Goal: Task Accomplishment & Management: Complete application form

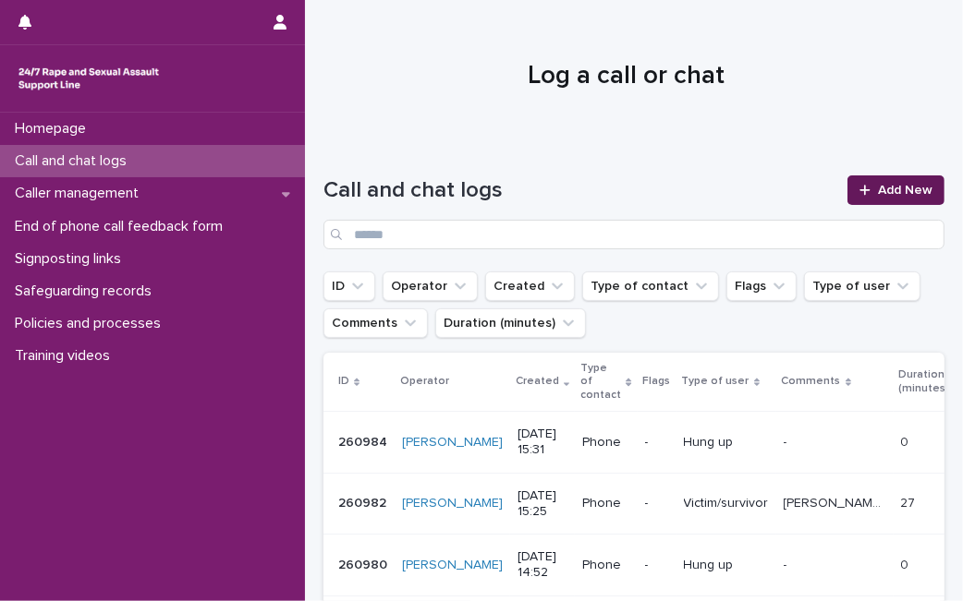
click at [848, 181] on link "Add New" at bounding box center [895, 191] width 97 height 30
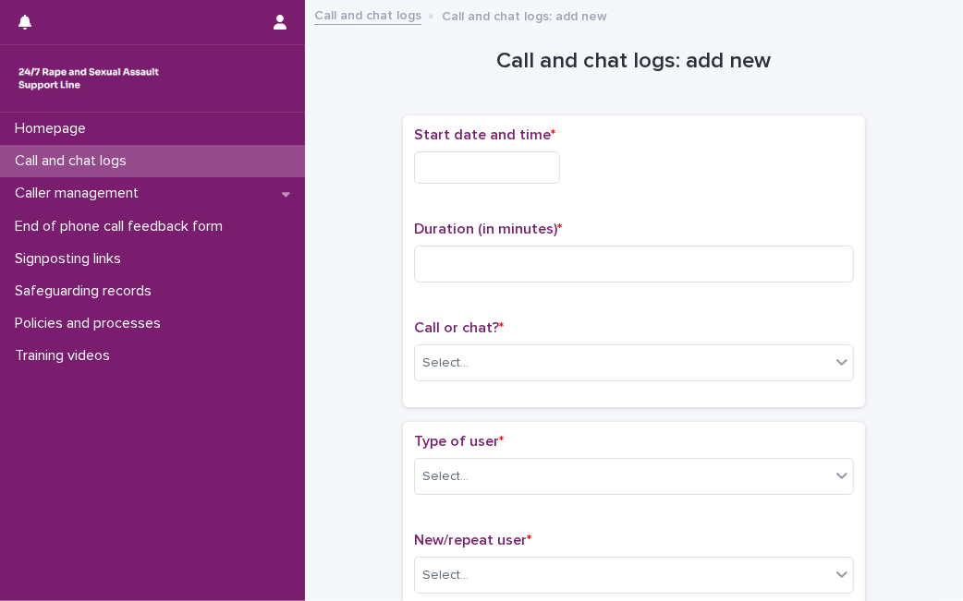
click at [520, 175] on input "text" at bounding box center [487, 168] width 146 height 32
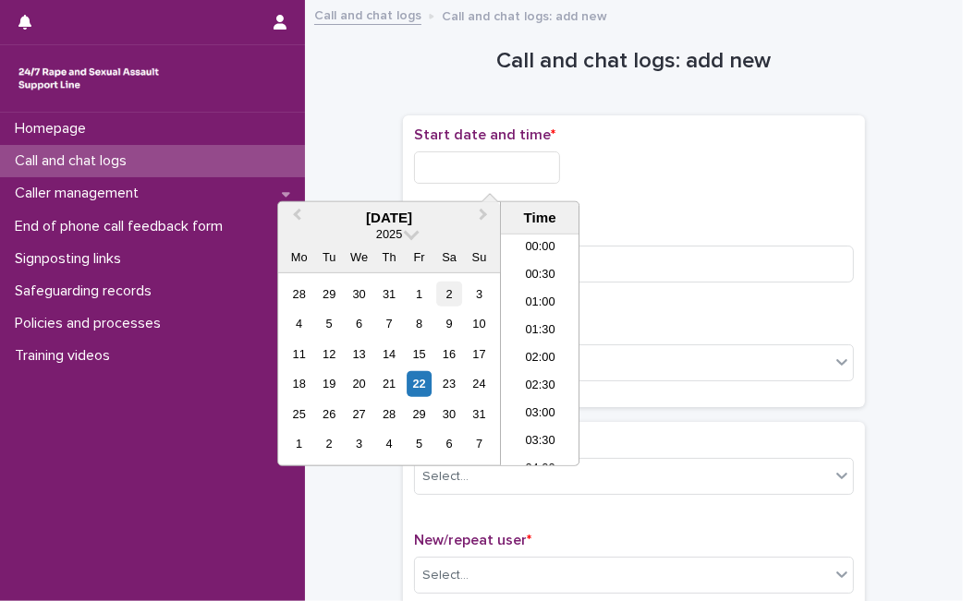
scroll to position [979, 0]
click at [419, 379] on div "22" at bounding box center [419, 383] width 25 height 25
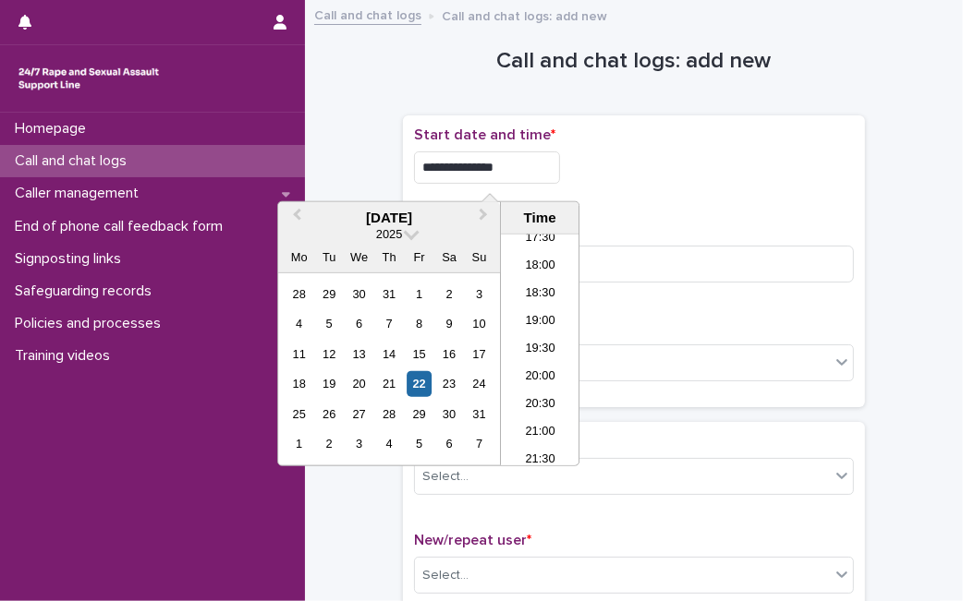
click at [531, 173] on input "**********" at bounding box center [487, 168] width 146 height 32
type input "**********"
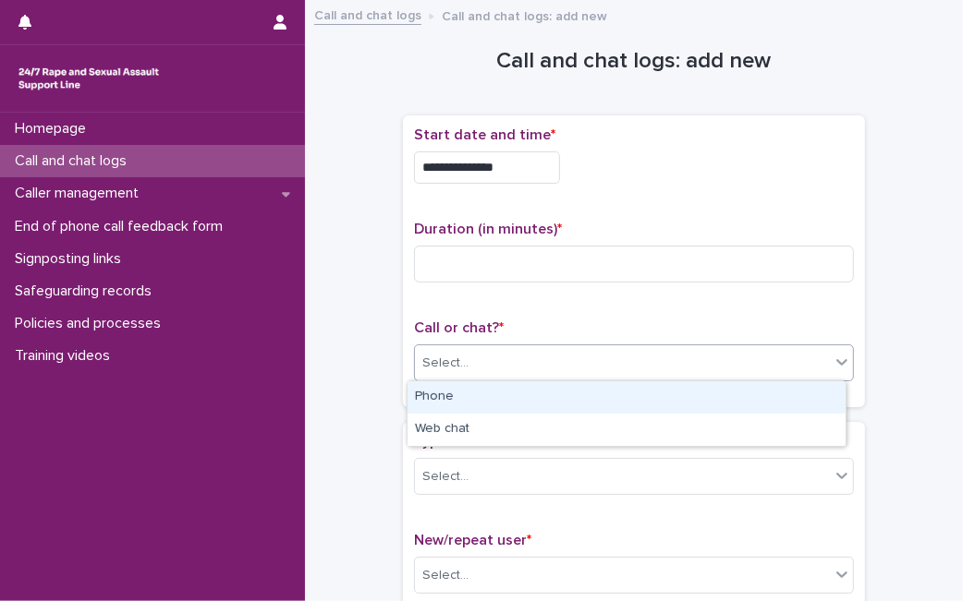
click at [681, 358] on div "Select..." at bounding box center [622, 363] width 415 height 30
click at [653, 392] on div "Phone" at bounding box center [626, 398] width 438 height 32
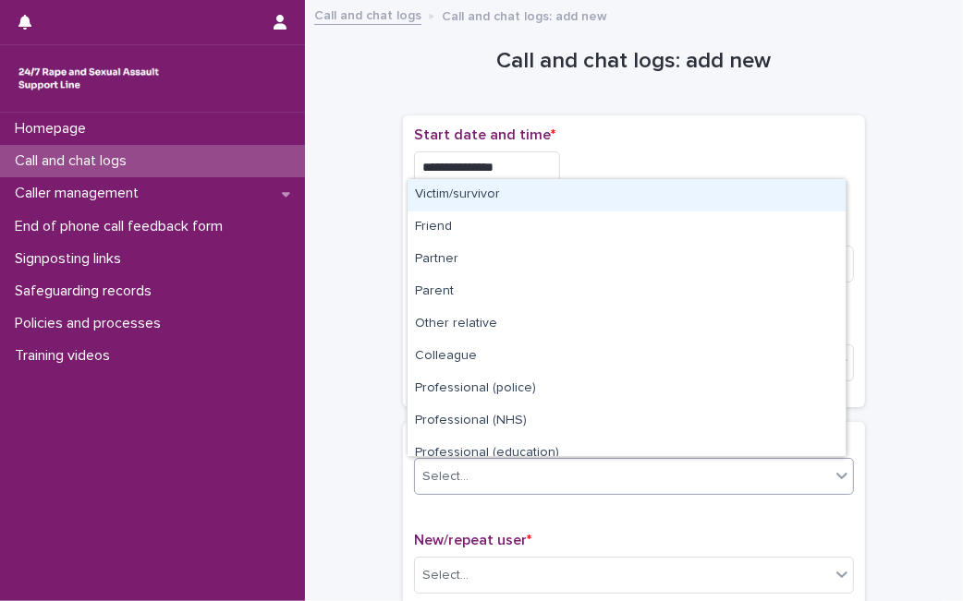
click at [546, 481] on div "Select..." at bounding box center [622, 477] width 415 height 30
click at [579, 210] on div "Victim/survivor" at bounding box center [626, 195] width 438 height 32
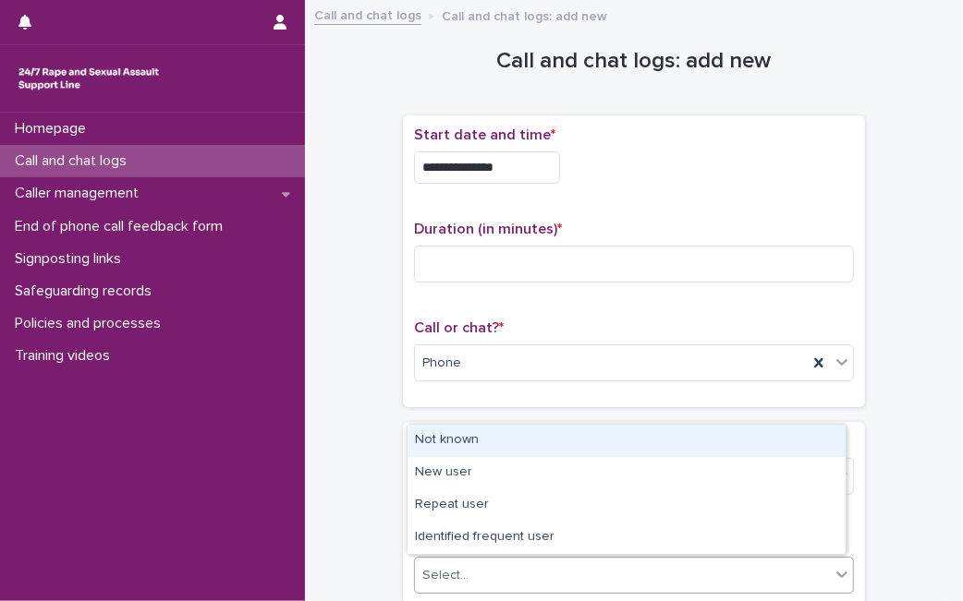
click at [496, 568] on div "Select..." at bounding box center [622, 576] width 415 height 30
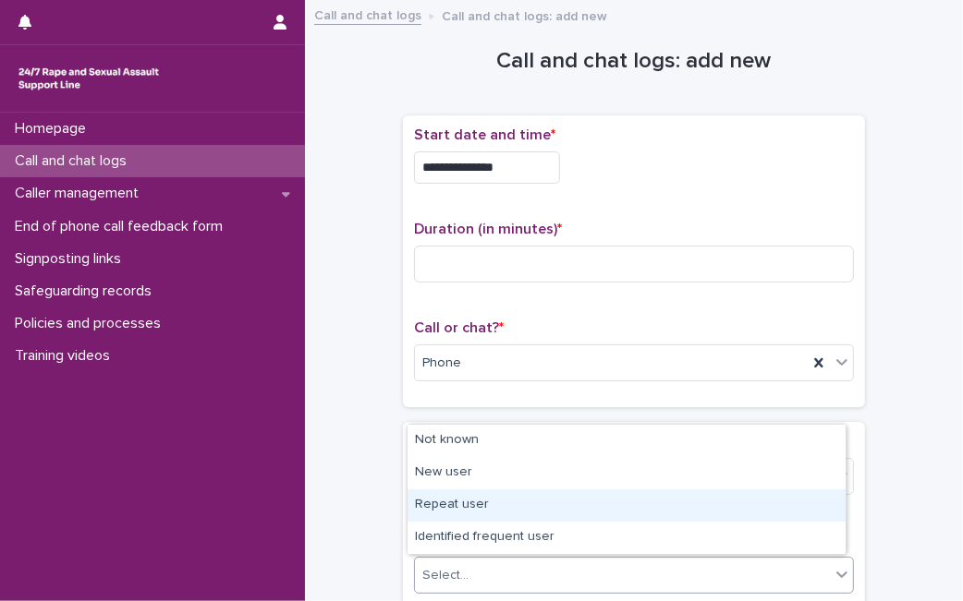
click at [499, 496] on div "Repeat user" at bounding box center [626, 506] width 438 height 32
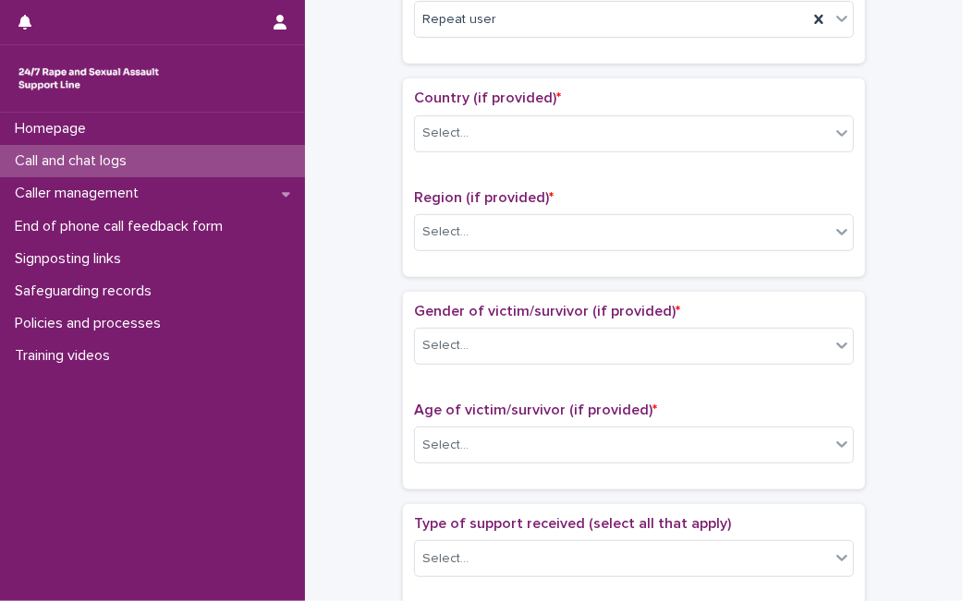
scroll to position [575, 0]
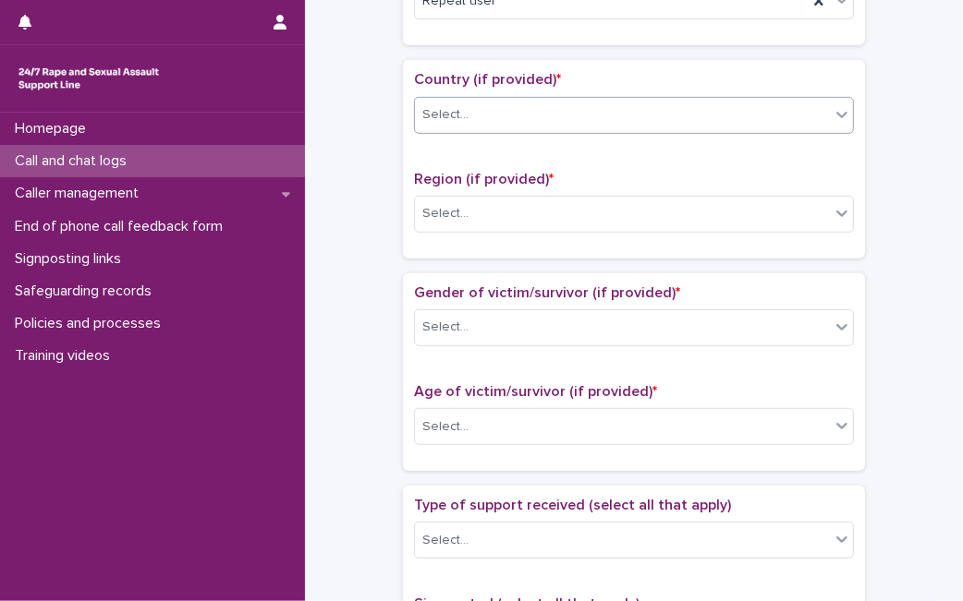
click at [732, 115] on div "Select..." at bounding box center [622, 115] width 415 height 30
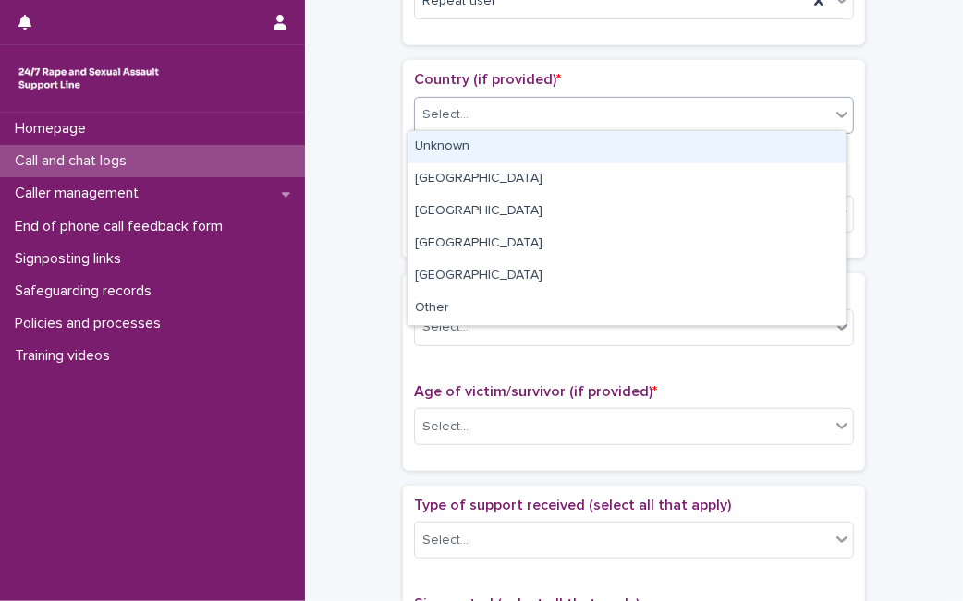
click at [712, 142] on div "Unknown" at bounding box center [626, 147] width 438 height 32
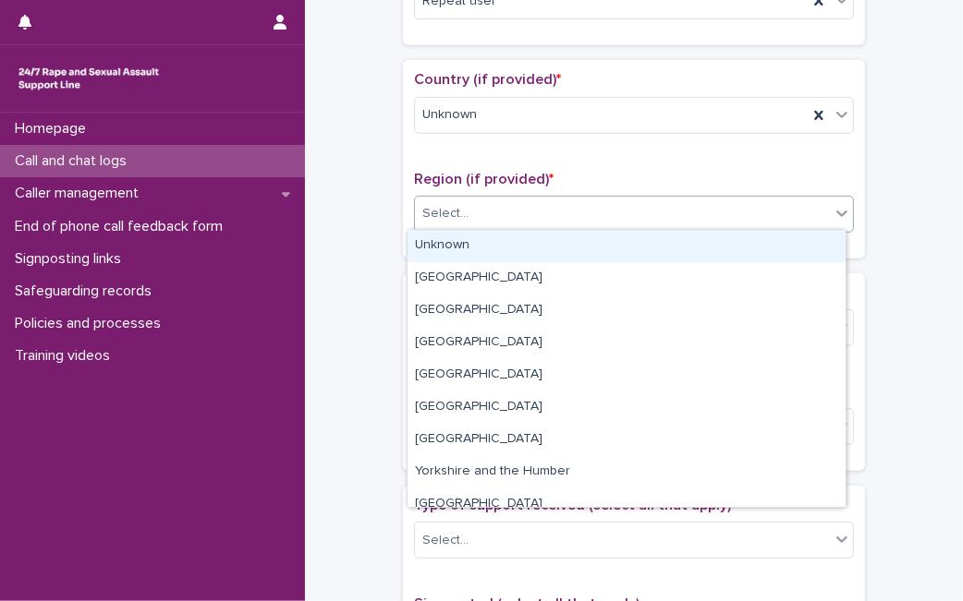
click at [611, 226] on div "Select..." at bounding box center [634, 214] width 440 height 37
click at [577, 253] on div "Unknown" at bounding box center [626, 246] width 438 height 32
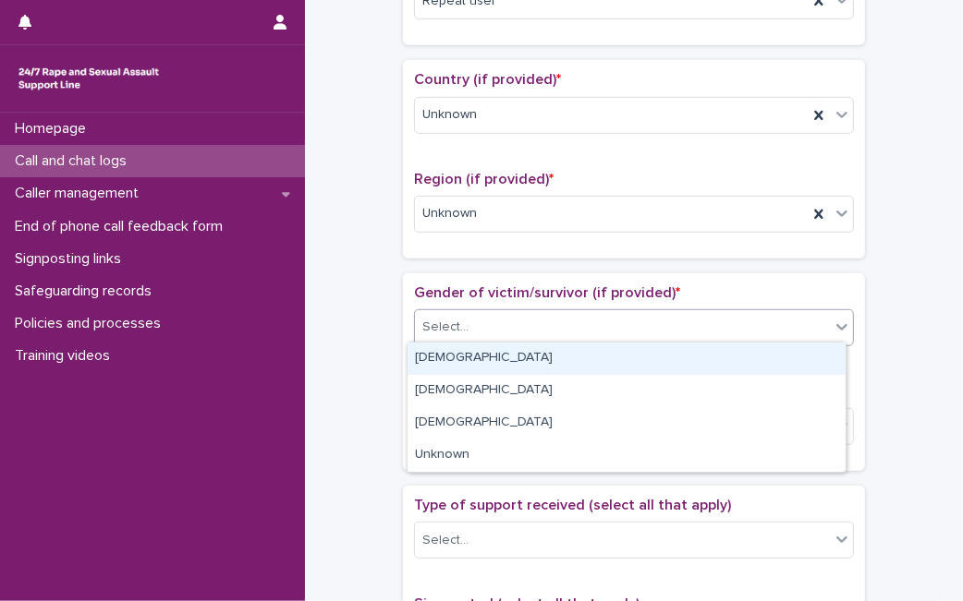
click at [514, 336] on div "Select..." at bounding box center [622, 327] width 415 height 30
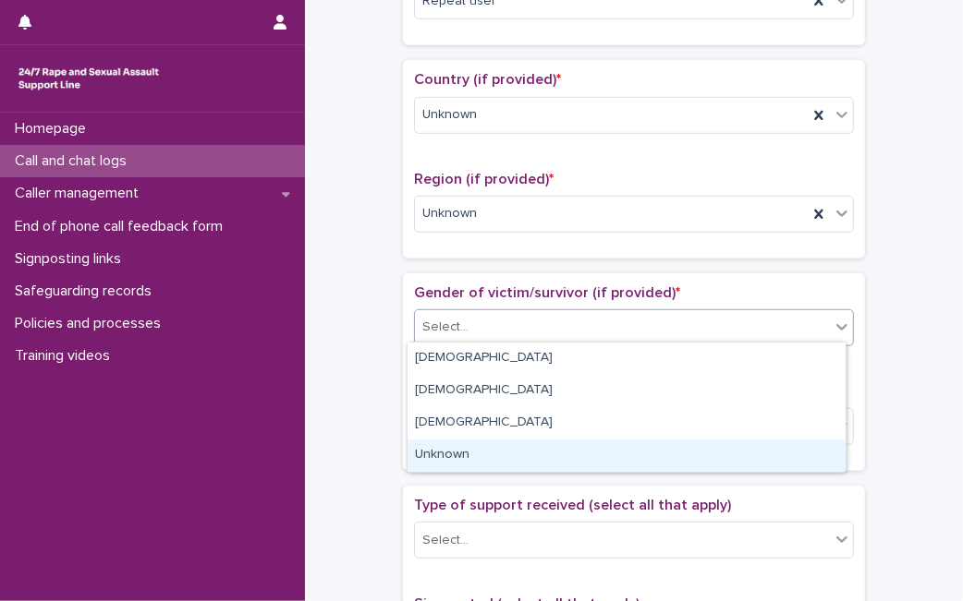
click at [461, 460] on div "Unknown" at bounding box center [626, 456] width 438 height 32
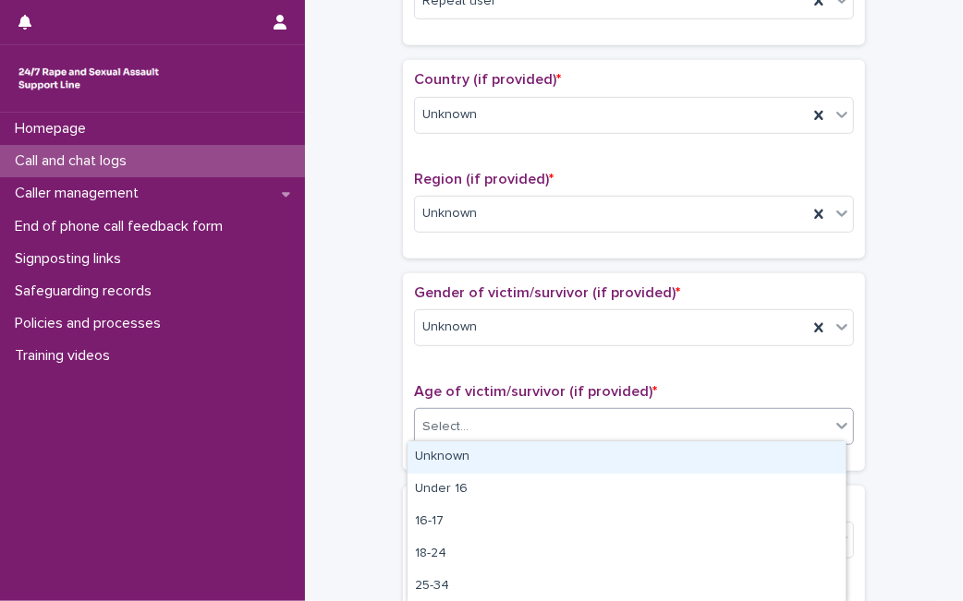
click at [468, 437] on div "Select..." at bounding box center [634, 426] width 440 height 37
click at [461, 455] on div "Unknown" at bounding box center [626, 458] width 438 height 32
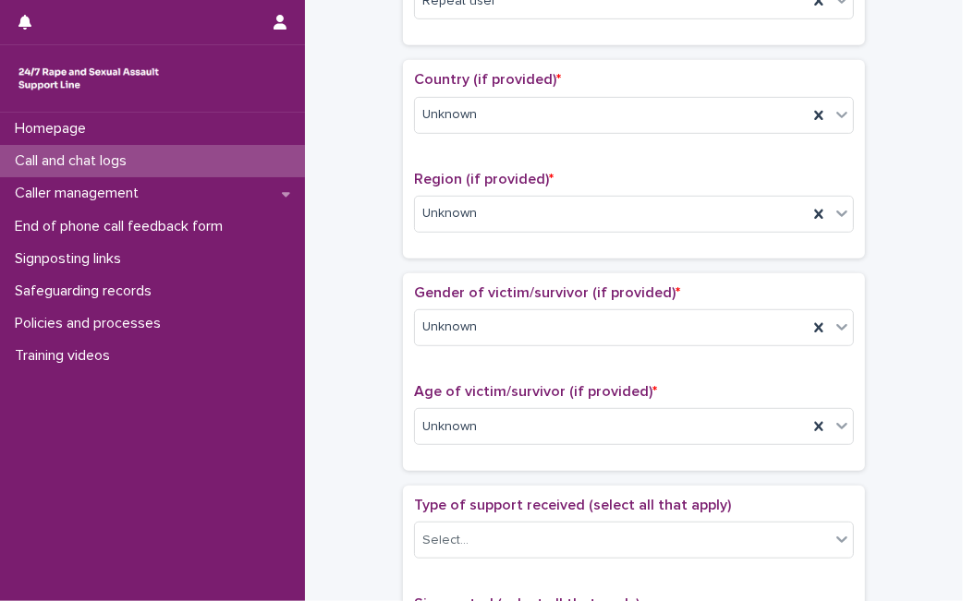
click at [367, 428] on div "**********" at bounding box center [633, 380] width 621 height 1888
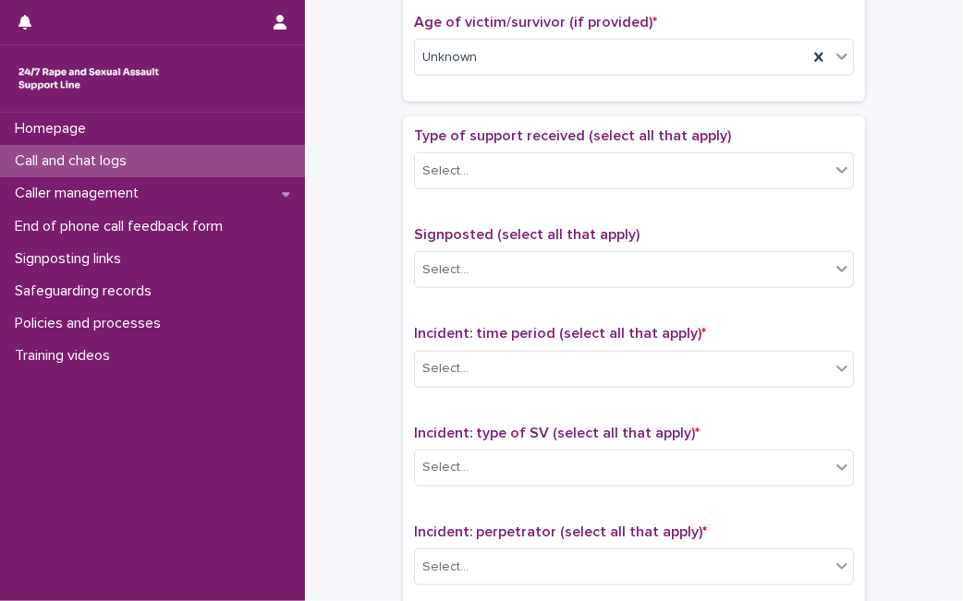
scroll to position [985, 0]
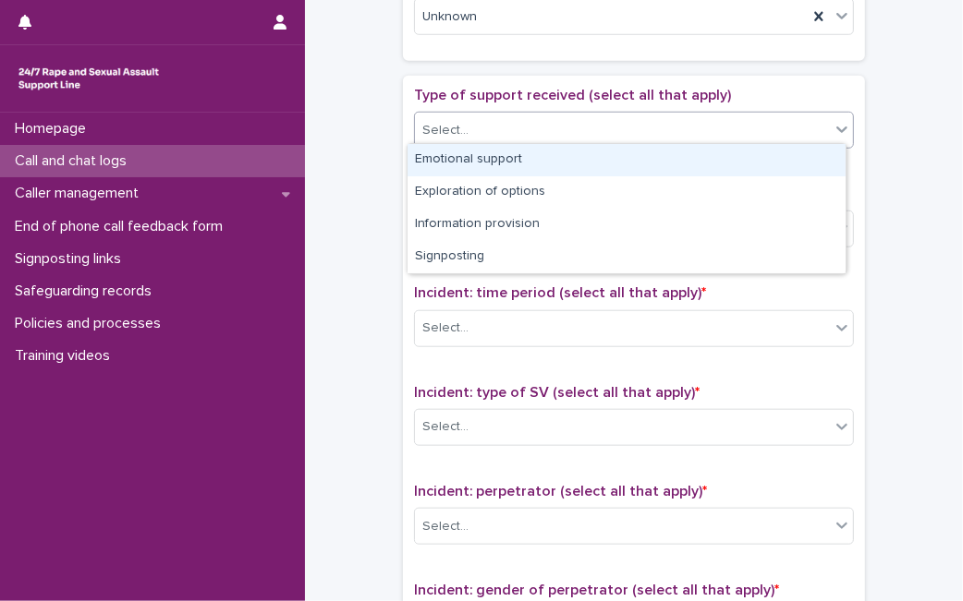
click at [773, 130] on div "Select..." at bounding box center [622, 130] width 415 height 30
click at [744, 157] on div "Emotional support" at bounding box center [626, 160] width 438 height 32
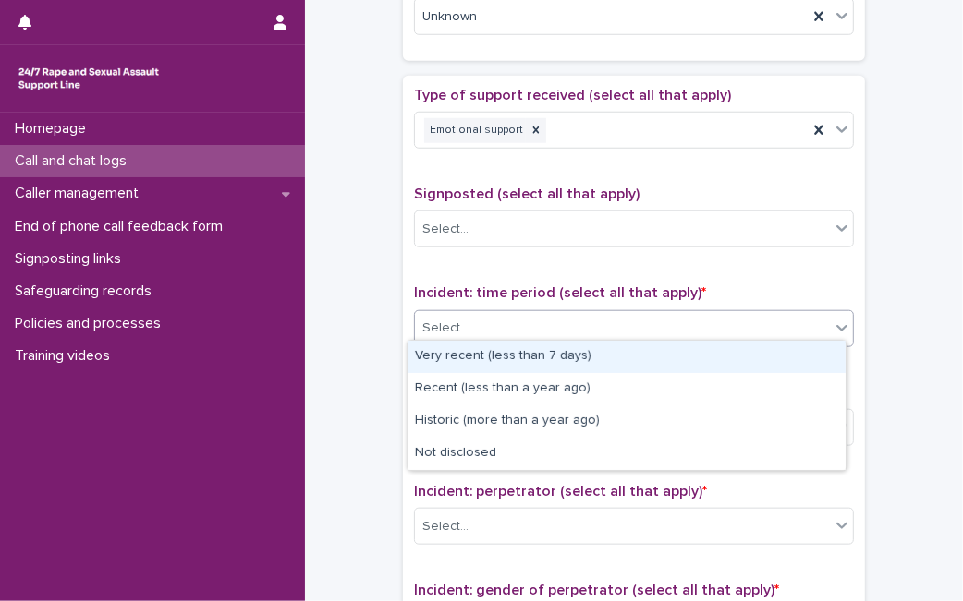
click at [621, 334] on div "Select..." at bounding box center [622, 328] width 415 height 30
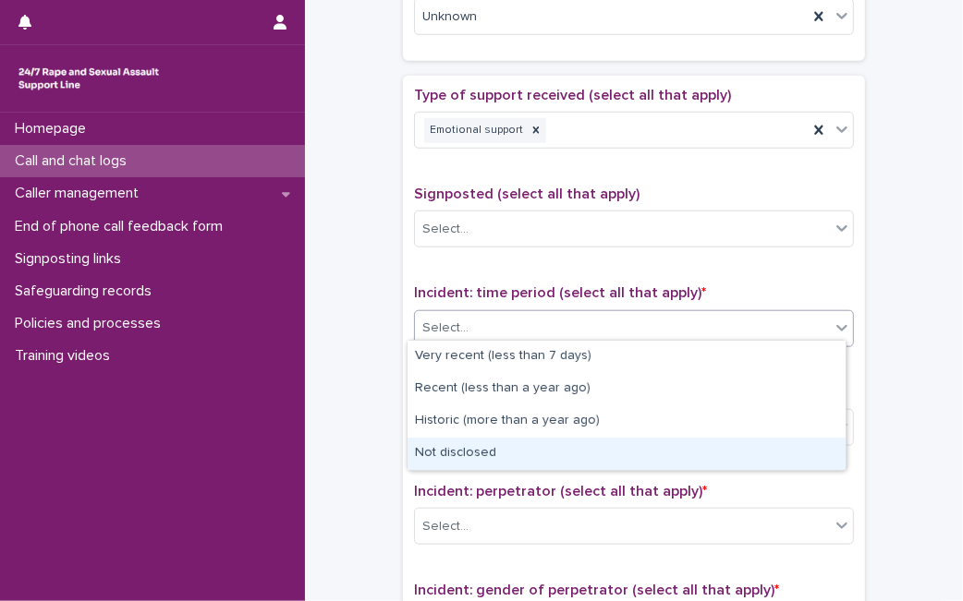
click at [548, 441] on div "Not disclosed" at bounding box center [626, 454] width 438 height 32
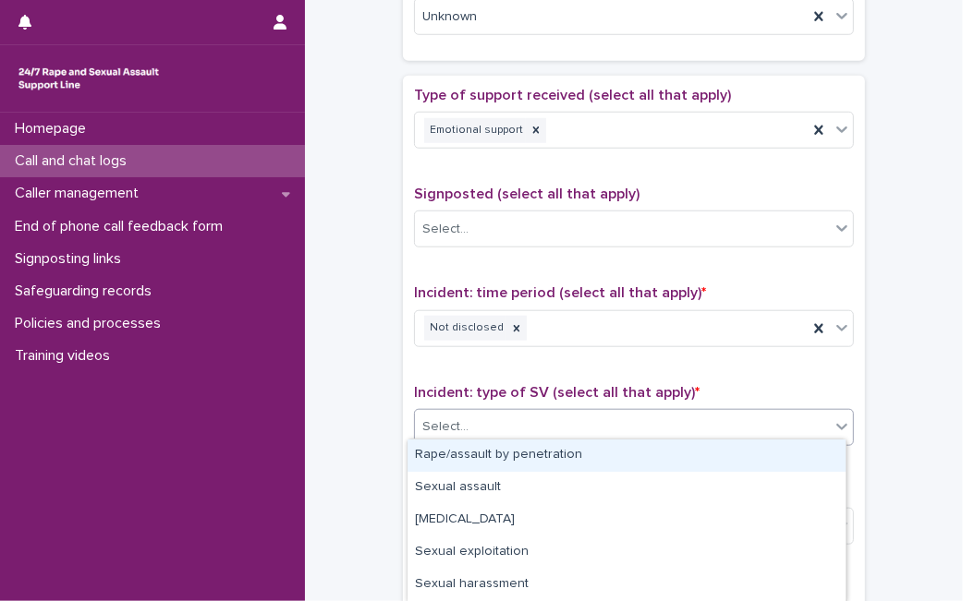
click at [561, 419] on div "Select..." at bounding box center [622, 427] width 415 height 30
click at [538, 416] on div "Select..." at bounding box center [622, 427] width 415 height 30
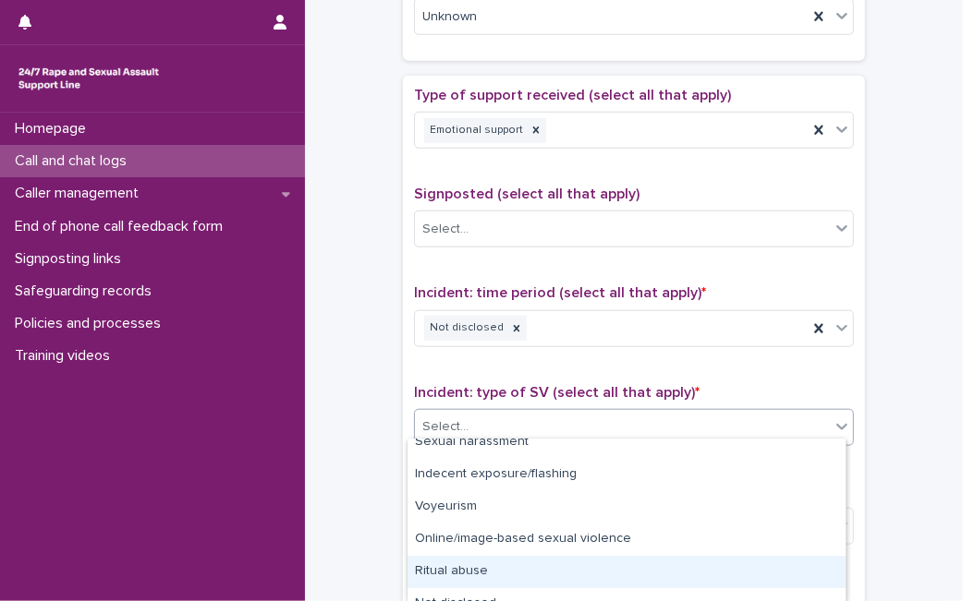
scroll to position [160, 0]
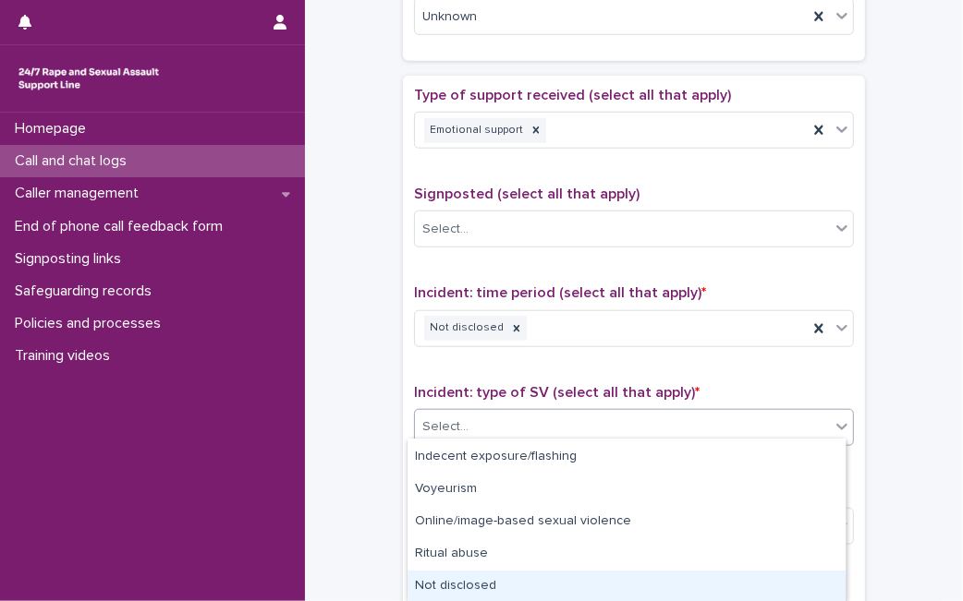
click at [778, 587] on div "Not disclosed" at bounding box center [626, 587] width 438 height 32
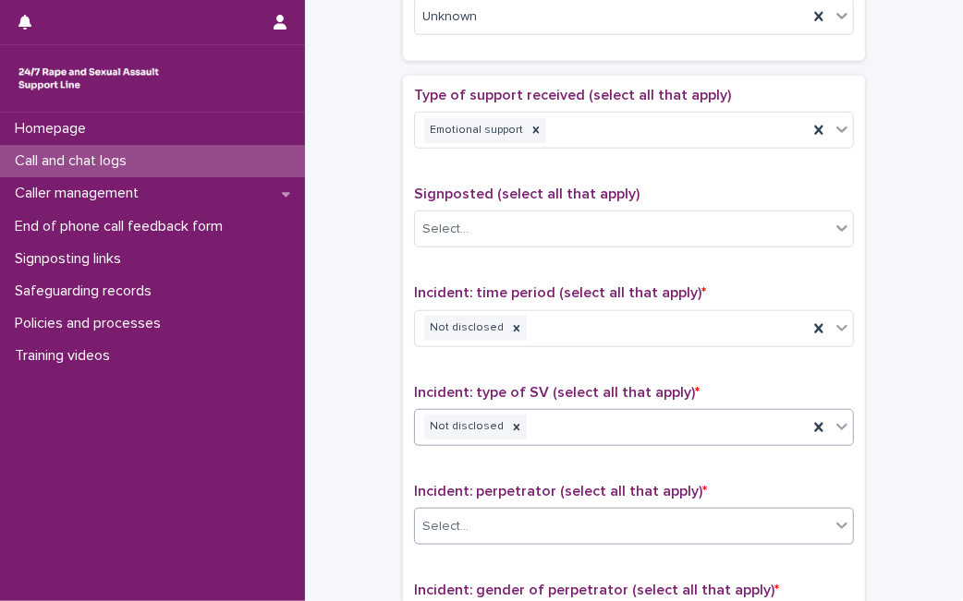
click at [549, 534] on div "Select..." at bounding box center [634, 526] width 440 height 37
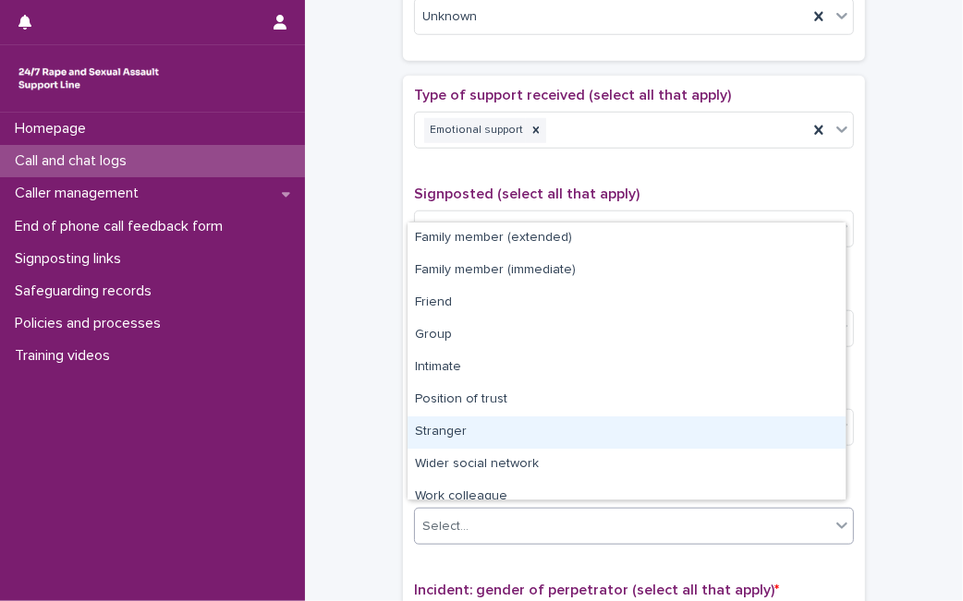
scroll to position [79, 0]
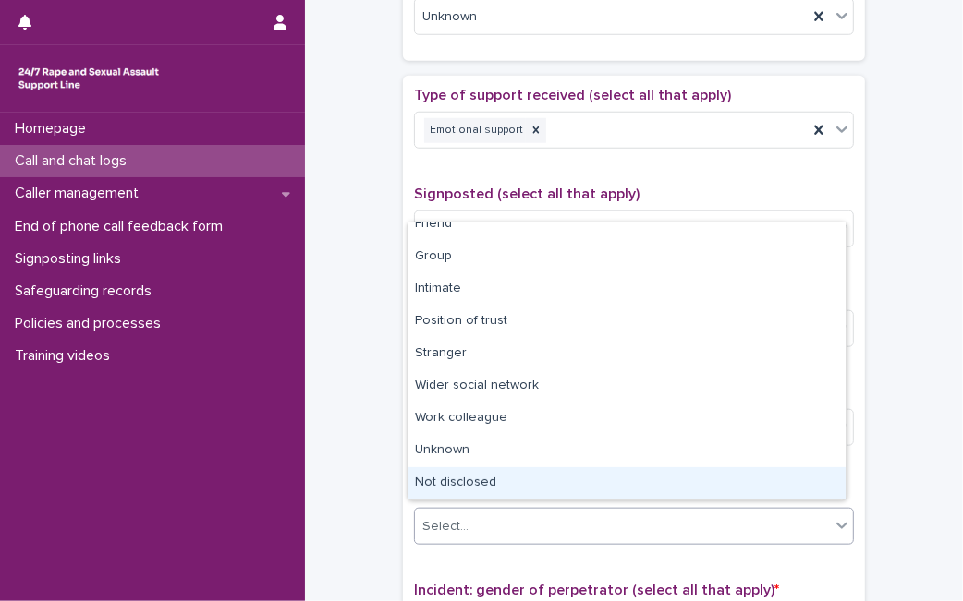
click at [748, 481] on div "Not disclosed" at bounding box center [626, 483] width 438 height 32
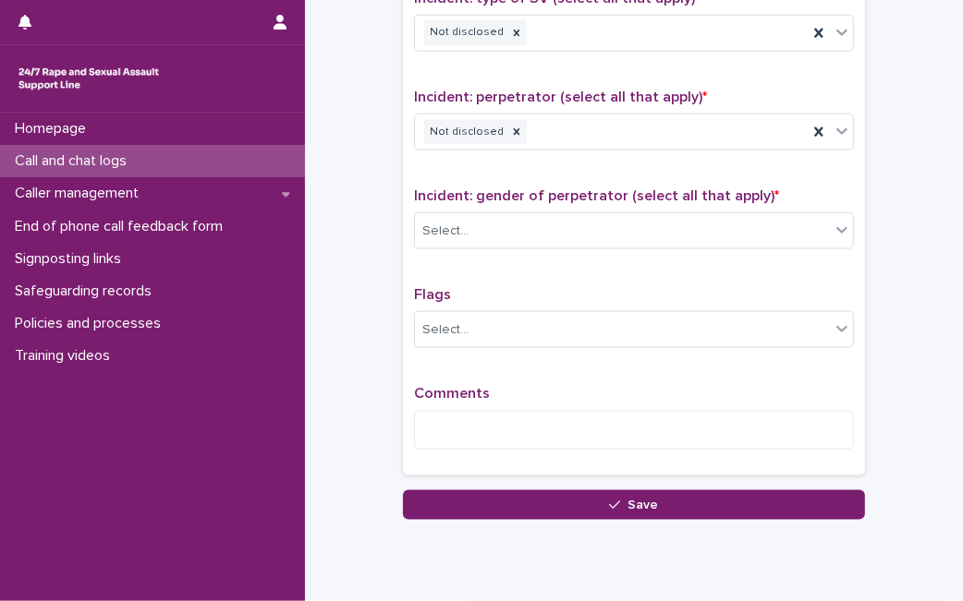
scroll to position [1434, 0]
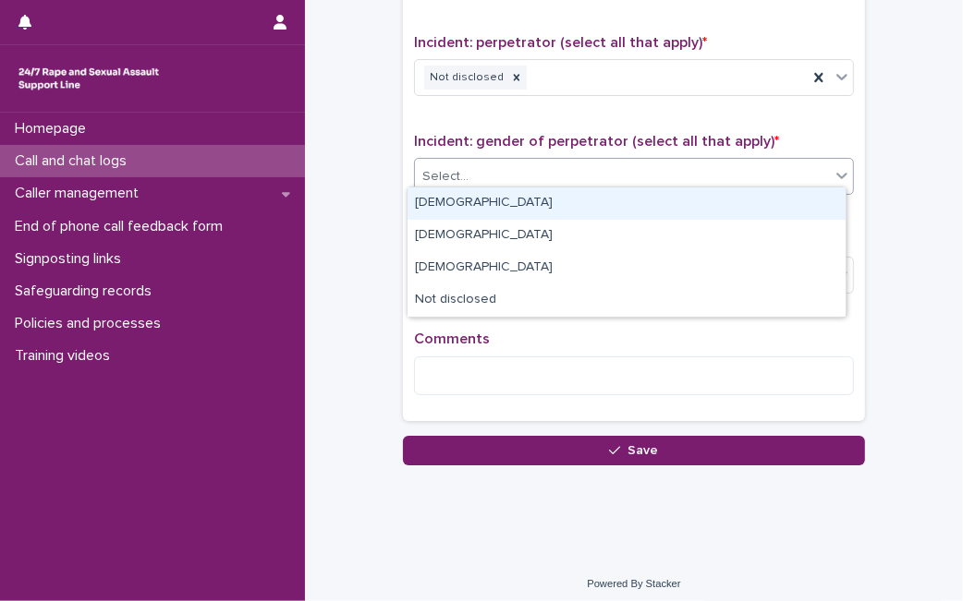
click at [464, 168] on div "Select..." at bounding box center [622, 177] width 415 height 30
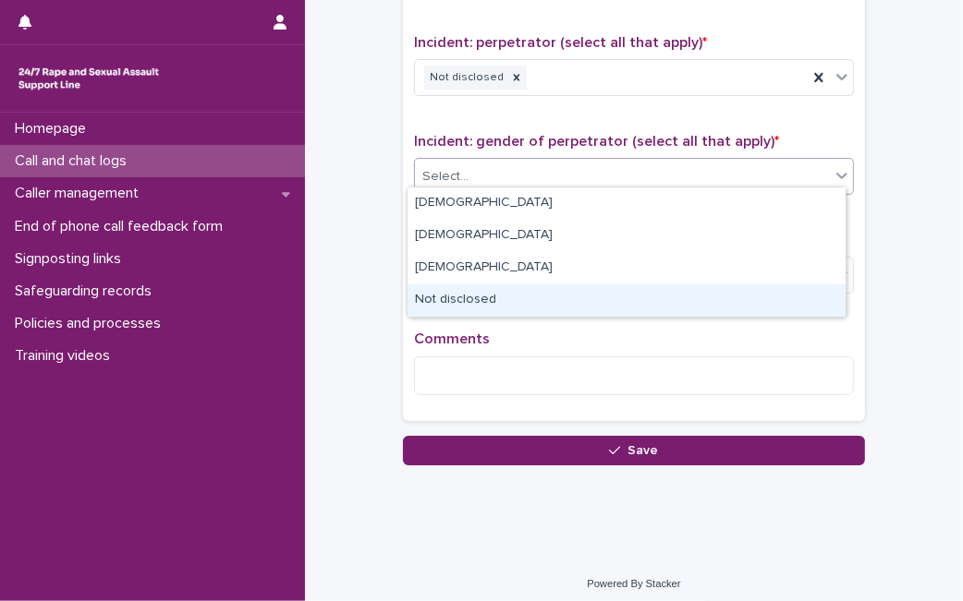
click at [462, 295] on div "Not disclosed" at bounding box center [626, 301] width 438 height 32
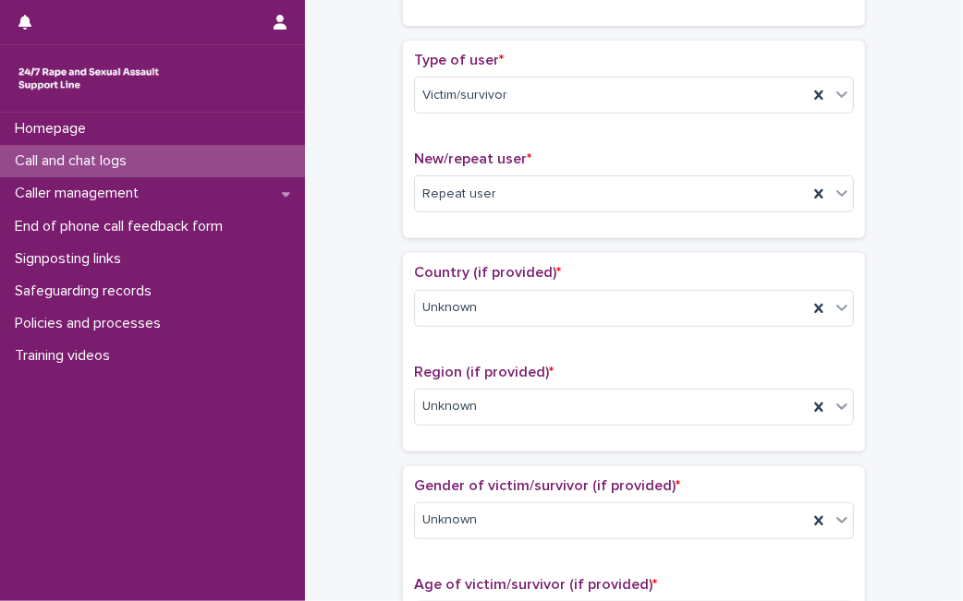
scroll to position [0, 0]
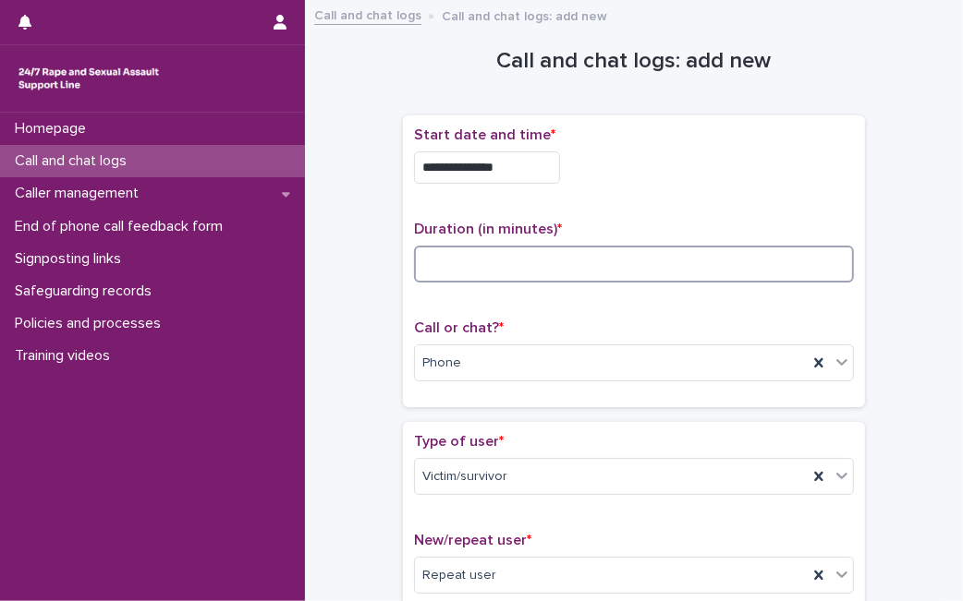
click at [616, 273] on input at bounding box center [634, 264] width 440 height 37
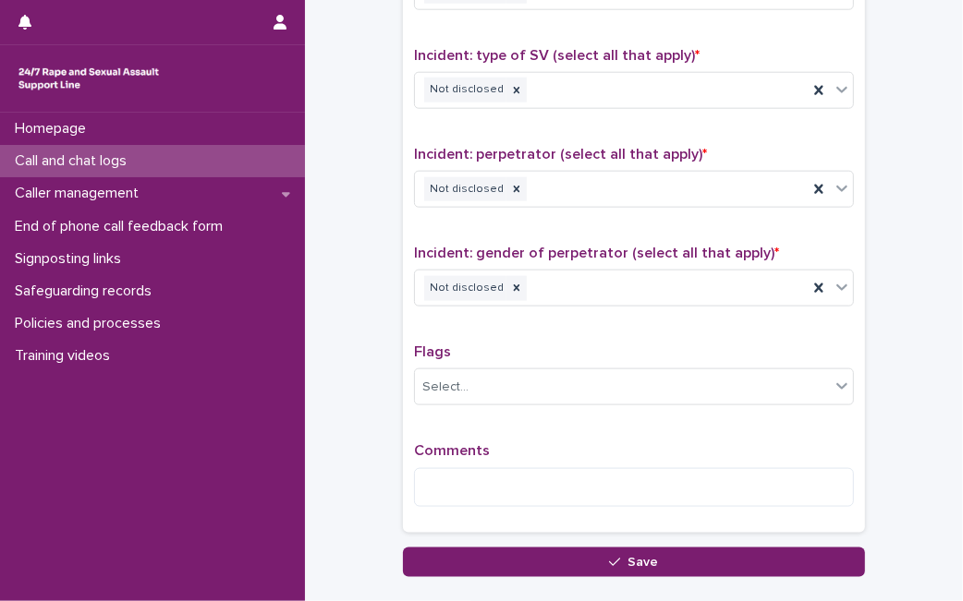
scroll to position [1434, 0]
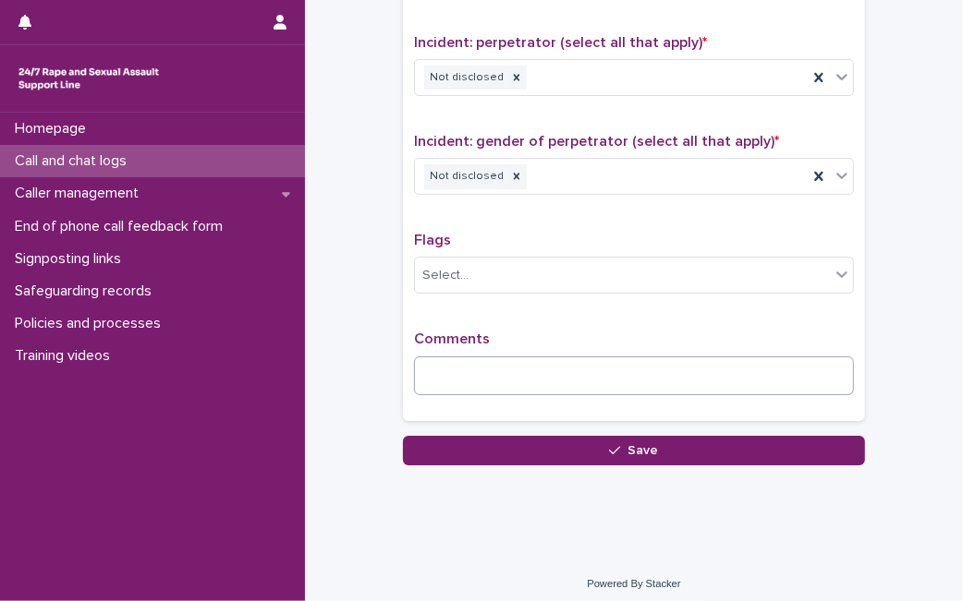
type input "**"
click at [776, 369] on textarea at bounding box center [634, 376] width 440 height 39
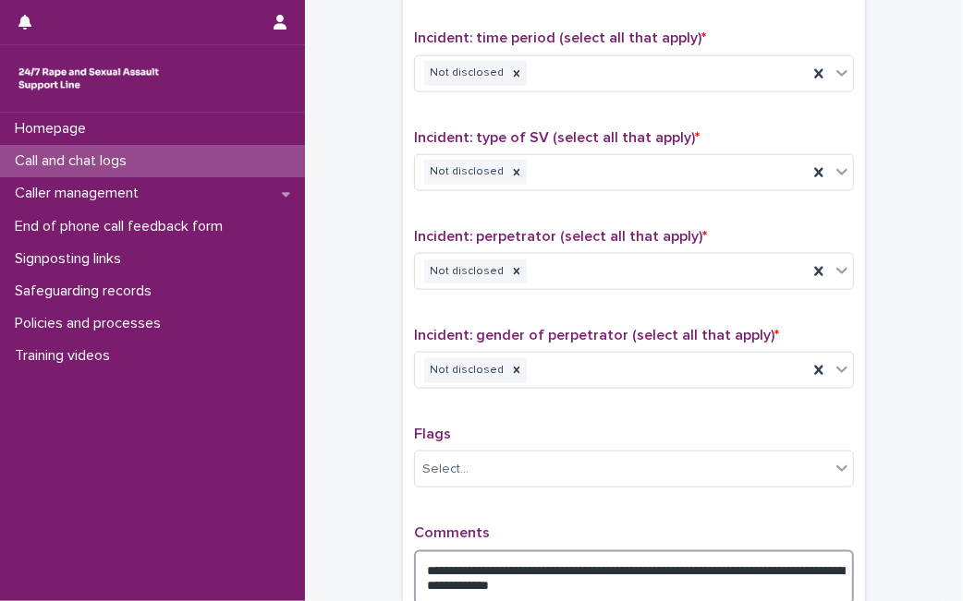
scroll to position [1450, 0]
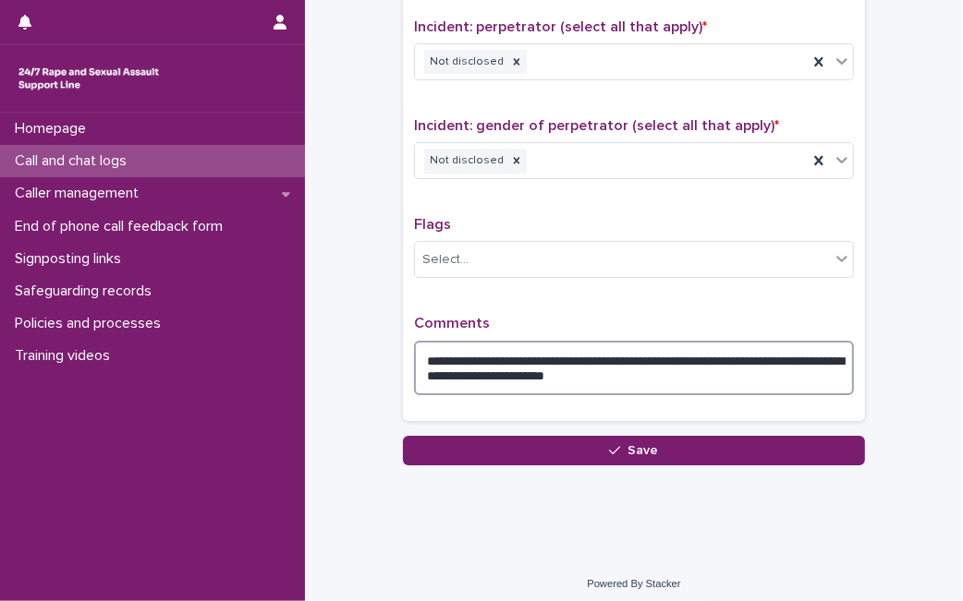
type textarea "**********"
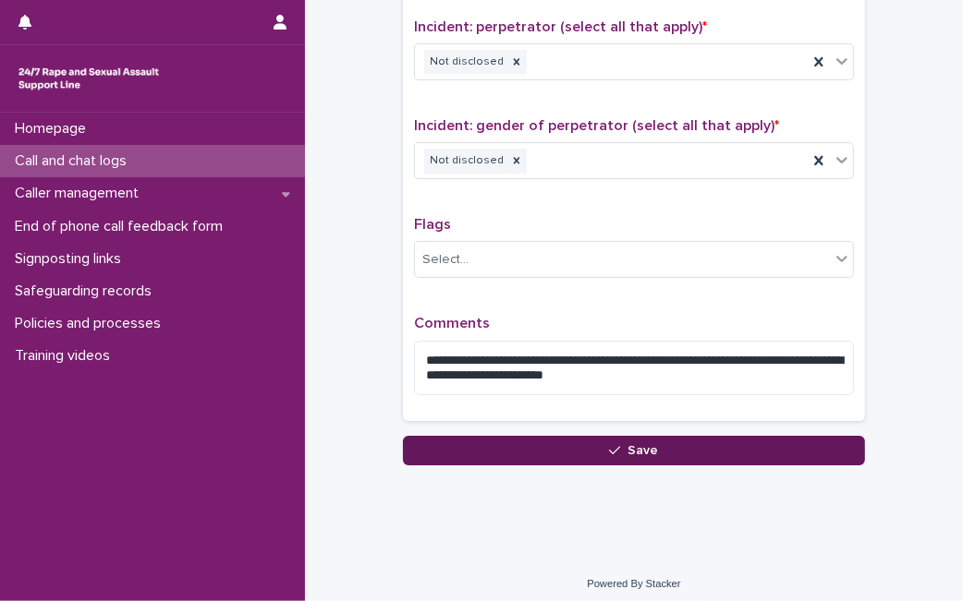
click at [662, 439] on button "Save" at bounding box center [634, 451] width 462 height 30
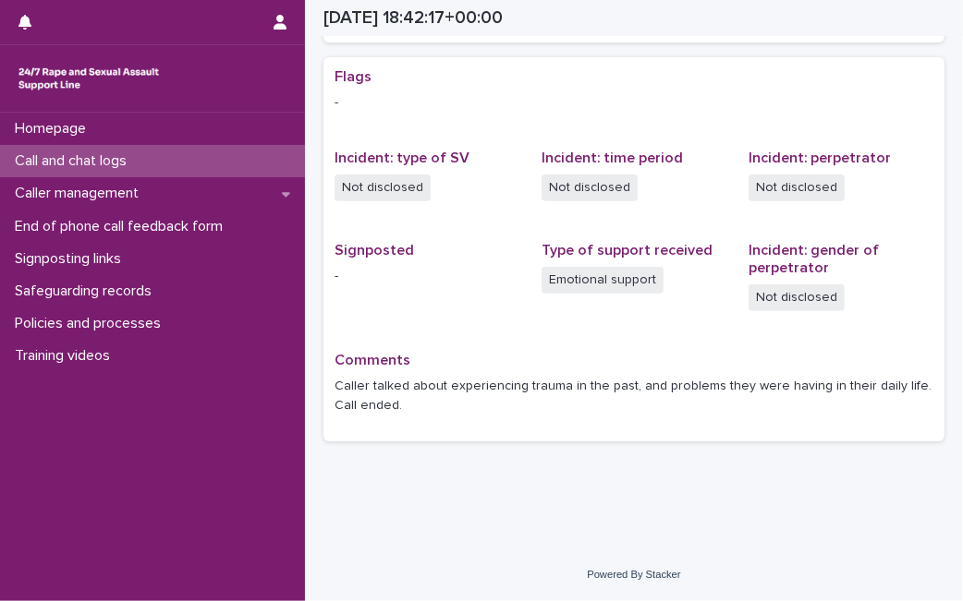
scroll to position [361, 0]
click at [140, 154] on p "Call and chat logs" at bounding box center [74, 161] width 134 height 18
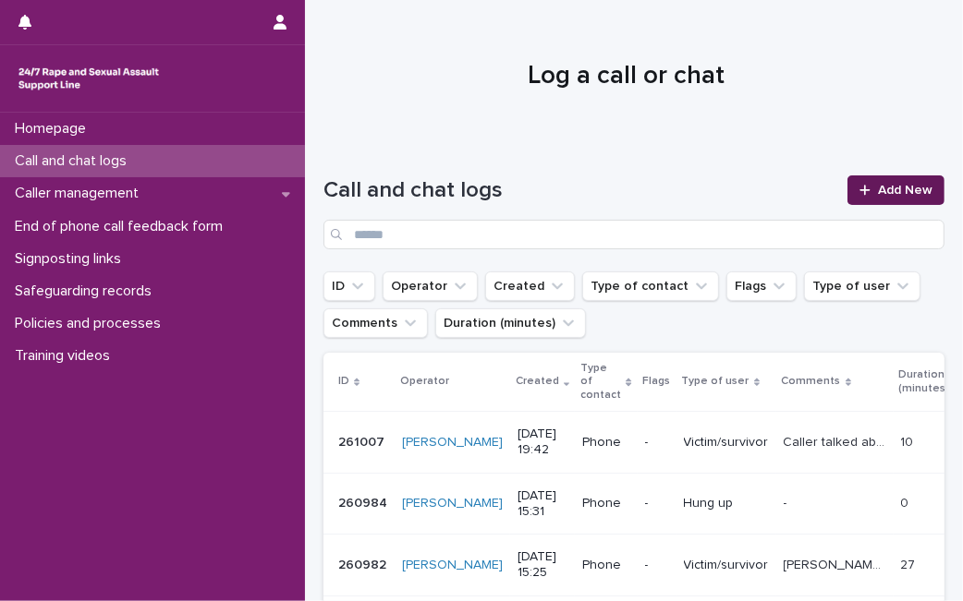
click at [897, 190] on span "Add New" at bounding box center [905, 190] width 55 height 13
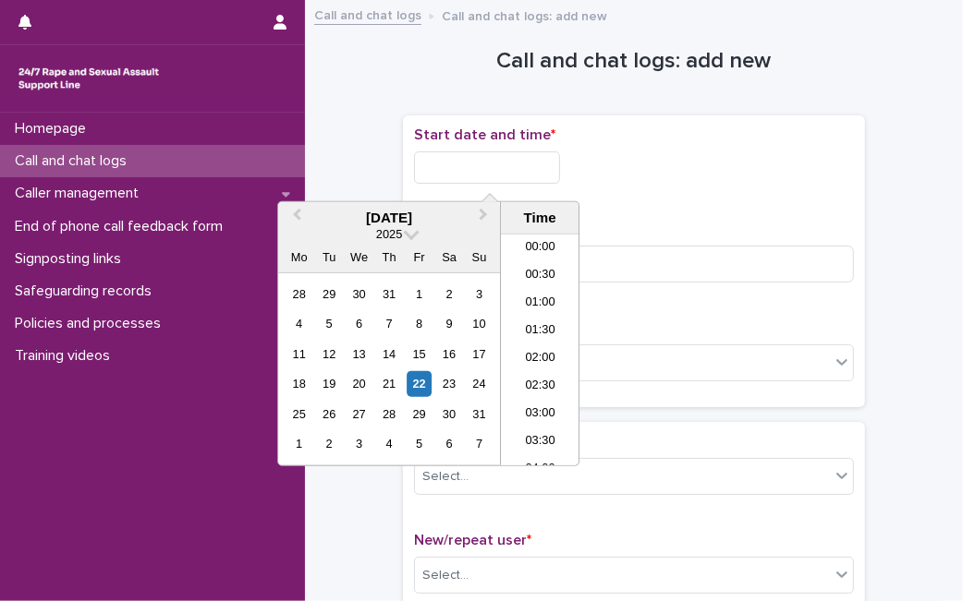
scroll to position [979, 0]
click at [505, 177] on input "text" at bounding box center [487, 168] width 146 height 32
click at [420, 389] on div "22" at bounding box center [419, 383] width 25 height 25
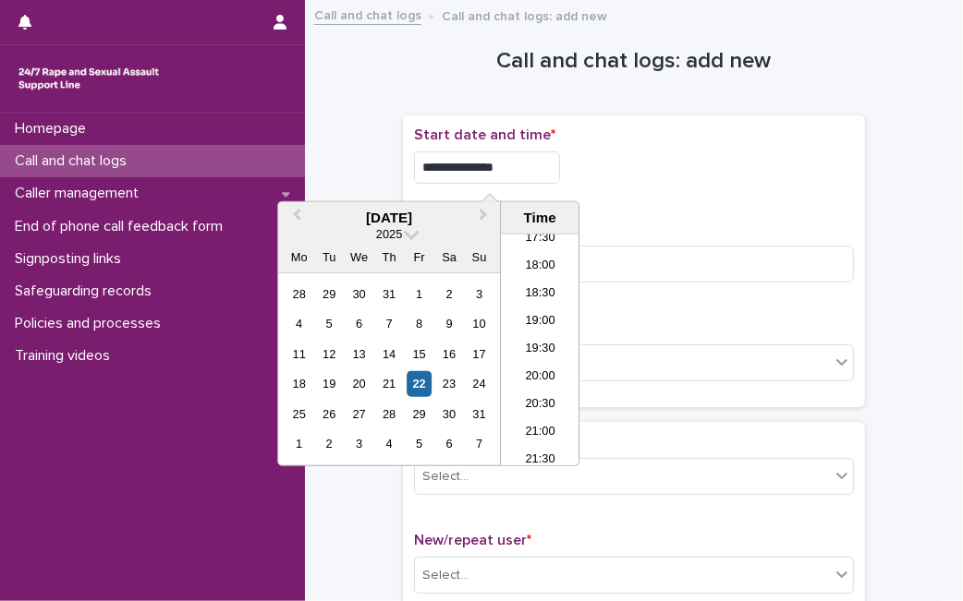
click at [535, 174] on input "**********" at bounding box center [487, 168] width 146 height 32
click at [601, 242] on div "Duration (in minutes) *" at bounding box center [634, 259] width 440 height 77
click at [522, 164] on input "**********" at bounding box center [487, 168] width 146 height 32
type input "**********"
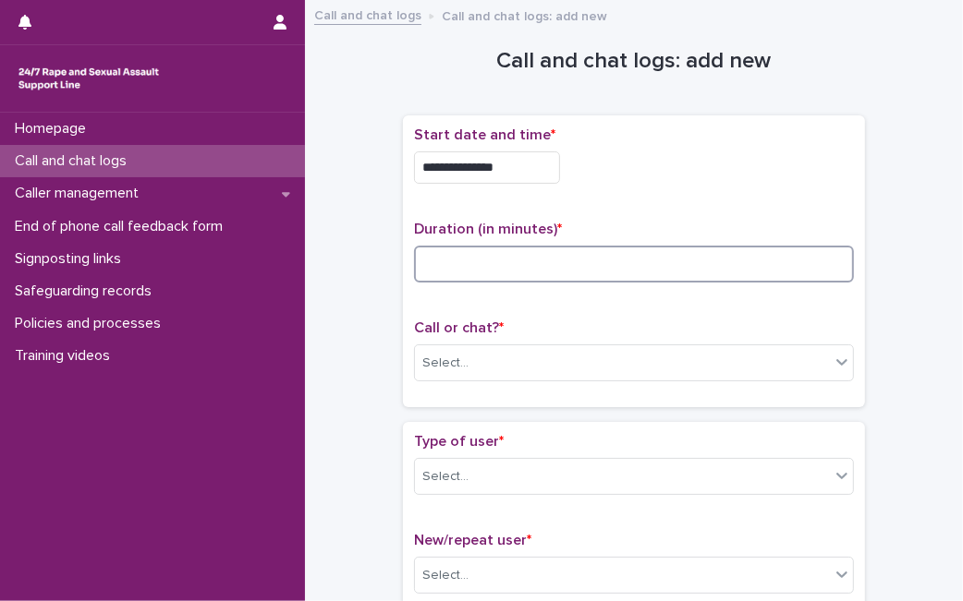
click at [666, 273] on input at bounding box center [634, 264] width 440 height 37
type input "*"
click at [593, 369] on div "Select..." at bounding box center [622, 363] width 415 height 30
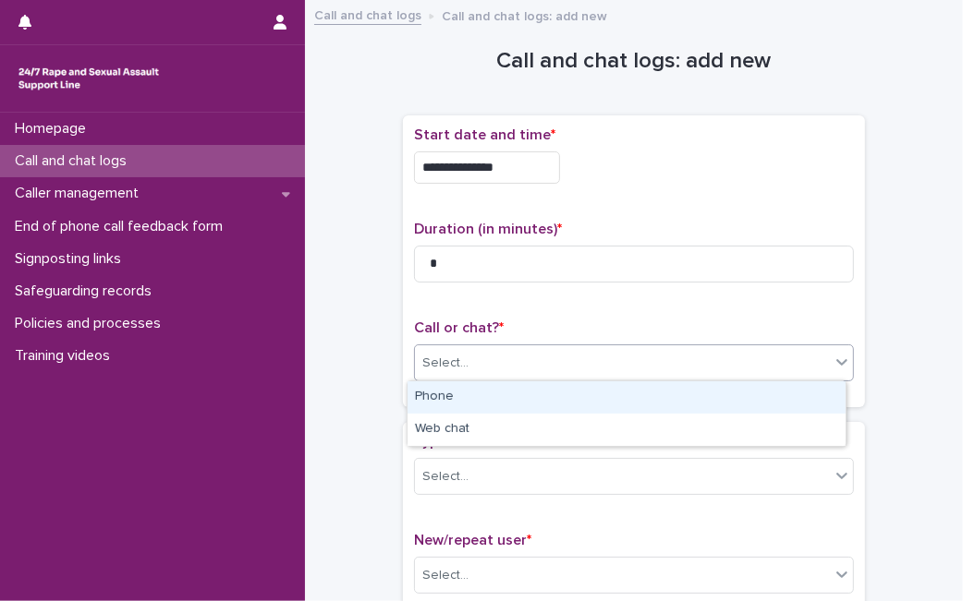
click at [576, 395] on div "Phone" at bounding box center [626, 398] width 438 height 32
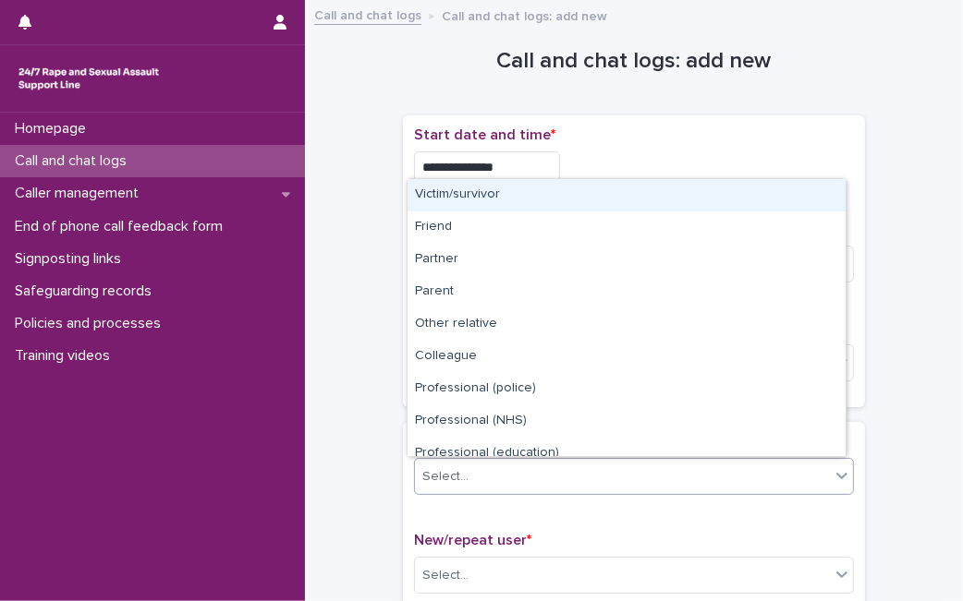
click at [522, 486] on div "Select..." at bounding box center [622, 477] width 415 height 30
click at [570, 204] on div "Victim/survivor" at bounding box center [626, 195] width 438 height 32
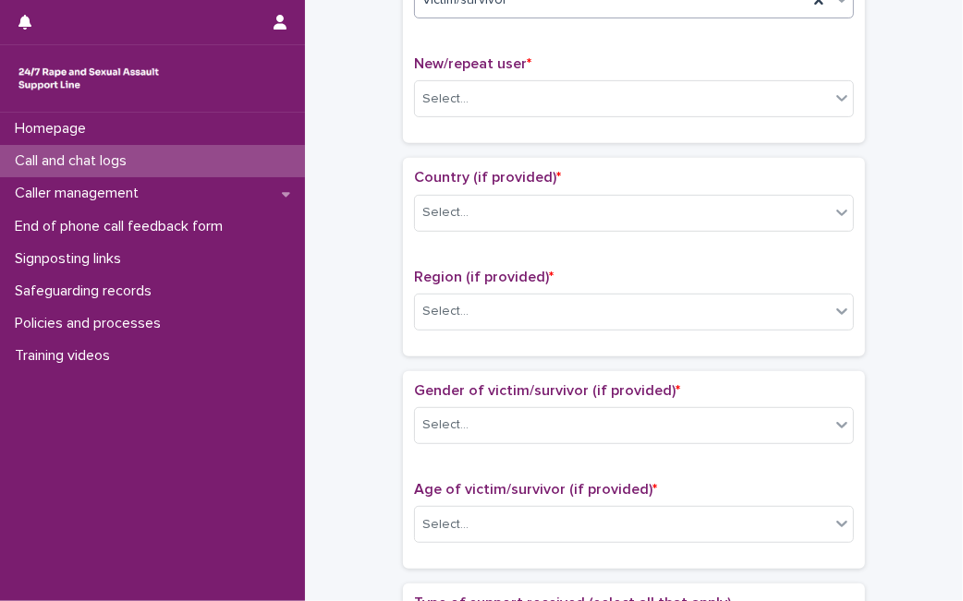
scroll to position [484, 0]
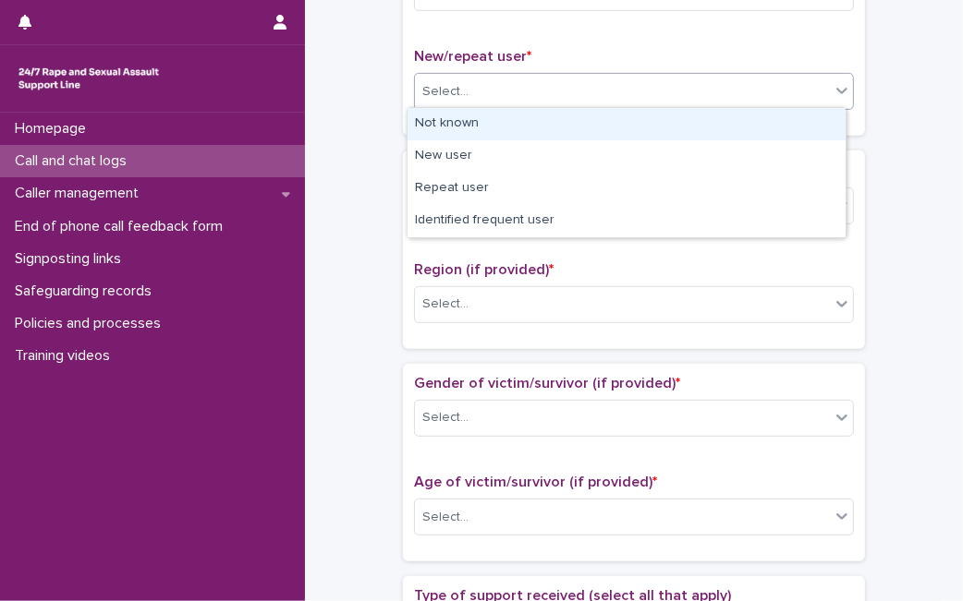
click at [811, 77] on div "Select..." at bounding box center [622, 92] width 415 height 30
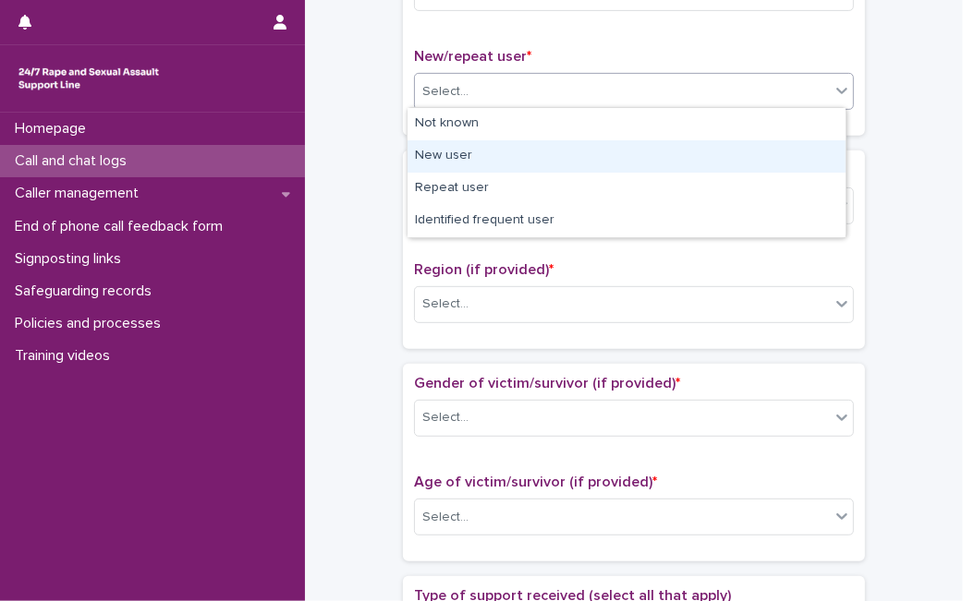
click at [704, 167] on div "New user" at bounding box center [626, 156] width 438 height 32
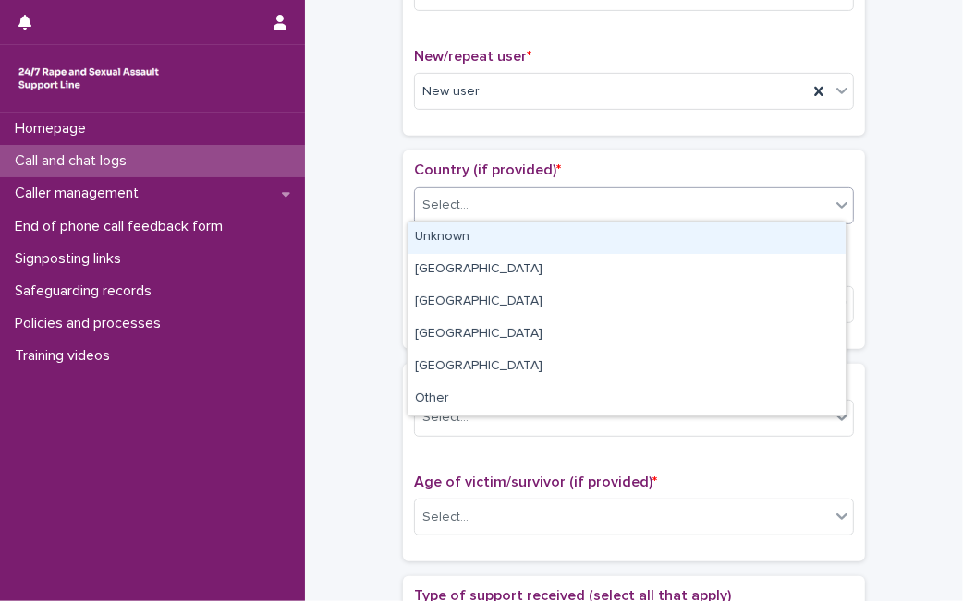
drag, startPoint x: 662, startPoint y: 190, endPoint x: 602, endPoint y: 251, distance: 85.6
click at [602, 251] on body "**********" at bounding box center [481, 300] width 963 height 601
click at [602, 251] on div "Unknown" at bounding box center [626, 238] width 438 height 32
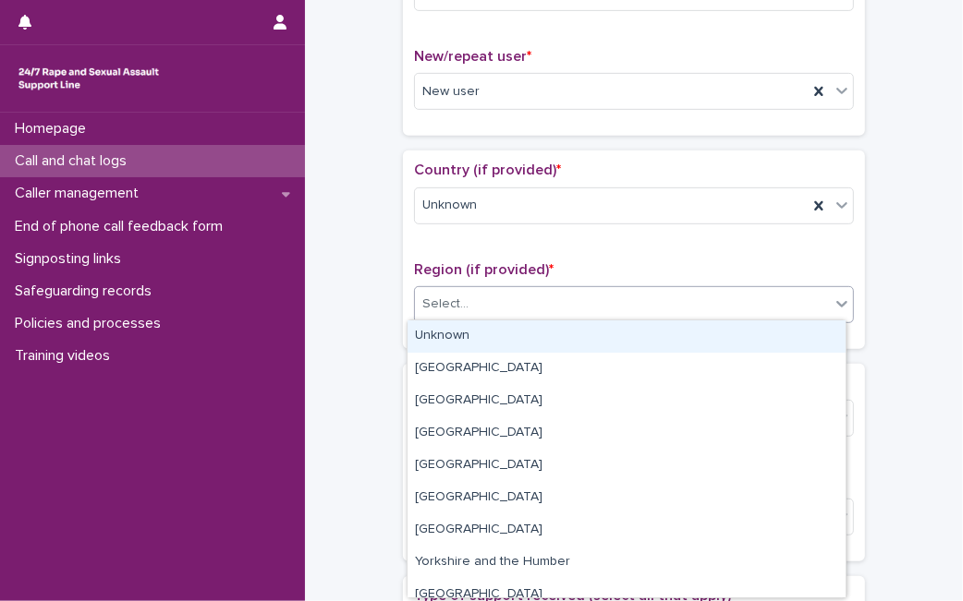
drag, startPoint x: 549, startPoint y: 317, endPoint x: 530, endPoint y: 349, distance: 37.2
click at [530, 349] on body "**********" at bounding box center [481, 300] width 963 height 601
click at [530, 349] on div "Unknown" at bounding box center [626, 337] width 438 height 32
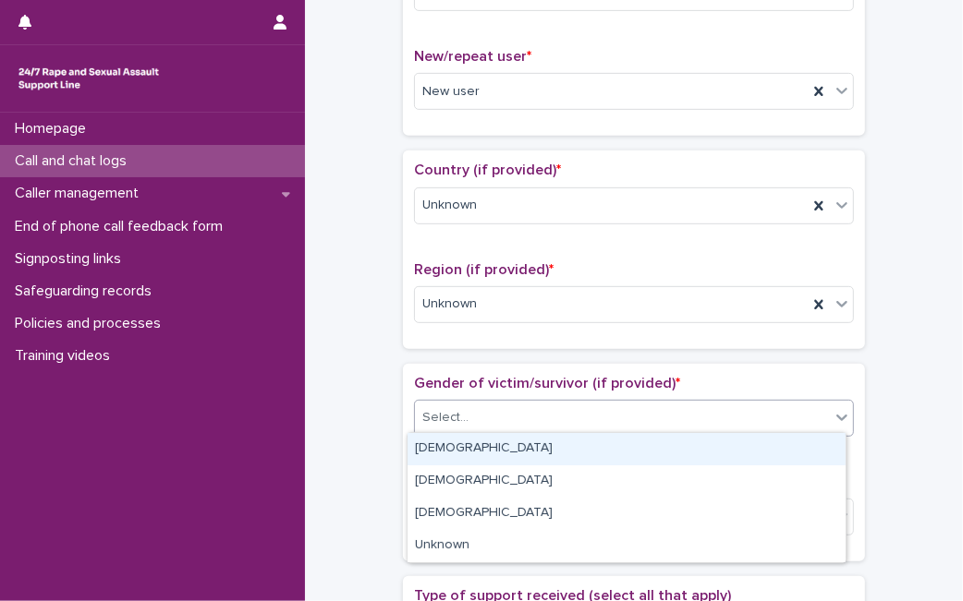
click at [488, 414] on div "Select..." at bounding box center [622, 418] width 415 height 30
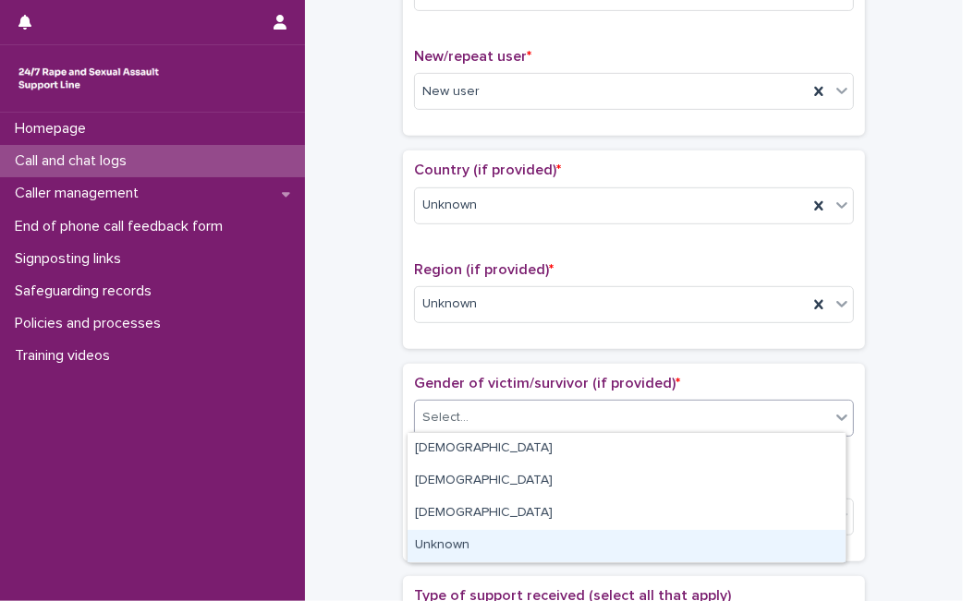
click at [462, 537] on div "Unknown" at bounding box center [626, 546] width 438 height 32
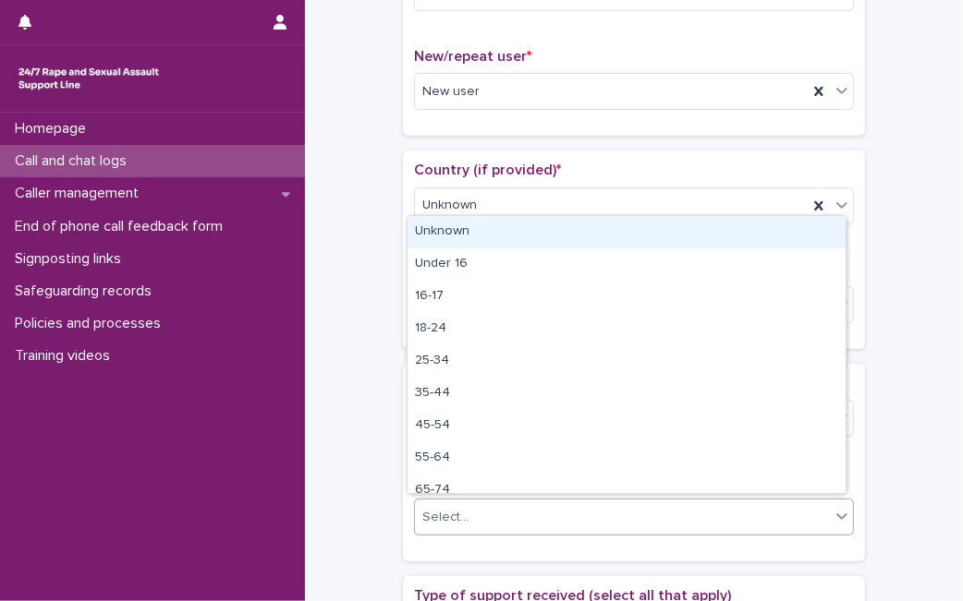
drag, startPoint x: 473, startPoint y: 522, endPoint x: 515, endPoint y: 232, distance: 293.1
click at [515, 232] on body "**********" at bounding box center [481, 300] width 963 height 601
click at [515, 232] on div "Unknown" at bounding box center [626, 232] width 438 height 32
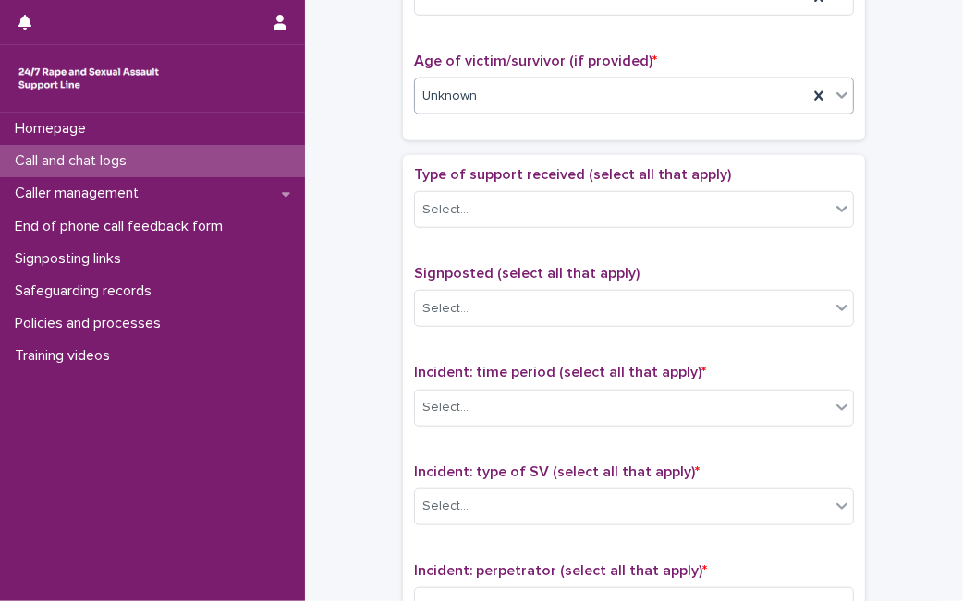
scroll to position [991, 0]
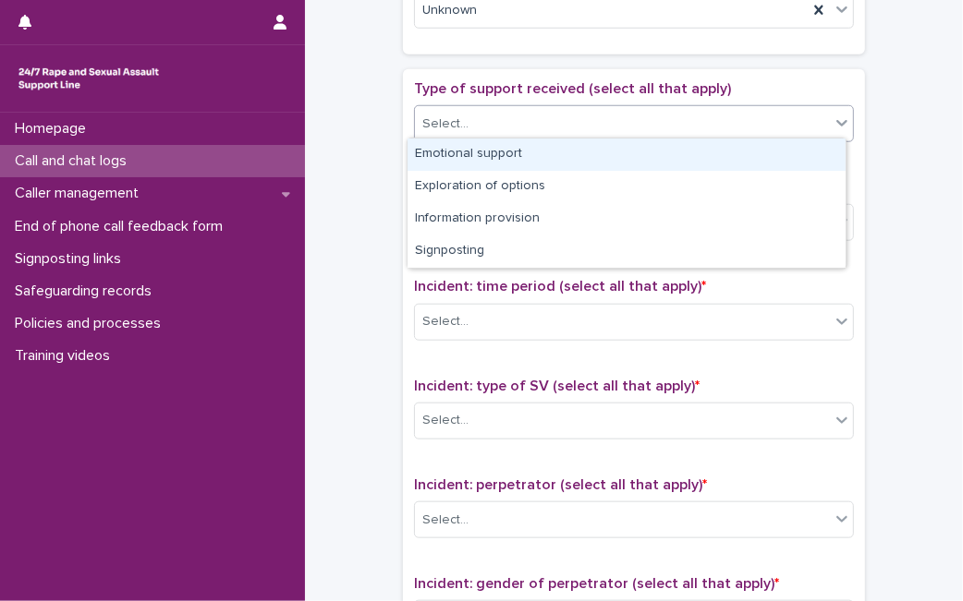
drag, startPoint x: 796, startPoint y: 106, endPoint x: 710, endPoint y: 146, distance: 95.5
click at [710, 146] on body "**********" at bounding box center [481, 300] width 963 height 601
click at [710, 146] on div "Emotional support" at bounding box center [626, 155] width 438 height 32
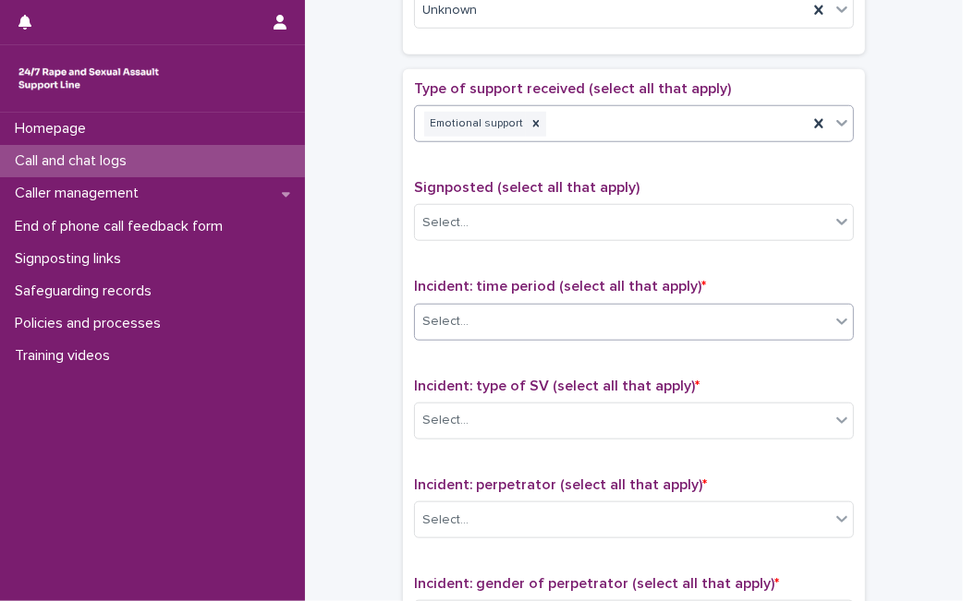
click at [624, 307] on div "Select..." at bounding box center [622, 322] width 415 height 30
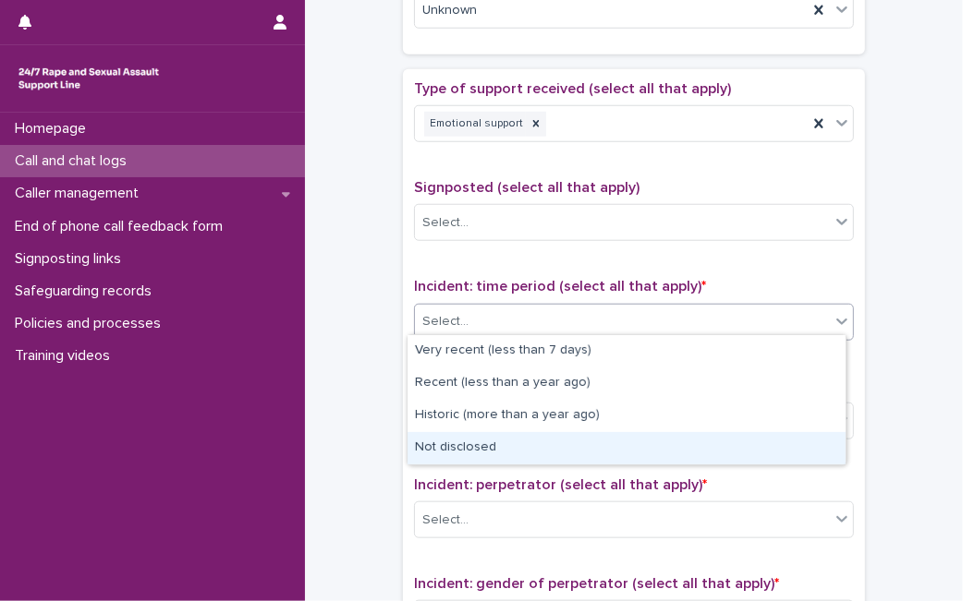
drag, startPoint x: 588, startPoint y: 362, endPoint x: 551, endPoint y: 446, distance: 91.8
click at [551, 446] on div "Not disclosed" at bounding box center [626, 448] width 438 height 32
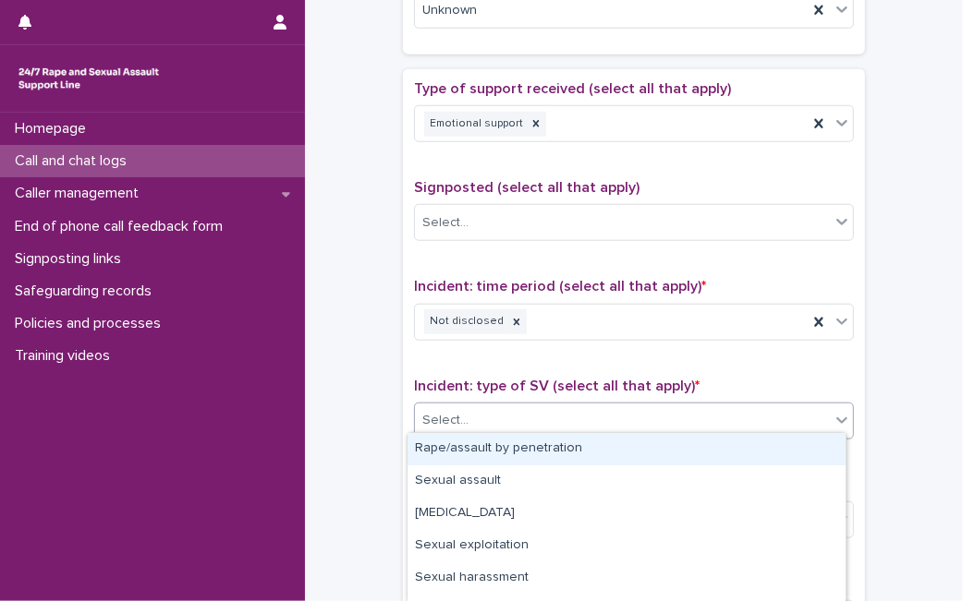
drag, startPoint x: 566, startPoint y: 431, endPoint x: 584, endPoint y: 416, distance: 22.9
click at [584, 416] on div "Select..." at bounding box center [634, 421] width 440 height 37
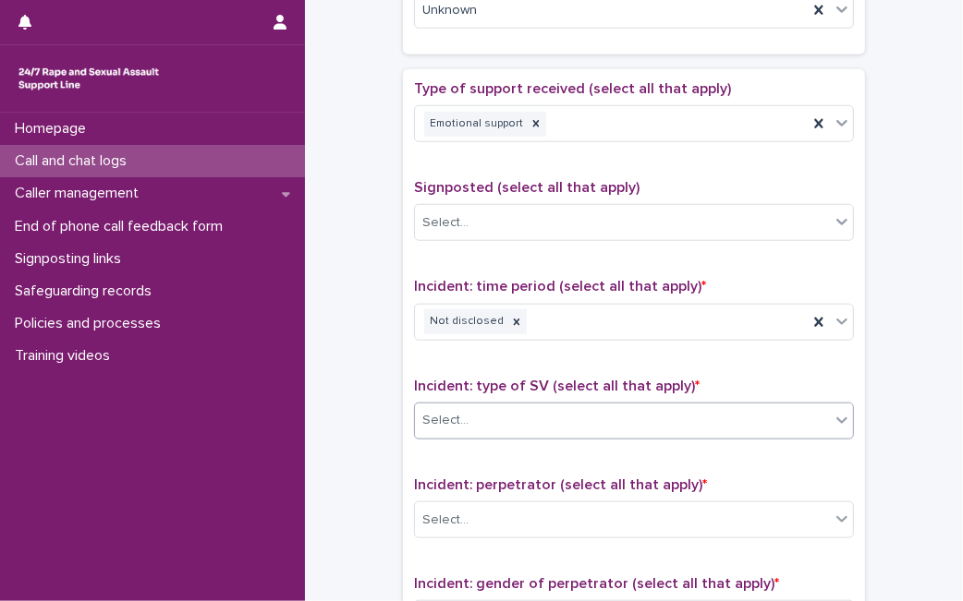
click at [584, 416] on div "Select..." at bounding box center [622, 421] width 415 height 30
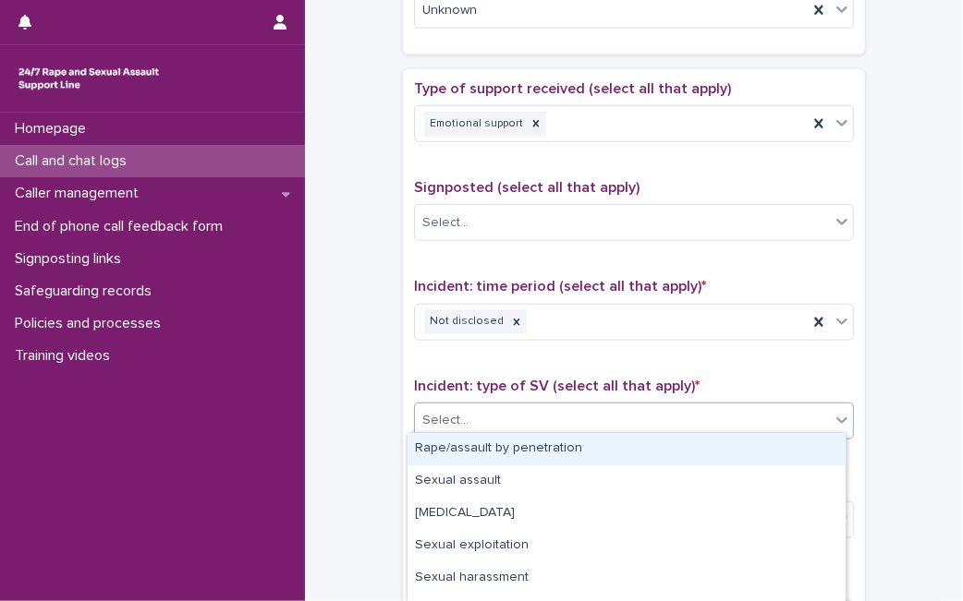
click at [584, 416] on div "Select..." at bounding box center [622, 421] width 415 height 30
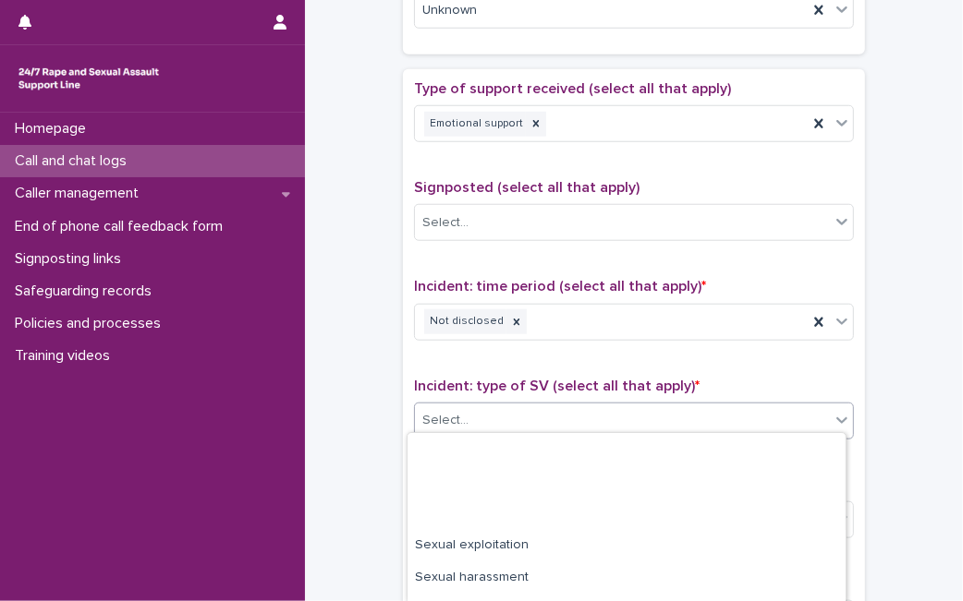
scroll to position [153, 0]
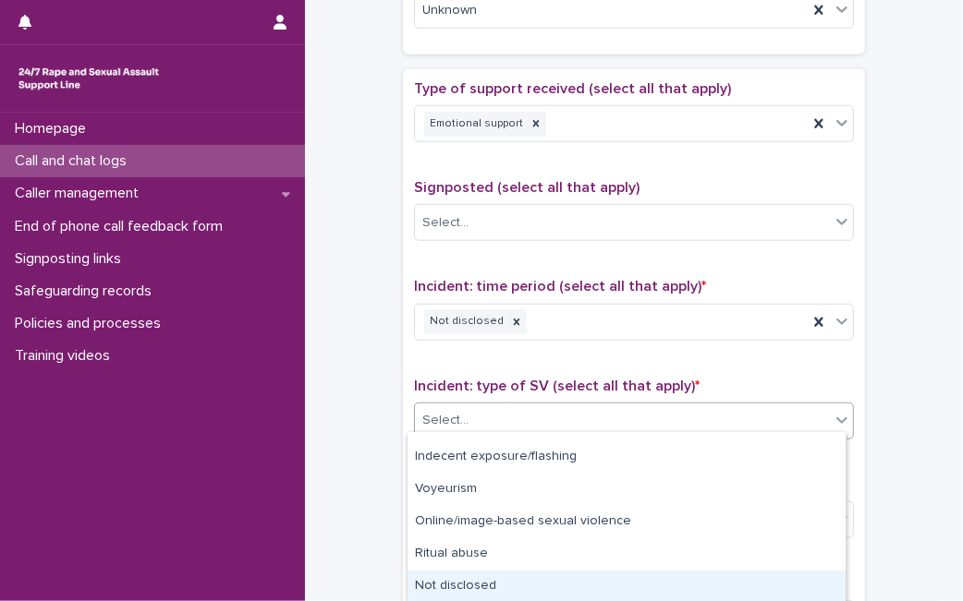
click at [755, 578] on div "Not disclosed" at bounding box center [626, 587] width 438 height 32
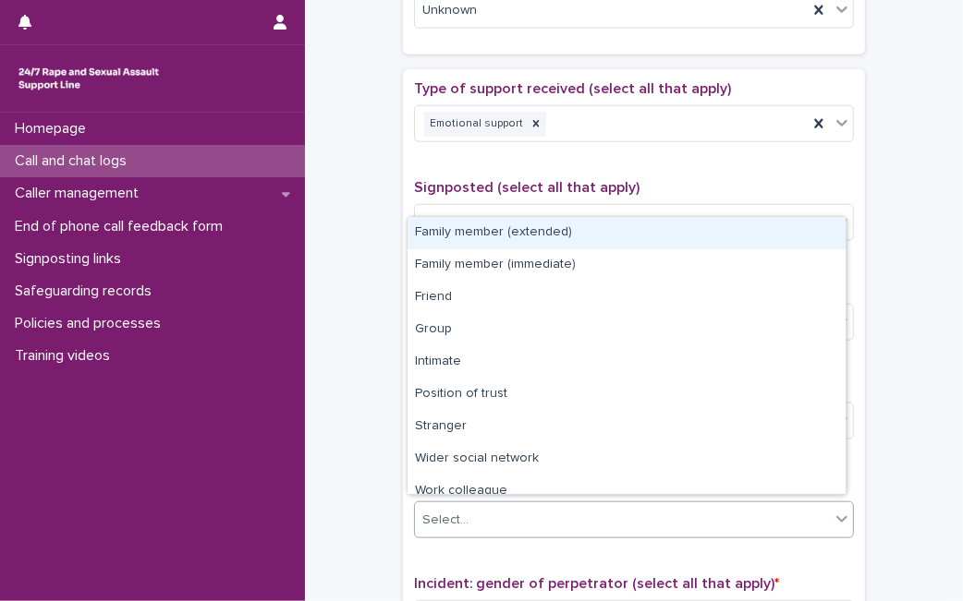
click at [762, 505] on div "Select..." at bounding box center [622, 520] width 415 height 30
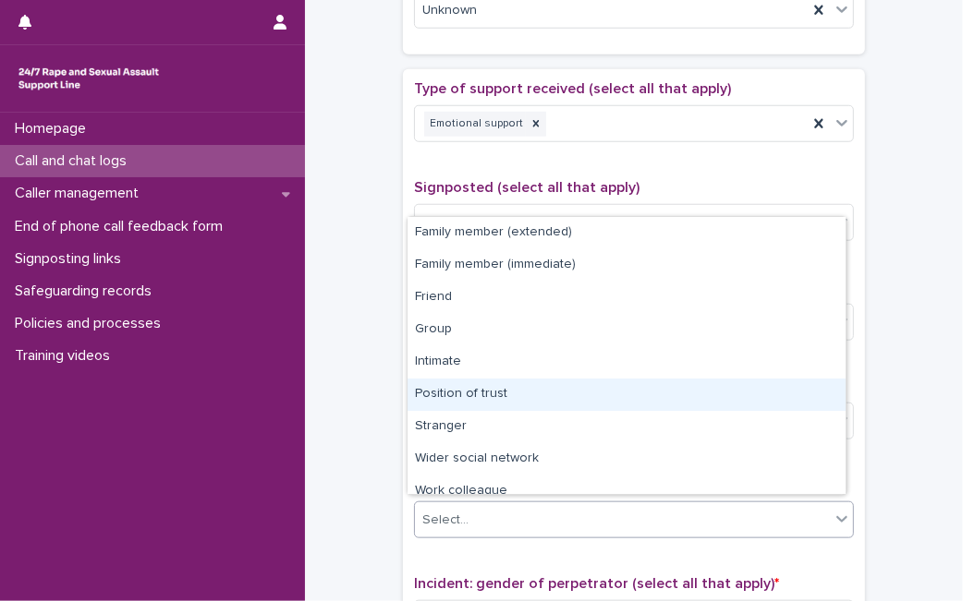
scroll to position [79, 0]
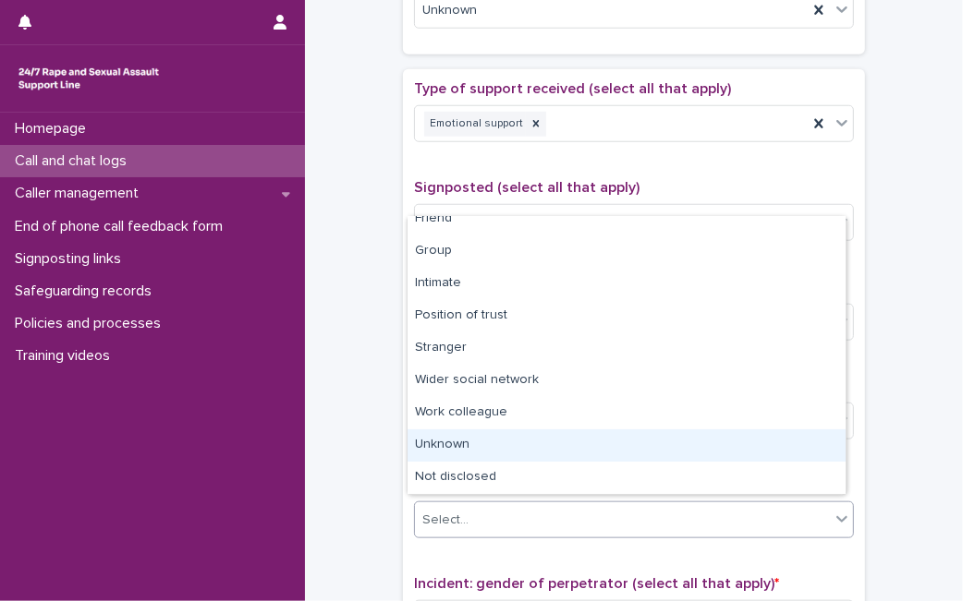
drag, startPoint x: 790, startPoint y: 481, endPoint x: 783, endPoint y: 460, distance: 22.5
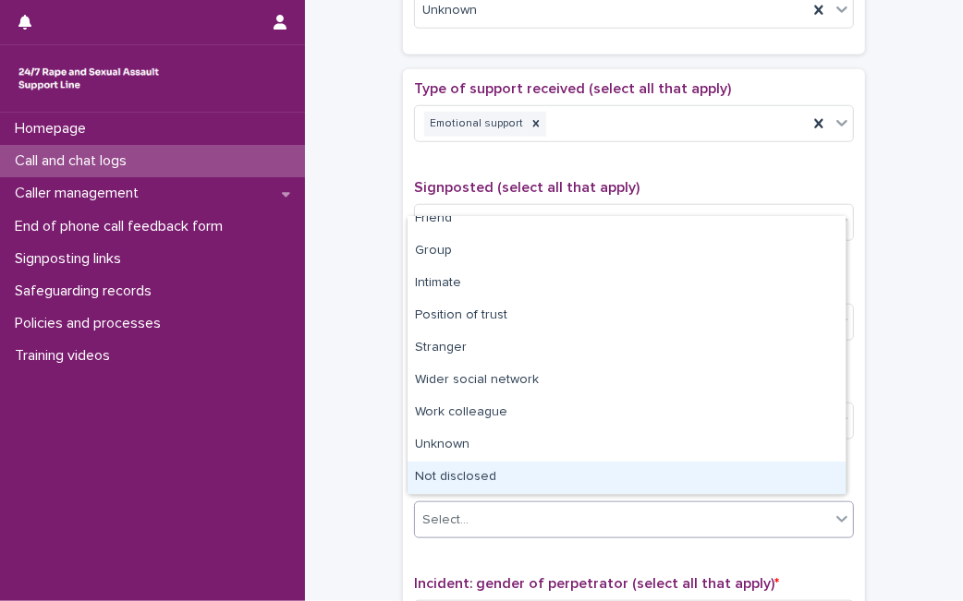
click at [781, 470] on div "Not disclosed" at bounding box center [626, 478] width 438 height 32
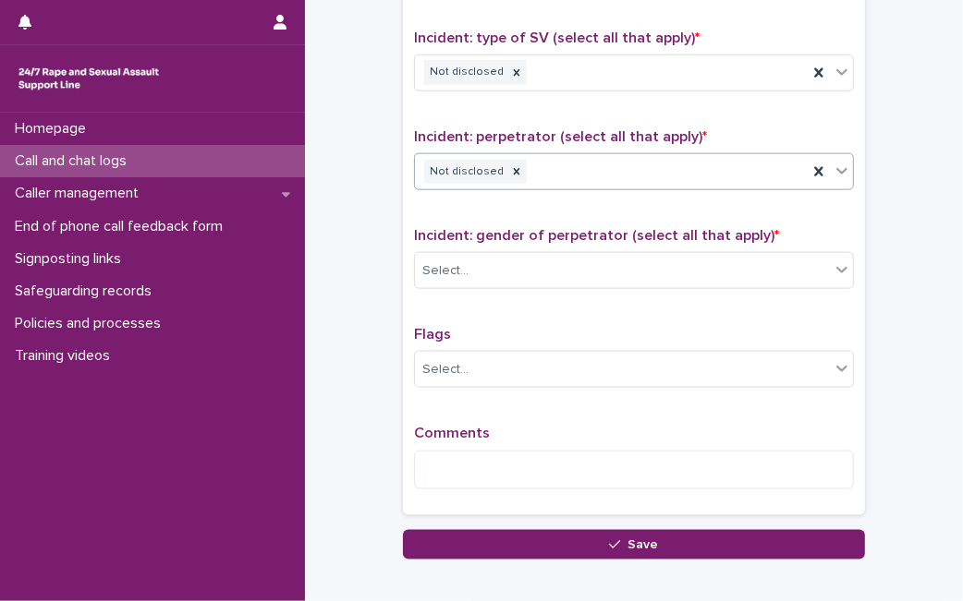
scroll to position [1383, 0]
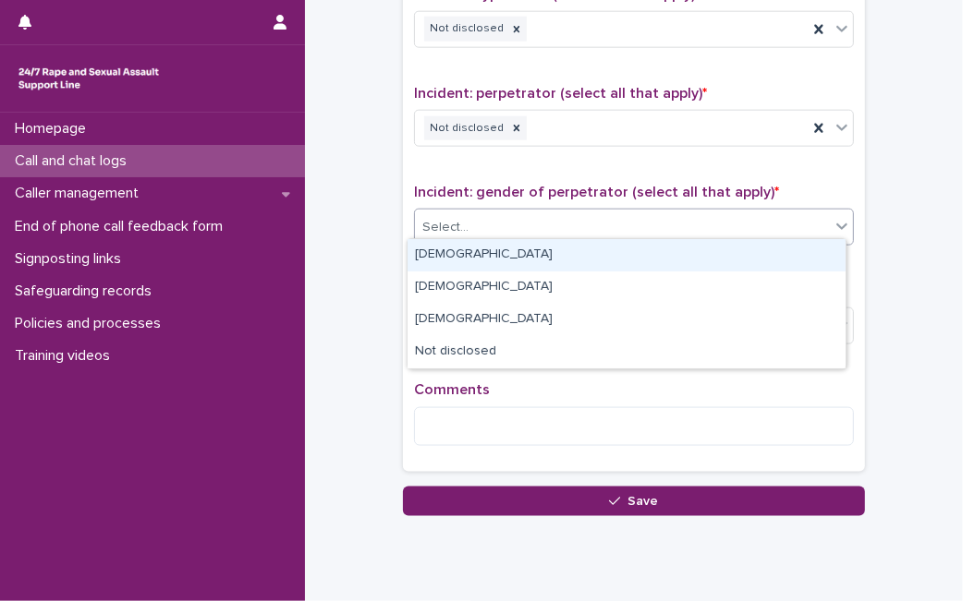
click at [816, 223] on div "Select..." at bounding box center [622, 227] width 415 height 30
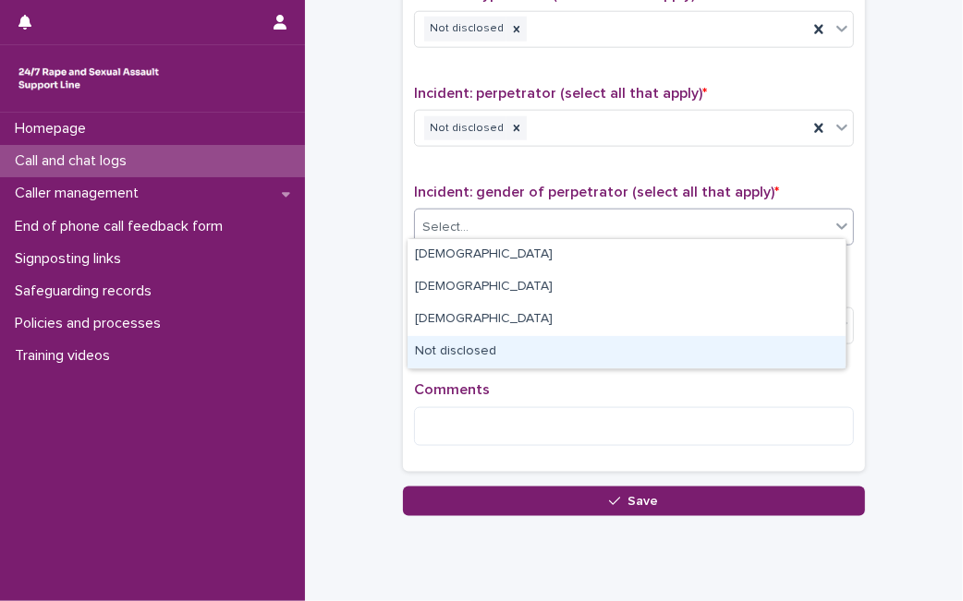
click at [625, 352] on div "Not disclosed" at bounding box center [626, 352] width 438 height 32
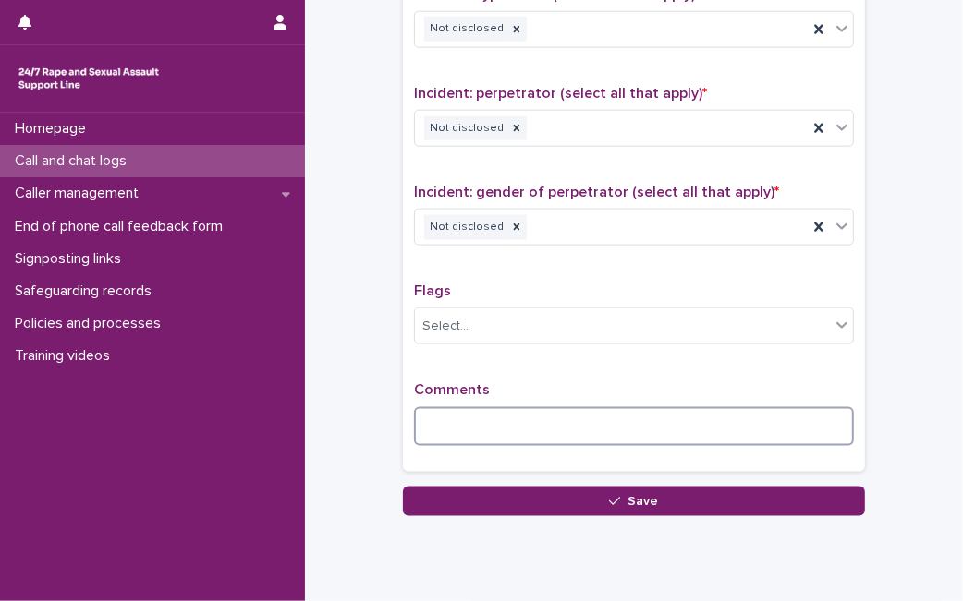
click at [561, 425] on textarea at bounding box center [634, 426] width 440 height 39
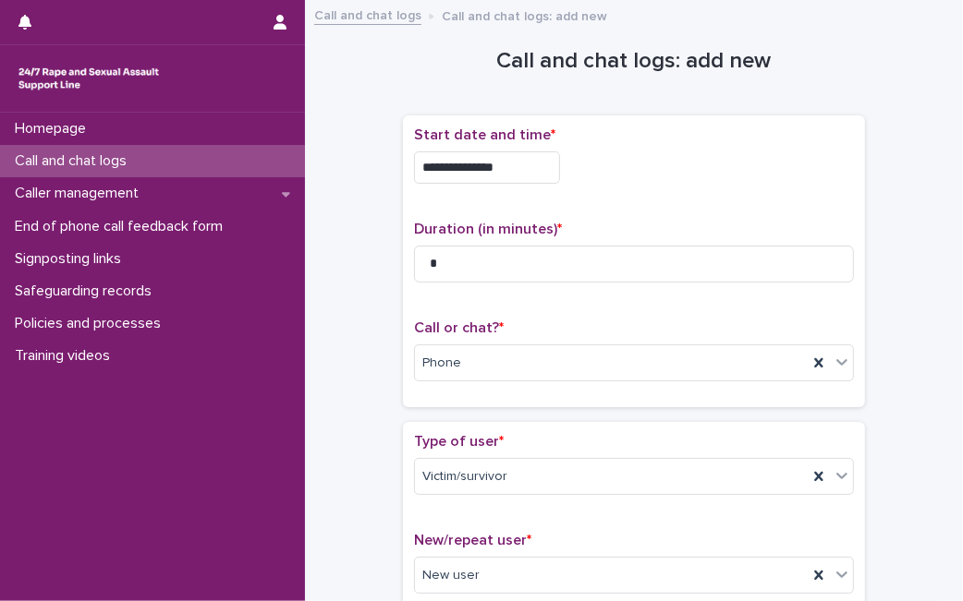
scroll to position [1450, 0]
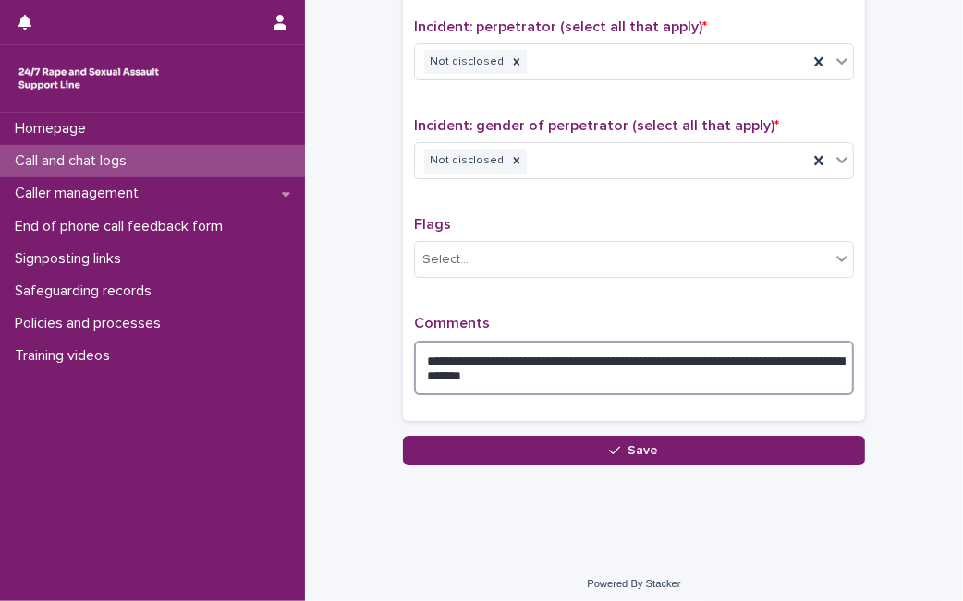
type textarea "**********"
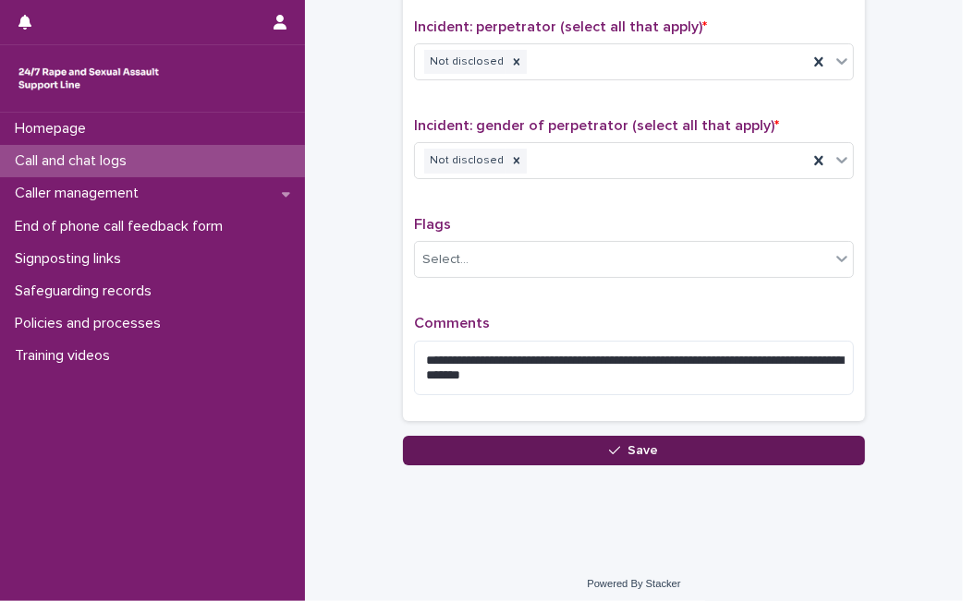
click at [457, 444] on button "Save" at bounding box center [634, 451] width 462 height 30
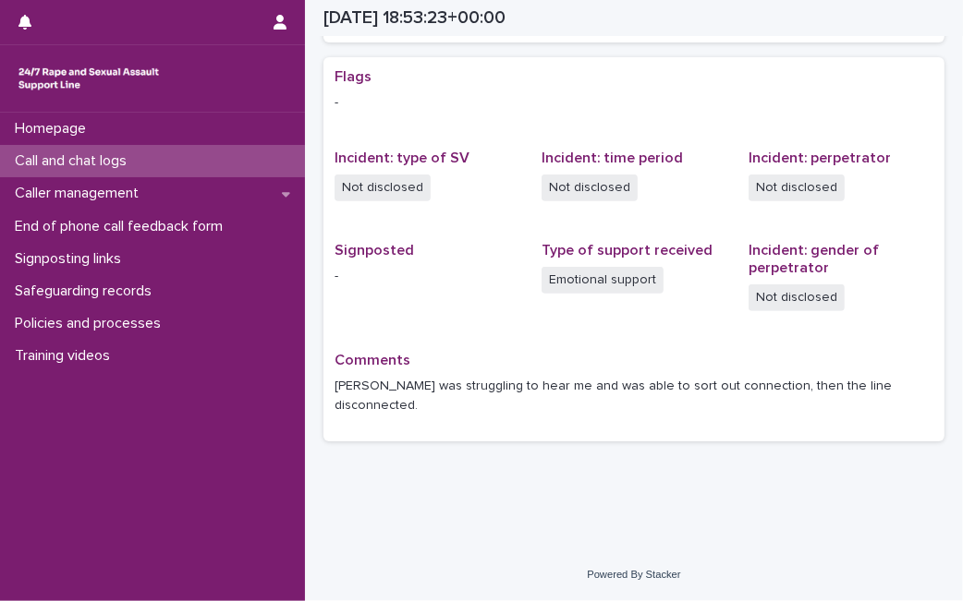
scroll to position [342, 0]
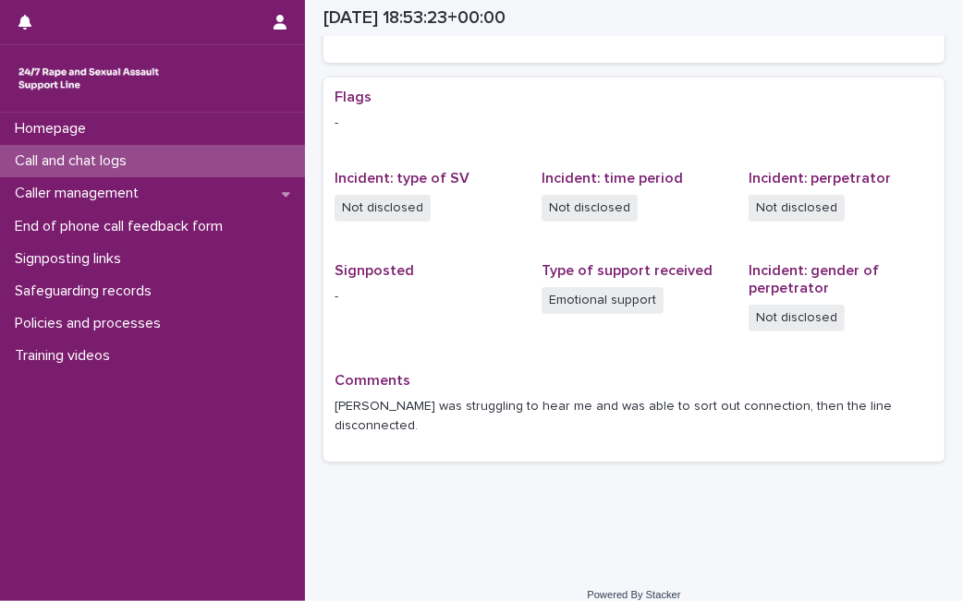
click at [207, 154] on div "Call and chat logs" at bounding box center [152, 161] width 305 height 32
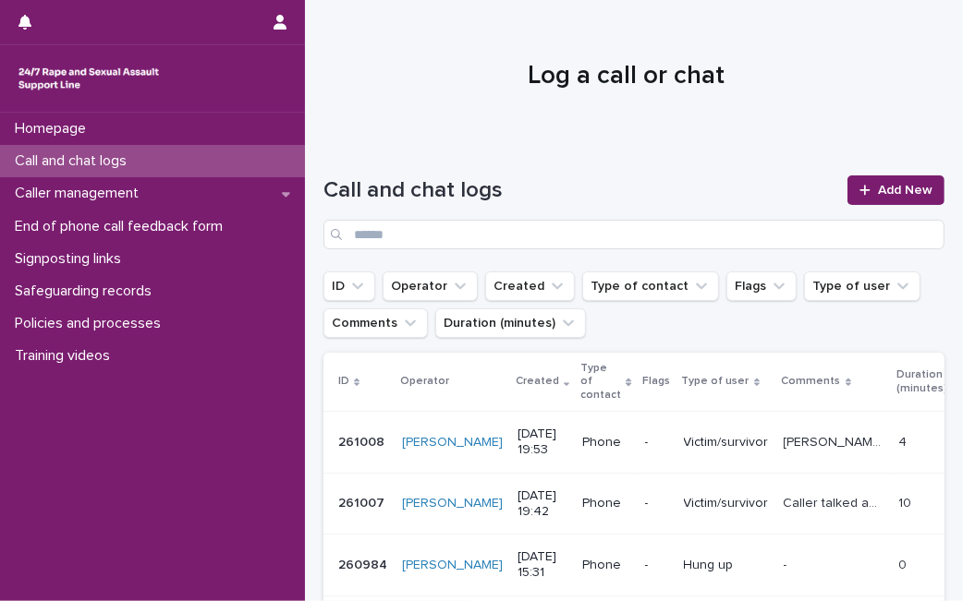
click at [557, 109] on div at bounding box center [626, 68] width 642 height 139
click at [859, 186] on div at bounding box center [868, 190] width 18 height 13
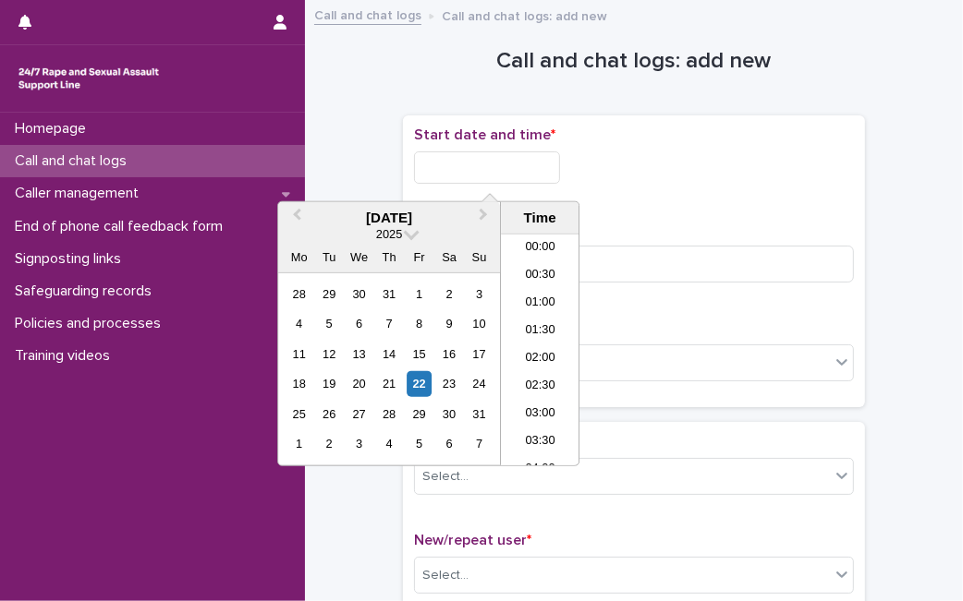
click at [516, 158] on input "text" at bounding box center [487, 168] width 146 height 32
click at [414, 385] on div "22" at bounding box center [419, 383] width 25 height 25
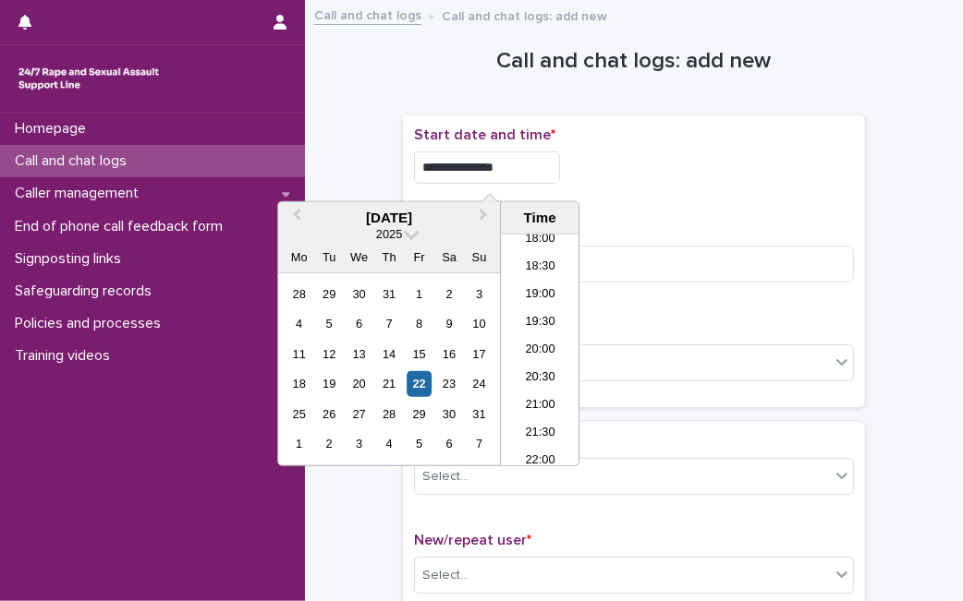
click at [514, 167] on input "**********" at bounding box center [487, 168] width 146 height 32
type input "**********"
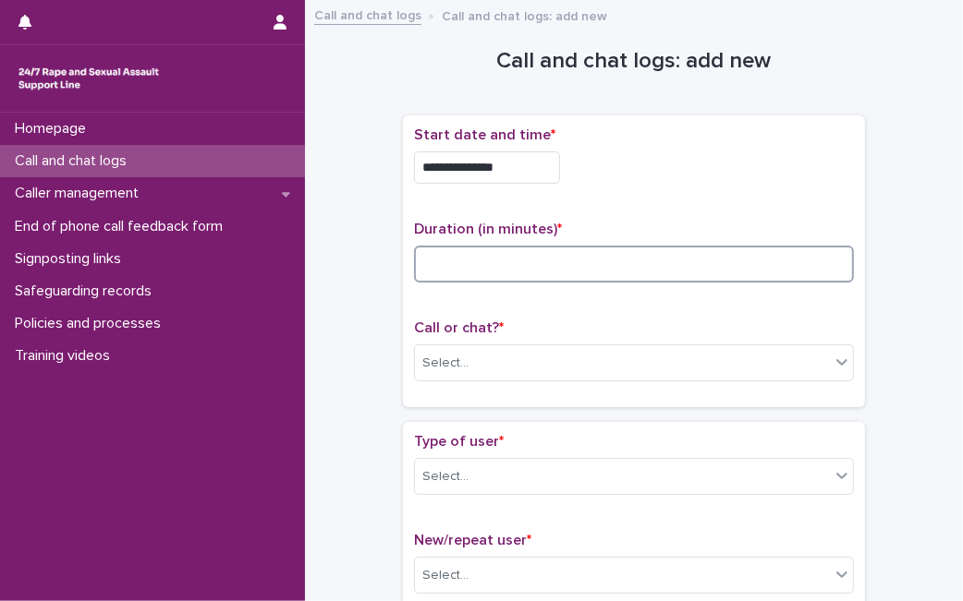
click at [607, 259] on input at bounding box center [634, 264] width 440 height 37
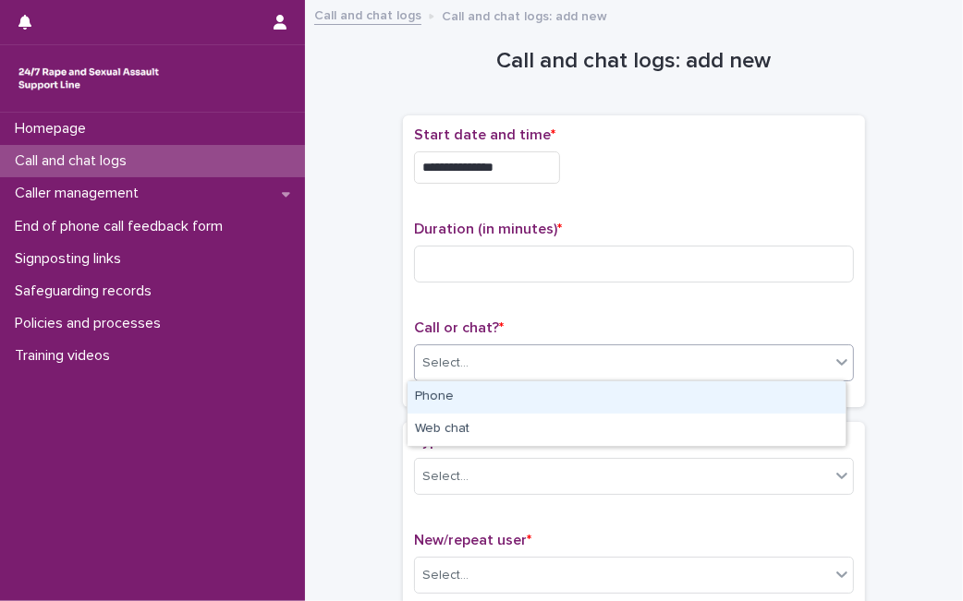
click at [578, 375] on div "Select..." at bounding box center [622, 363] width 415 height 30
click at [559, 399] on div "Phone" at bounding box center [626, 398] width 438 height 32
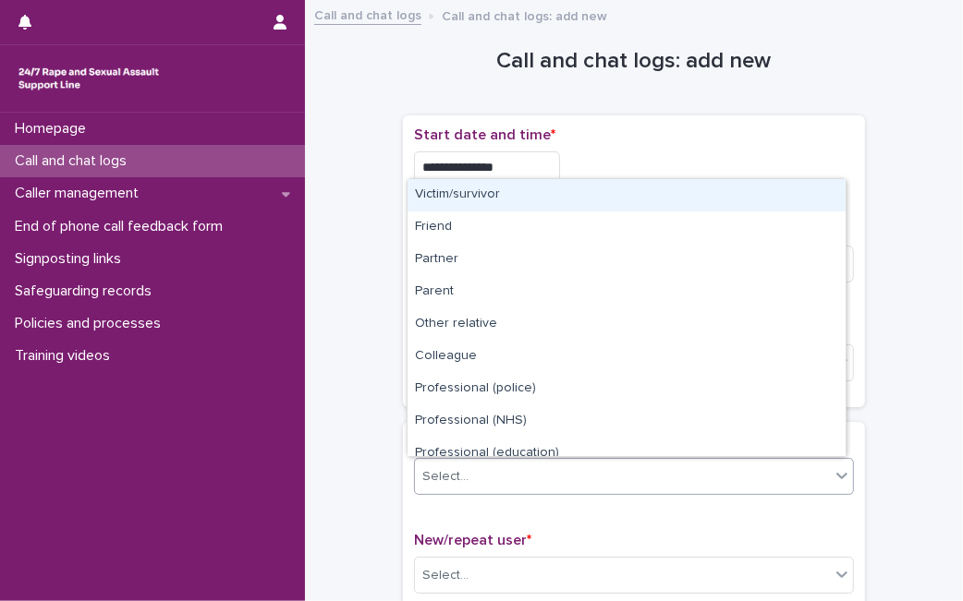
click at [517, 481] on div "Select..." at bounding box center [622, 477] width 415 height 30
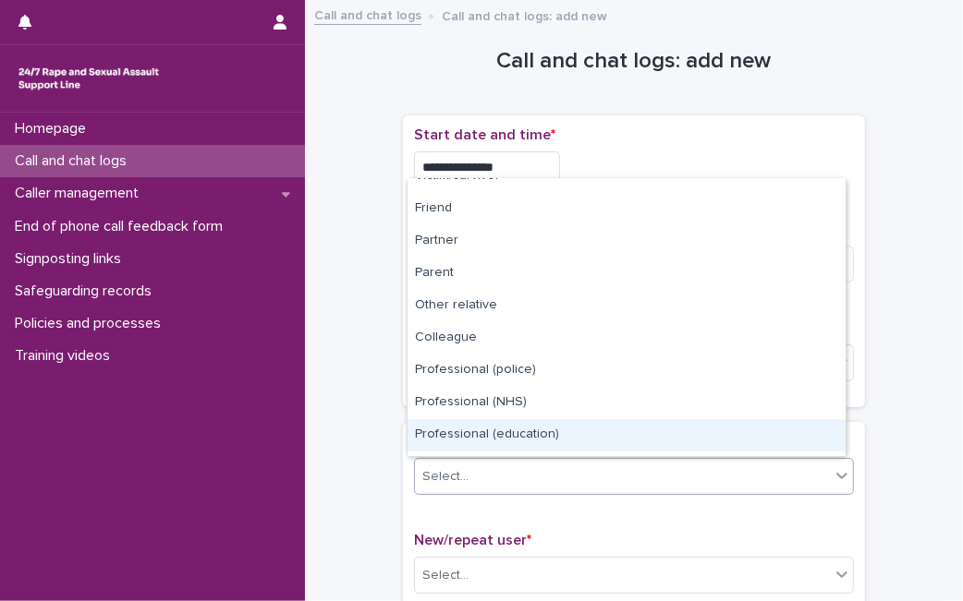
scroll to position [0, 0]
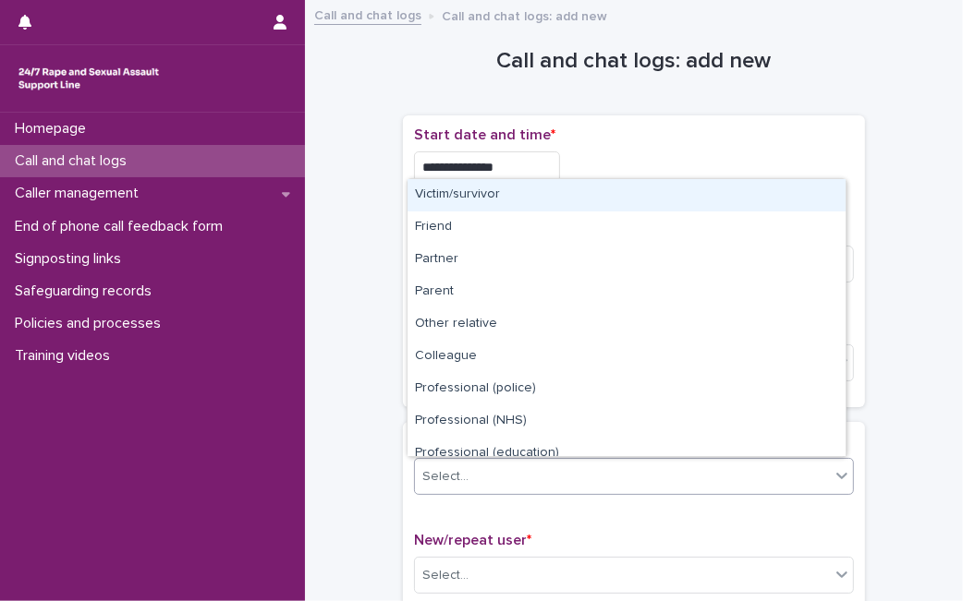
click at [771, 207] on div "Victim/survivor" at bounding box center [626, 195] width 438 height 32
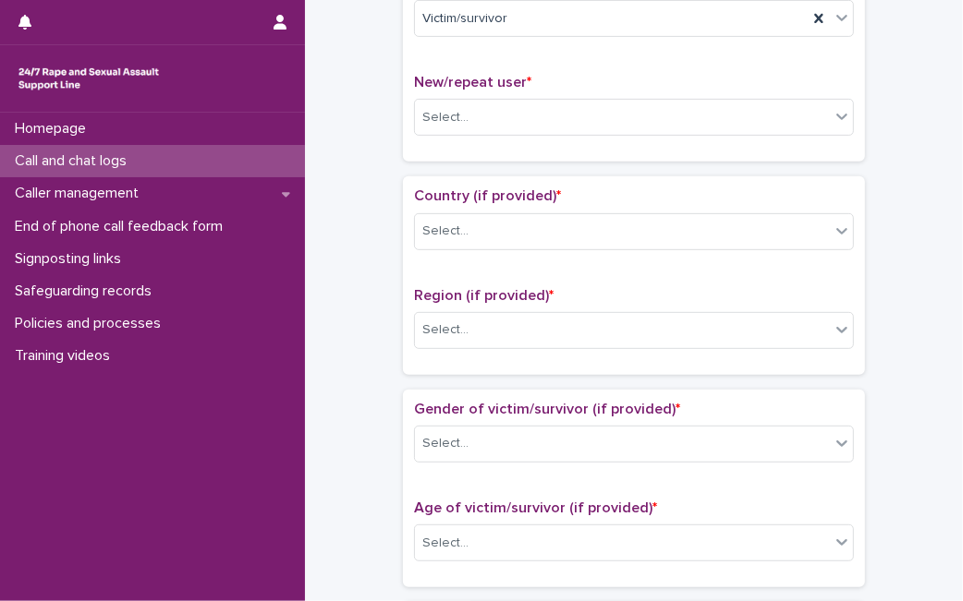
scroll to position [533, 0]
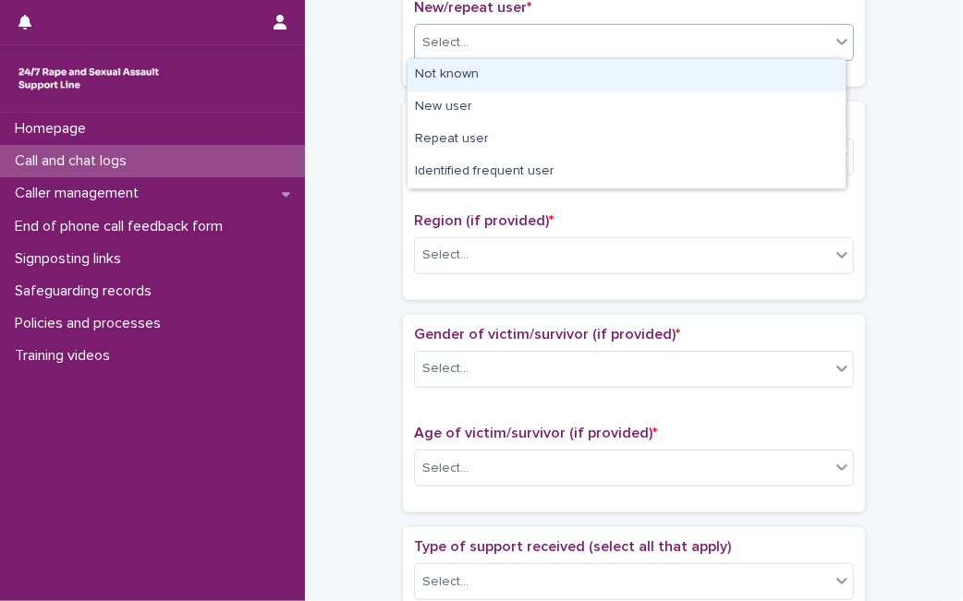
click at [675, 54] on div "Select..." at bounding box center [622, 43] width 415 height 30
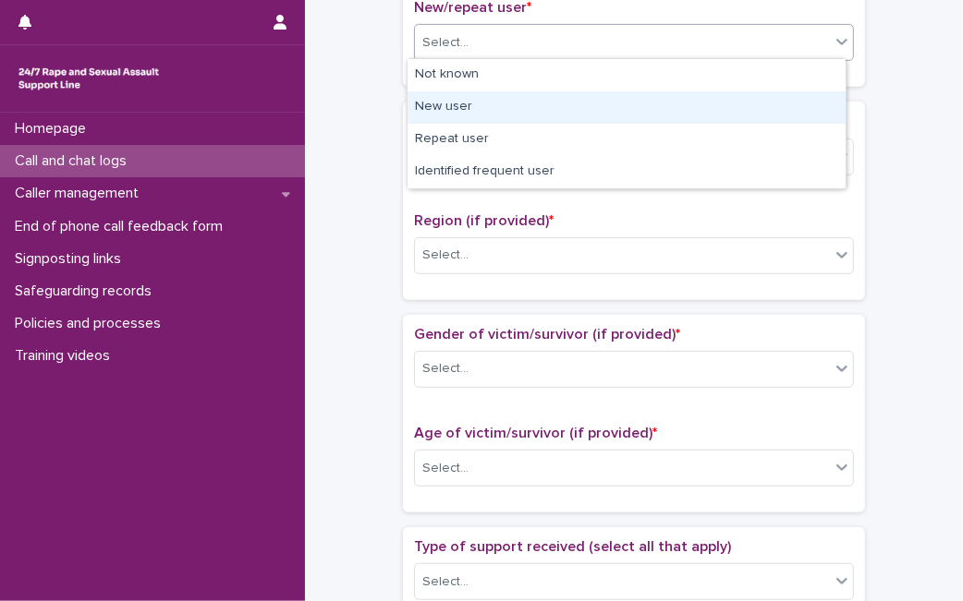
click at [644, 98] on div "New user" at bounding box center [626, 107] width 438 height 32
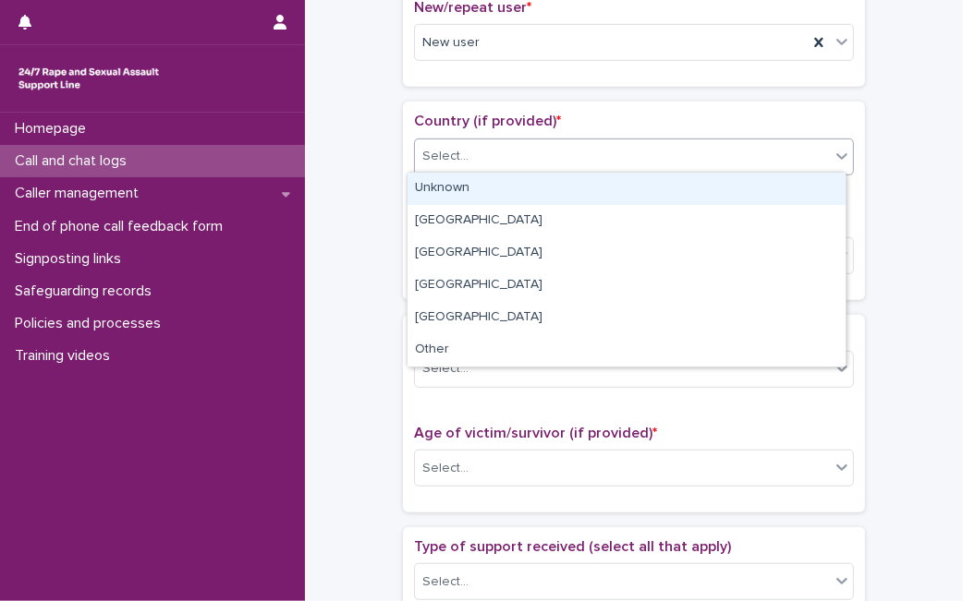
click at [612, 154] on div "Select..." at bounding box center [622, 156] width 415 height 30
click at [574, 194] on div "Unknown" at bounding box center [626, 189] width 438 height 32
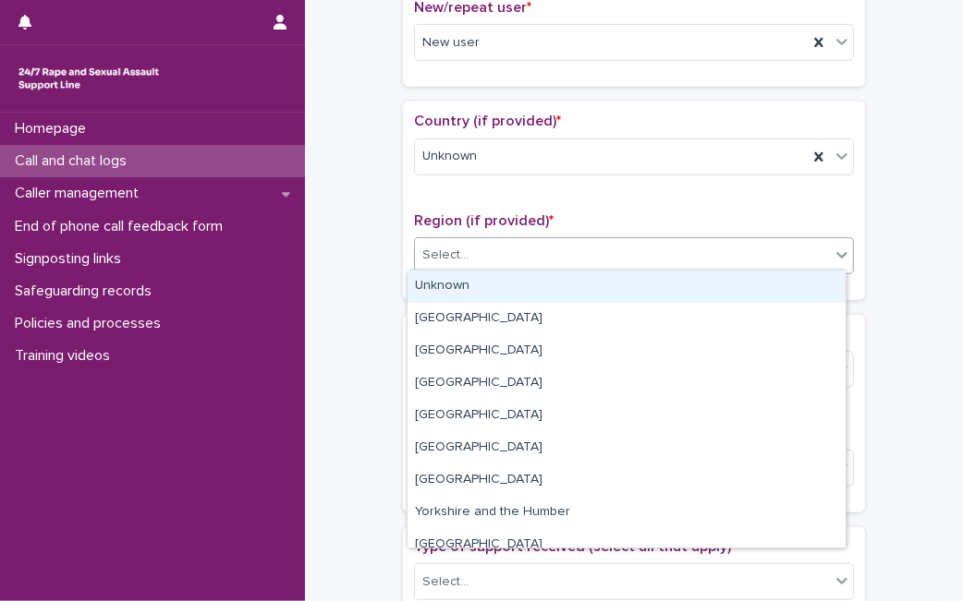
drag, startPoint x: 545, startPoint y: 249, endPoint x: 514, endPoint y: 302, distance: 61.3
click at [514, 302] on body "**********" at bounding box center [481, 300] width 963 height 601
click at [514, 302] on div "Unknown" at bounding box center [626, 287] width 438 height 32
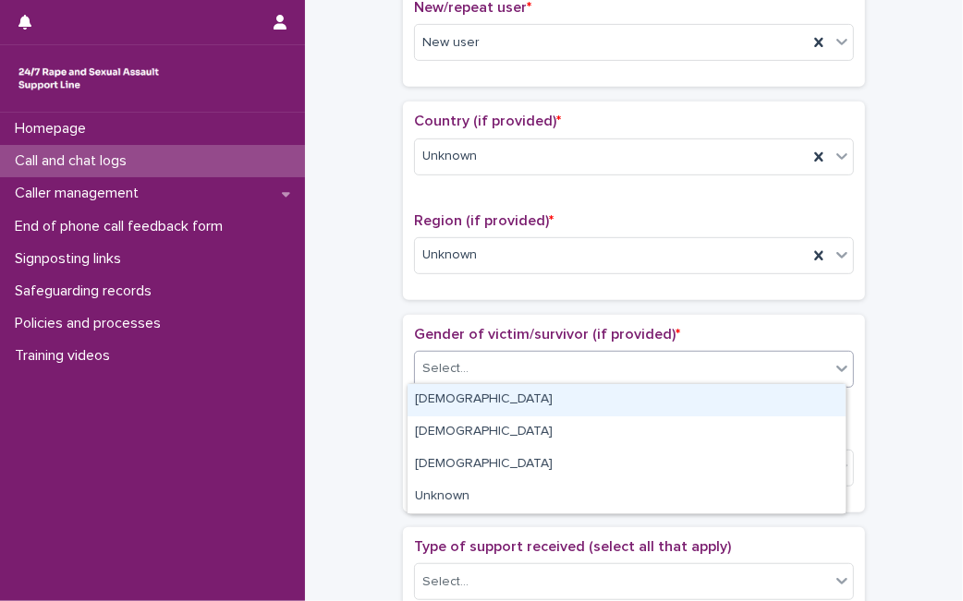
click at [480, 376] on div "Select..." at bounding box center [622, 369] width 415 height 30
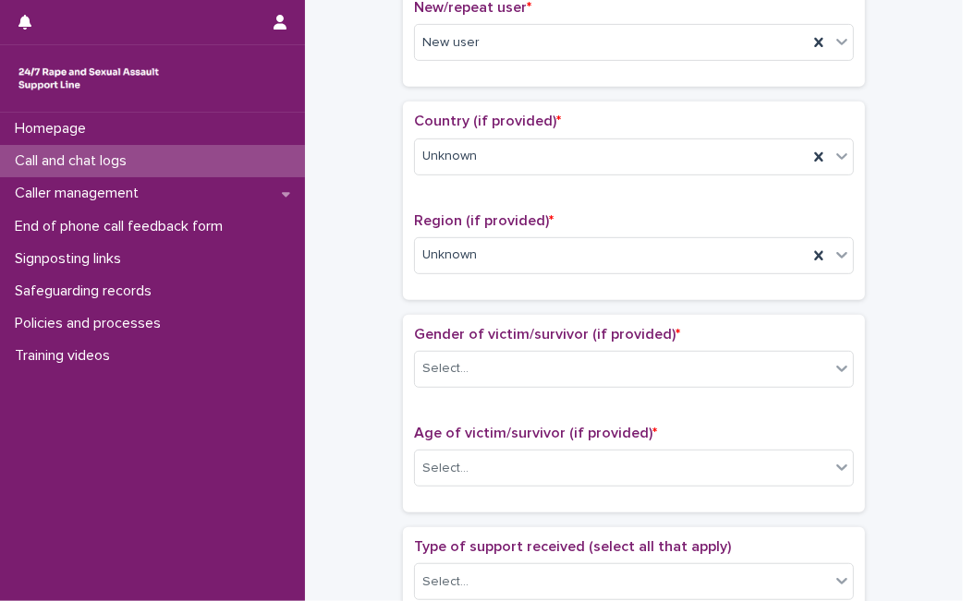
click at [439, 516] on div "Loading... Saving… Gender of victim/survivor (if provided) * Select... Age of v…" at bounding box center [634, 421] width 462 height 212
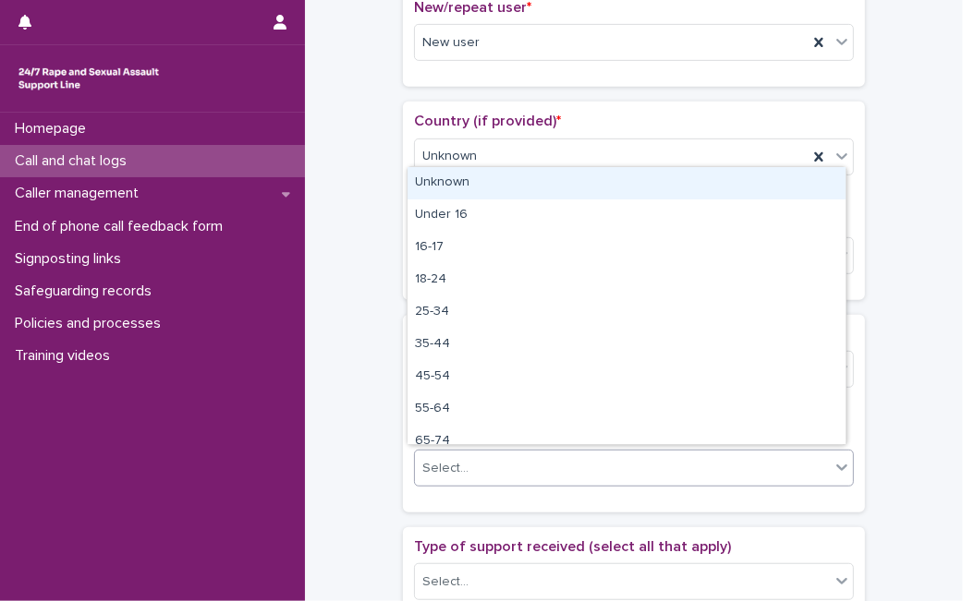
click at [455, 462] on div "Select..." at bounding box center [445, 468] width 46 height 19
click at [481, 186] on div "Unknown" at bounding box center [626, 183] width 438 height 32
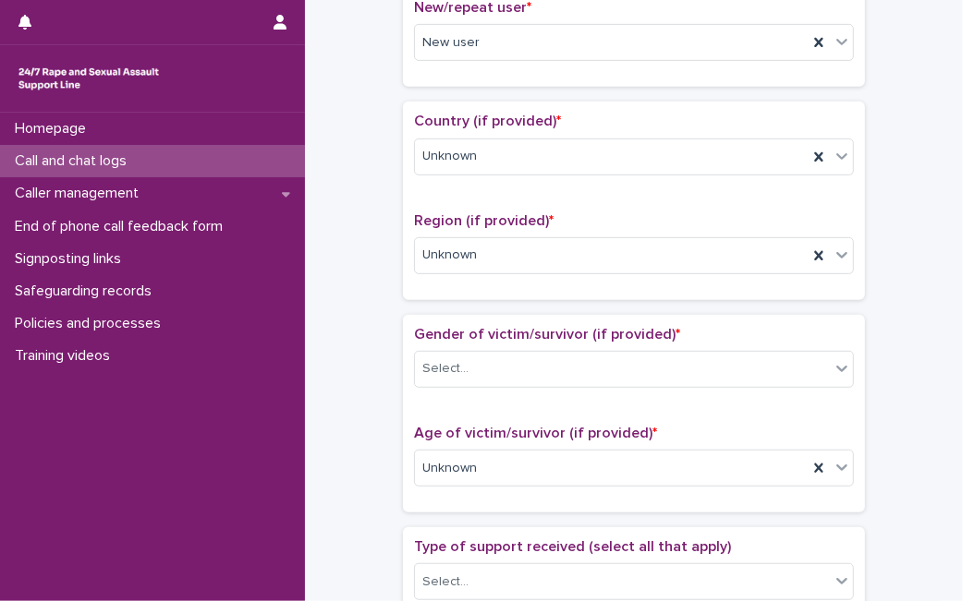
click at [337, 297] on div "**********" at bounding box center [633, 422] width 621 height 1888
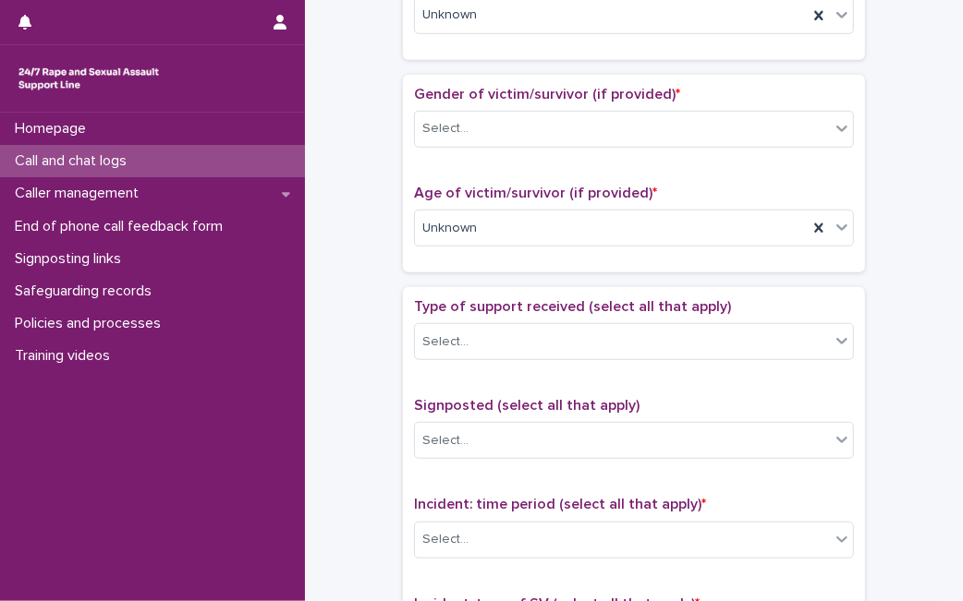
scroll to position [1026, 0]
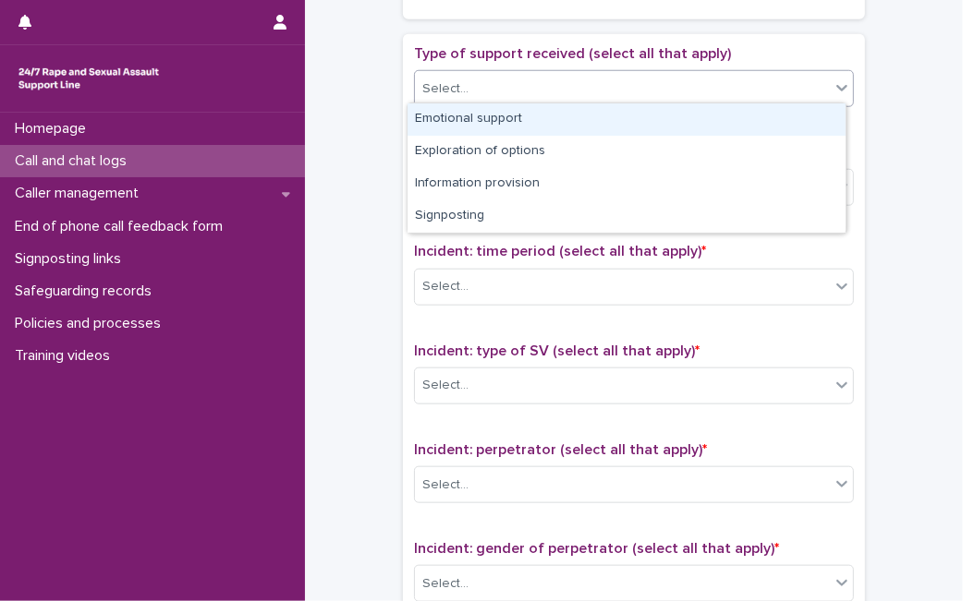
drag, startPoint x: 552, startPoint y: 84, endPoint x: 533, endPoint y: 120, distance: 40.5
click at [533, 120] on body "**********" at bounding box center [481, 300] width 963 height 601
click at [533, 120] on div "Emotional support" at bounding box center [626, 119] width 438 height 32
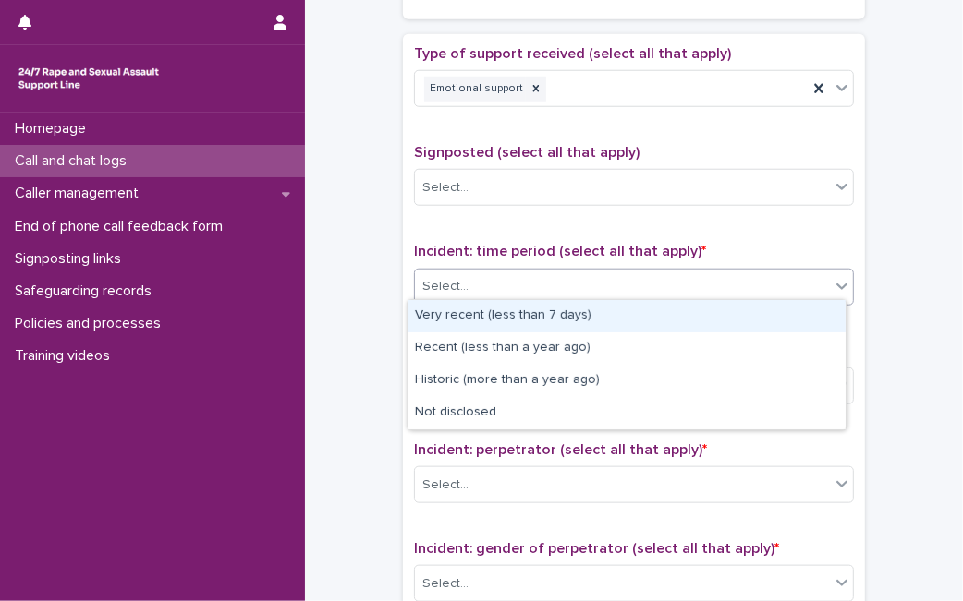
click at [520, 272] on div "Select..." at bounding box center [622, 287] width 415 height 30
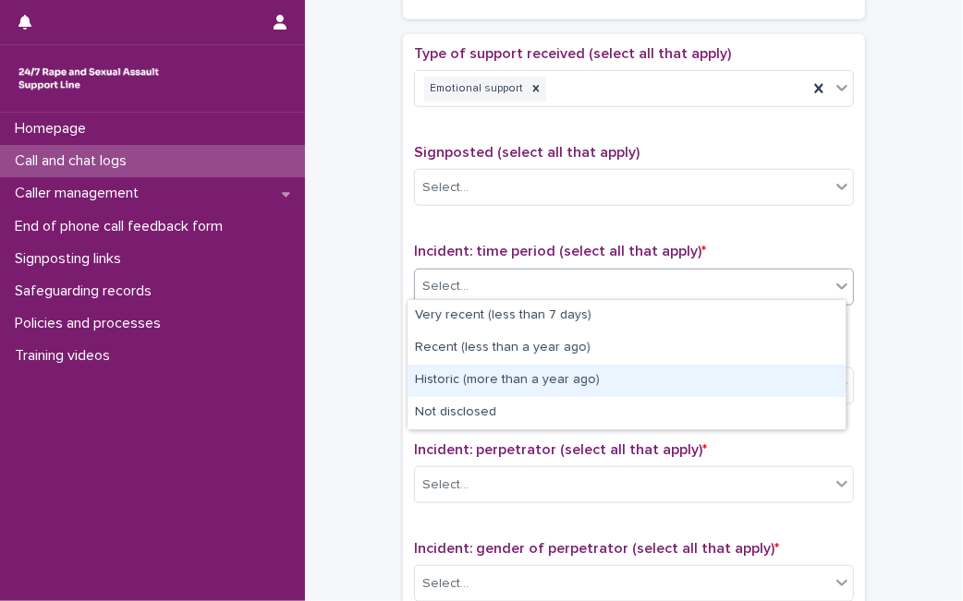
click at [496, 388] on div "Historic (more than a year ago)" at bounding box center [626, 381] width 438 height 32
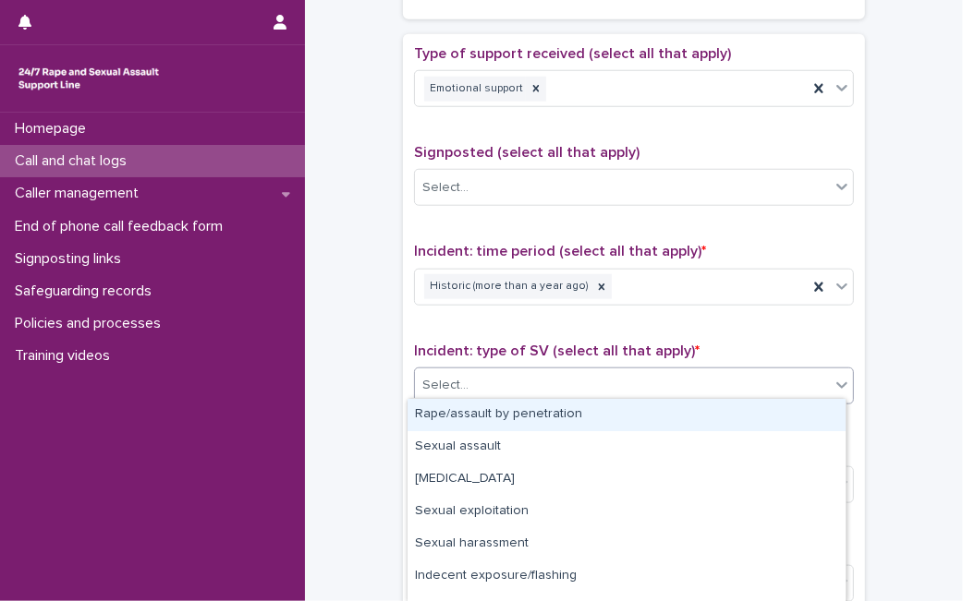
click at [496, 388] on div "Select..." at bounding box center [622, 385] width 415 height 30
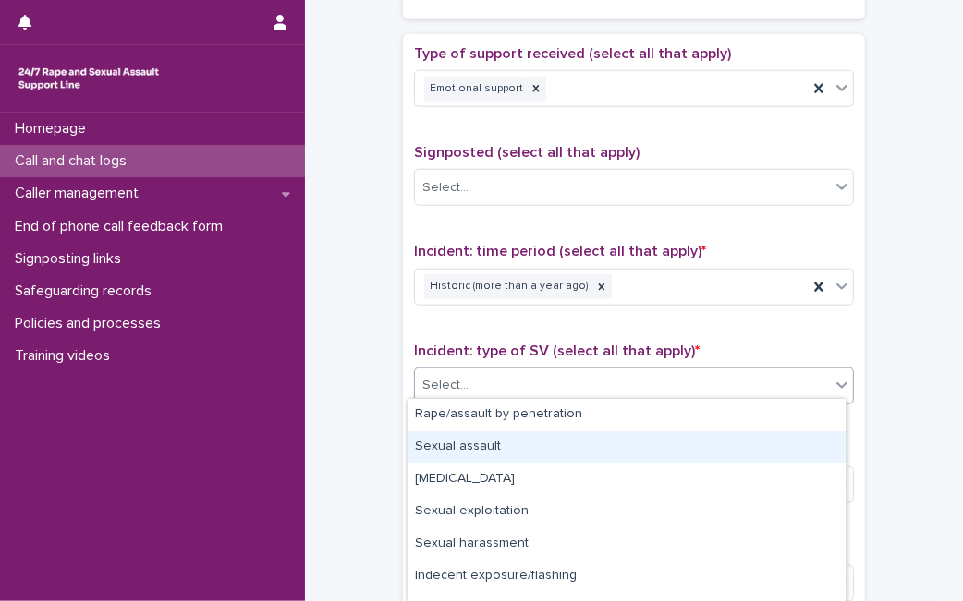
click at [502, 449] on div "Sexual assault" at bounding box center [626, 447] width 438 height 32
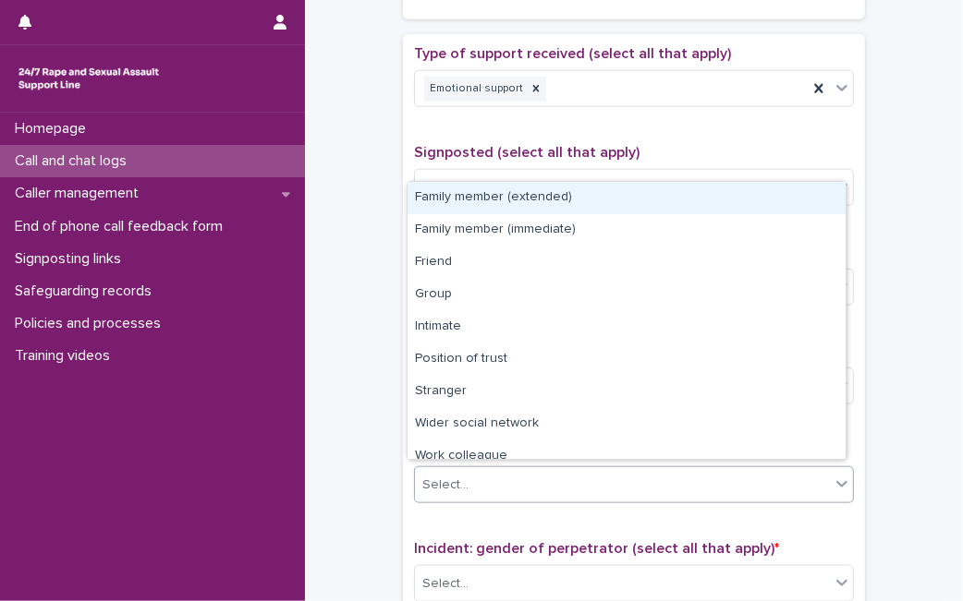
click at [477, 483] on div "Select..." at bounding box center [622, 485] width 415 height 30
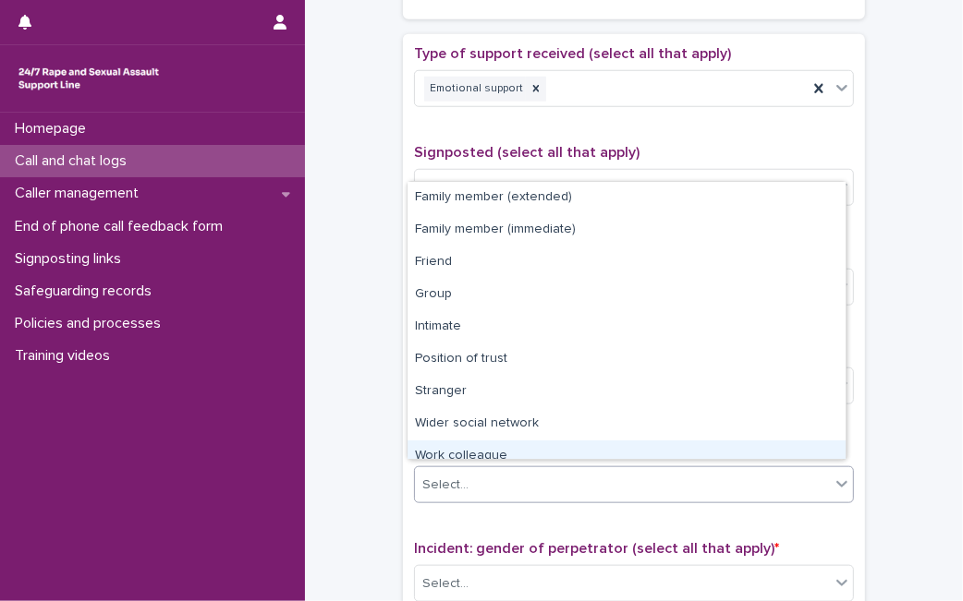
click at [580, 443] on div "Work colleague" at bounding box center [626, 457] width 438 height 32
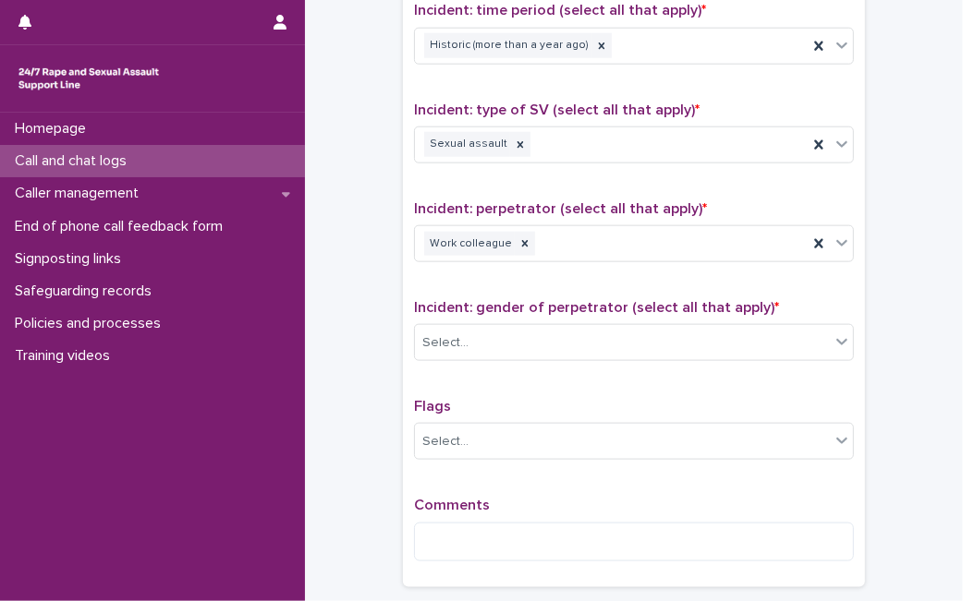
scroll to position [1434, 0]
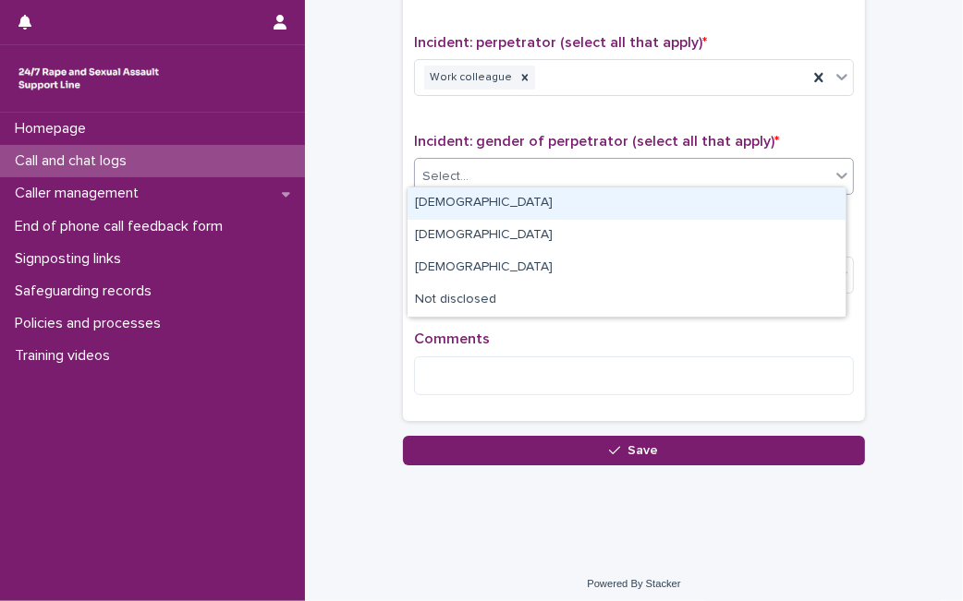
click at [508, 164] on div "Select..." at bounding box center [622, 177] width 415 height 30
click at [484, 196] on div "Male" at bounding box center [626, 204] width 438 height 32
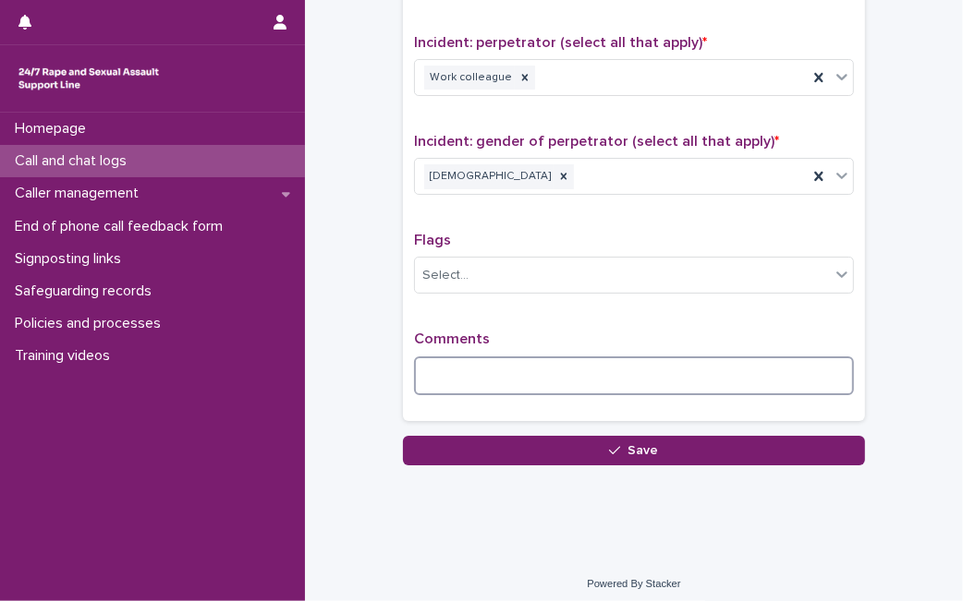
click at [472, 366] on textarea at bounding box center [634, 376] width 440 height 39
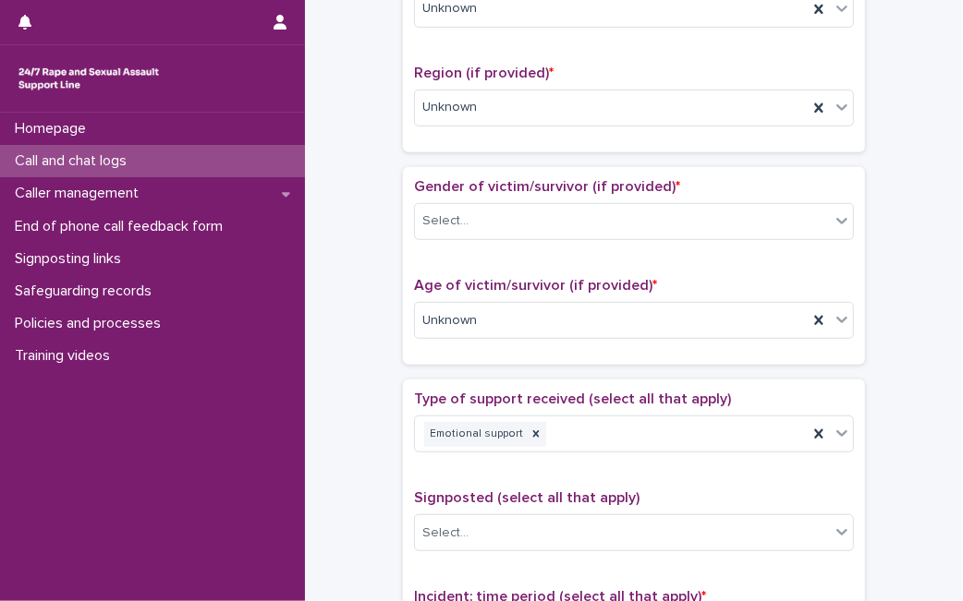
scroll to position [650, 0]
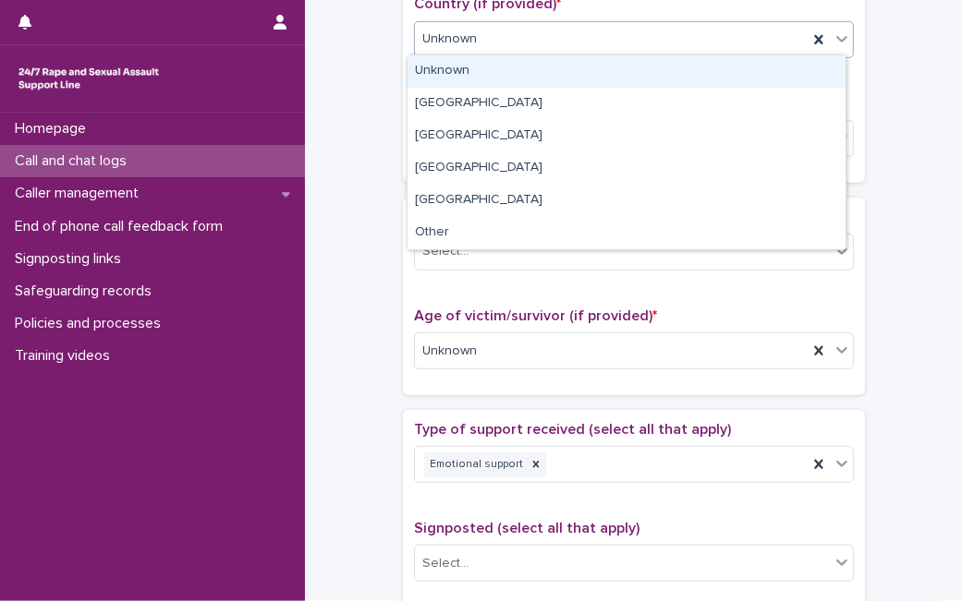
click at [778, 47] on div "Unknown" at bounding box center [611, 39] width 393 height 30
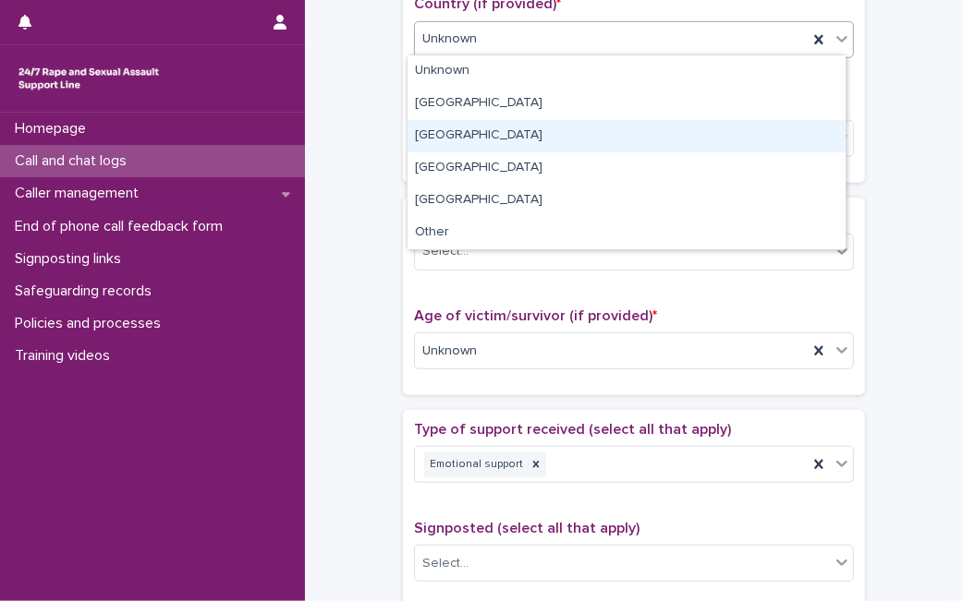
click at [707, 125] on div "Wales" at bounding box center [626, 136] width 438 height 32
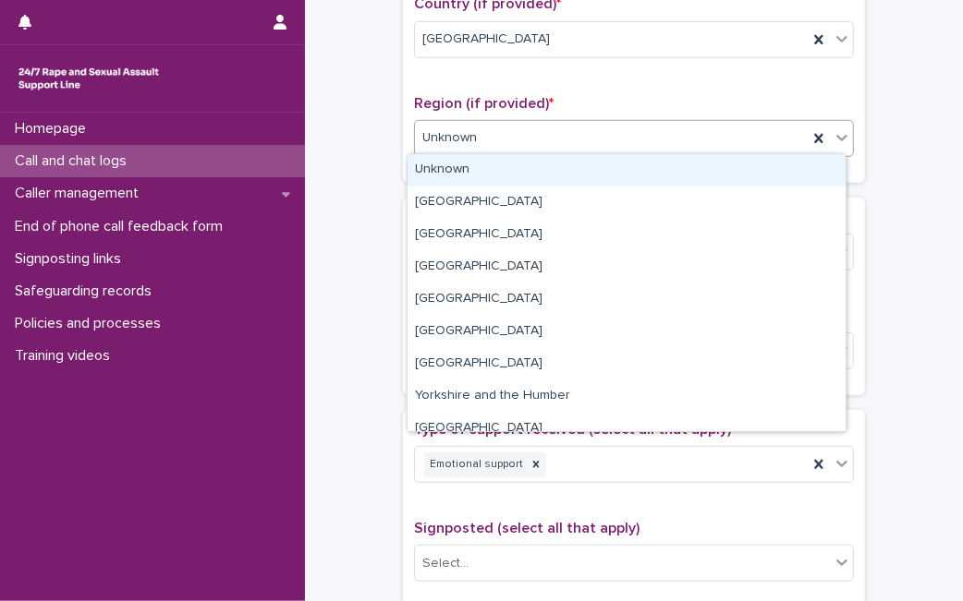
click at [707, 125] on div "Unknown" at bounding box center [611, 138] width 393 height 30
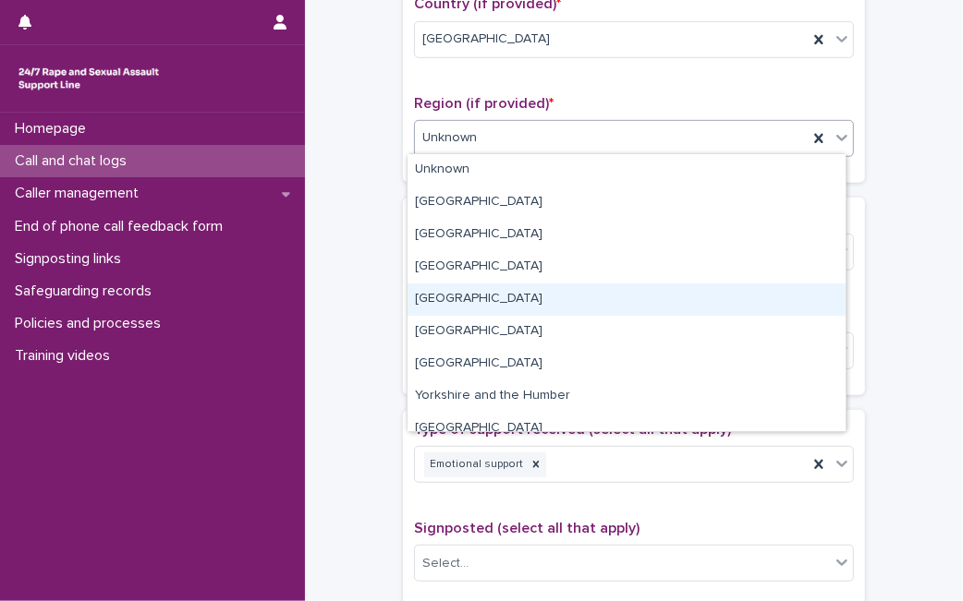
scroll to position [79, 0]
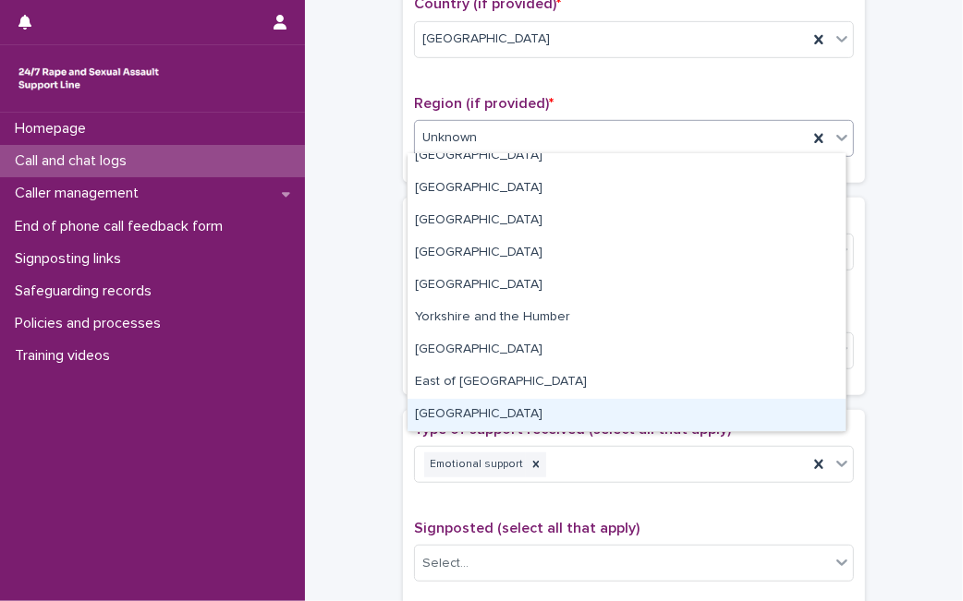
click at [744, 413] on div "Wales" at bounding box center [626, 415] width 438 height 32
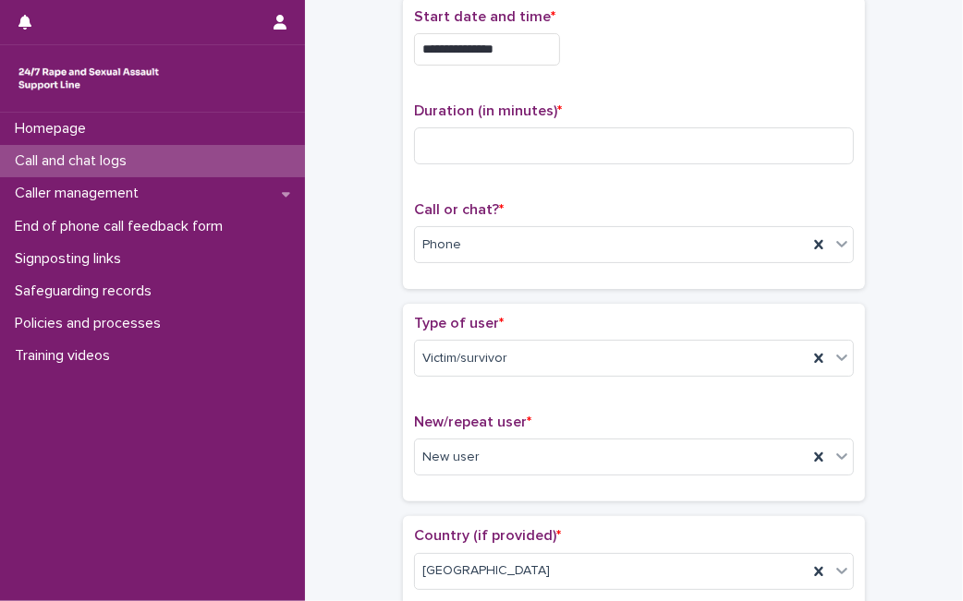
scroll to position [0, 0]
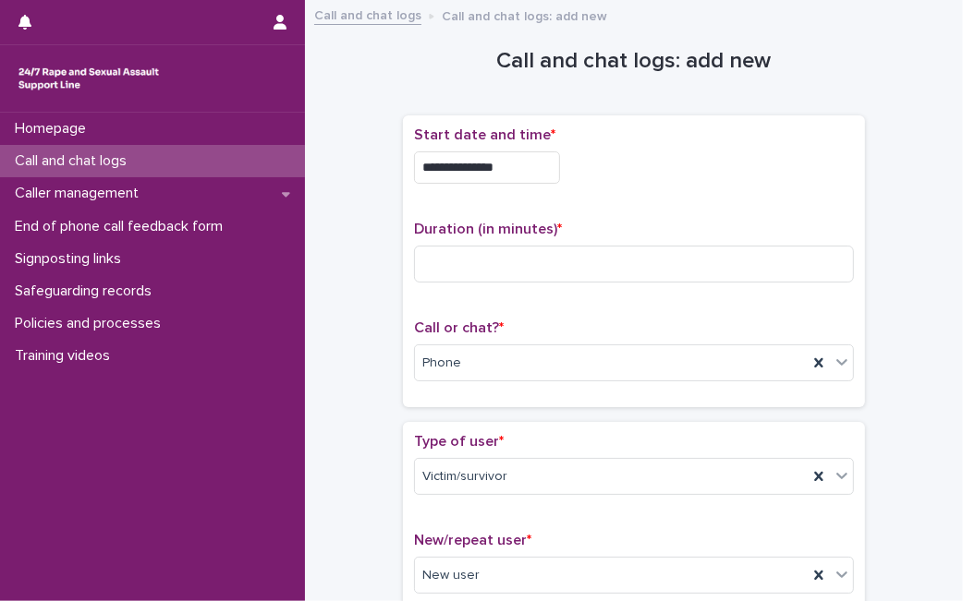
click at [702, 174] on div "**********" at bounding box center [634, 168] width 440 height 32
click at [733, 265] on input at bounding box center [634, 264] width 440 height 37
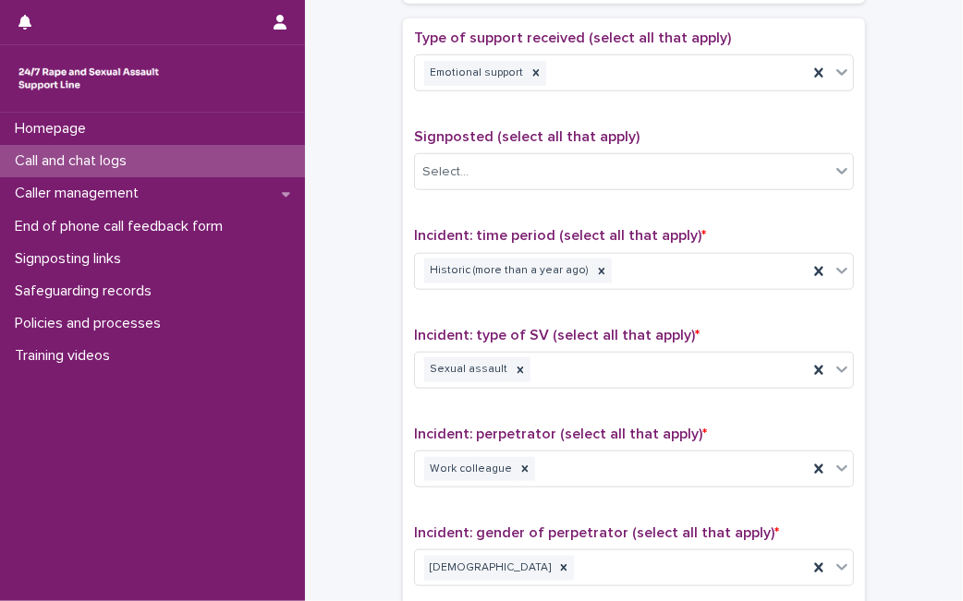
scroll to position [1434, 0]
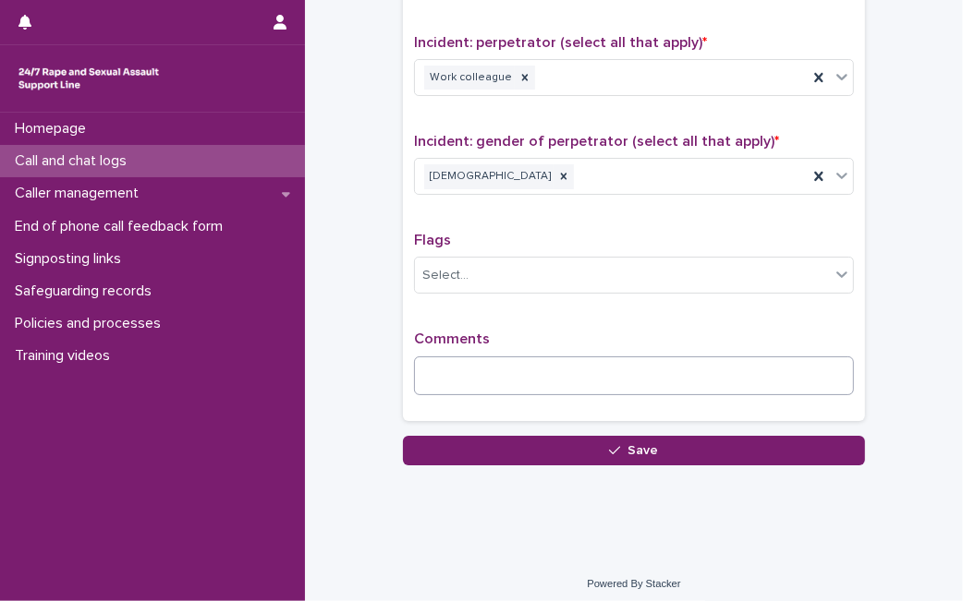
type input "**"
click at [787, 379] on textarea at bounding box center [634, 376] width 440 height 39
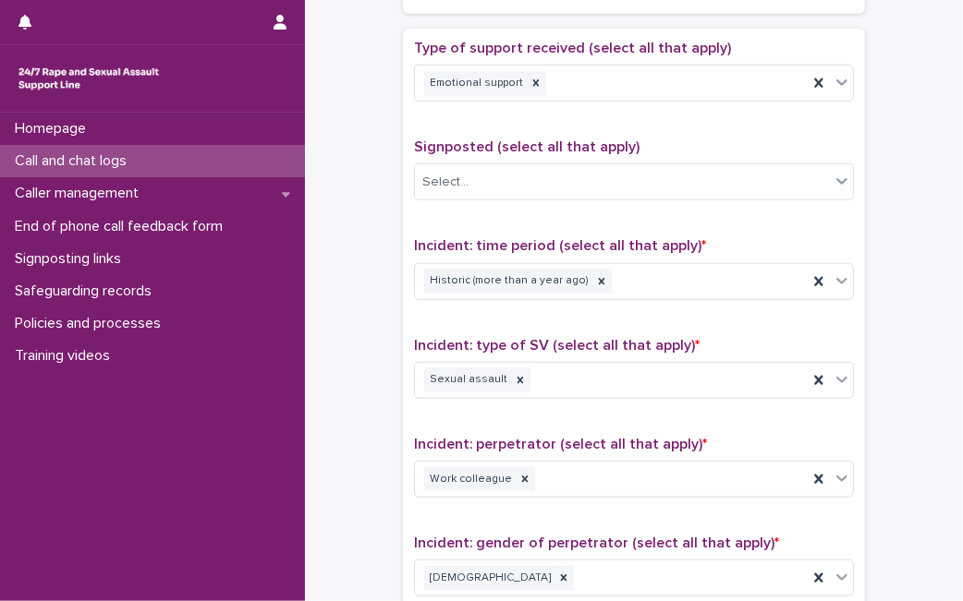
scroll to position [1029, 0]
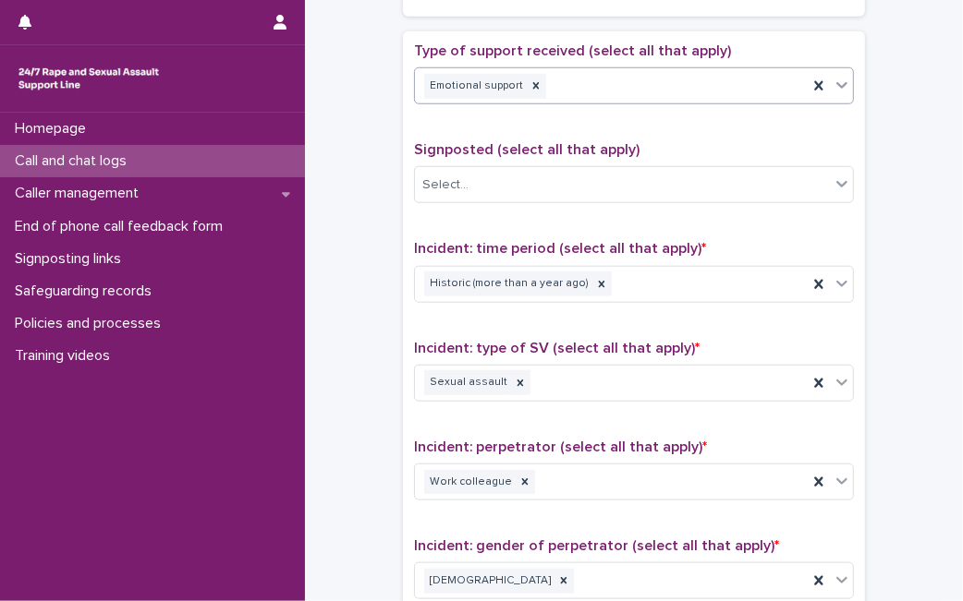
type textarea "**********"
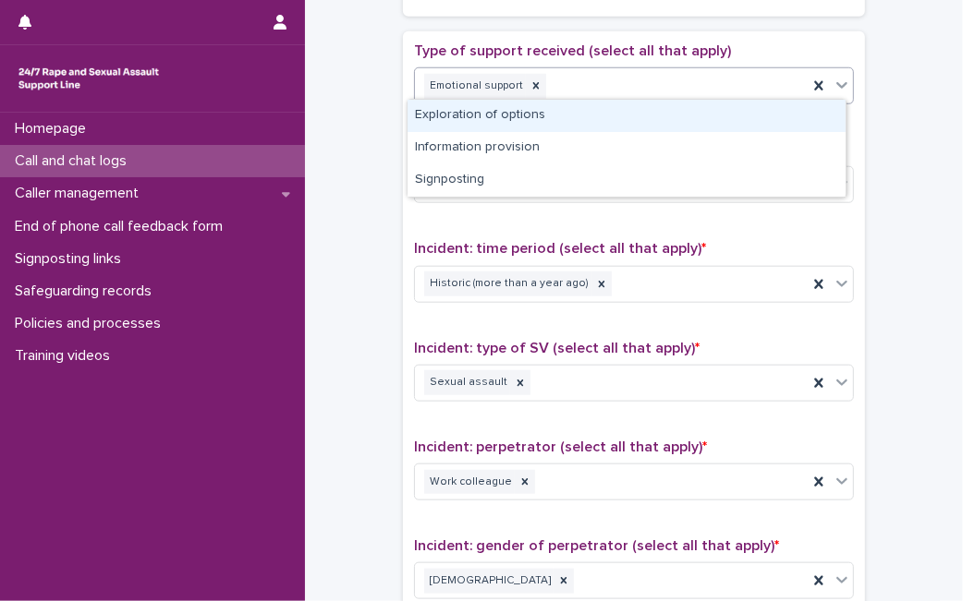
click at [836, 82] on icon at bounding box center [841, 85] width 11 height 6
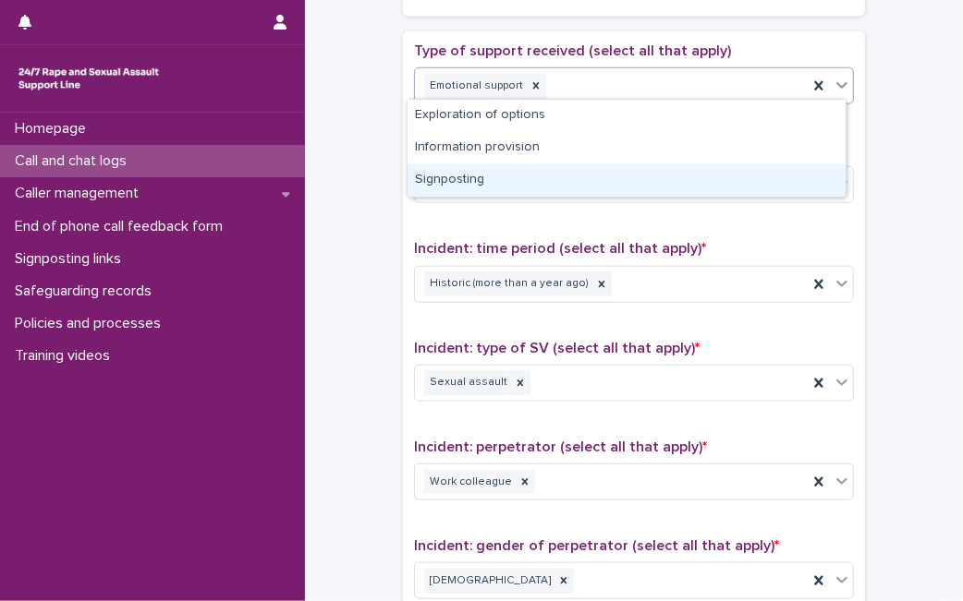
click at [667, 176] on div "Signposting" at bounding box center [626, 180] width 438 height 32
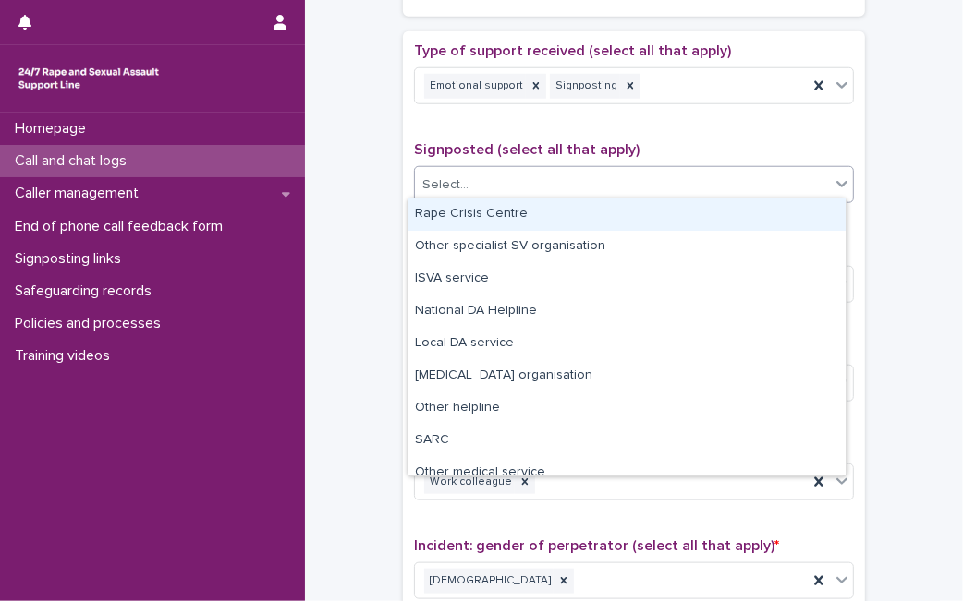
click at [667, 176] on div "Select..." at bounding box center [622, 185] width 415 height 30
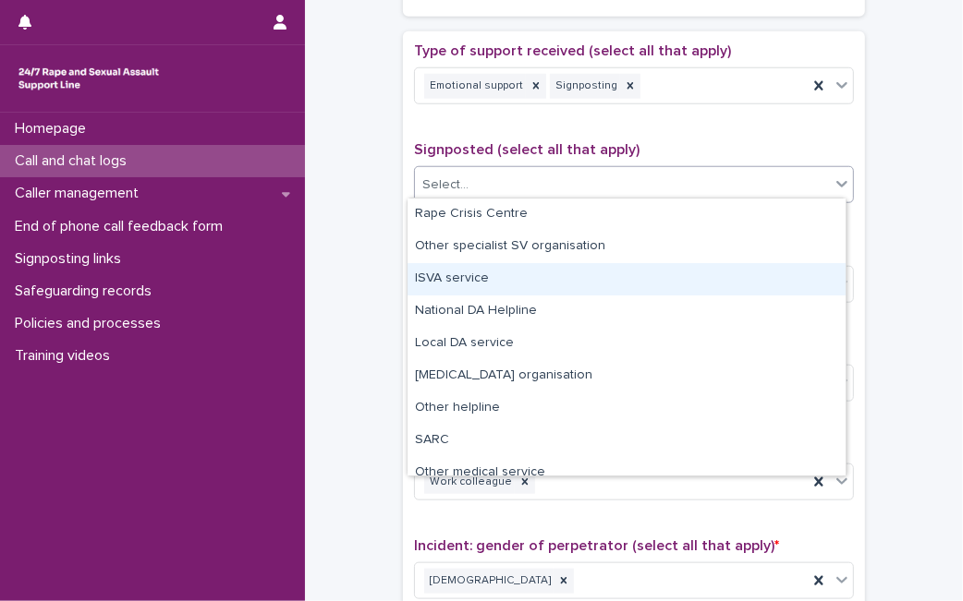
click at [592, 273] on div "ISVA service" at bounding box center [626, 279] width 438 height 32
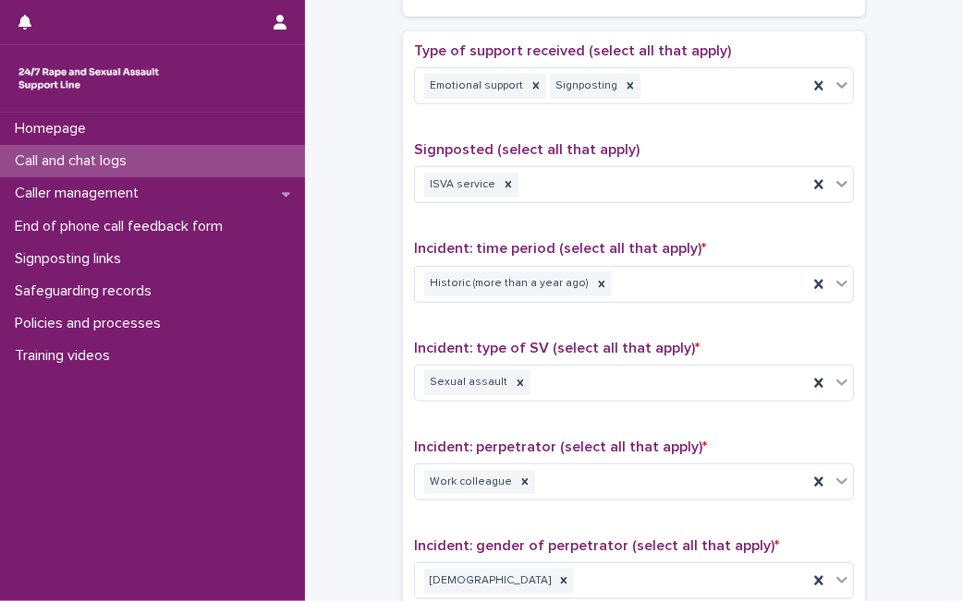
scroll to position [1464, 0]
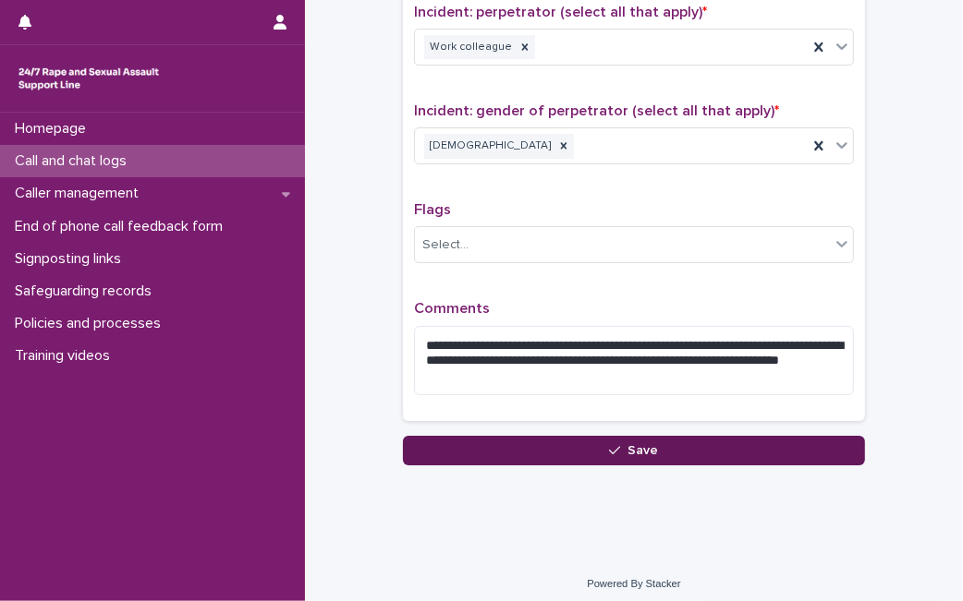
click at [726, 449] on button "Save" at bounding box center [634, 451] width 462 height 30
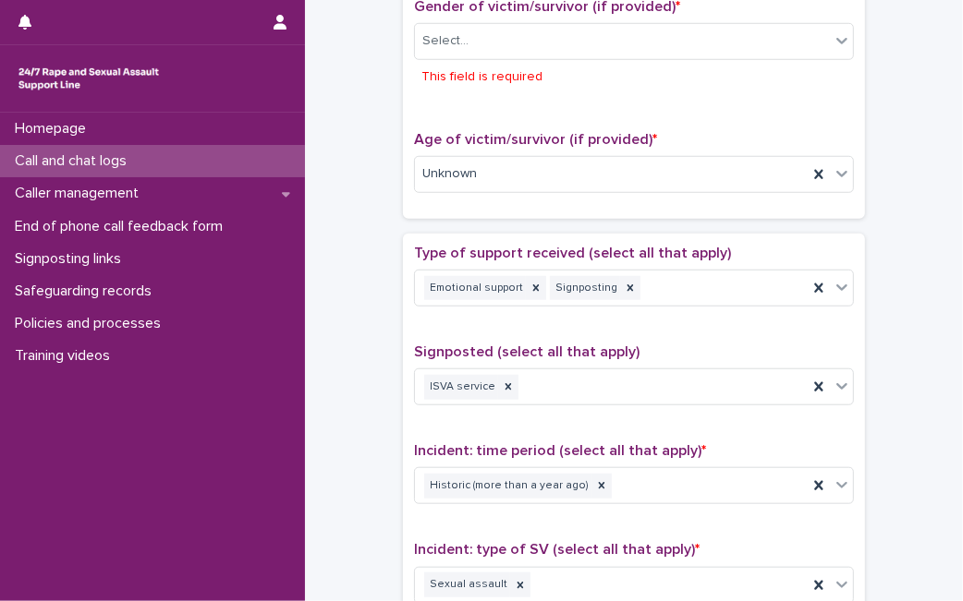
scroll to position [868, 0]
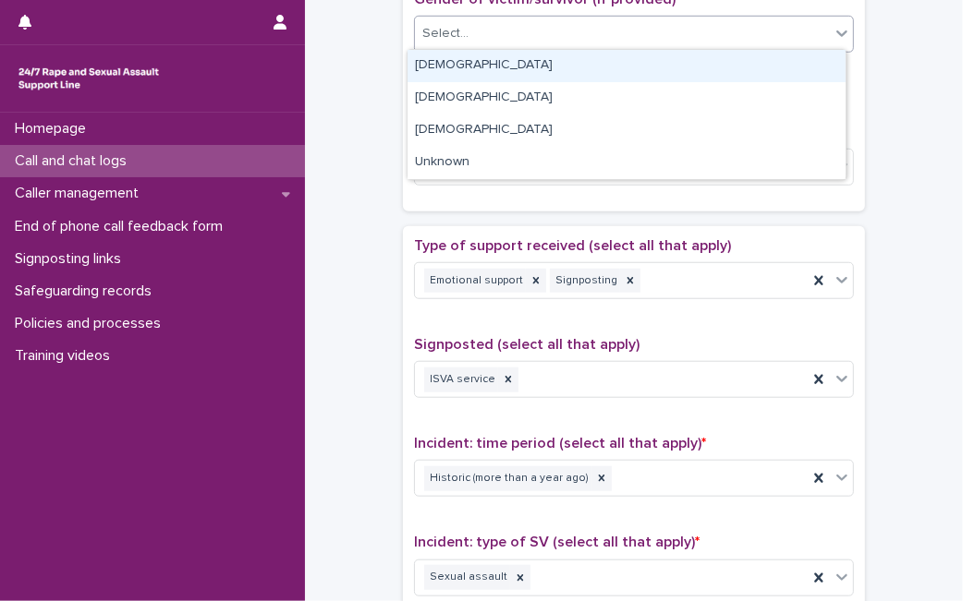
click at [712, 26] on div "Select..." at bounding box center [622, 33] width 415 height 30
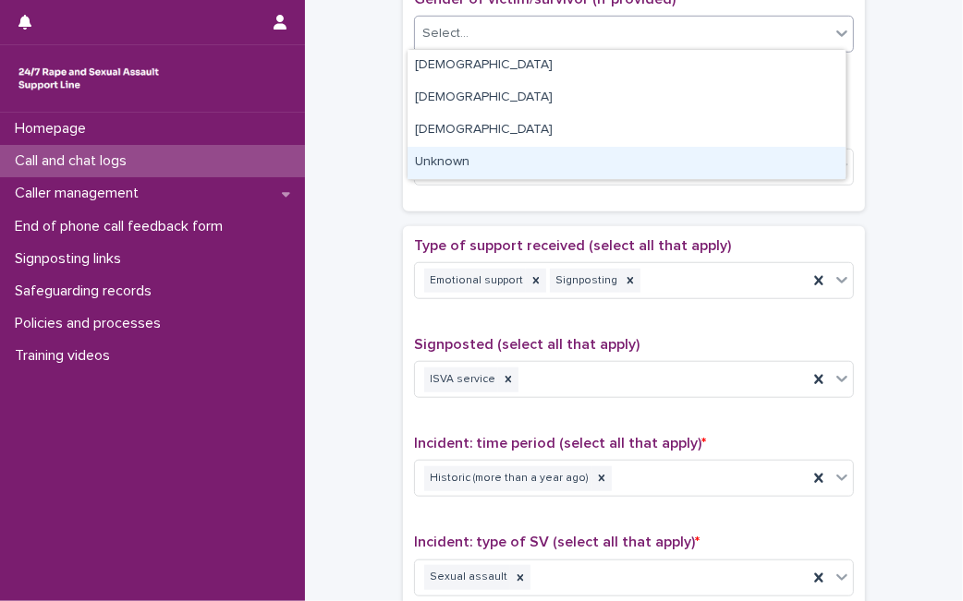
click at [668, 152] on div "Unknown" at bounding box center [626, 163] width 438 height 32
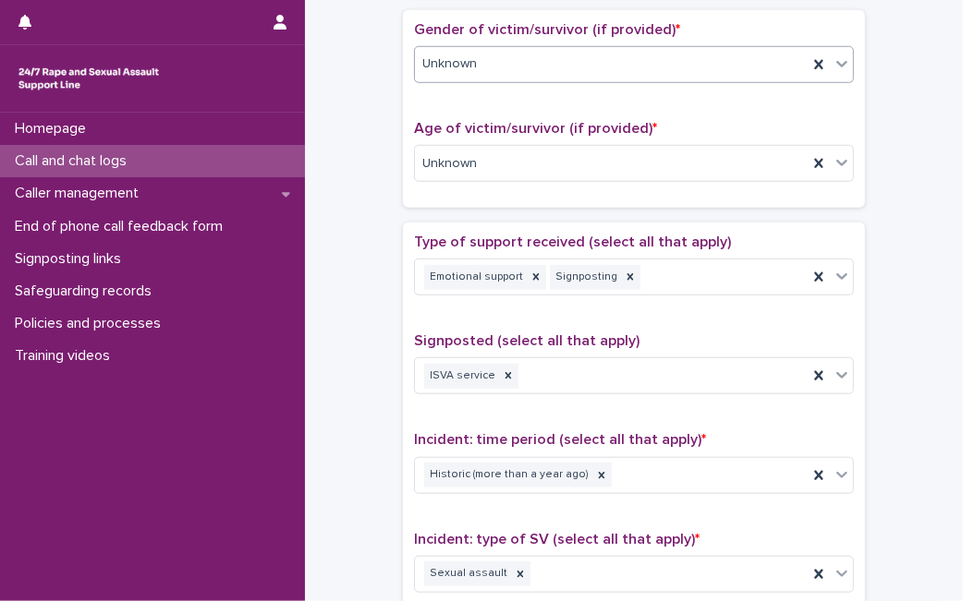
scroll to position [1464, 0]
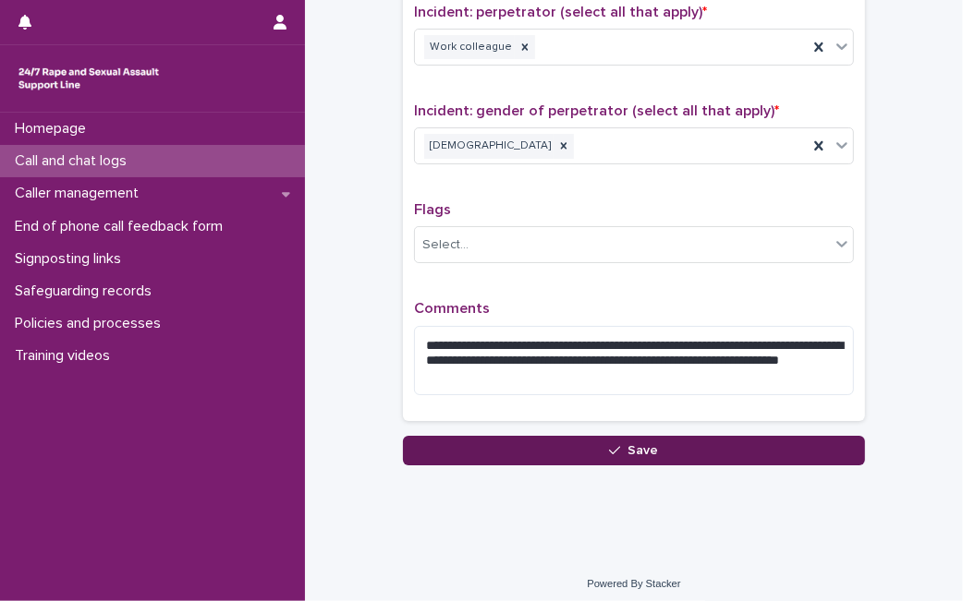
click at [771, 448] on button "Save" at bounding box center [634, 451] width 462 height 30
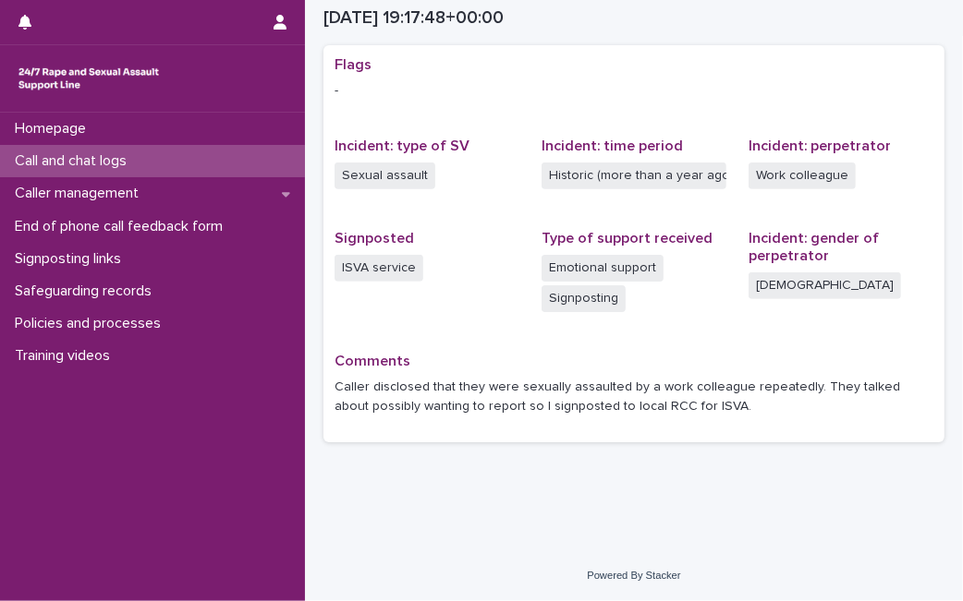
scroll to position [374, 0]
click at [81, 155] on p "Call and chat logs" at bounding box center [74, 161] width 134 height 18
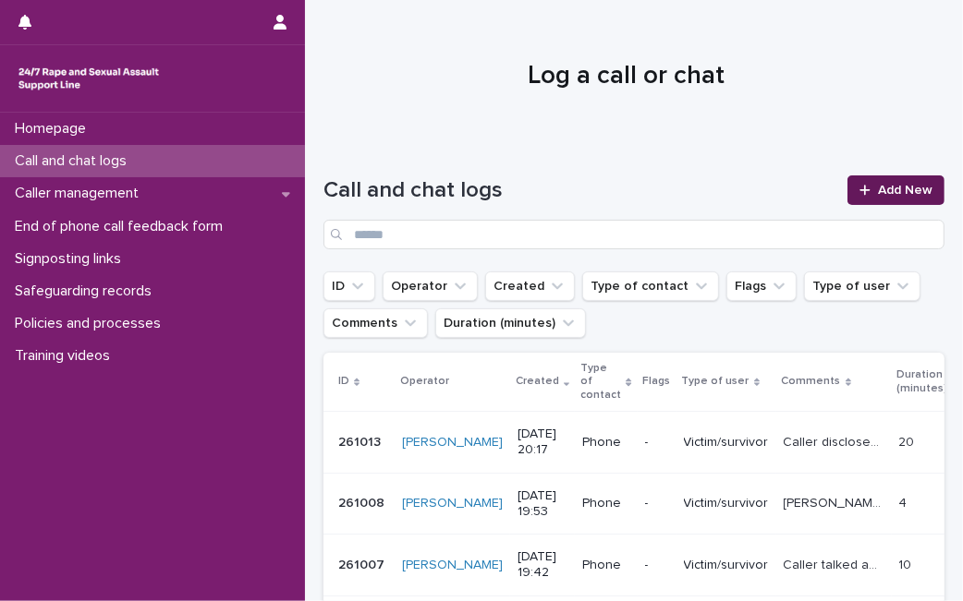
click at [857, 196] on link "Add New" at bounding box center [895, 191] width 97 height 30
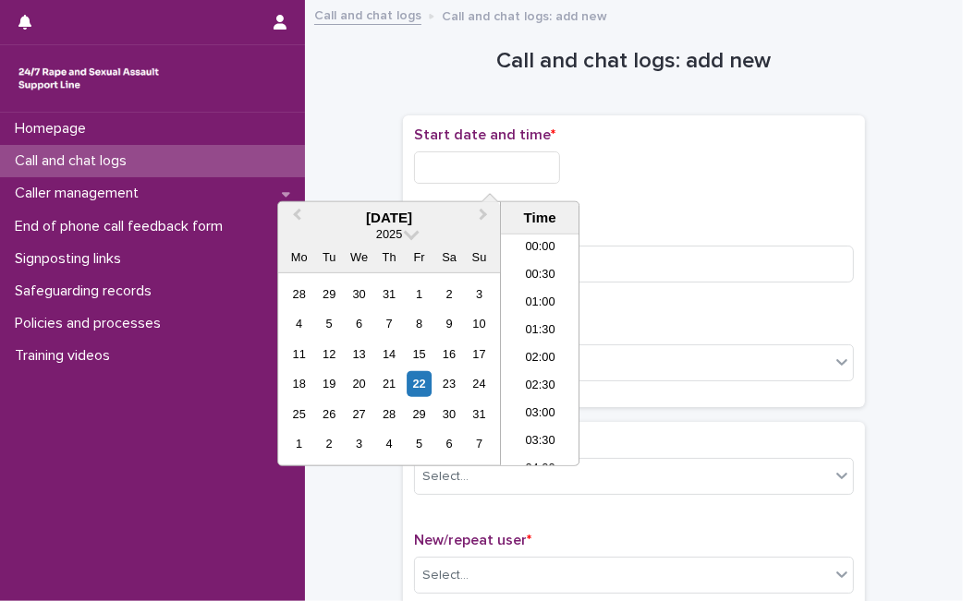
click at [504, 164] on input "text" at bounding box center [487, 168] width 146 height 32
click at [419, 386] on div "22" at bounding box center [419, 383] width 25 height 25
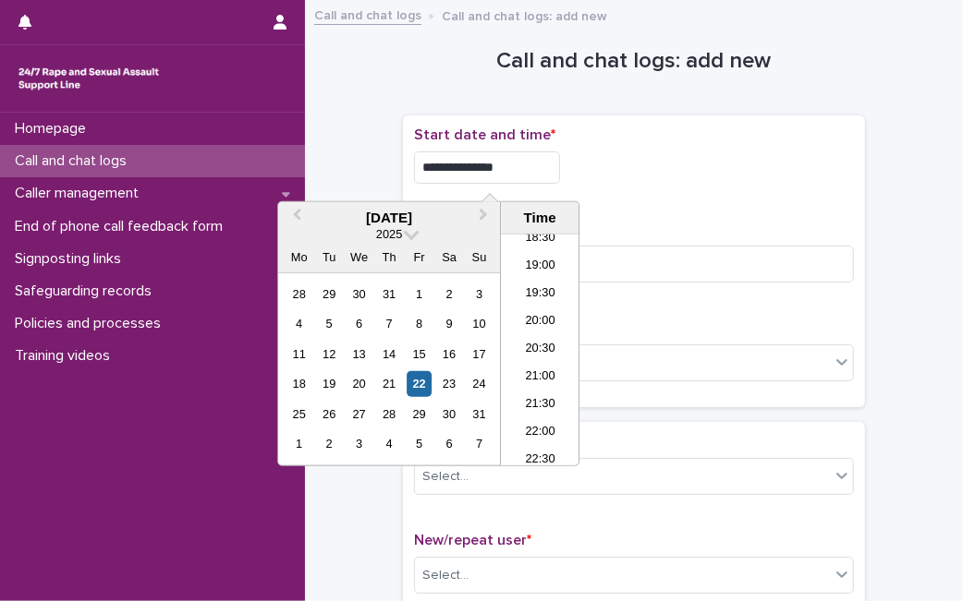
click at [542, 170] on input "**********" at bounding box center [487, 168] width 146 height 32
type input "**********"
click at [673, 256] on input at bounding box center [634, 264] width 440 height 37
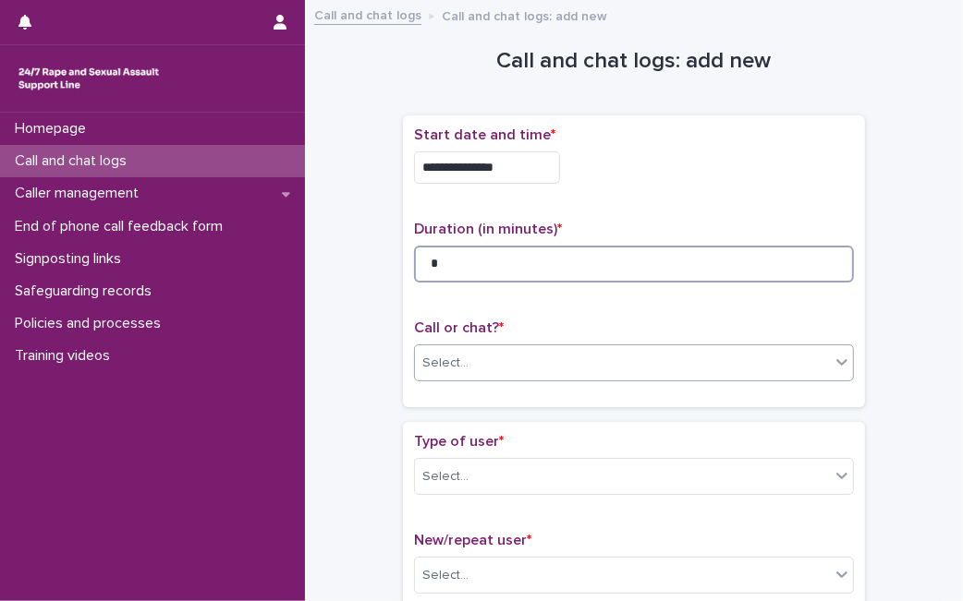
type input "*"
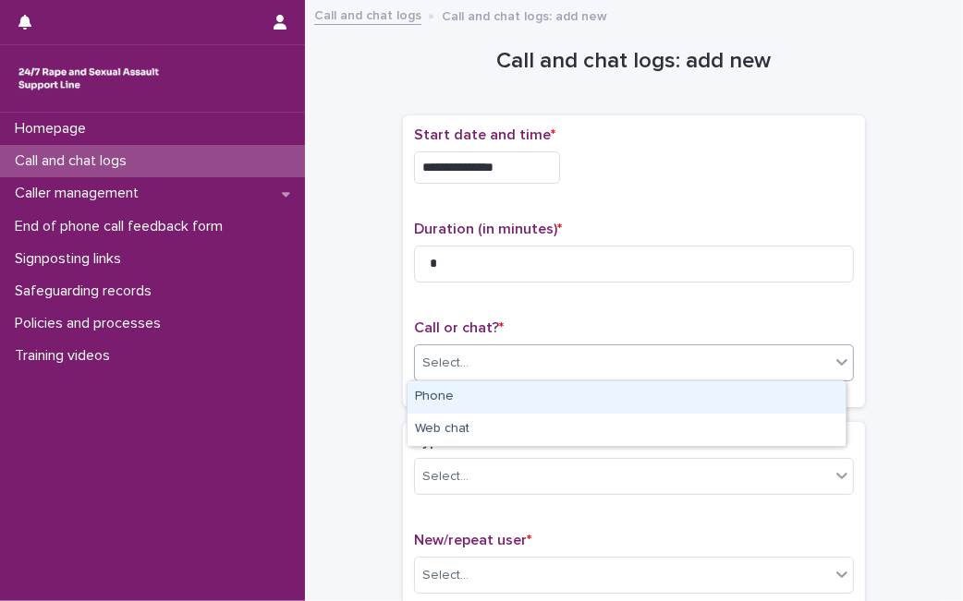
click at [613, 354] on div "Select..." at bounding box center [622, 363] width 415 height 30
click at [583, 398] on div "Phone" at bounding box center [626, 398] width 438 height 32
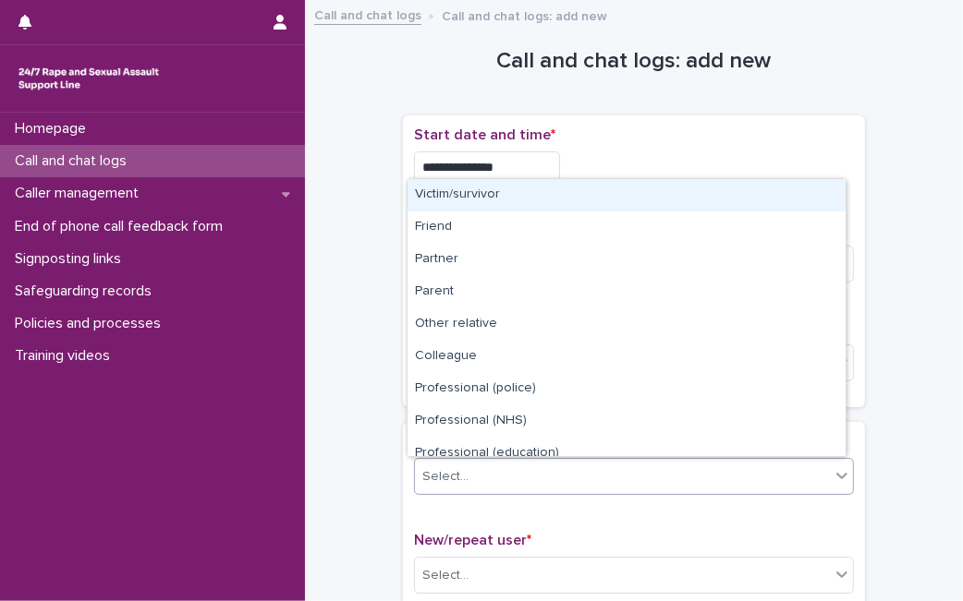
click at [525, 471] on div "Select..." at bounding box center [622, 477] width 415 height 30
click at [650, 184] on div "Victim/survivor" at bounding box center [626, 195] width 438 height 32
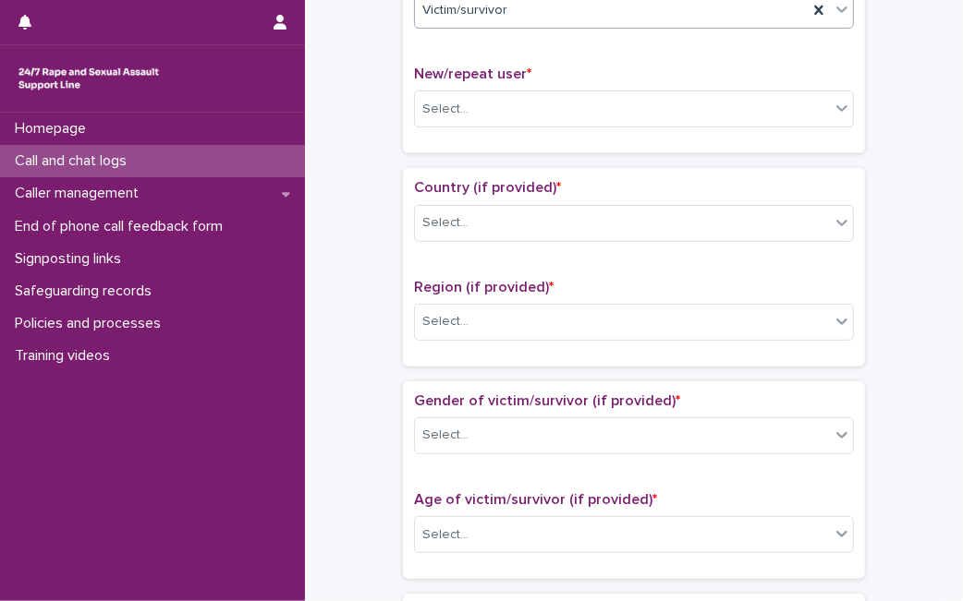
scroll to position [527, 0]
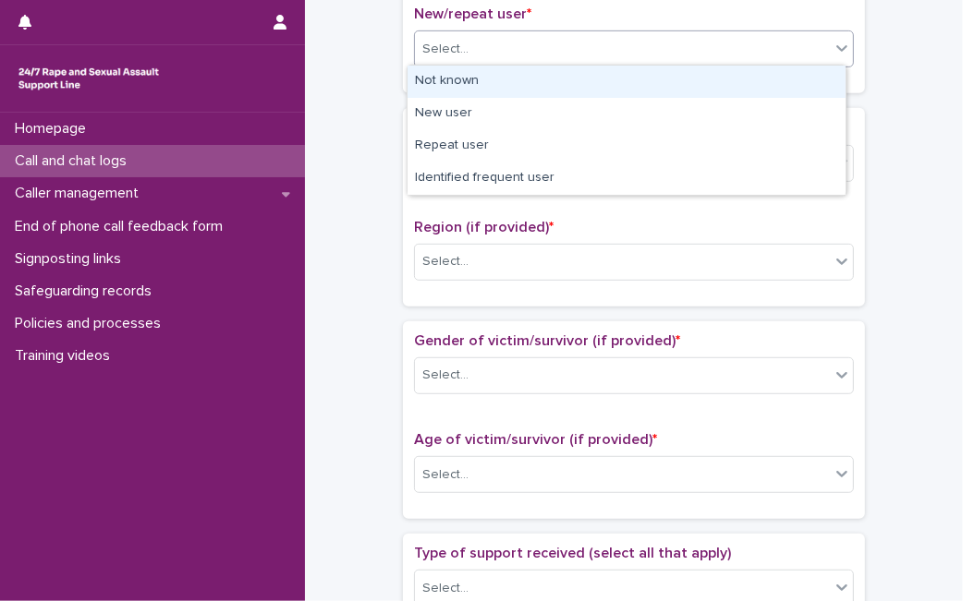
click at [794, 55] on div "Select..." at bounding box center [622, 49] width 415 height 30
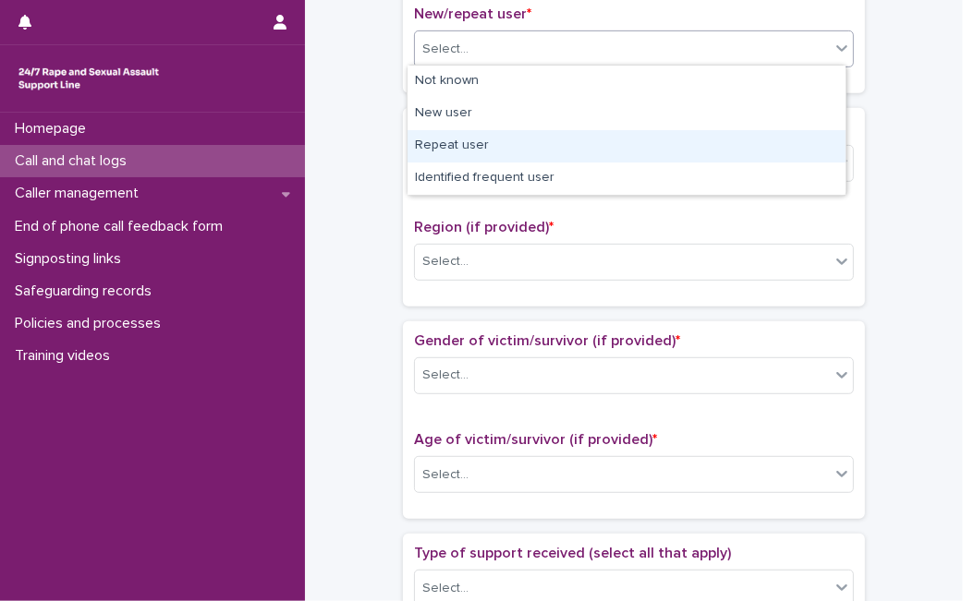
click at [688, 161] on div "Repeat user" at bounding box center [626, 146] width 438 height 32
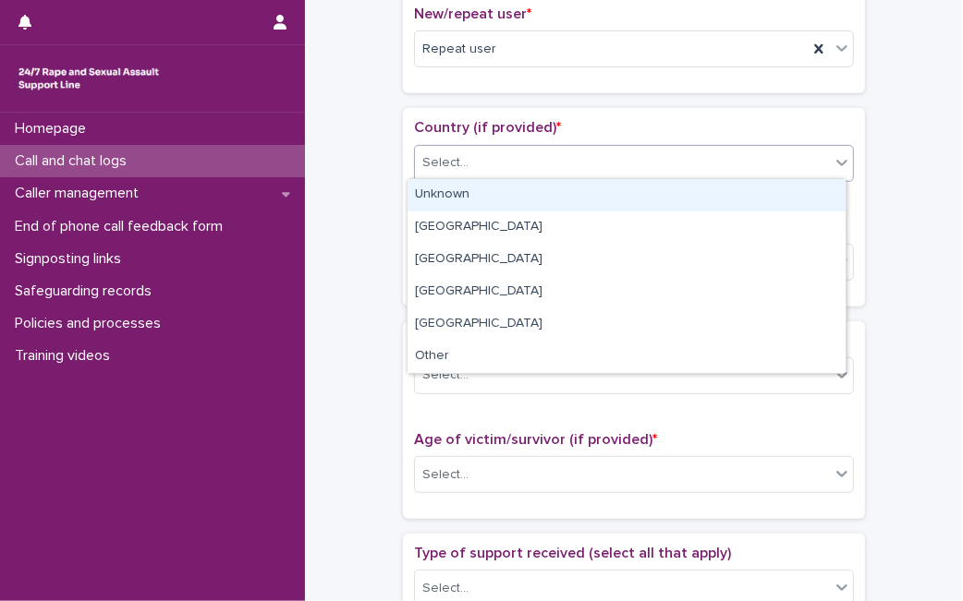
click at [688, 161] on div "Select..." at bounding box center [622, 163] width 415 height 30
click at [672, 187] on div "Unknown" at bounding box center [626, 195] width 438 height 32
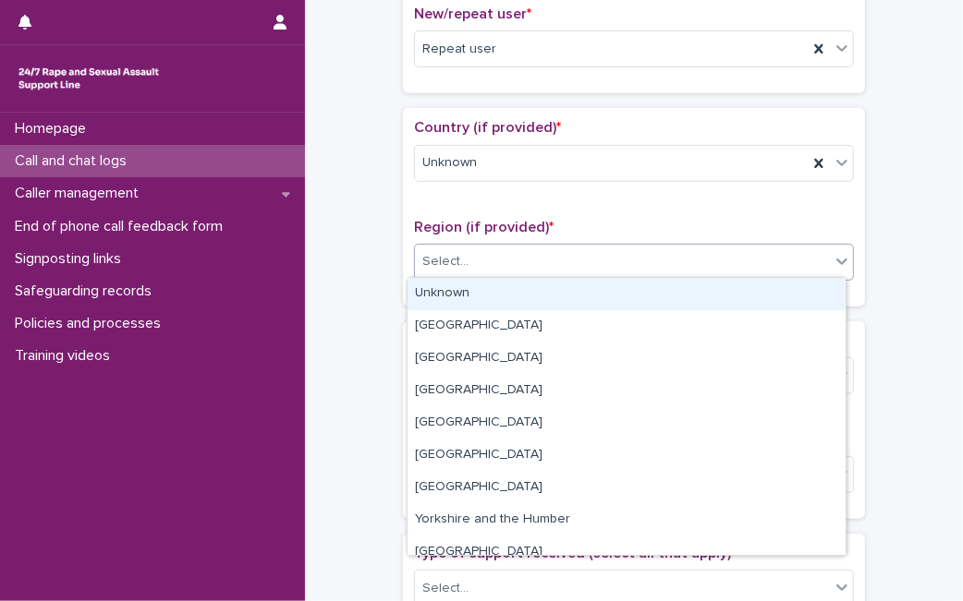
click at [616, 271] on div "Select..." at bounding box center [622, 262] width 415 height 30
click at [596, 302] on div "Unknown" at bounding box center [626, 294] width 438 height 32
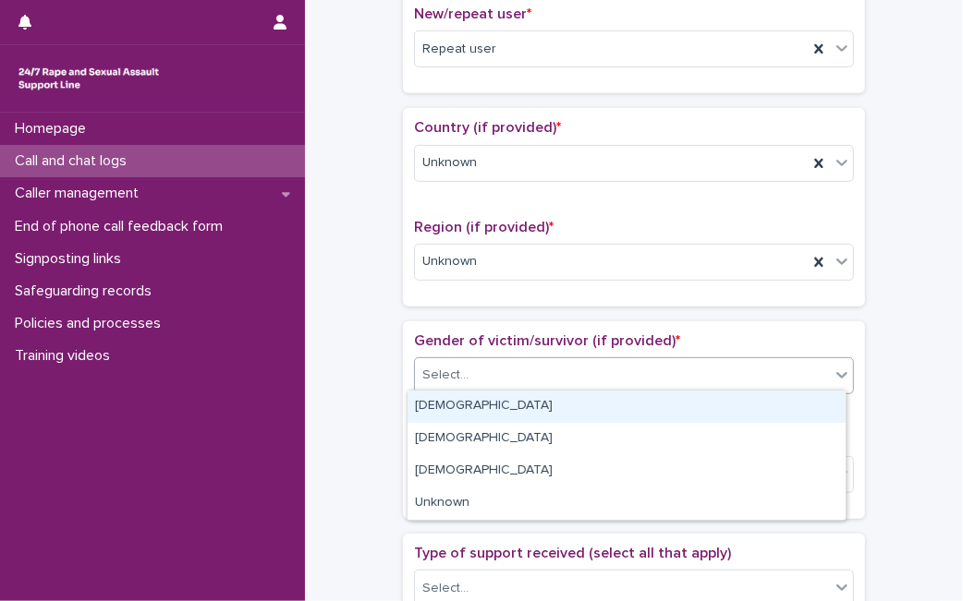
click at [559, 373] on div "Select..." at bounding box center [622, 375] width 415 height 30
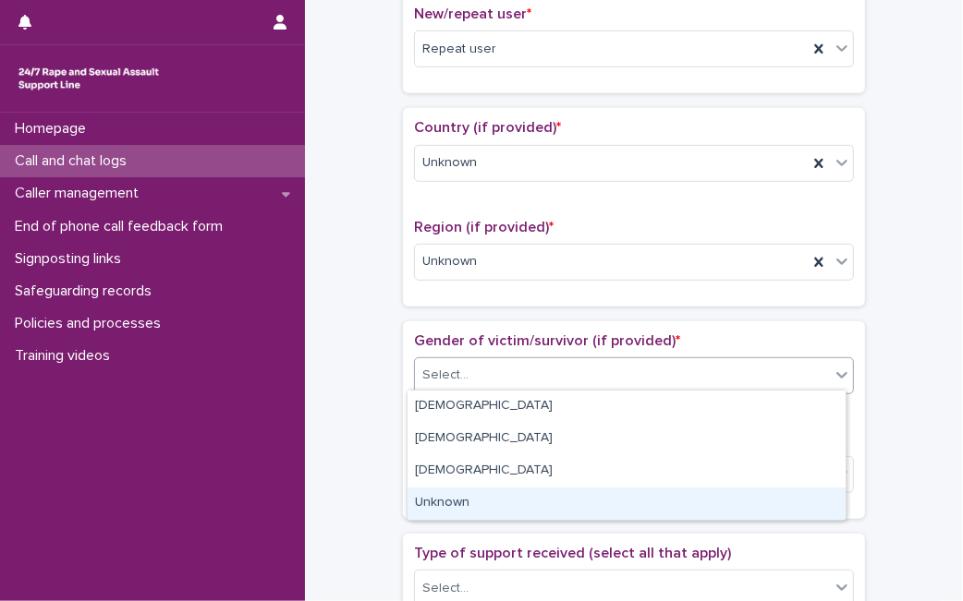
click at [497, 503] on div "Unknown" at bounding box center [626, 504] width 438 height 32
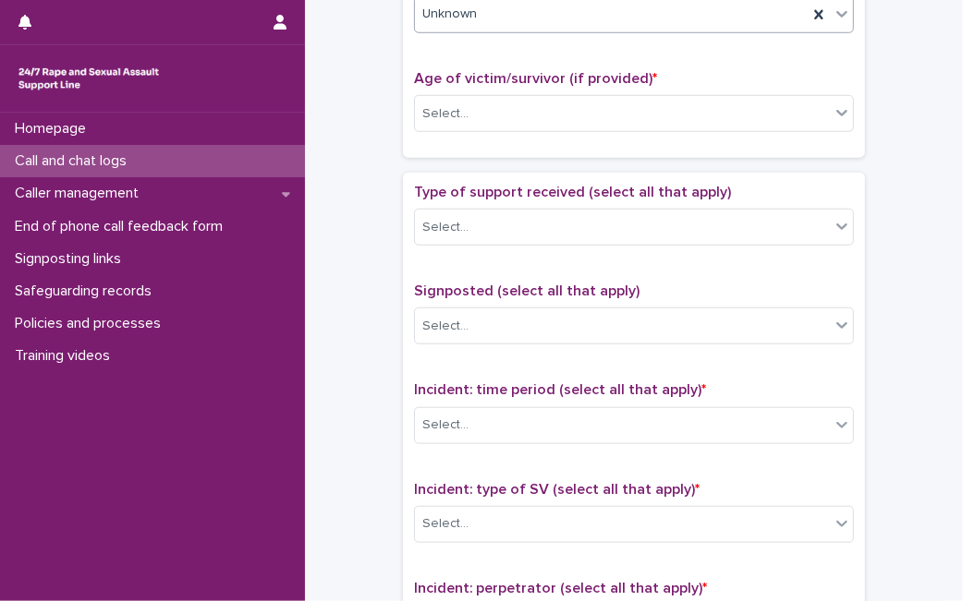
scroll to position [905, 0]
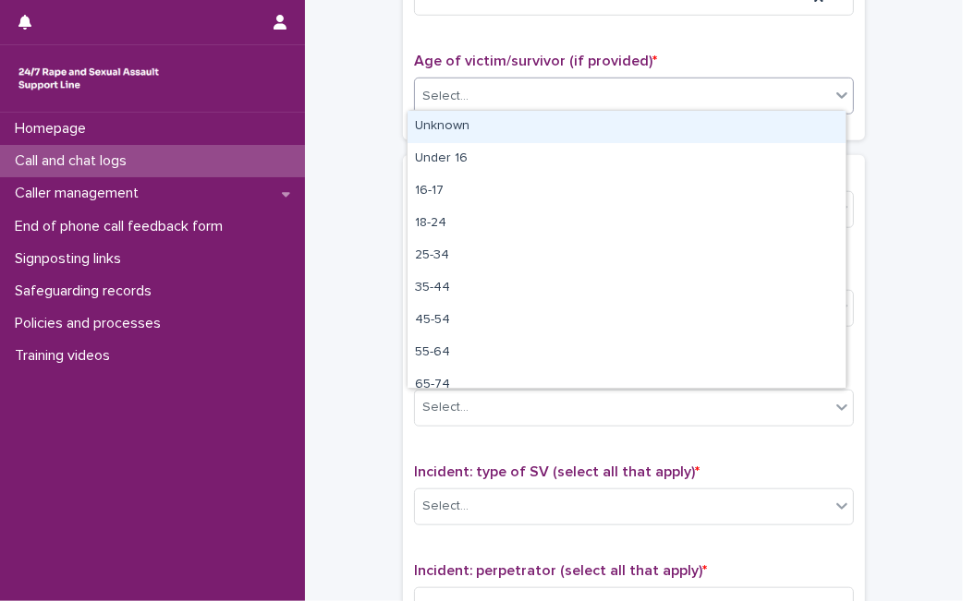
click at [820, 96] on div "Select..." at bounding box center [622, 96] width 415 height 30
click at [742, 126] on div "Unknown" at bounding box center [626, 127] width 438 height 32
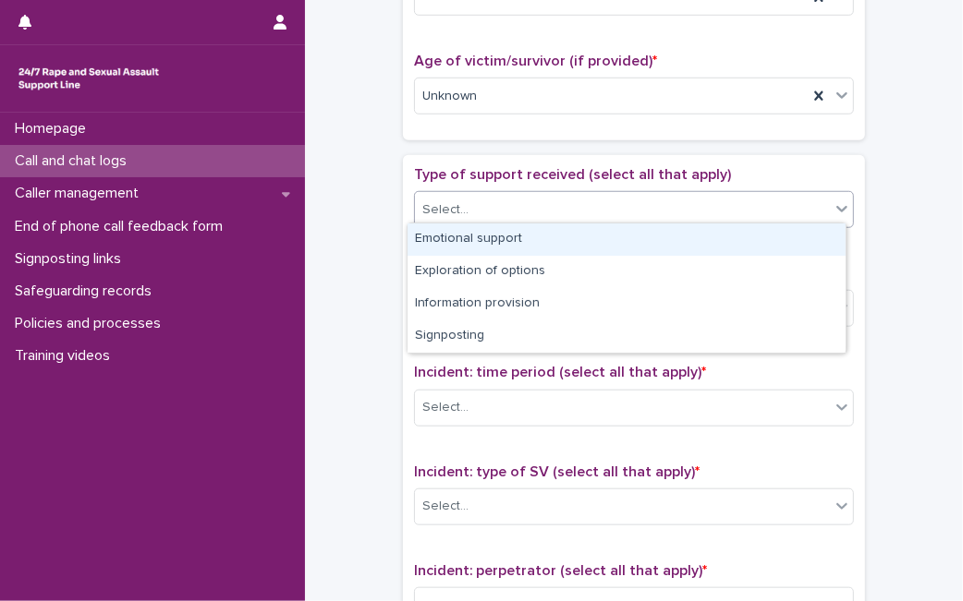
click at [655, 214] on div "Select..." at bounding box center [622, 210] width 415 height 30
click at [636, 247] on div "Emotional support" at bounding box center [626, 240] width 438 height 32
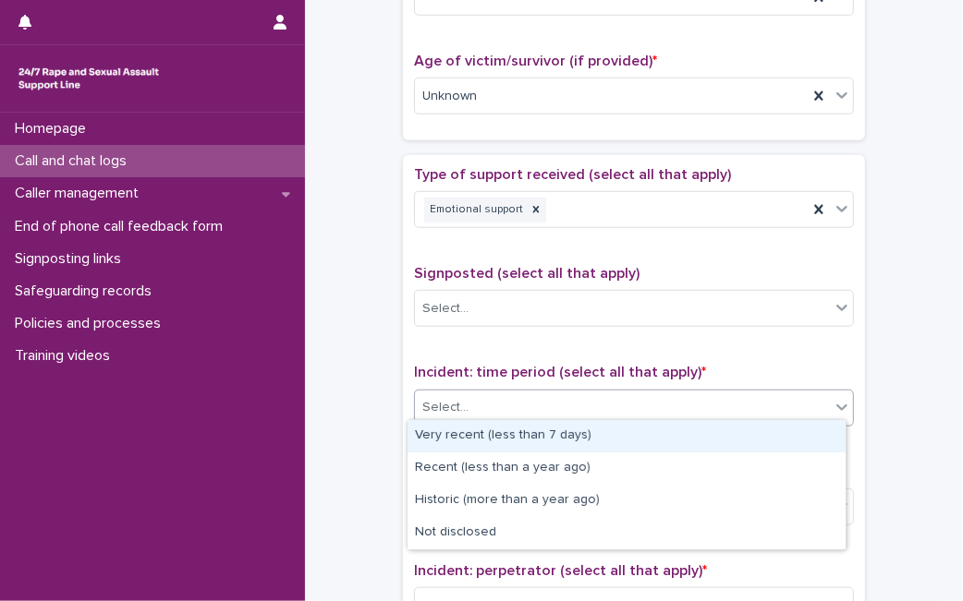
click at [613, 416] on div "Select..." at bounding box center [622, 408] width 415 height 30
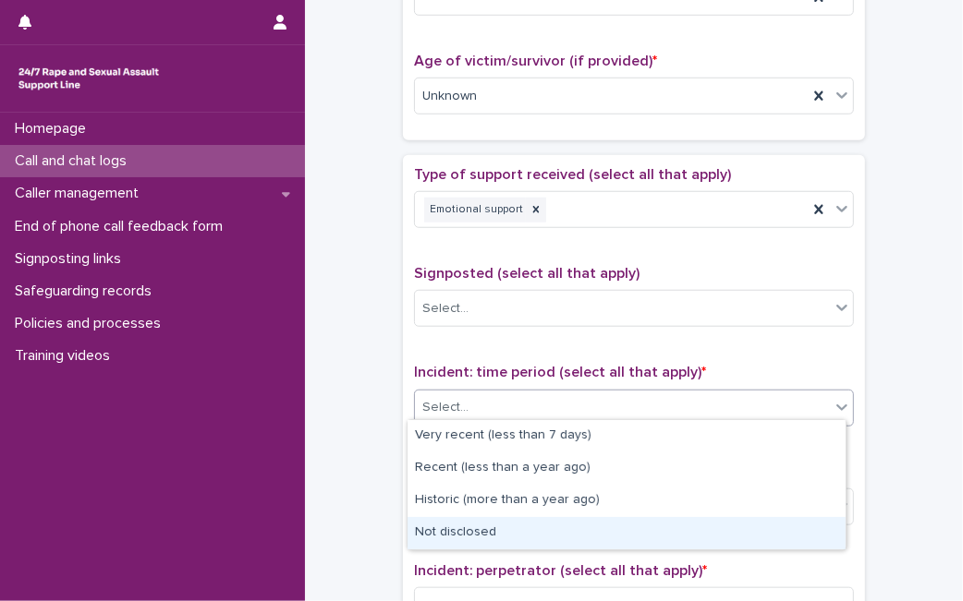
click at [589, 521] on div "Not disclosed" at bounding box center [626, 533] width 438 height 32
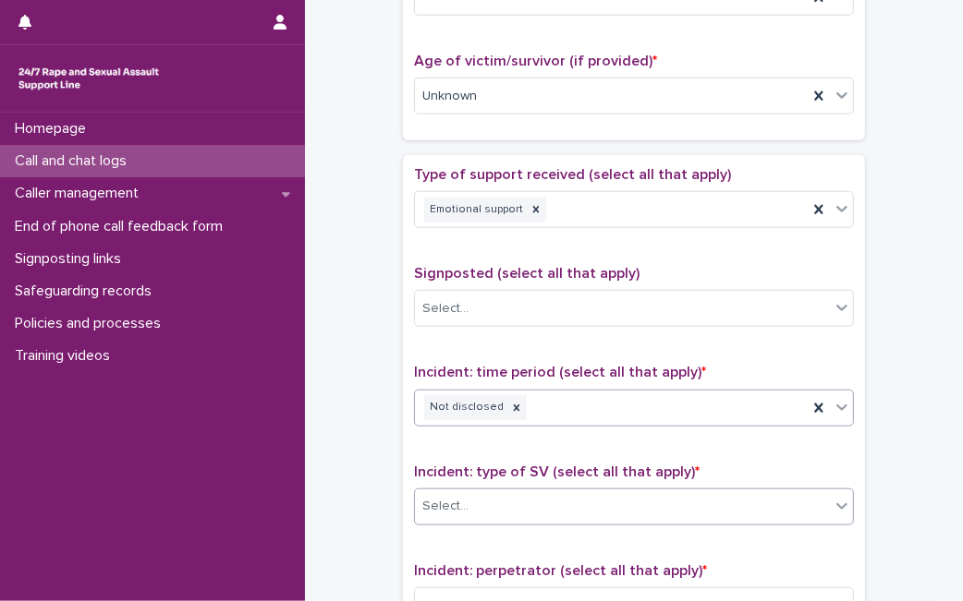
click at [604, 501] on div "Select..." at bounding box center [622, 507] width 415 height 30
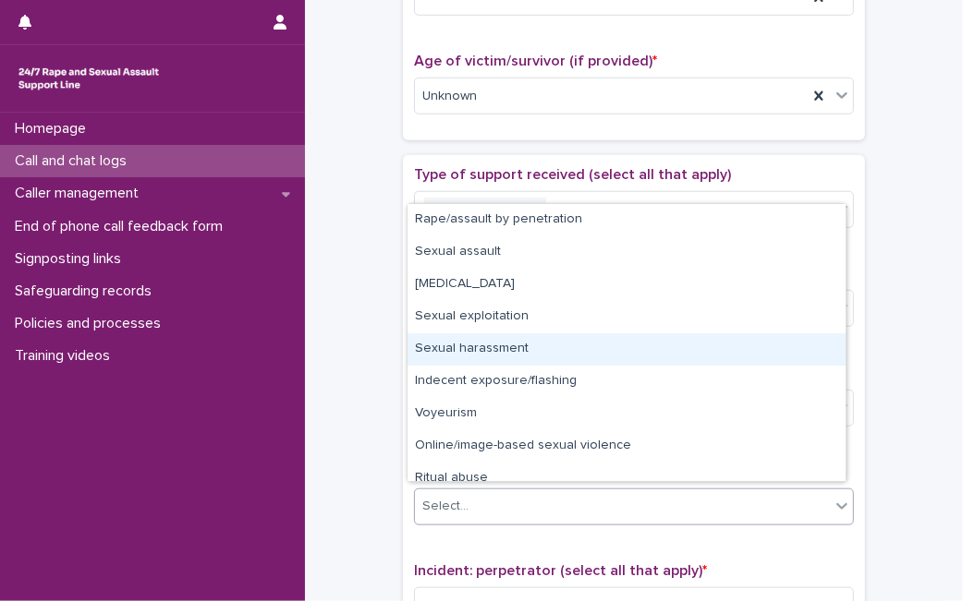
scroll to position [45, 0]
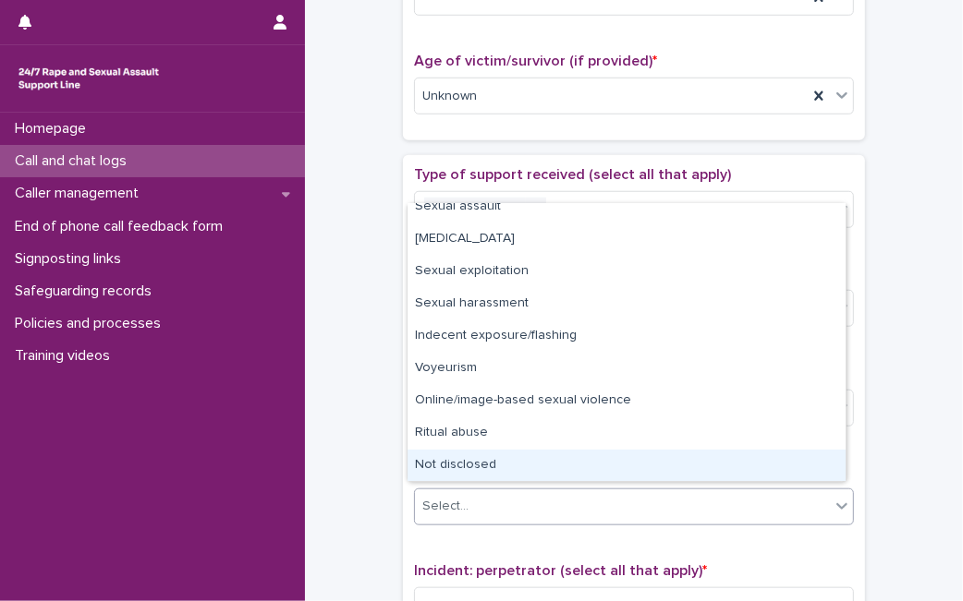
click at [761, 475] on div "Not disclosed" at bounding box center [626, 466] width 438 height 32
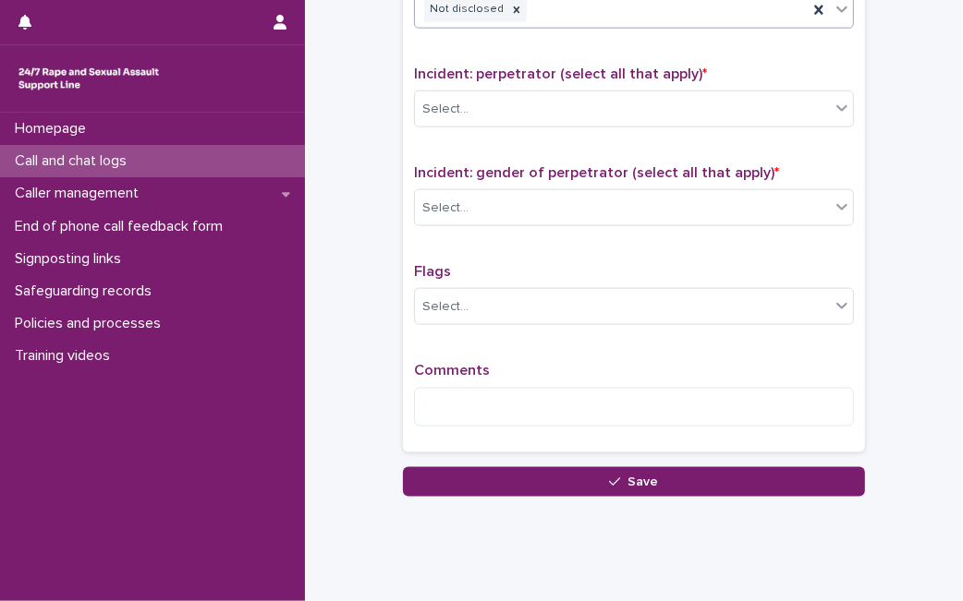
scroll to position [1420, 0]
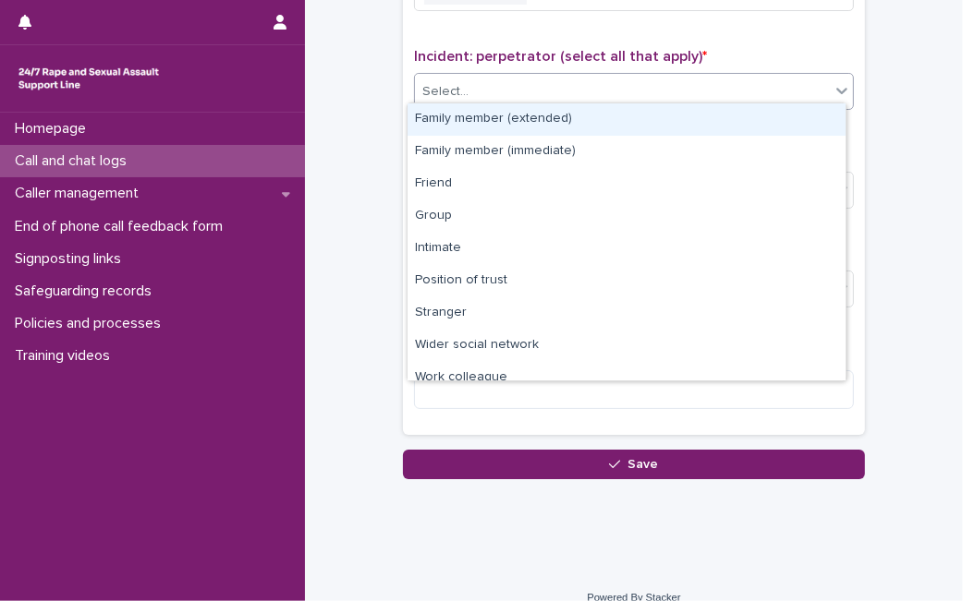
click at [810, 93] on div "Select..." at bounding box center [622, 92] width 415 height 30
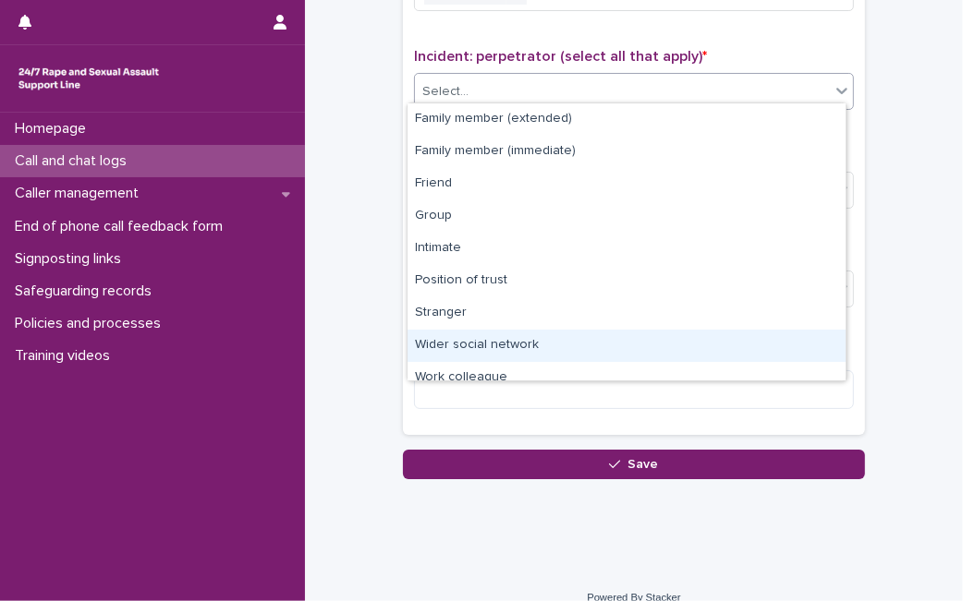
scroll to position [79, 0]
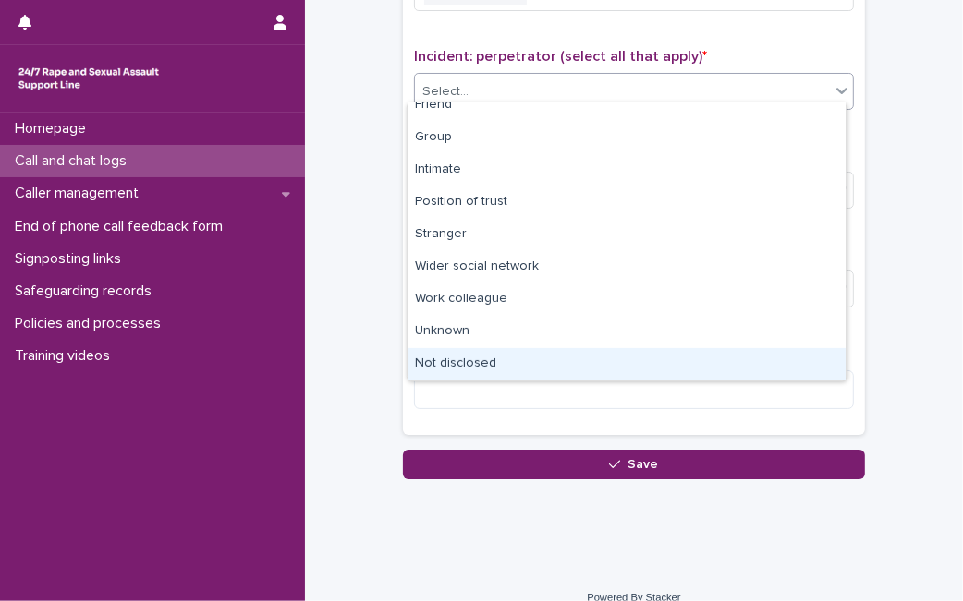
click at [769, 358] on div "Not disclosed" at bounding box center [626, 364] width 438 height 32
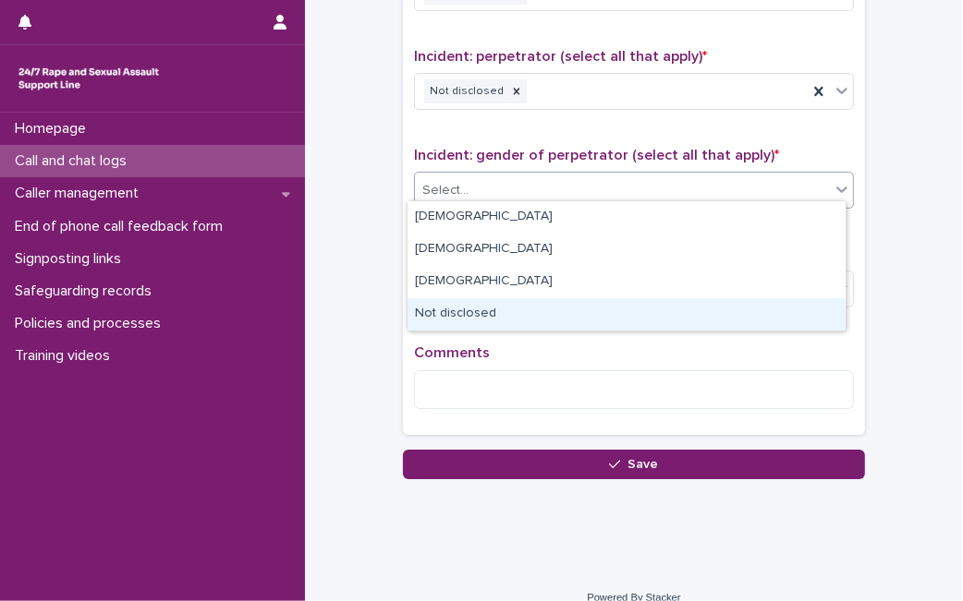
drag, startPoint x: 776, startPoint y: 177, endPoint x: 741, endPoint y: 297, distance: 124.2
click at [722, 324] on body "**********" at bounding box center [481, 300] width 963 height 601
click at [722, 324] on div "Not disclosed" at bounding box center [626, 314] width 438 height 32
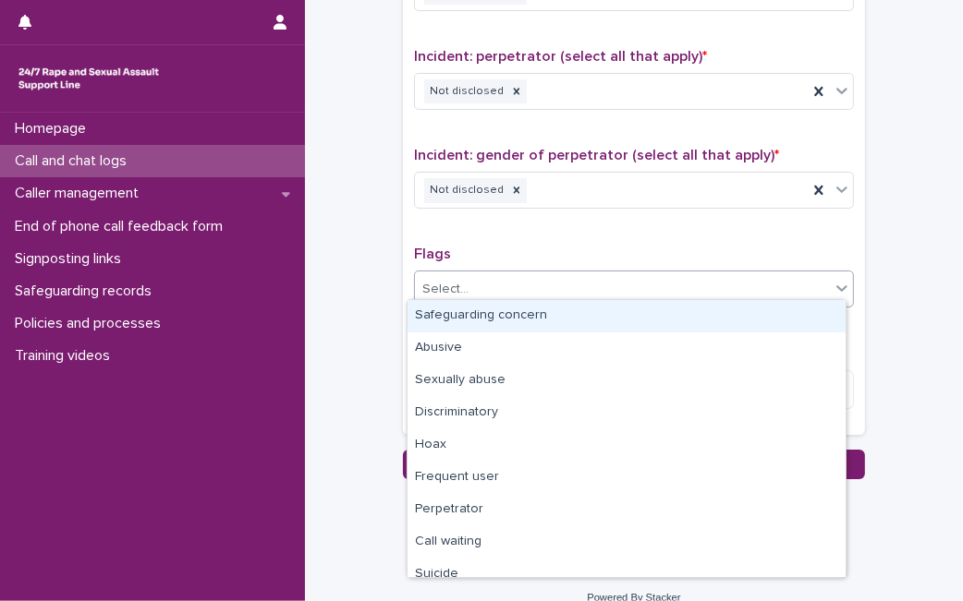
click at [748, 286] on div "Select..." at bounding box center [622, 289] width 415 height 30
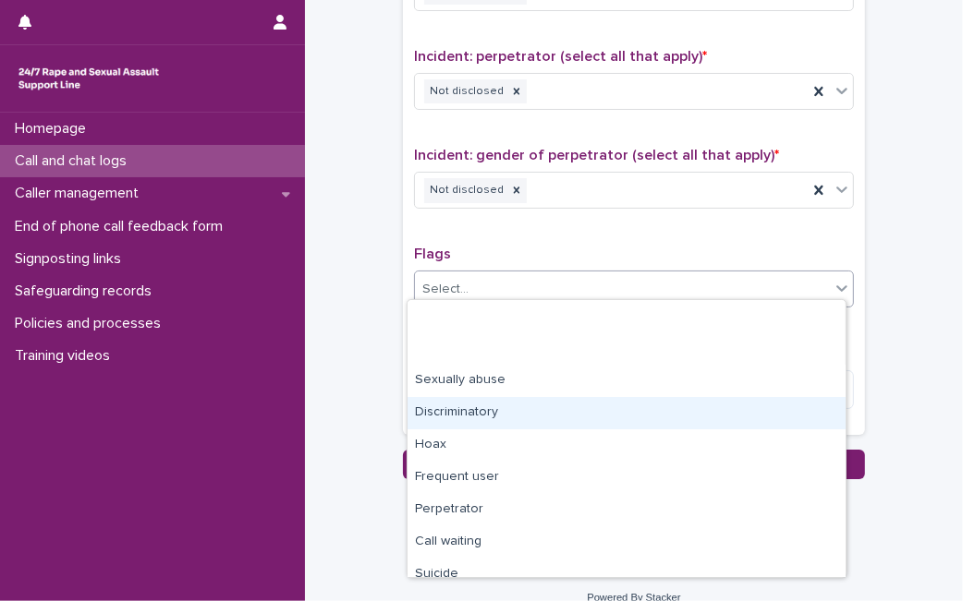
scroll to position [111, 0]
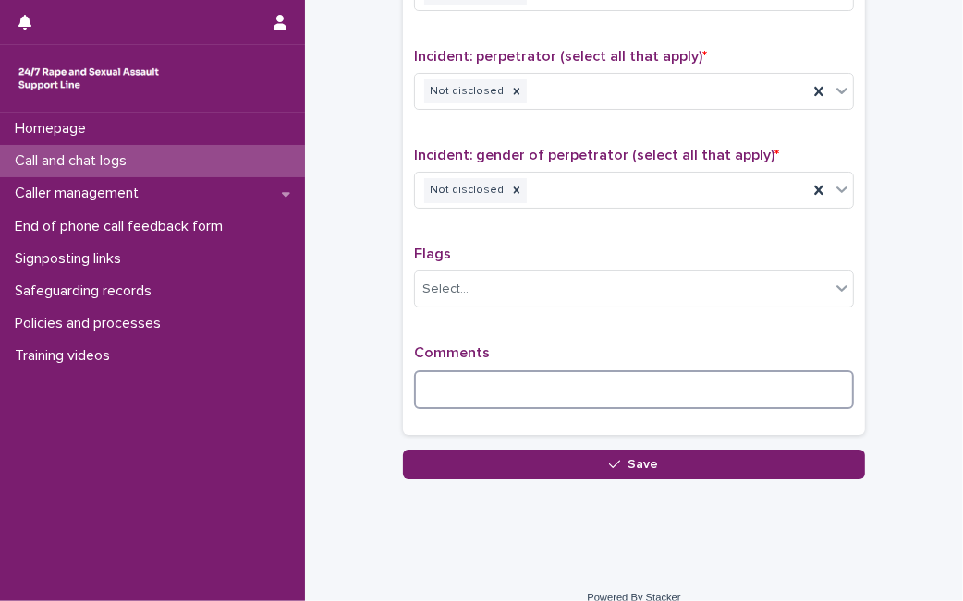
click at [762, 370] on textarea at bounding box center [634, 389] width 440 height 39
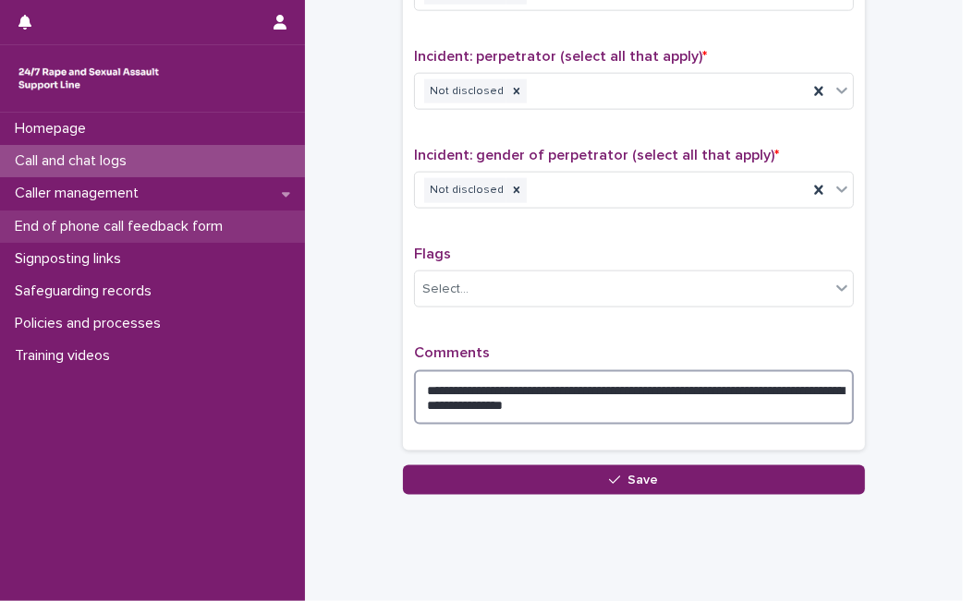
type textarea "**********"
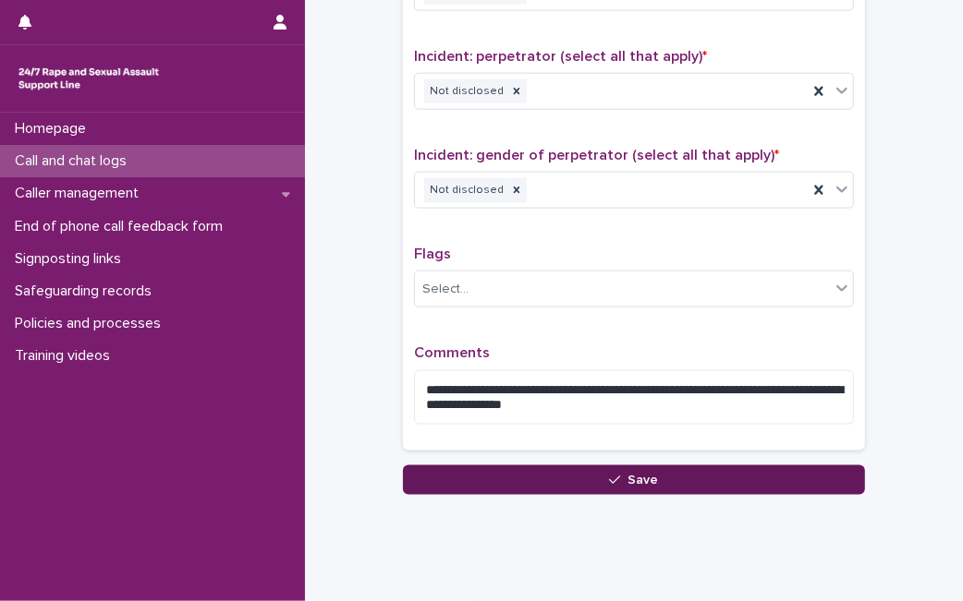
click at [482, 471] on button "Save" at bounding box center [634, 481] width 462 height 30
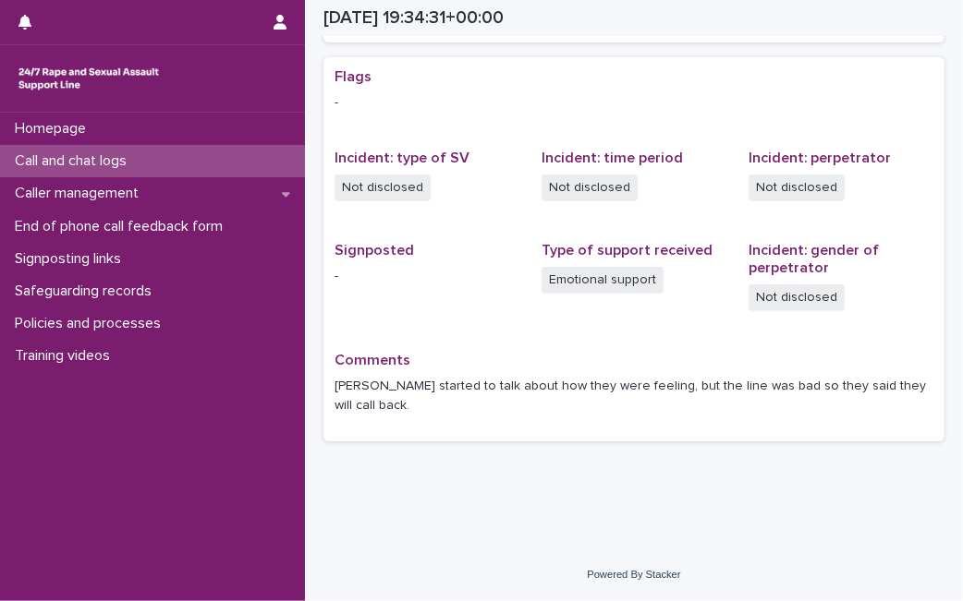
scroll to position [342, 0]
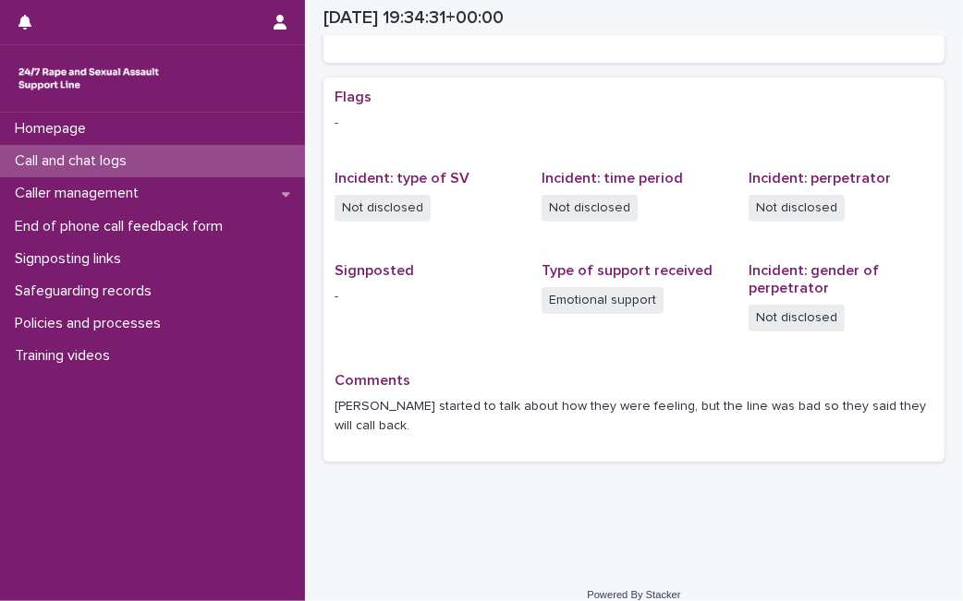
click at [129, 165] on p "Call and chat logs" at bounding box center [74, 161] width 134 height 18
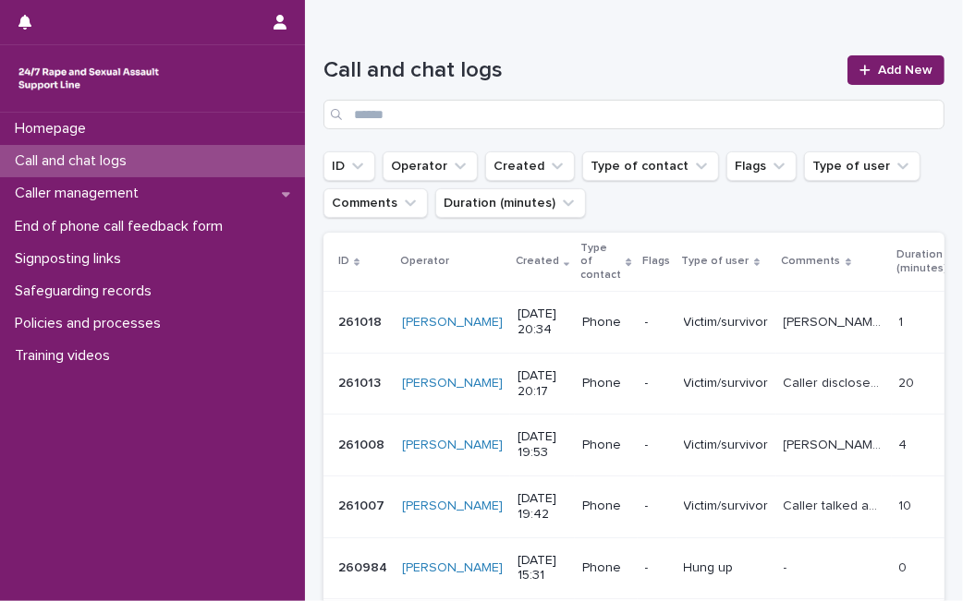
scroll to position [123, 0]
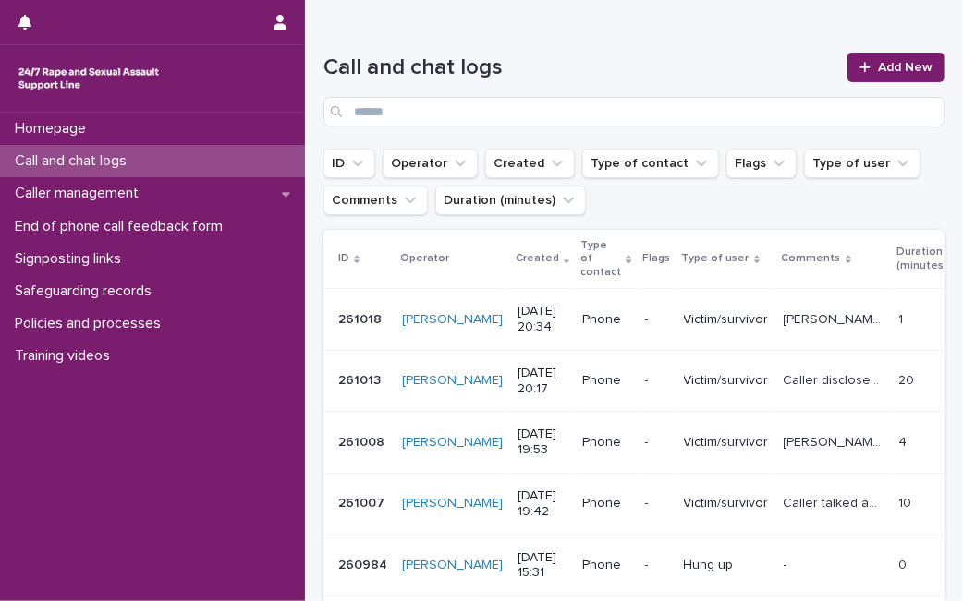
click at [578, 38] on div "Call and chat logs Add New" at bounding box center [633, 82] width 621 height 133
click at [879, 72] on span "Add New" at bounding box center [905, 67] width 55 height 13
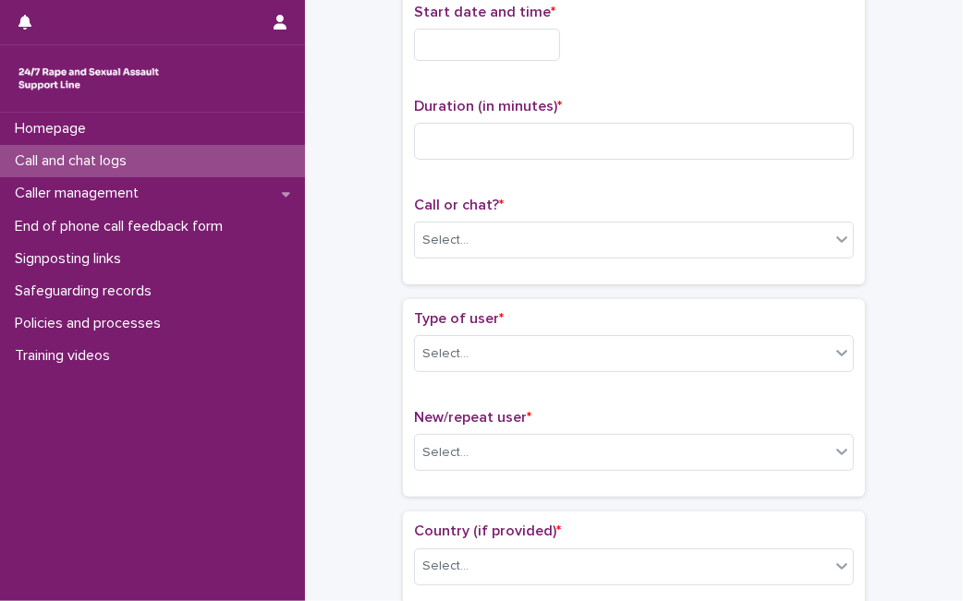
scroll to position [133, 0]
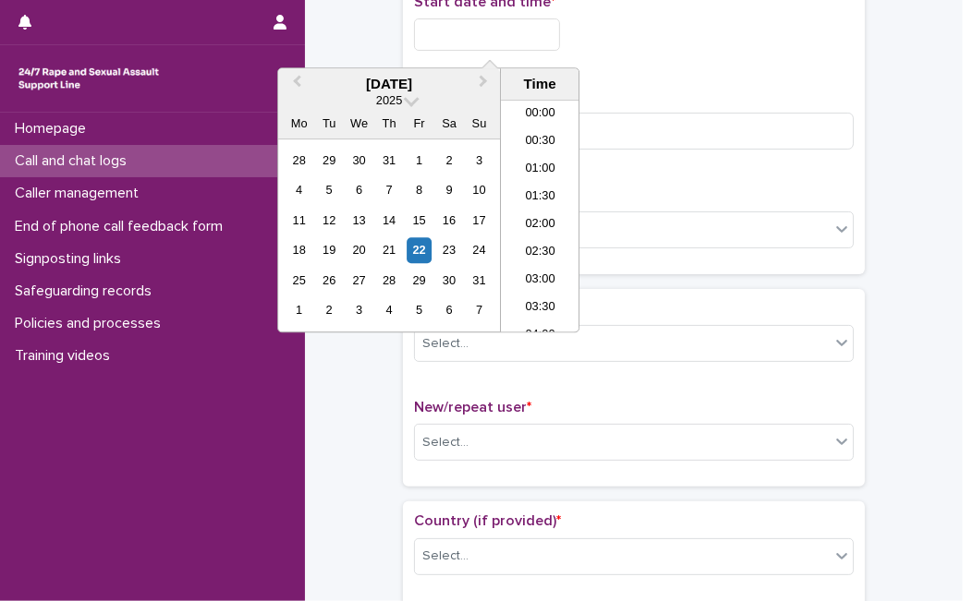
click at [492, 38] on input "text" at bounding box center [487, 34] width 146 height 32
click at [417, 259] on div "22" at bounding box center [419, 250] width 25 height 25
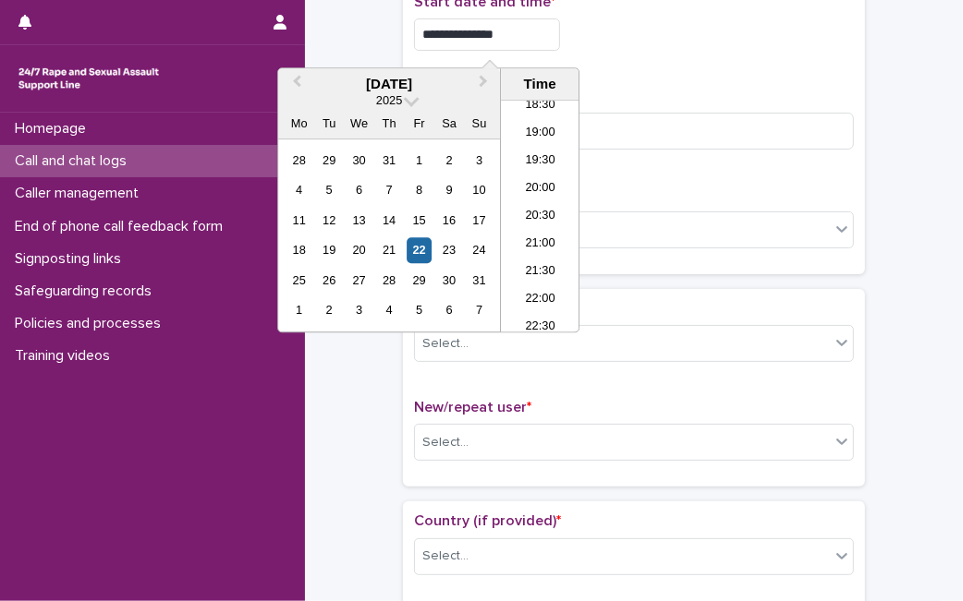
click at [525, 27] on input "**********" at bounding box center [487, 34] width 146 height 32
type input "**********"
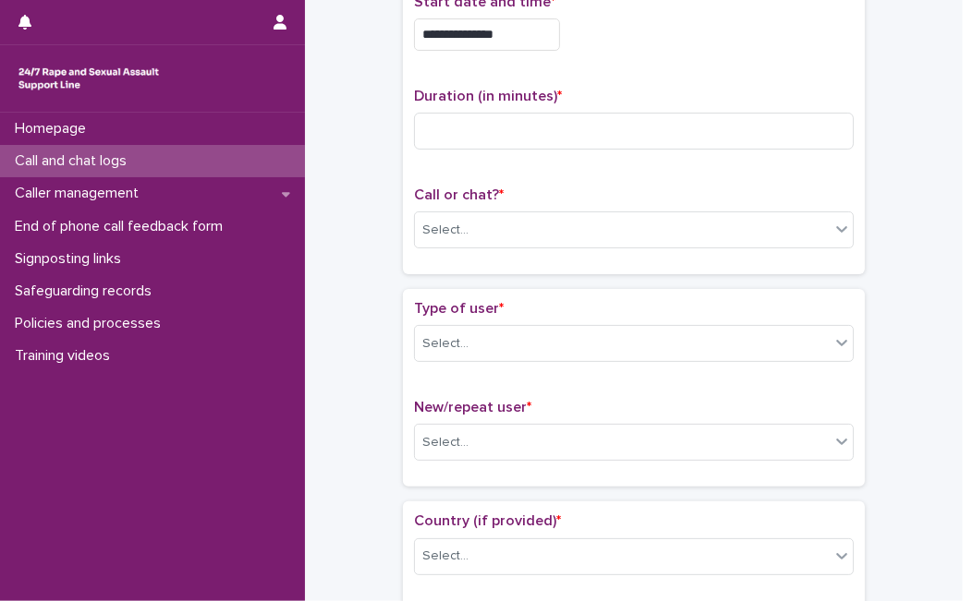
click at [723, 270] on div "**********" at bounding box center [634, 128] width 462 height 292
click at [601, 130] on input at bounding box center [634, 131] width 440 height 37
type input "*"
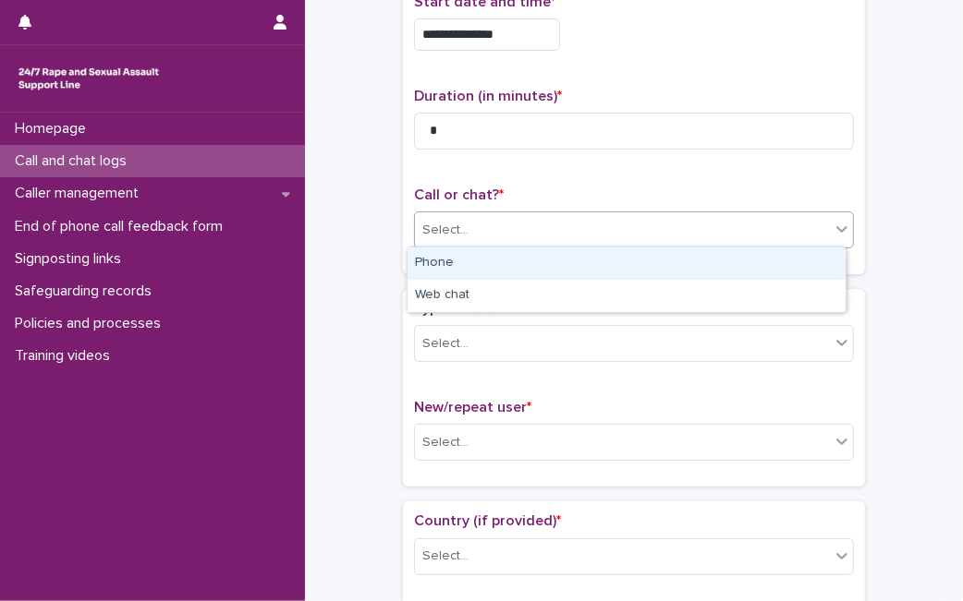
click at [550, 231] on div "Select..." at bounding box center [622, 230] width 415 height 30
click at [512, 229] on div "Select..." at bounding box center [622, 230] width 415 height 30
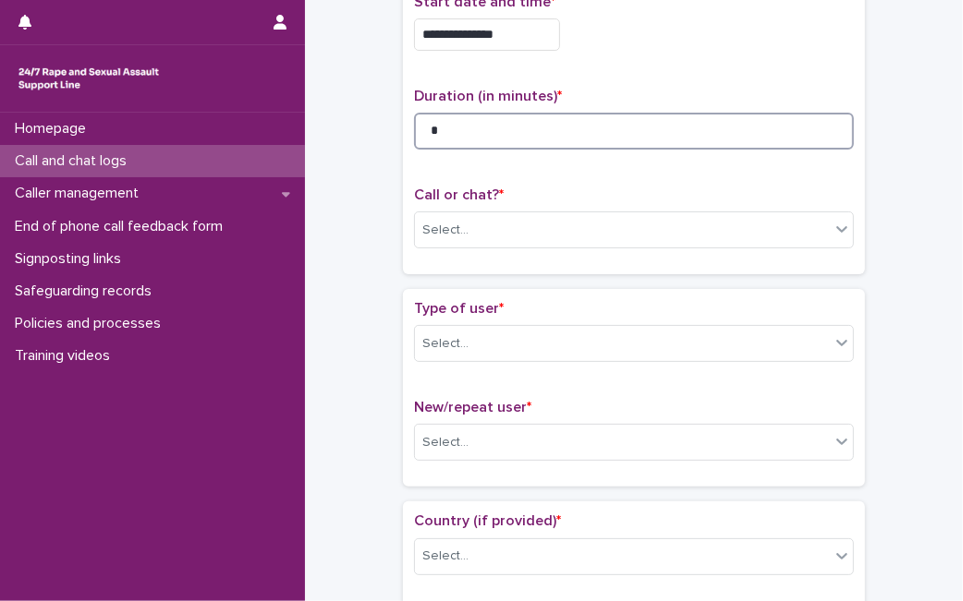
click at [516, 140] on input "*" at bounding box center [634, 131] width 440 height 37
type input "*"
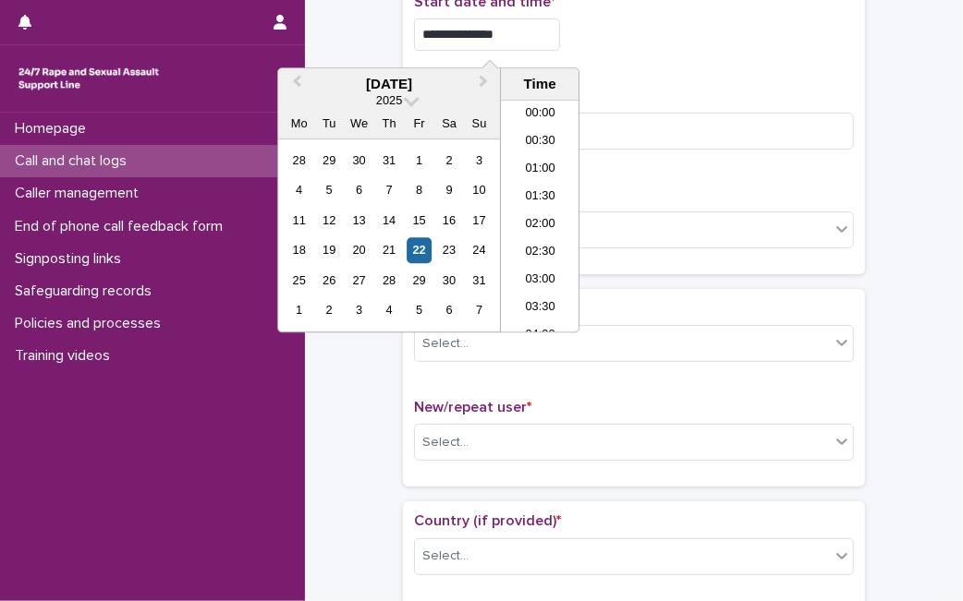
click at [522, 30] on input "**********" at bounding box center [487, 34] width 146 height 32
type input "**********"
click at [614, 179] on div "**********" at bounding box center [634, 129] width 440 height 270
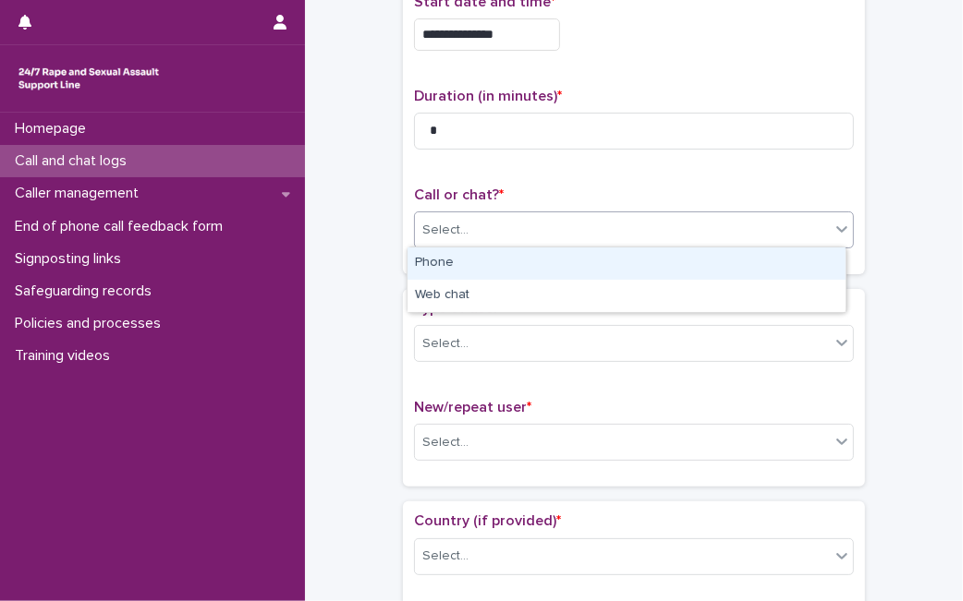
click at [586, 227] on div "Select..." at bounding box center [622, 230] width 415 height 30
click at [563, 266] on div "Phone" at bounding box center [626, 264] width 438 height 32
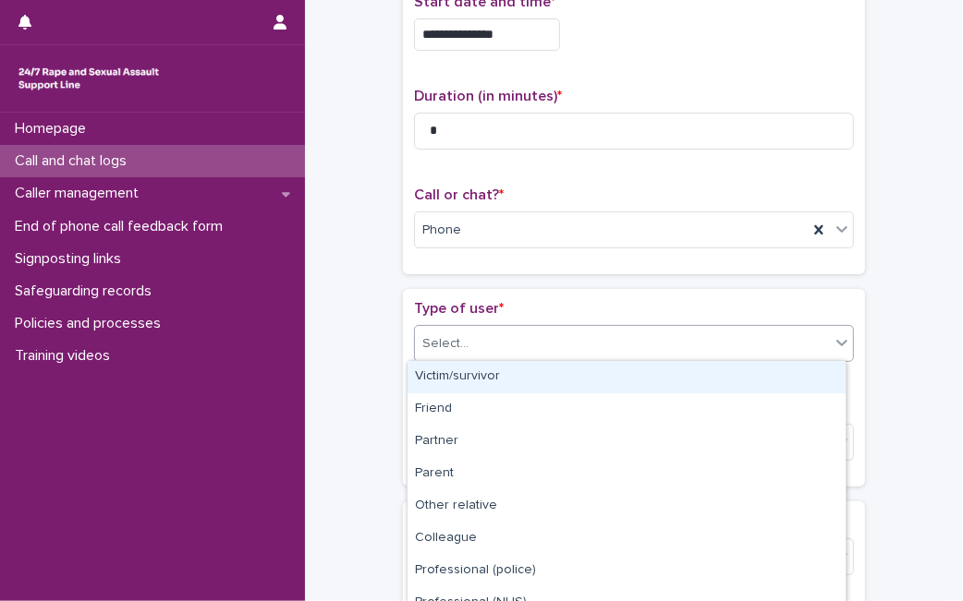
drag, startPoint x: 519, startPoint y: 343, endPoint x: 501, endPoint y: 379, distance: 40.5
click at [501, 379] on body "**********" at bounding box center [481, 300] width 963 height 601
click at [501, 379] on div "Victim/survivor" at bounding box center [626, 377] width 438 height 32
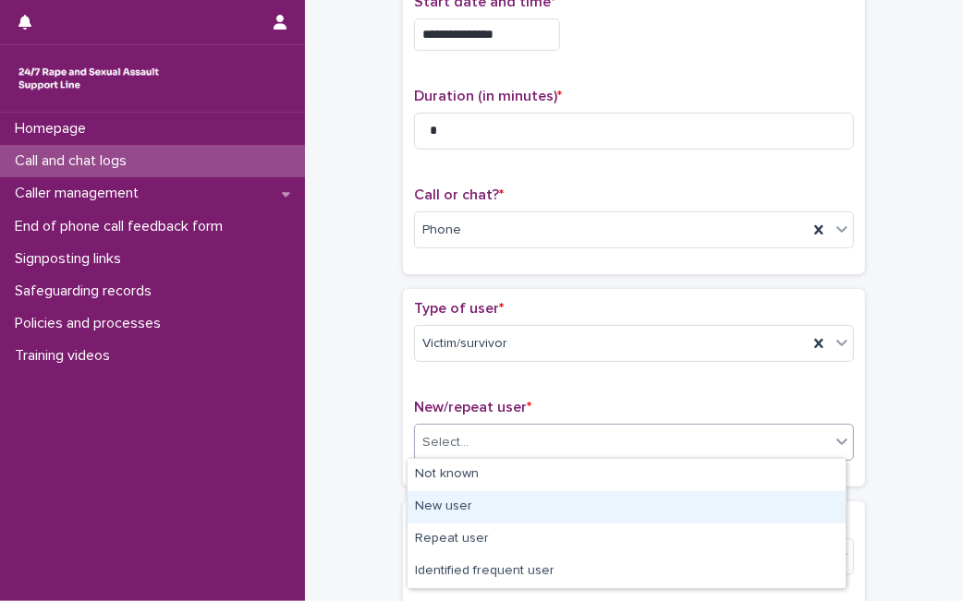
click at [458, 534] on body "**********" at bounding box center [481, 300] width 963 height 601
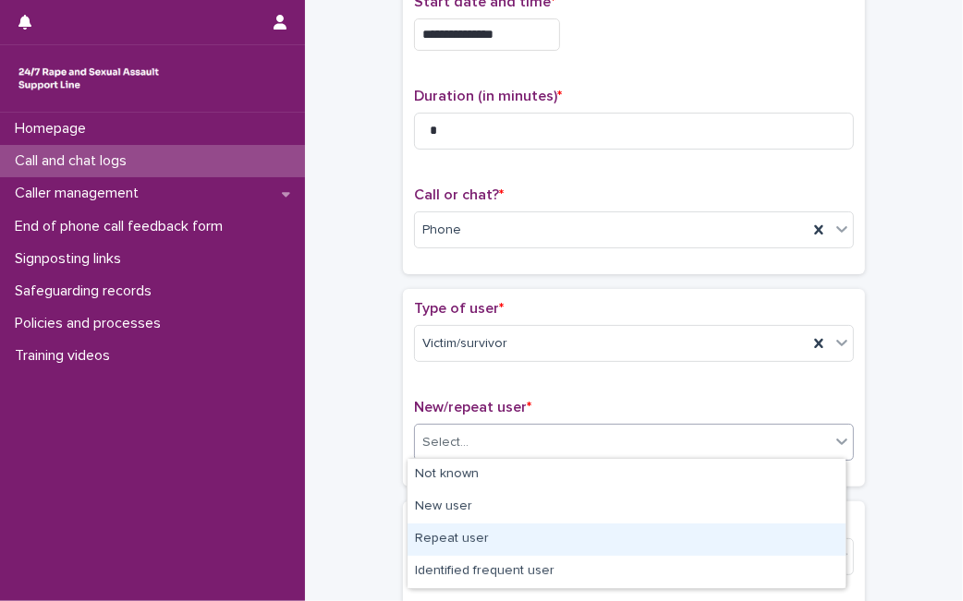
click at [458, 534] on div "Repeat user" at bounding box center [626, 540] width 438 height 32
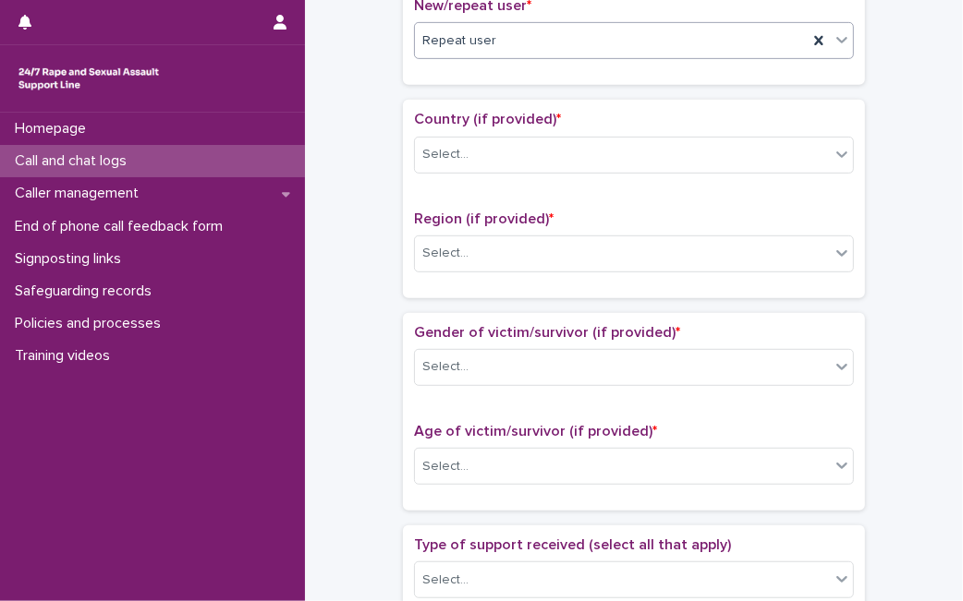
scroll to position [529, 0]
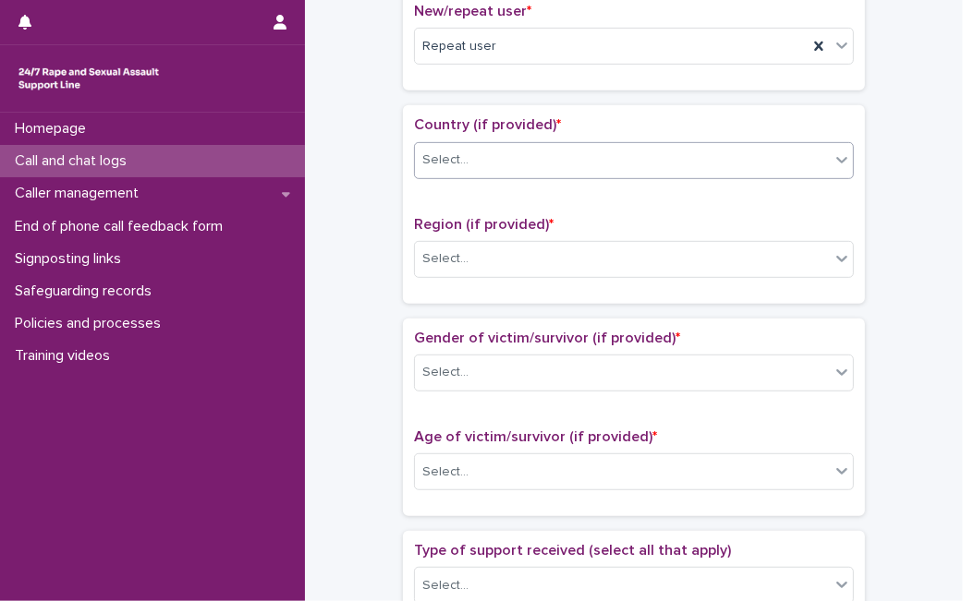
drag, startPoint x: 667, startPoint y: 180, endPoint x: 683, endPoint y: 164, distance: 22.9
click at [683, 164] on div "Country (if provided) * Select..." at bounding box center [634, 154] width 440 height 77
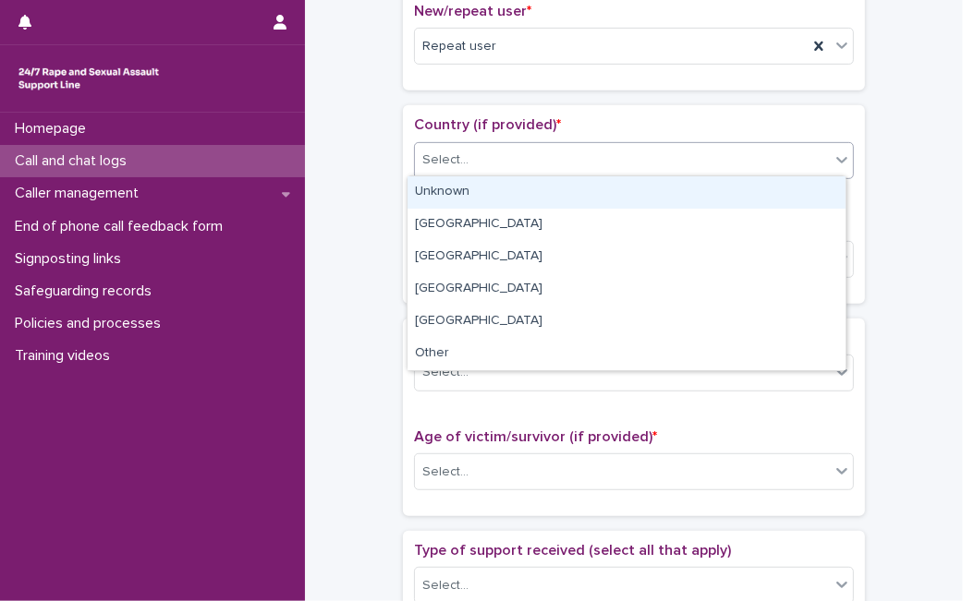
click at [683, 164] on div "Select..." at bounding box center [622, 160] width 415 height 30
click at [670, 180] on div "Unknown" at bounding box center [626, 192] width 438 height 32
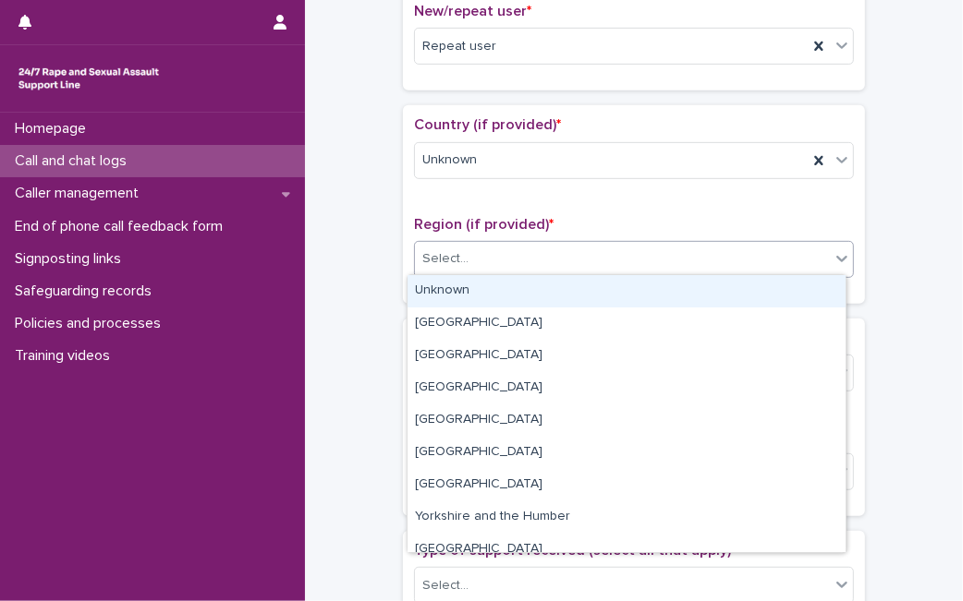
drag, startPoint x: 626, startPoint y: 263, endPoint x: 607, endPoint y: 305, distance: 45.9
click at [607, 305] on body "**********" at bounding box center [481, 300] width 963 height 601
click at [611, 292] on div "Unknown" at bounding box center [626, 291] width 438 height 32
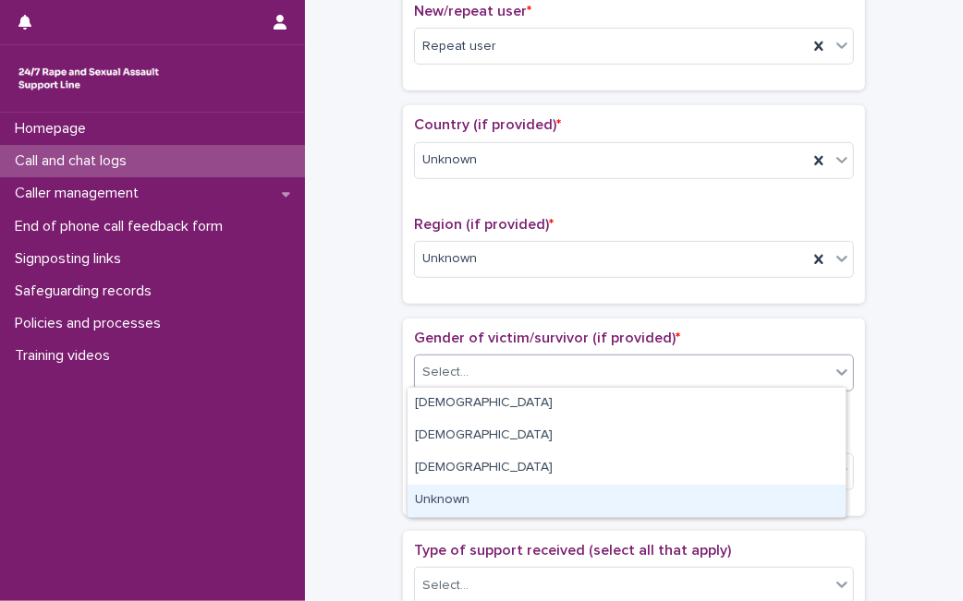
drag, startPoint x: 577, startPoint y: 362, endPoint x: 530, endPoint y: 492, distance: 137.3
click at [530, 492] on body "**********" at bounding box center [481, 300] width 963 height 601
click at [530, 492] on div "Unknown" at bounding box center [626, 501] width 438 height 32
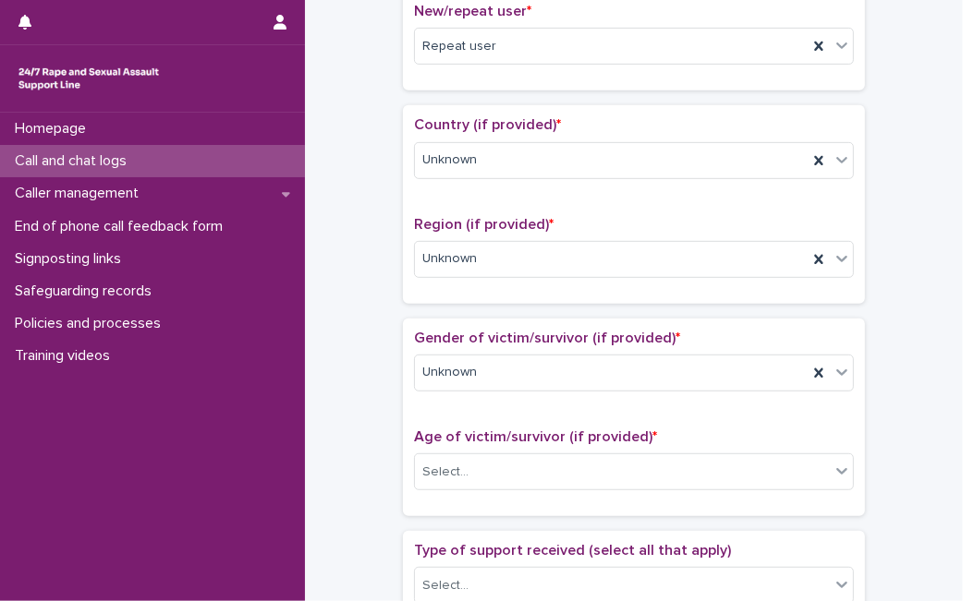
click at [559, 444] on div "Age of victim/survivor (if provided) * Select..." at bounding box center [634, 467] width 440 height 77
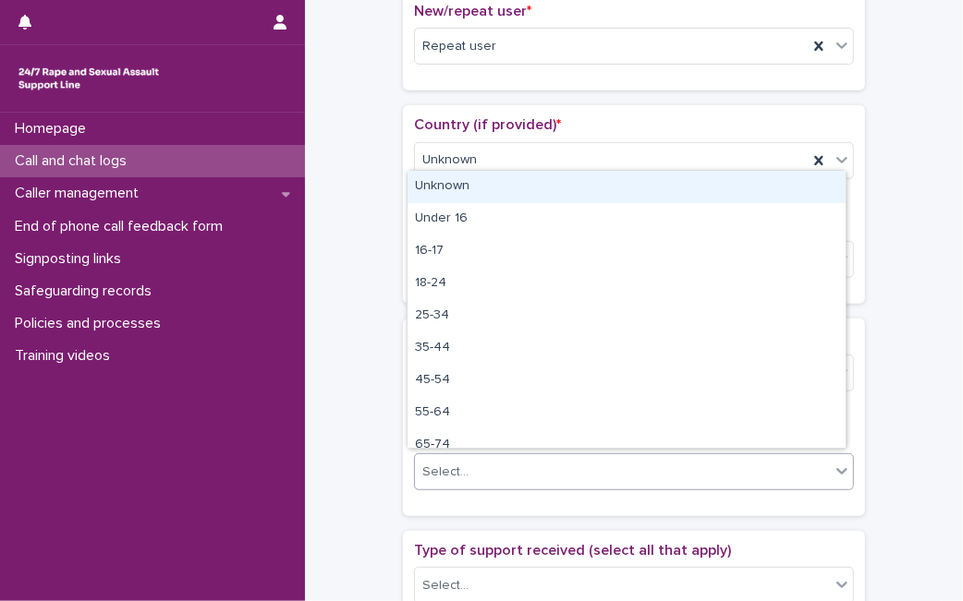
click at [552, 463] on div "Select..." at bounding box center [622, 472] width 415 height 30
click at [598, 199] on div "Unknown" at bounding box center [626, 187] width 438 height 32
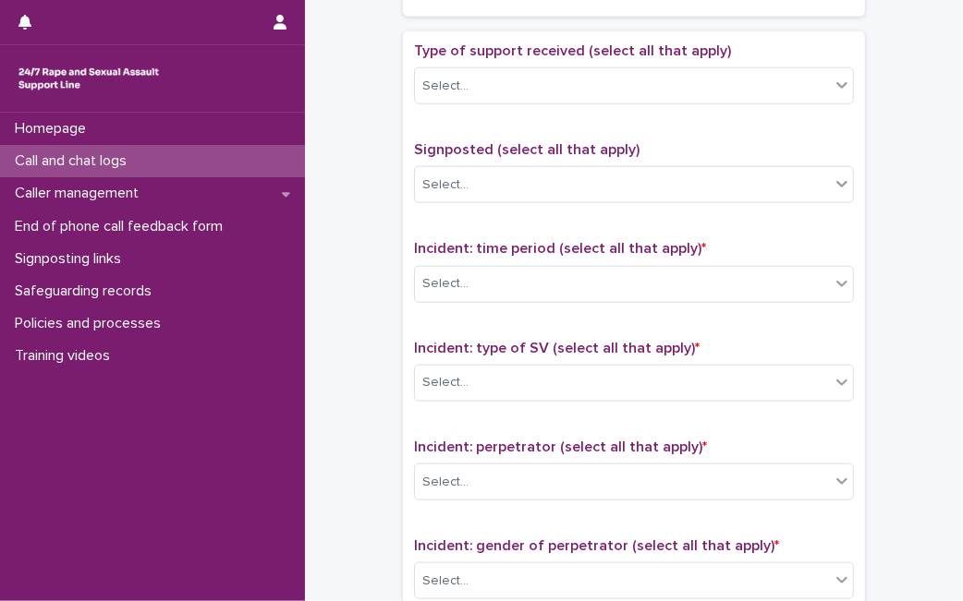
scroll to position [1044, 0]
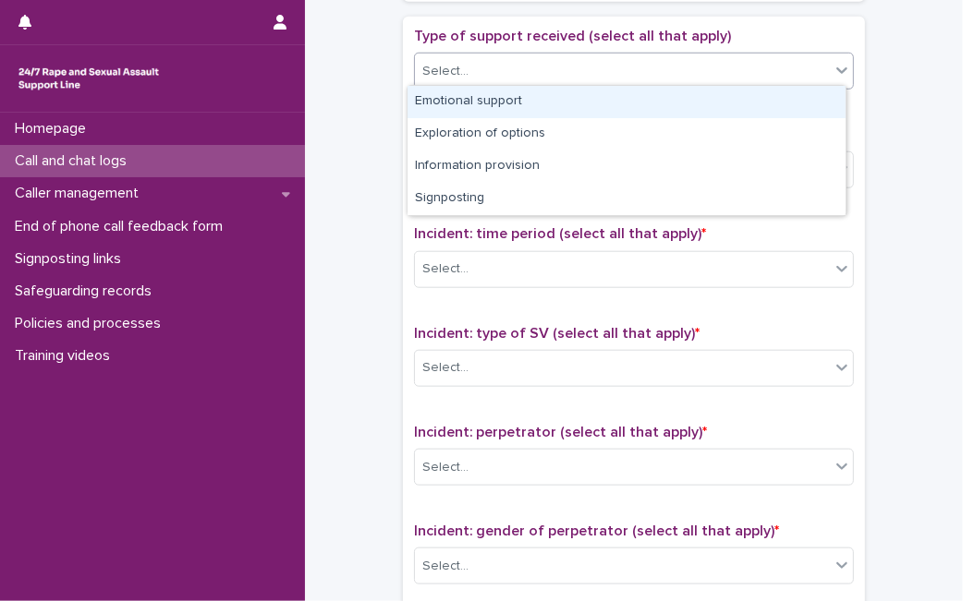
click at [752, 66] on div "Select..." at bounding box center [622, 71] width 415 height 30
click at [708, 92] on div "Emotional support" at bounding box center [626, 102] width 438 height 32
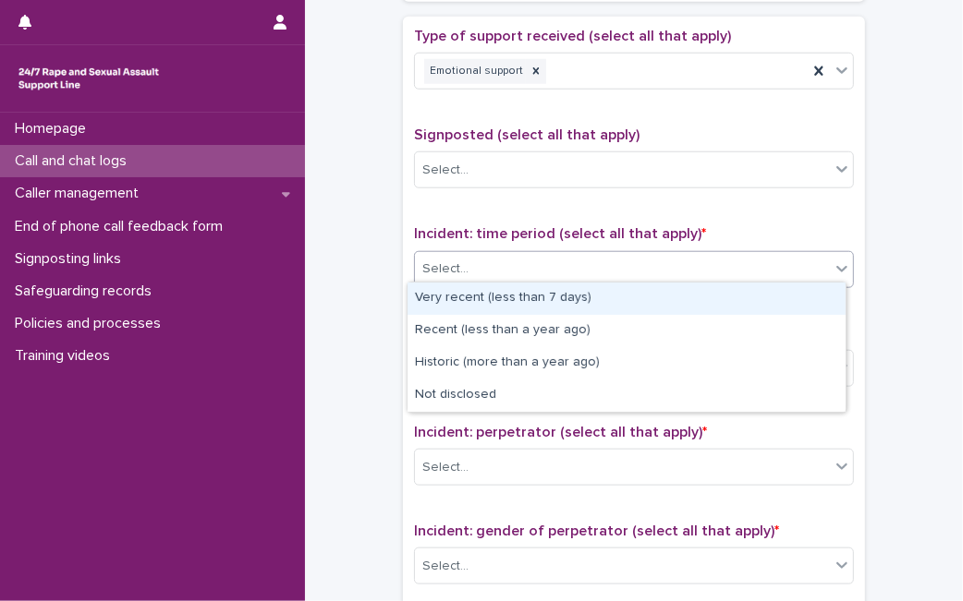
click at [702, 258] on div "Select..." at bounding box center [622, 269] width 415 height 30
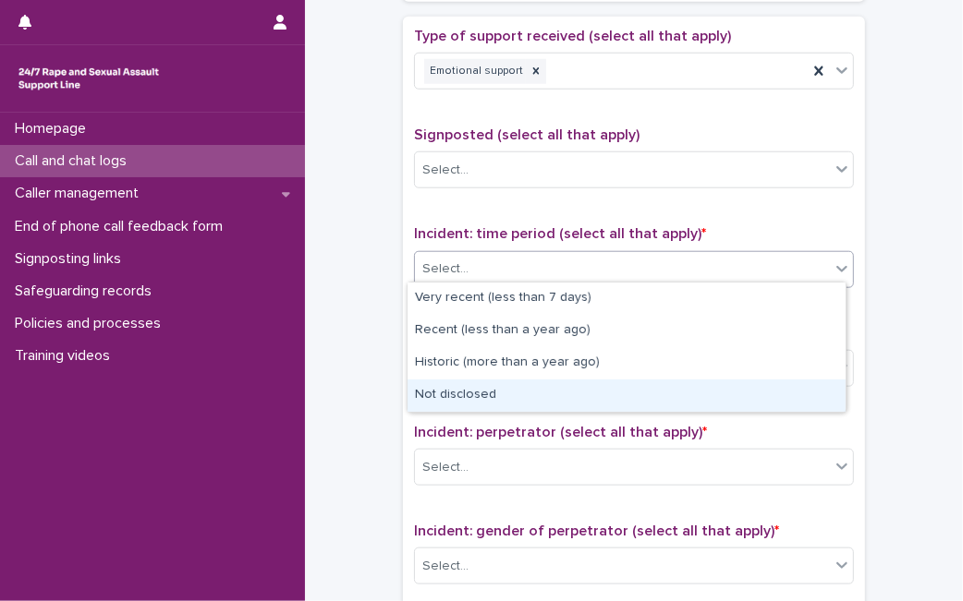
click at [639, 387] on div "Not disclosed" at bounding box center [626, 396] width 438 height 32
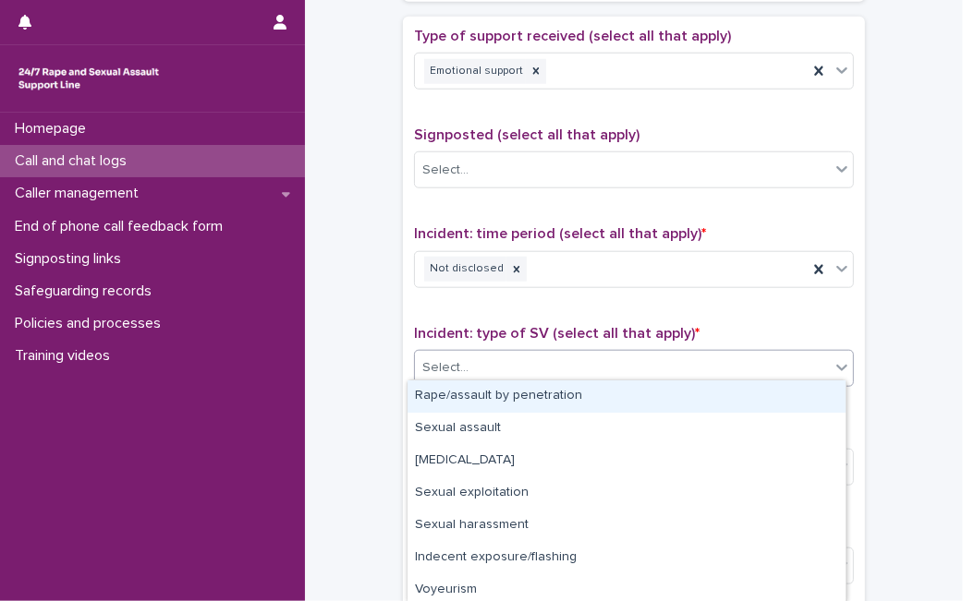
click at [665, 361] on div "Select..." at bounding box center [622, 368] width 415 height 30
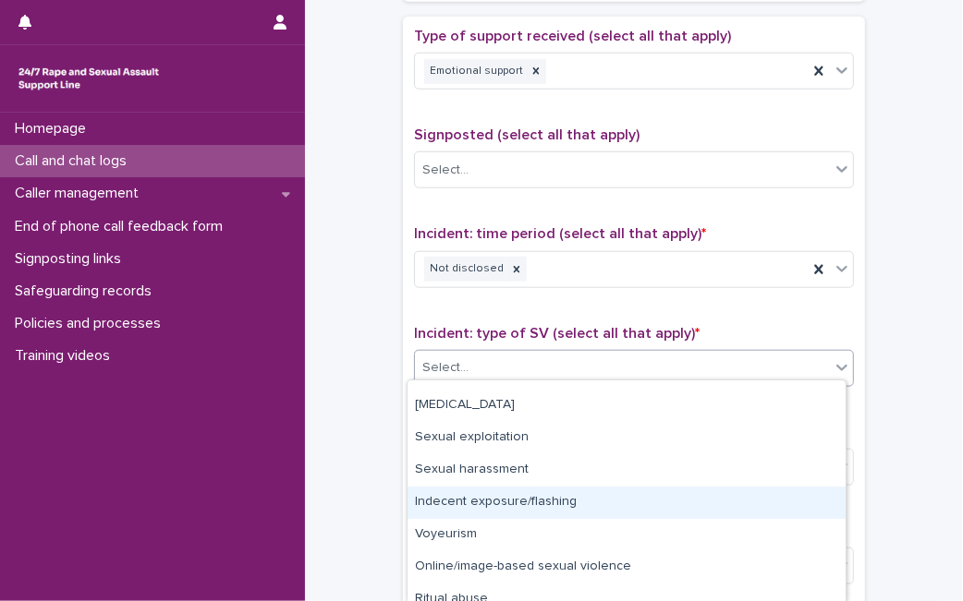
scroll to position [101, 0]
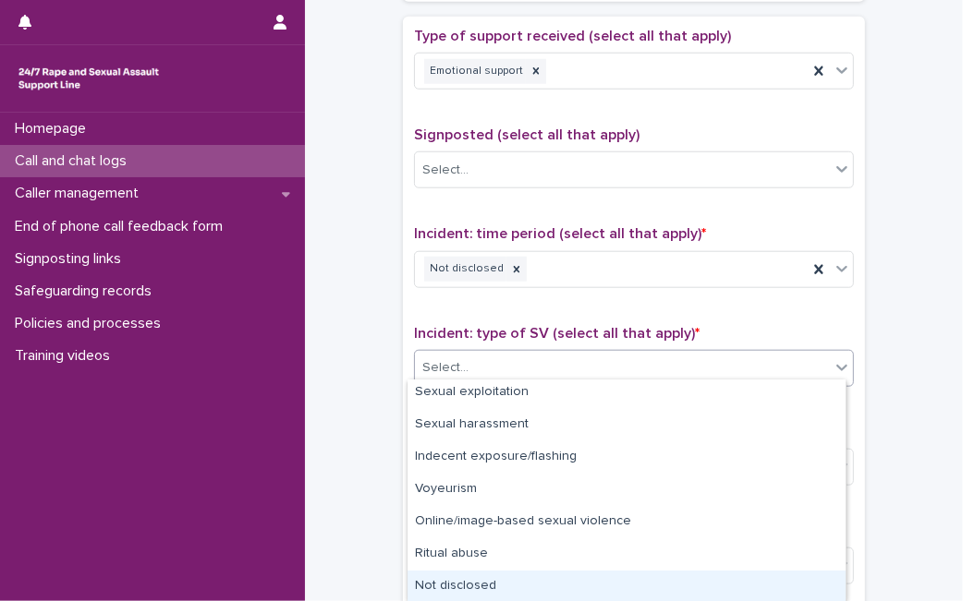
click at [744, 592] on div "Not disclosed" at bounding box center [626, 587] width 438 height 32
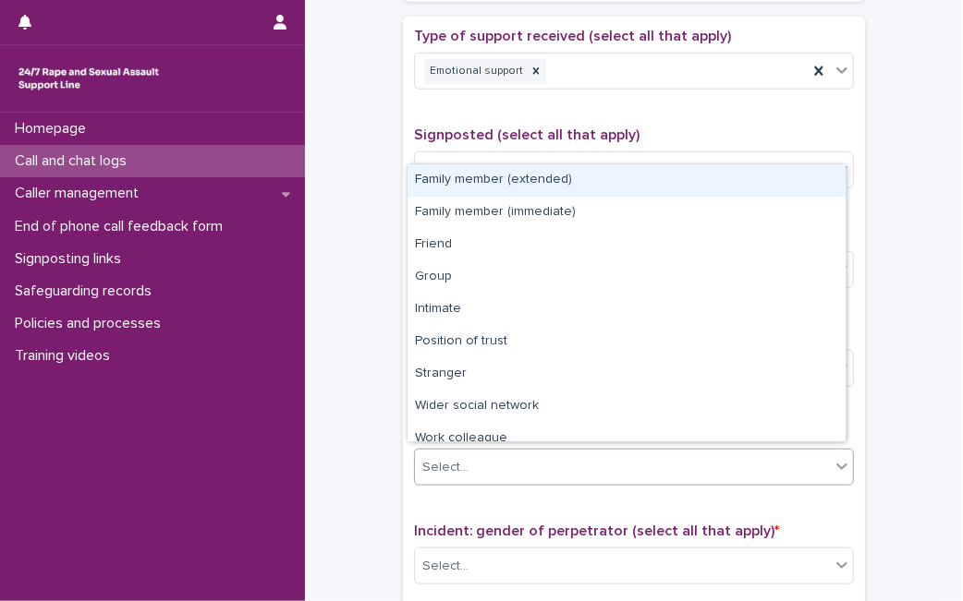
click at [753, 473] on div "Select..." at bounding box center [622, 468] width 415 height 30
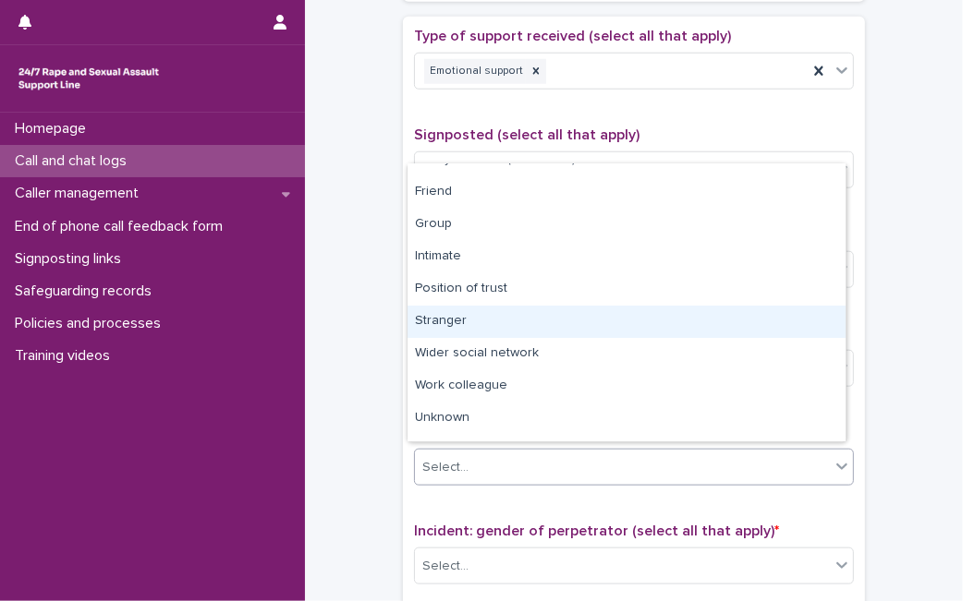
scroll to position [79, 0]
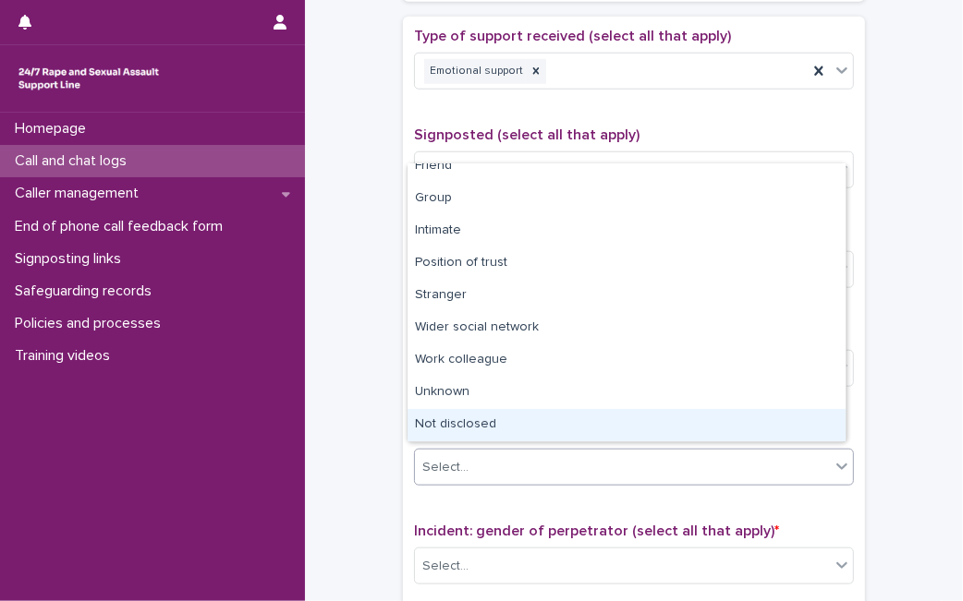
click at [813, 424] on div "Not disclosed" at bounding box center [626, 425] width 438 height 32
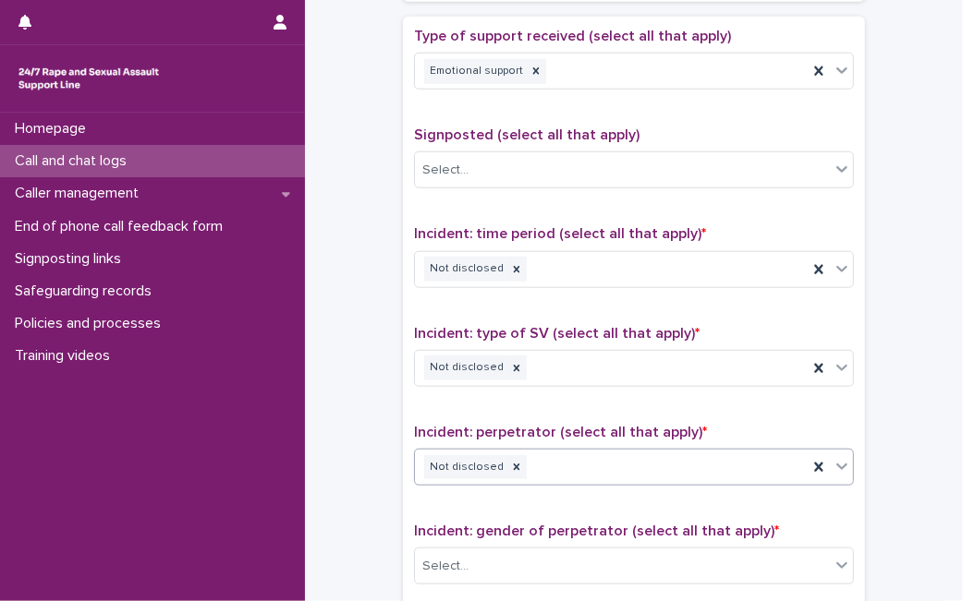
scroll to position [1434, 0]
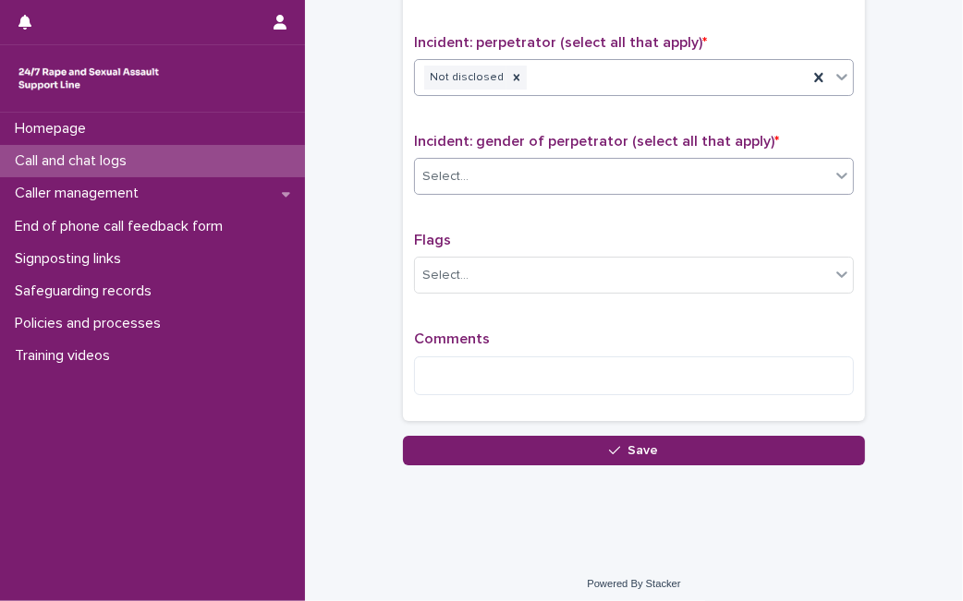
click at [783, 162] on div "Select..." at bounding box center [622, 177] width 415 height 30
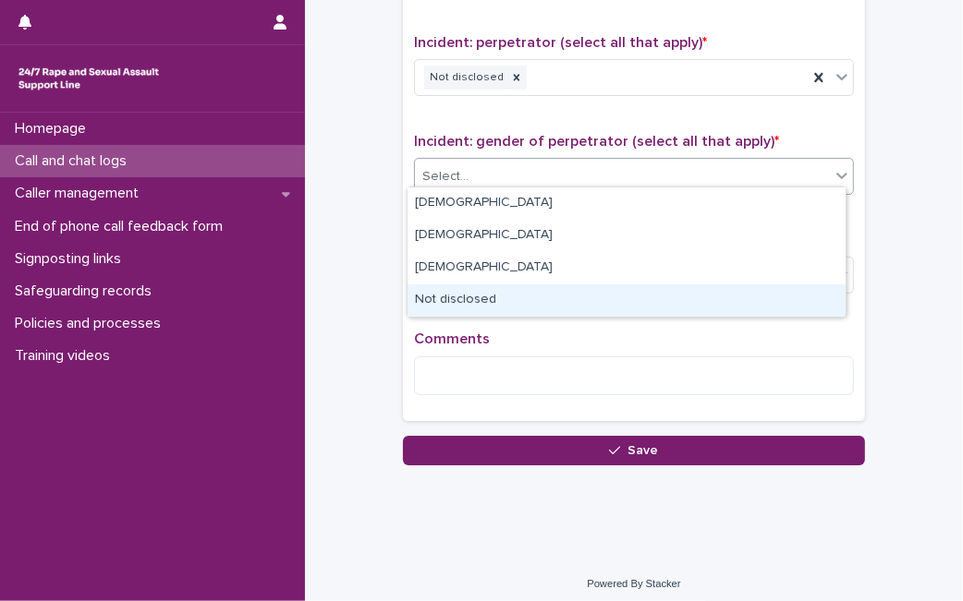
click at [662, 292] on div "Not disclosed" at bounding box center [626, 301] width 438 height 32
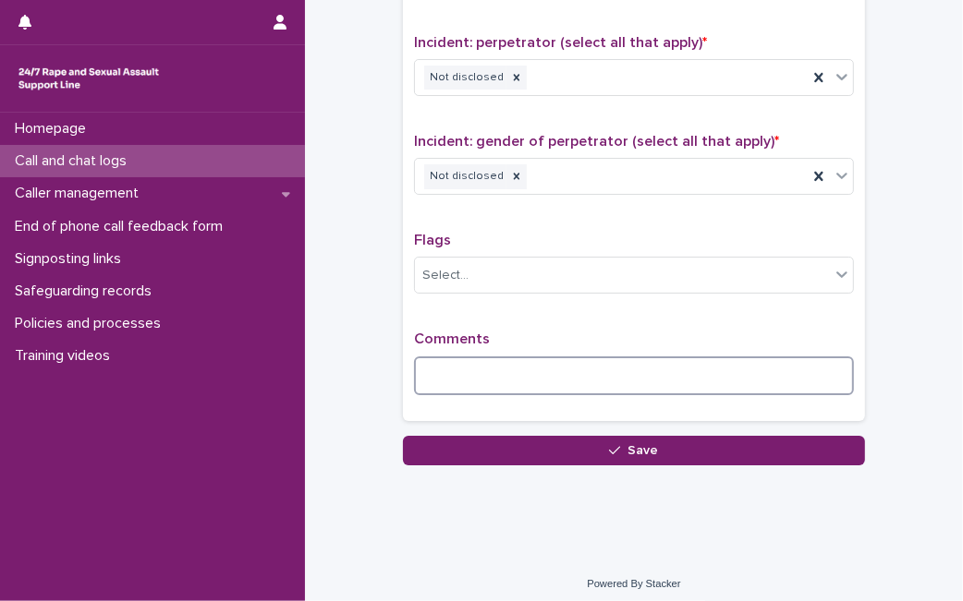
click at [608, 364] on textarea at bounding box center [634, 376] width 440 height 39
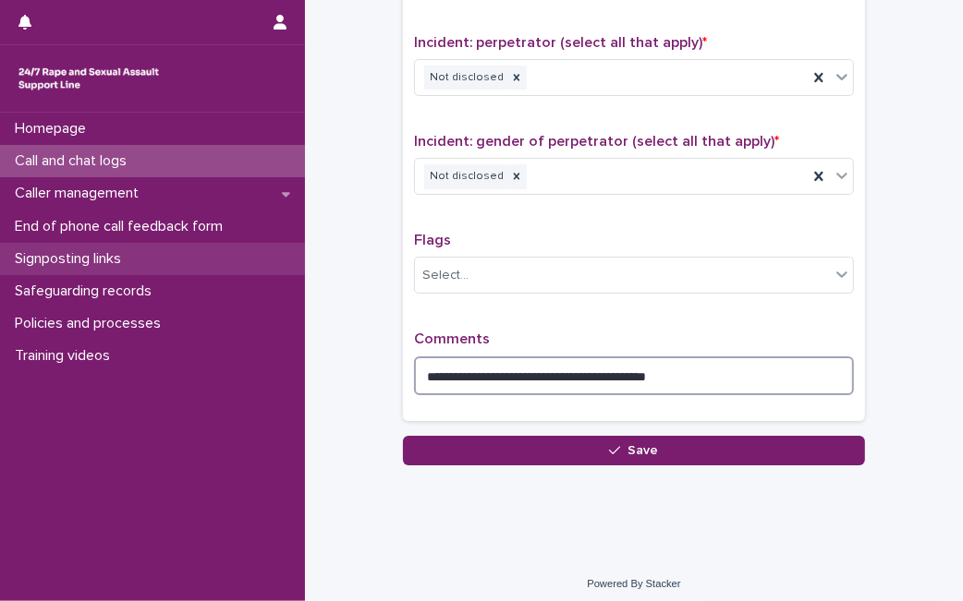
type textarea "**********"
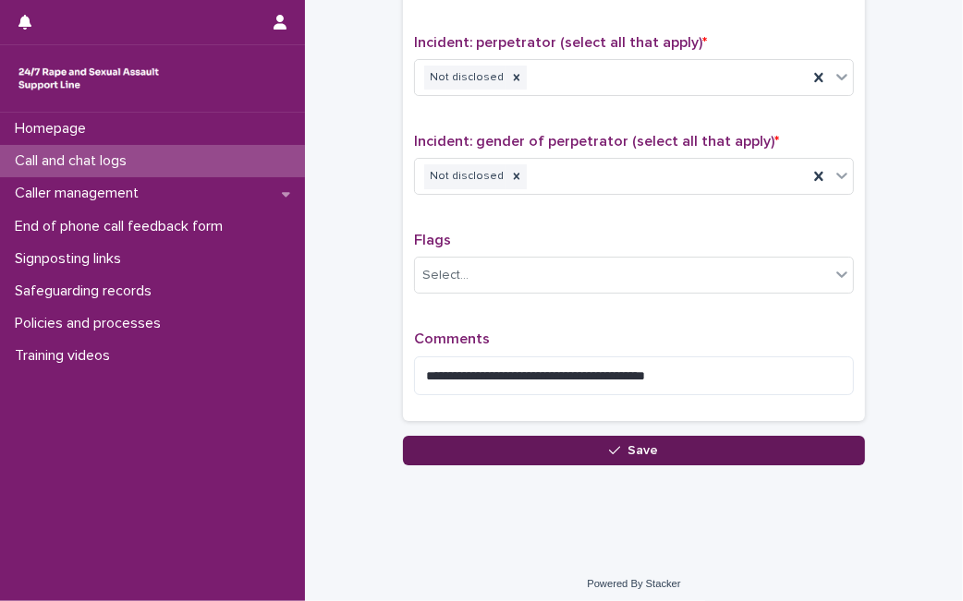
click at [506, 437] on button "Save" at bounding box center [634, 451] width 462 height 30
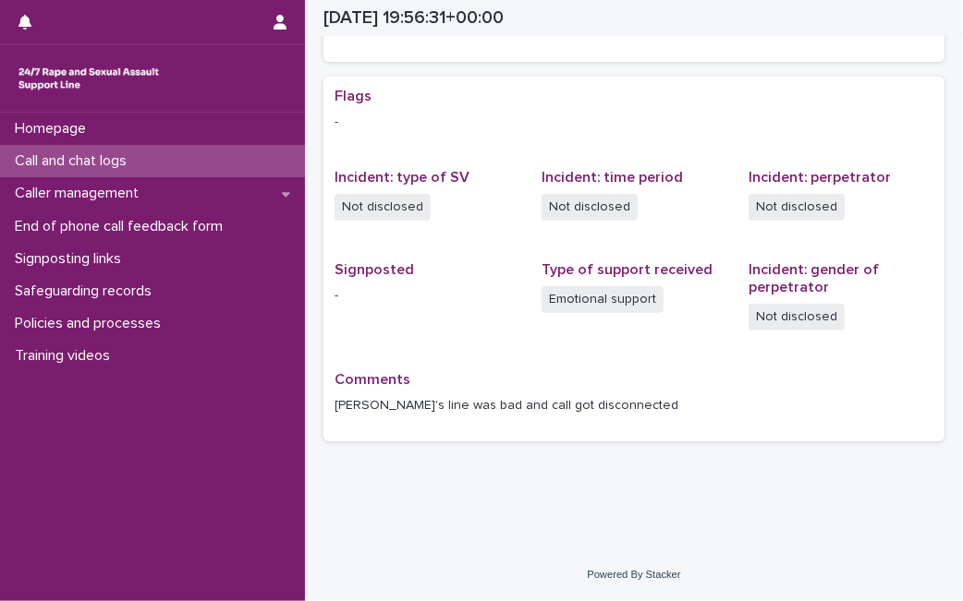
scroll to position [342, 0]
click at [219, 157] on div "Call and chat logs" at bounding box center [152, 161] width 305 height 32
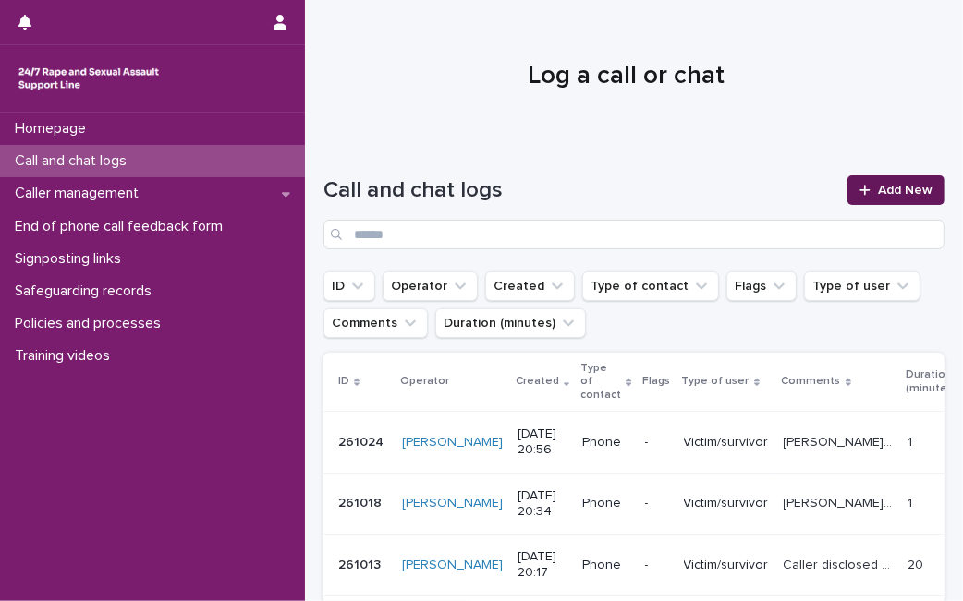
click at [892, 188] on span "Add New" at bounding box center [905, 190] width 55 height 13
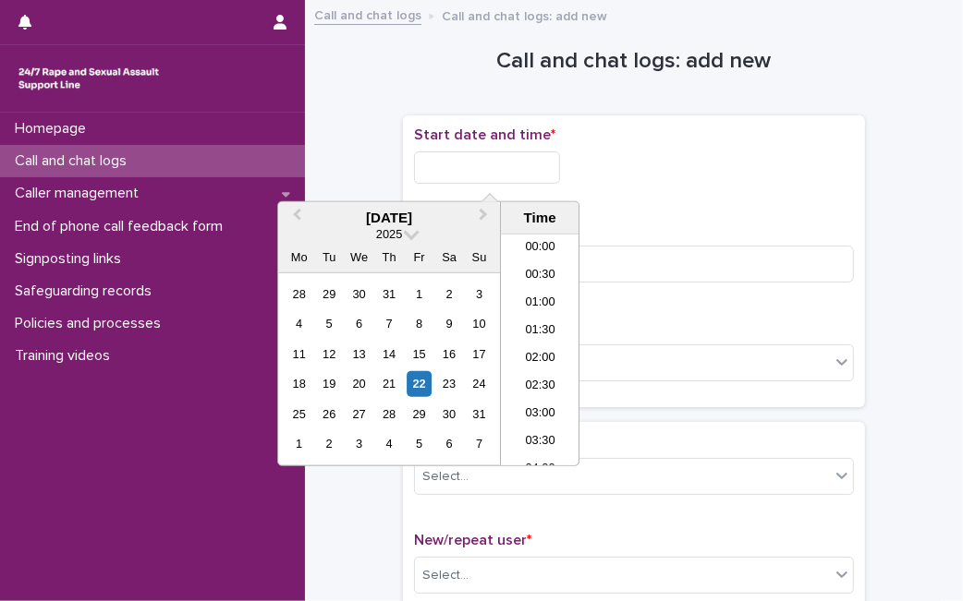
click at [540, 164] on input "text" at bounding box center [487, 168] width 146 height 32
click at [426, 382] on div "22" at bounding box center [419, 383] width 25 height 25
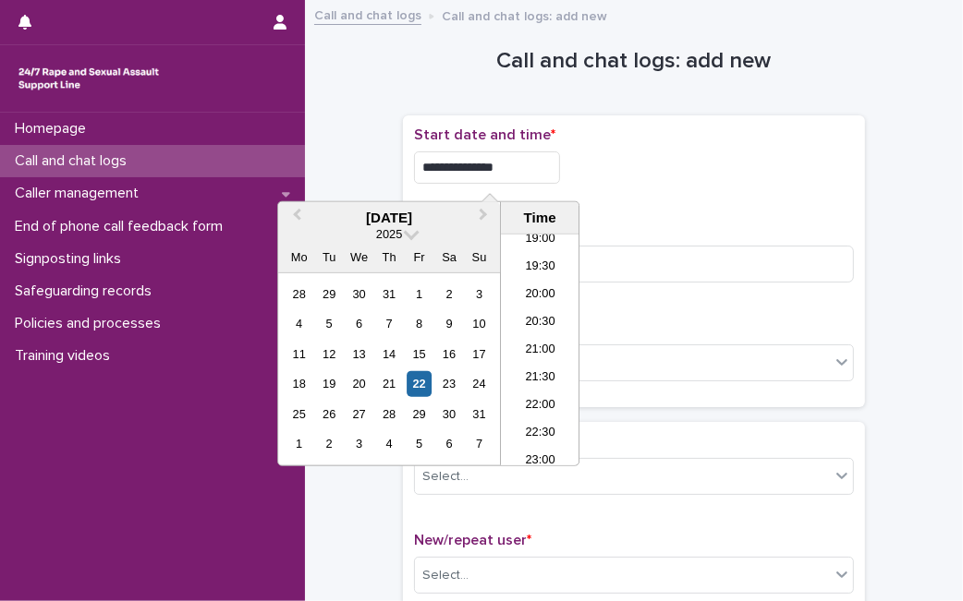
click at [530, 174] on input "**********" at bounding box center [487, 168] width 146 height 32
type input "**********"
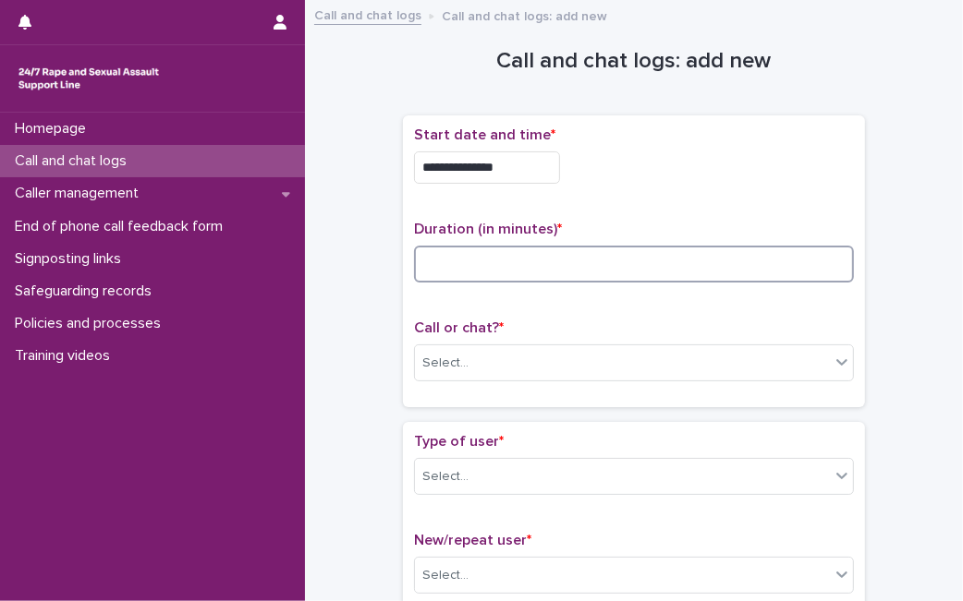
click at [694, 252] on input at bounding box center [634, 264] width 440 height 37
type input "**"
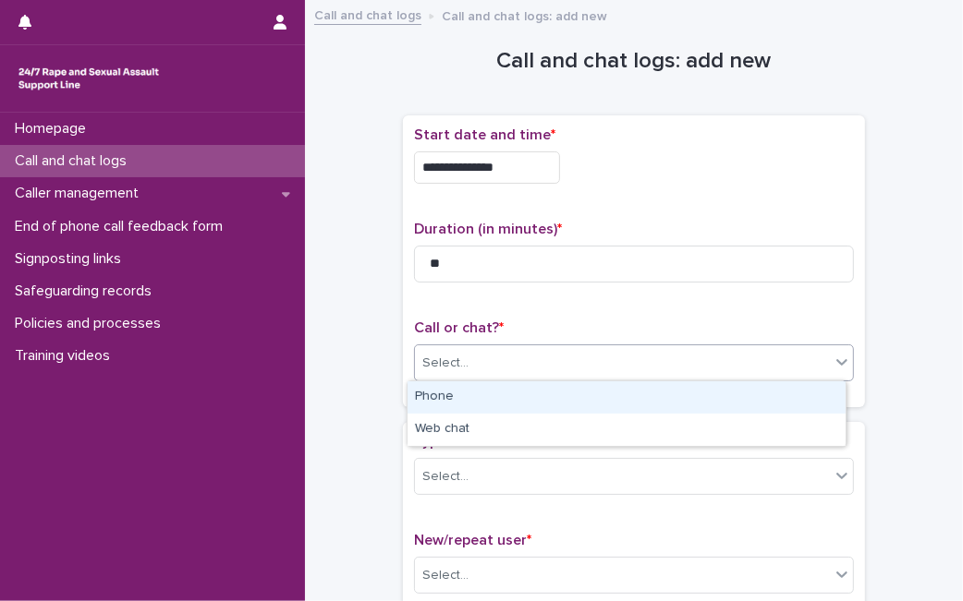
click at [644, 375] on div "Select..." at bounding box center [622, 363] width 415 height 30
click at [608, 408] on div "Phone" at bounding box center [626, 398] width 438 height 32
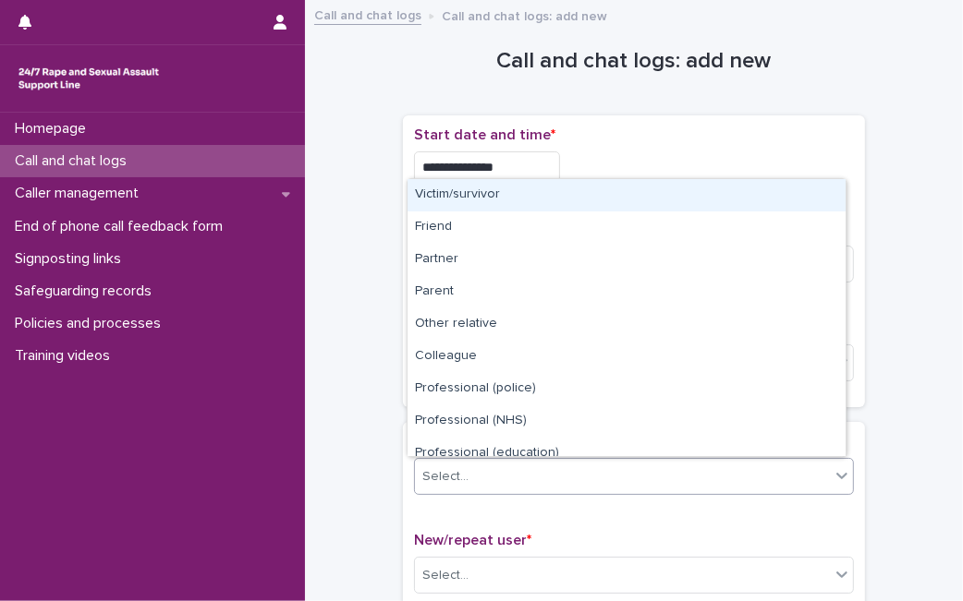
click at [578, 468] on div "Select..." at bounding box center [622, 477] width 415 height 30
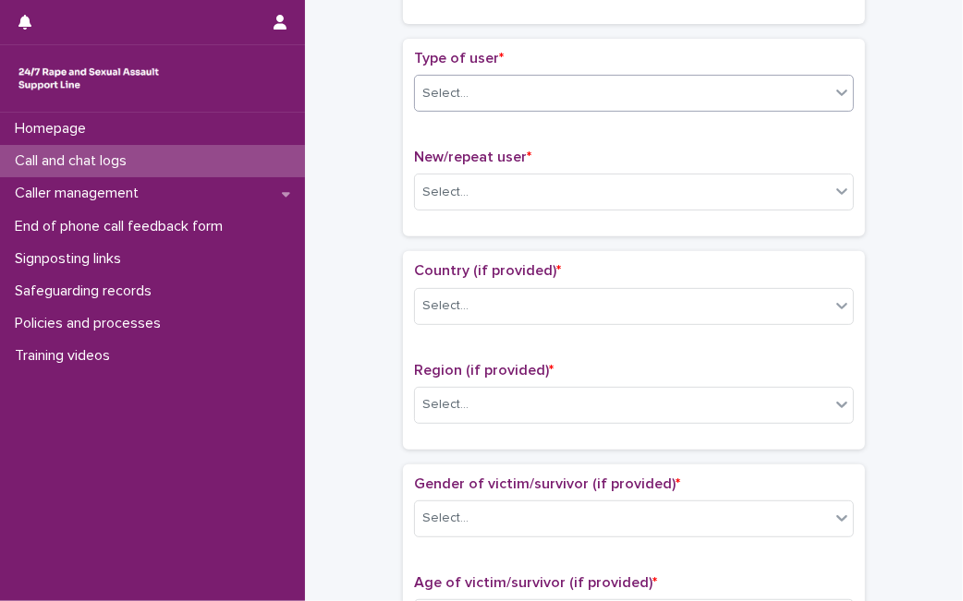
scroll to position [404, 0]
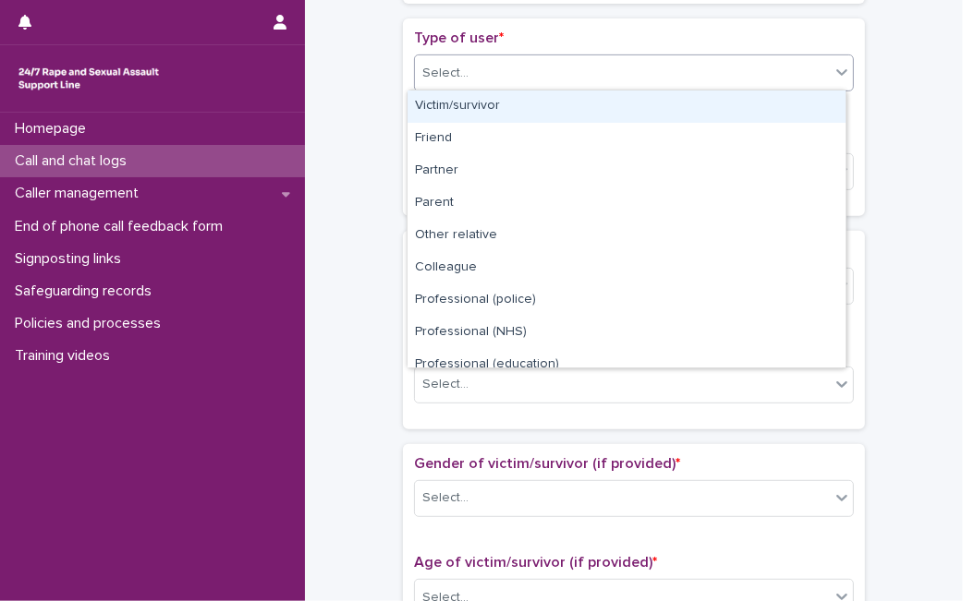
click at [790, 75] on div "Select..." at bounding box center [622, 73] width 415 height 30
click at [764, 98] on div "Victim/survivor" at bounding box center [626, 107] width 438 height 32
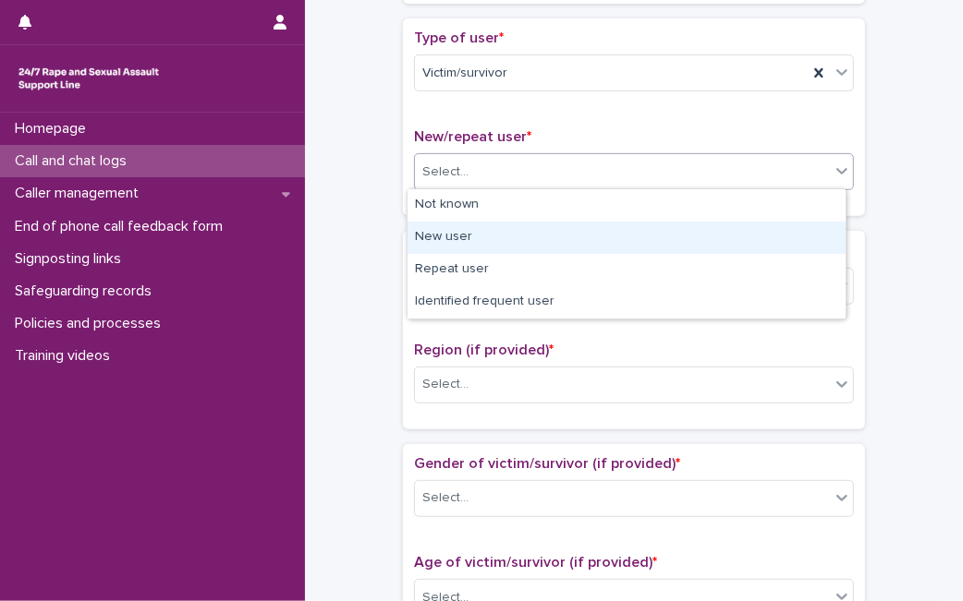
click at [623, 252] on body "**********" at bounding box center [481, 300] width 963 height 601
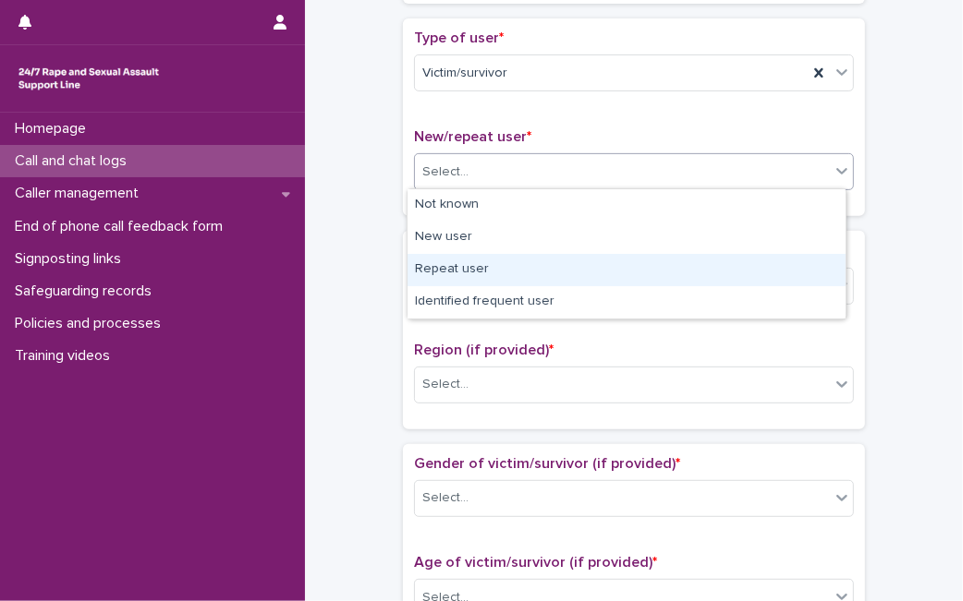
click at [623, 254] on div "Repeat user" at bounding box center [626, 270] width 438 height 32
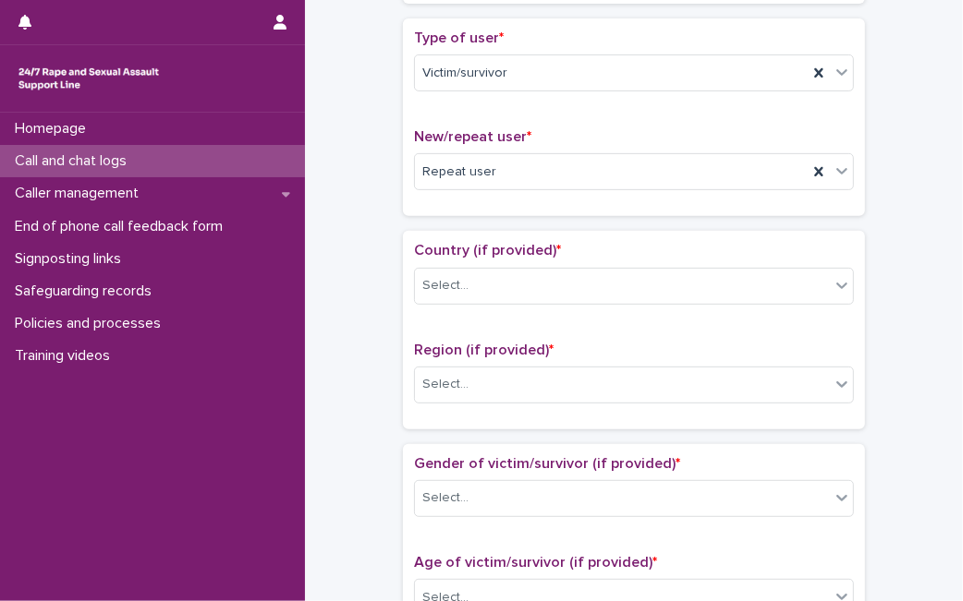
click at [623, 252] on p "Country (if provided) *" at bounding box center [634, 251] width 440 height 18
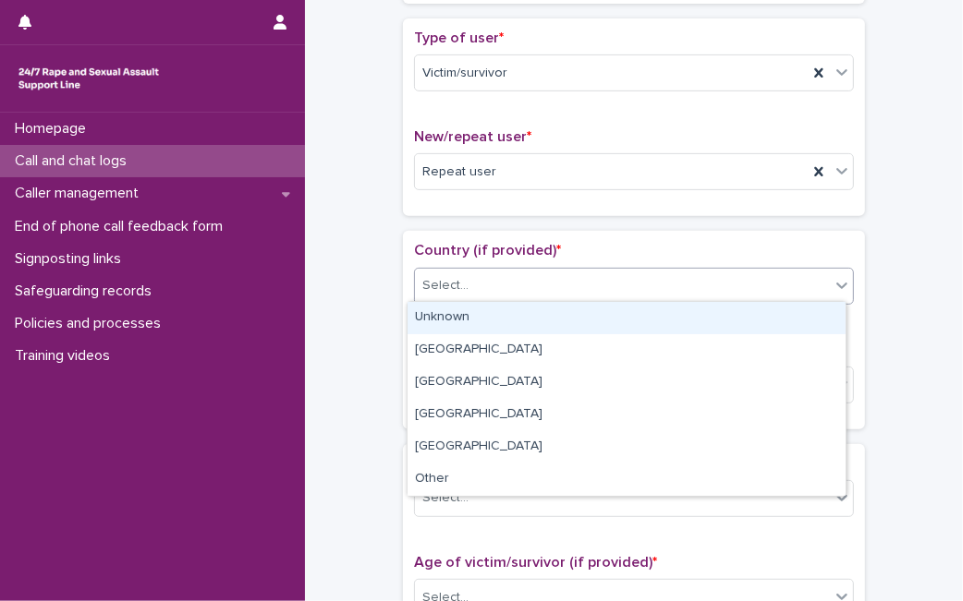
drag, startPoint x: 613, startPoint y: 279, endPoint x: 599, endPoint y: 313, distance: 37.2
click at [599, 313] on body "**********" at bounding box center [481, 300] width 963 height 601
click at [599, 313] on div "Unknown" at bounding box center [626, 318] width 438 height 32
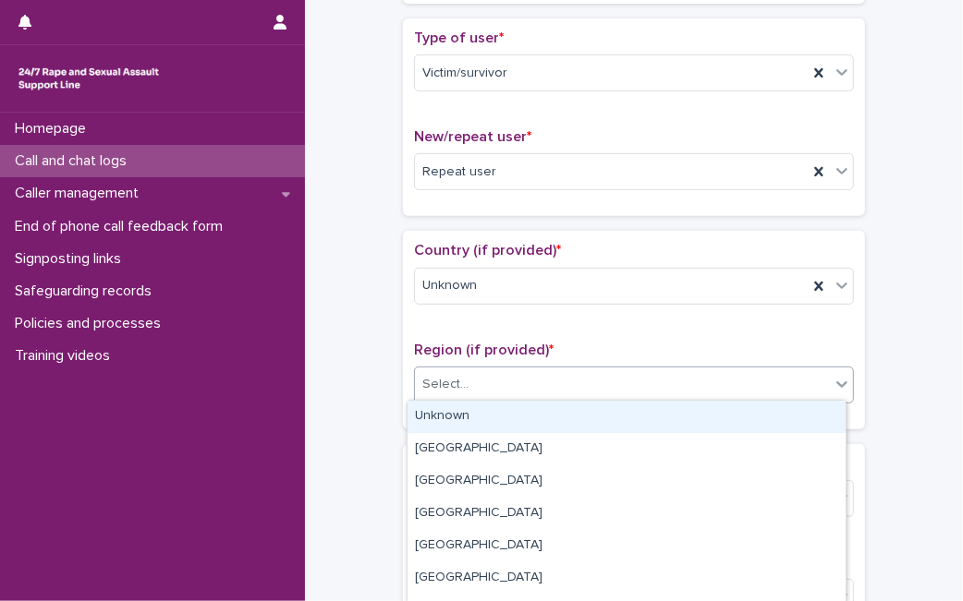
click at [556, 395] on div "Select..." at bounding box center [622, 385] width 415 height 30
click at [545, 422] on div "Unknown" at bounding box center [626, 417] width 438 height 32
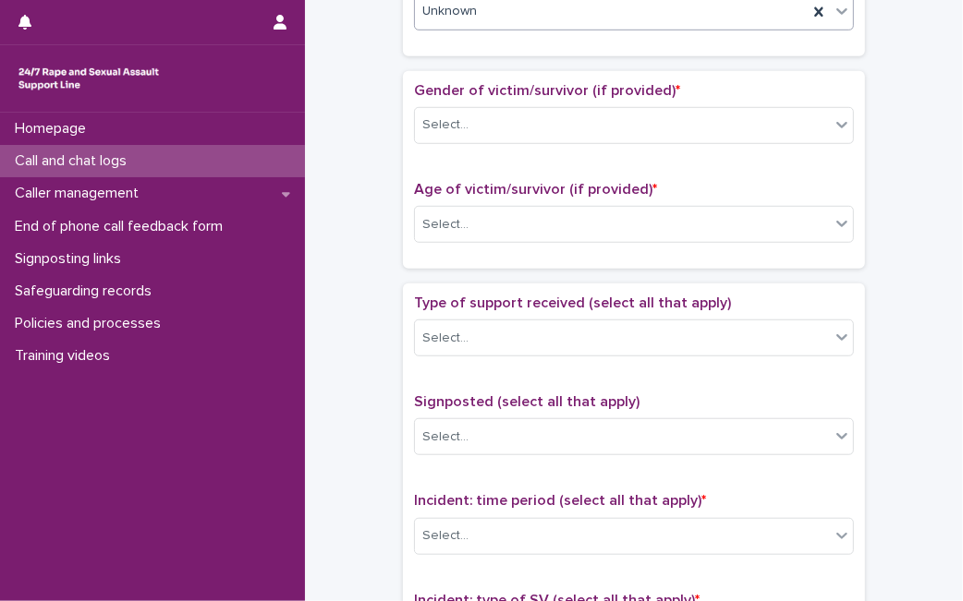
scroll to position [783, 0]
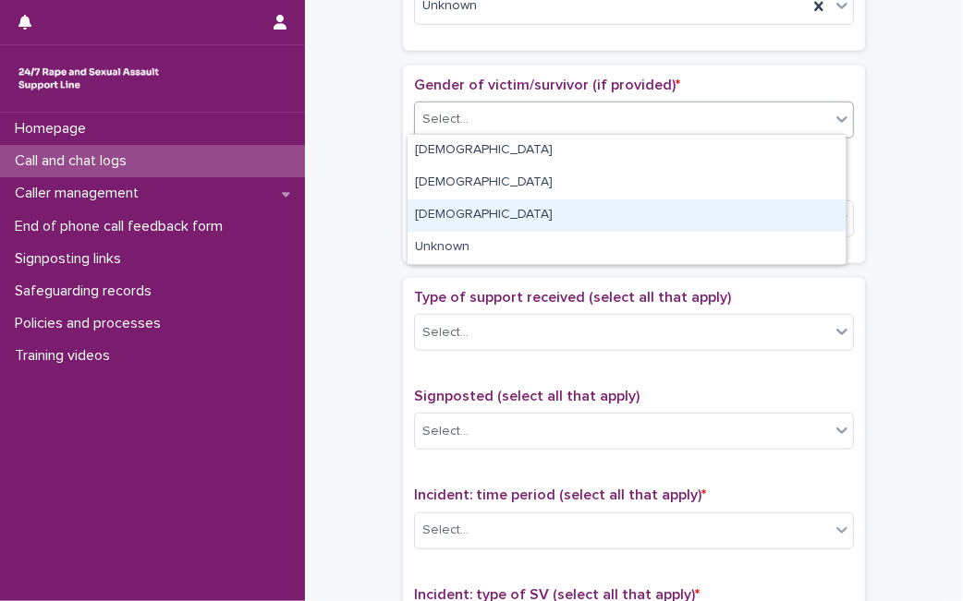
drag, startPoint x: 802, startPoint y: 111, endPoint x: 680, endPoint y: 225, distance: 167.3
click at [680, 225] on body "**********" at bounding box center [481, 300] width 963 height 601
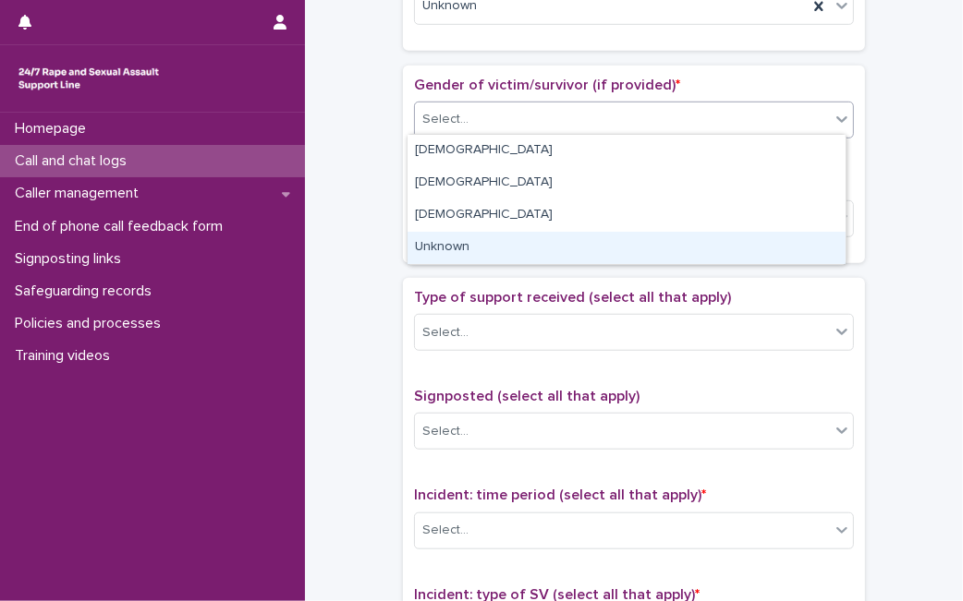
click at [675, 249] on div "Unknown" at bounding box center [626, 248] width 438 height 32
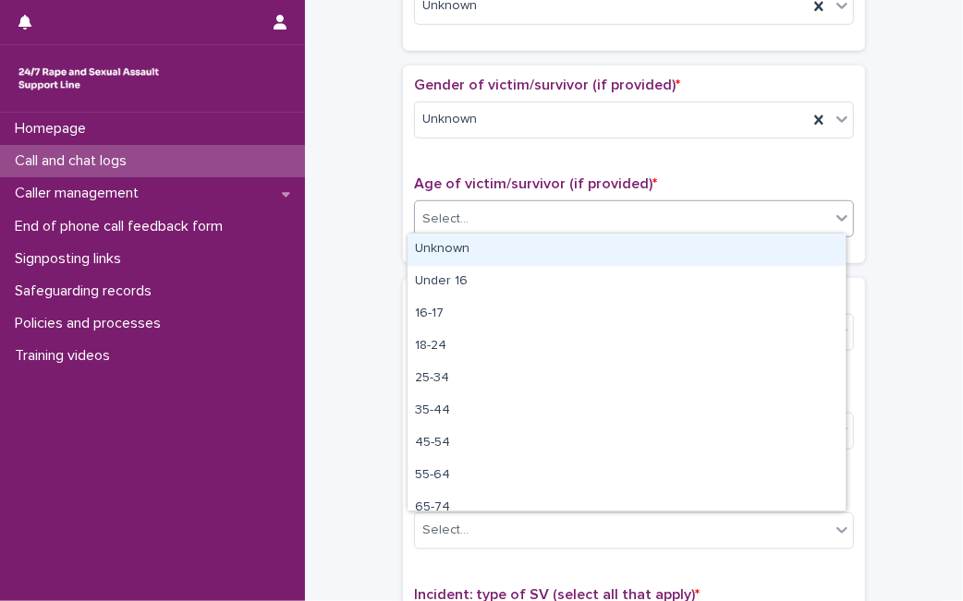
drag, startPoint x: 697, startPoint y: 219, endPoint x: 681, endPoint y: 249, distance: 34.3
click at [681, 249] on body "**********" at bounding box center [481, 300] width 963 height 601
click at [681, 249] on div "Unknown" at bounding box center [626, 250] width 438 height 32
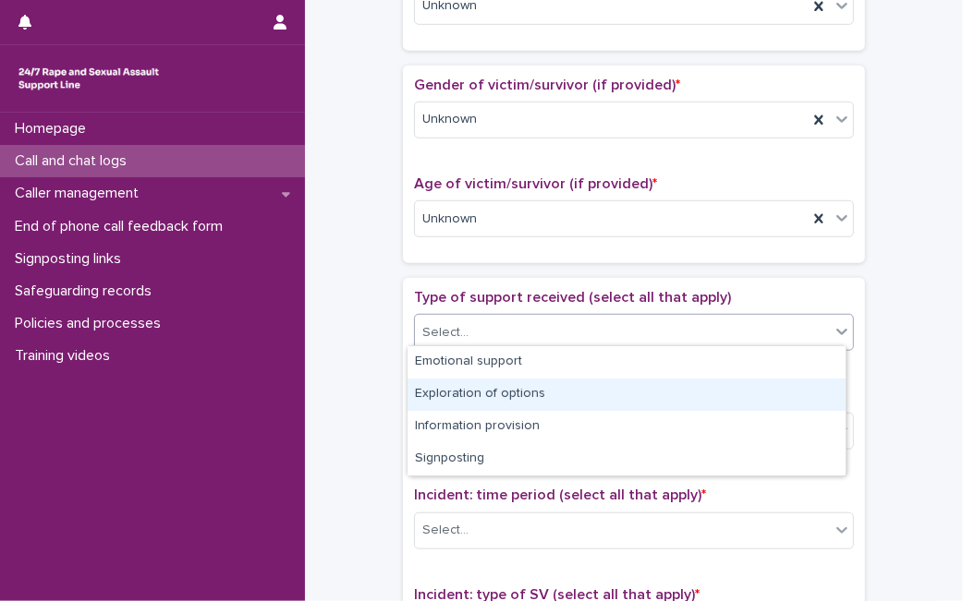
click at [591, 371] on body "**********" at bounding box center [481, 300] width 963 height 601
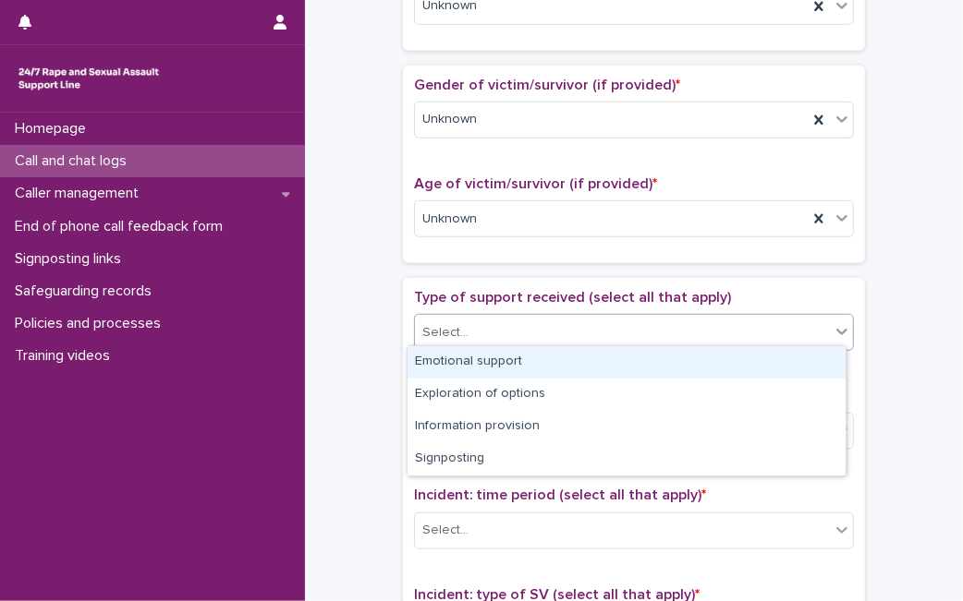
click at [591, 371] on div "Emotional support" at bounding box center [626, 362] width 438 height 32
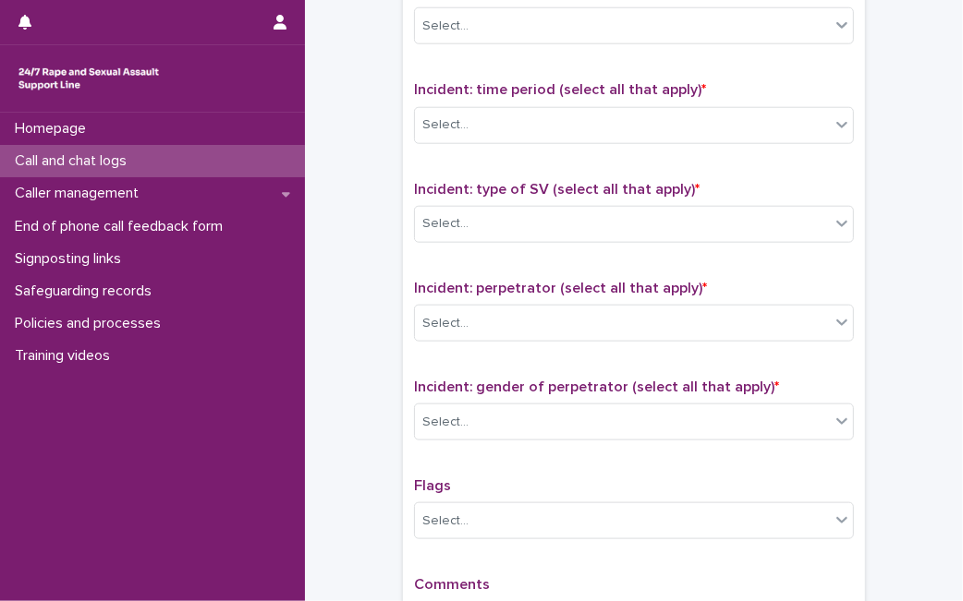
scroll to position [1211, 0]
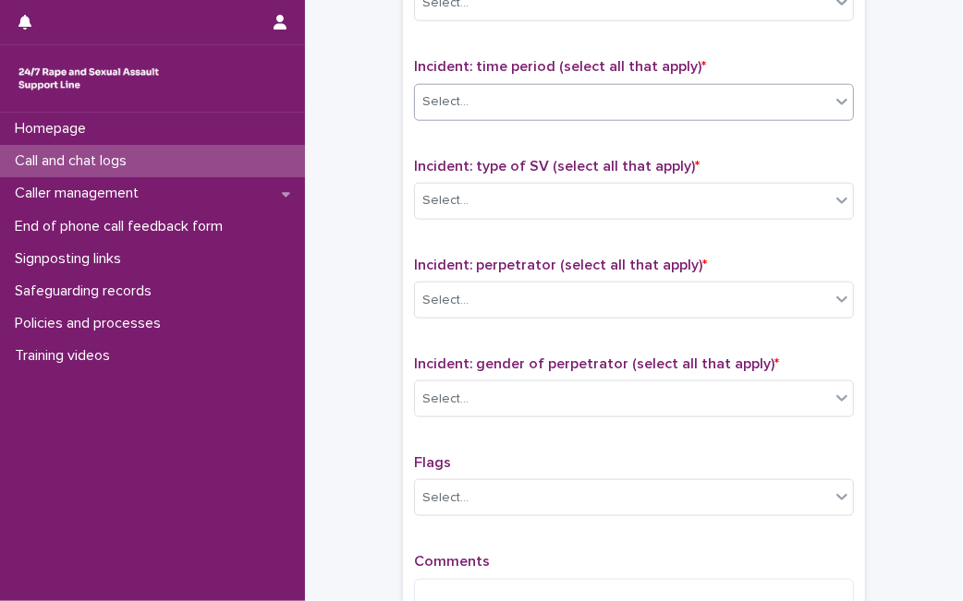
click at [805, 107] on div "Select..." at bounding box center [622, 102] width 415 height 30
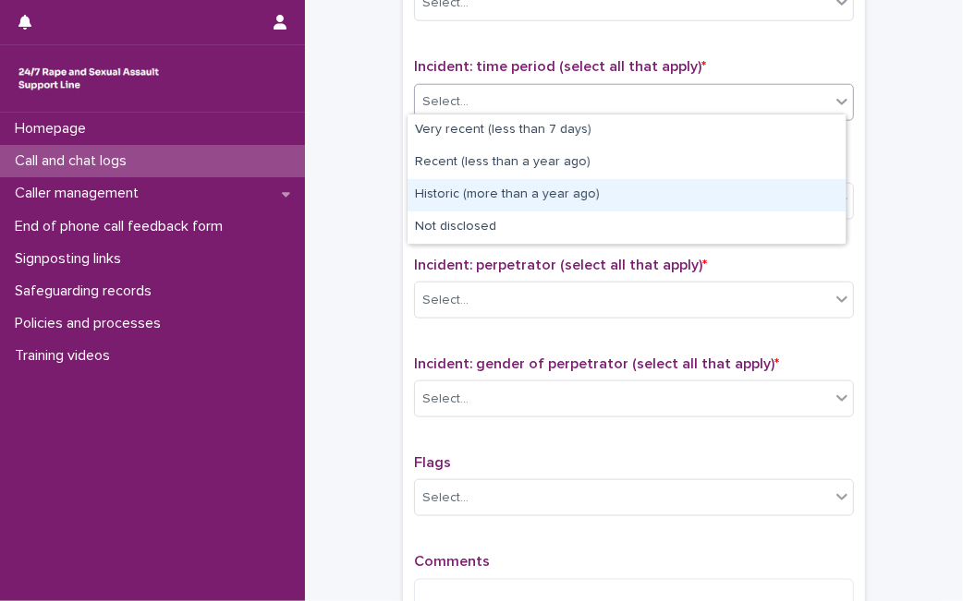
click at [642, 199] on div "Historic (more than a year ago)" at bounding box center [626, 195] width 438 height 32
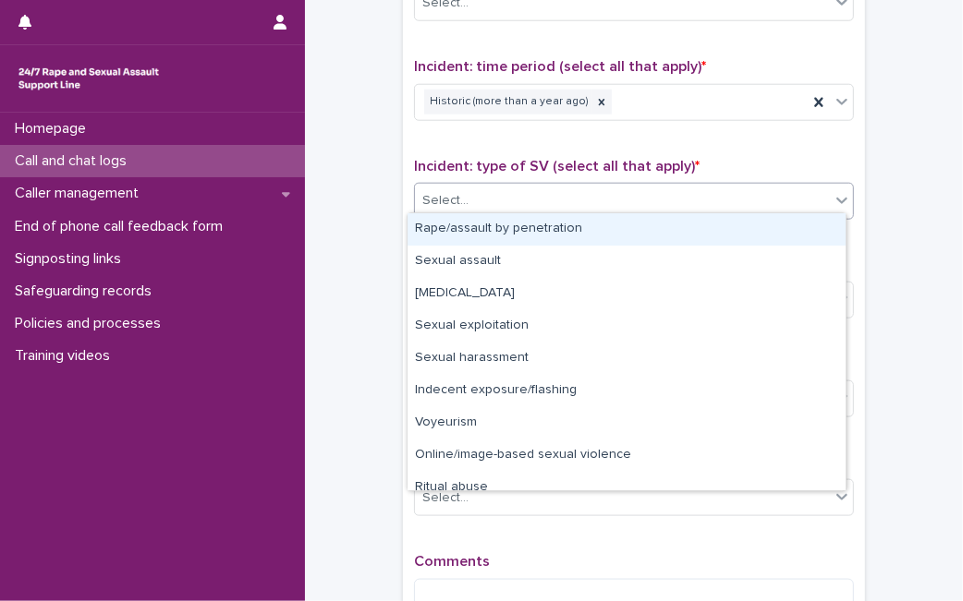
click at [642, 199] on div "Select..." at bounding box center [622, 201] width 415 height 30
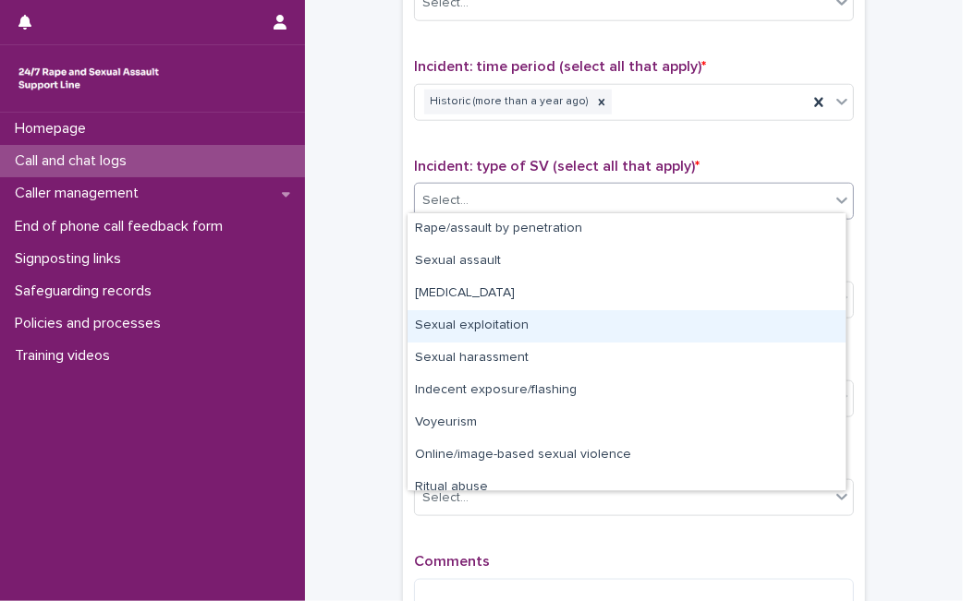
click at [744, 331] on div "Sexual exploitation" at bounding box center [626, 326] width 438 height 32
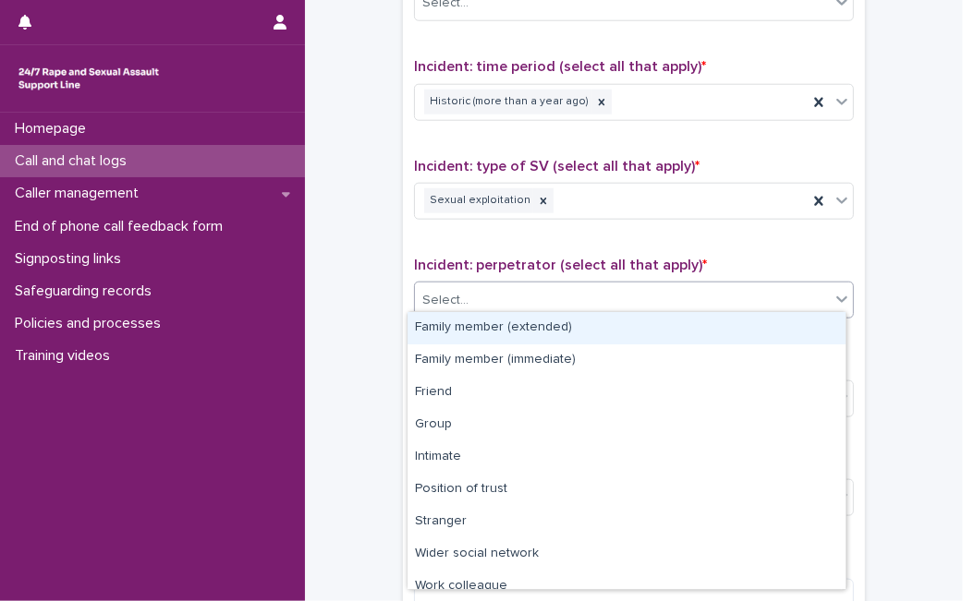
click at [722, 294] on div "Select..." at bounding box center [622, 300] width 415 height 30
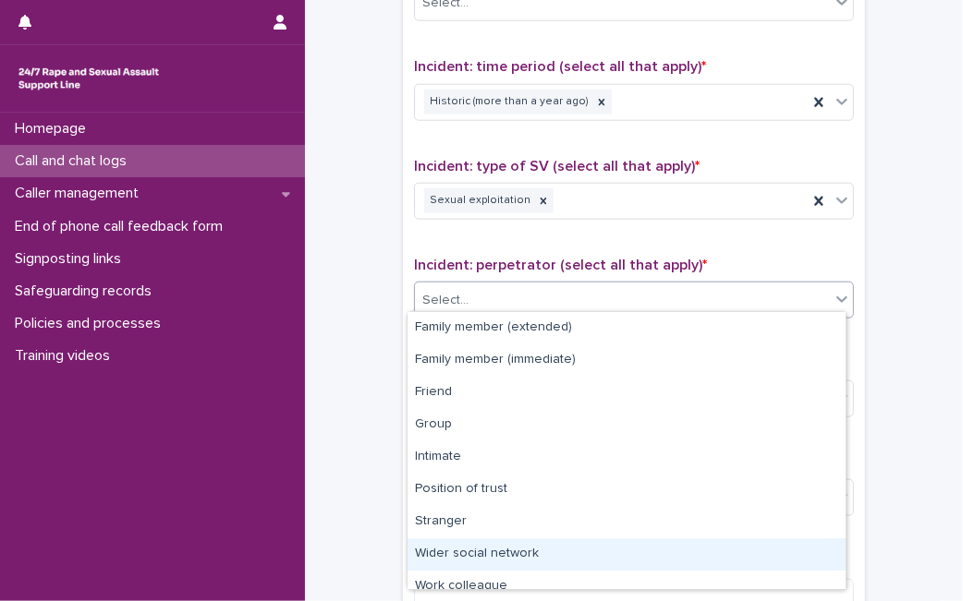
scroll to position [79, 0]
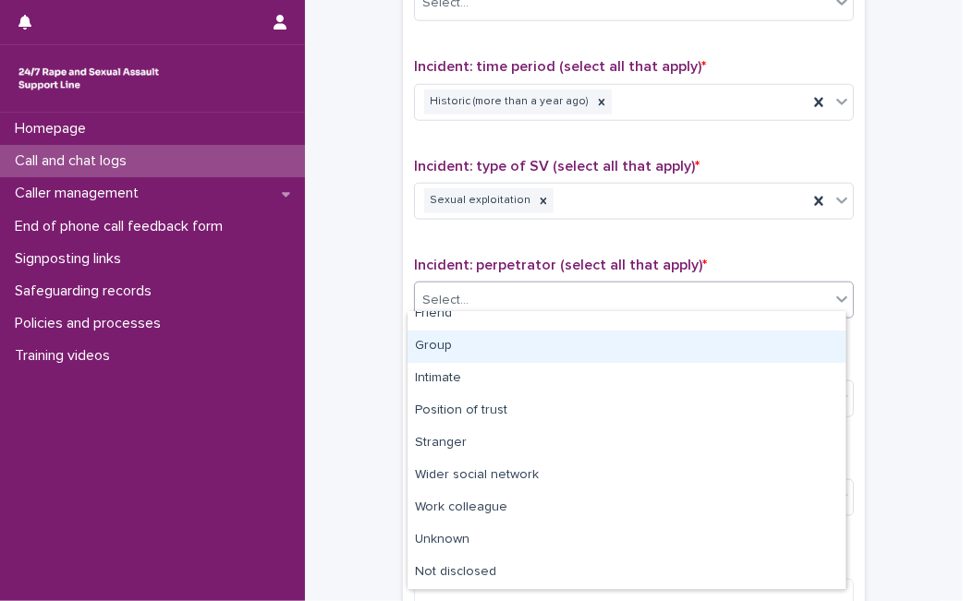
click at [700, 336] on div "Group" at bounding box center [626, 347] width 438 height 32
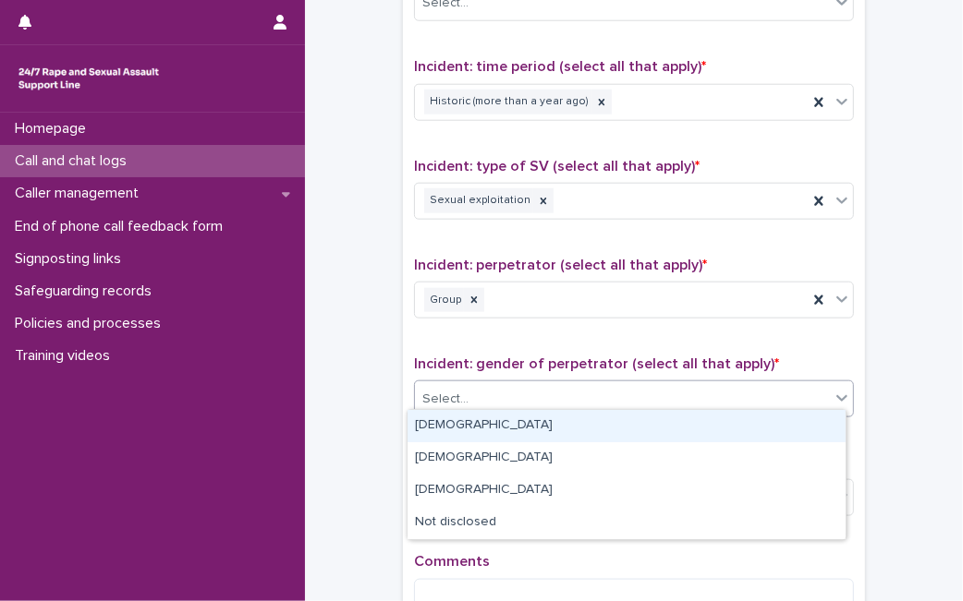
click at [675, 406] on div "Select..." at bounding box center [622, 399] width 415 height 30
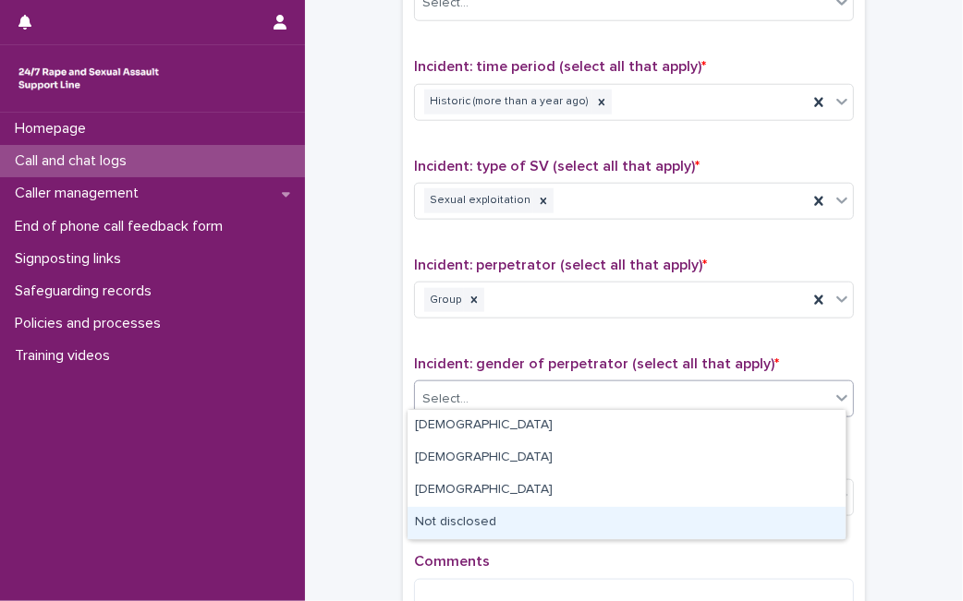
click at [612, 518] on div "Not disclosed" at bounding box center [626, 523] width 438 height 32
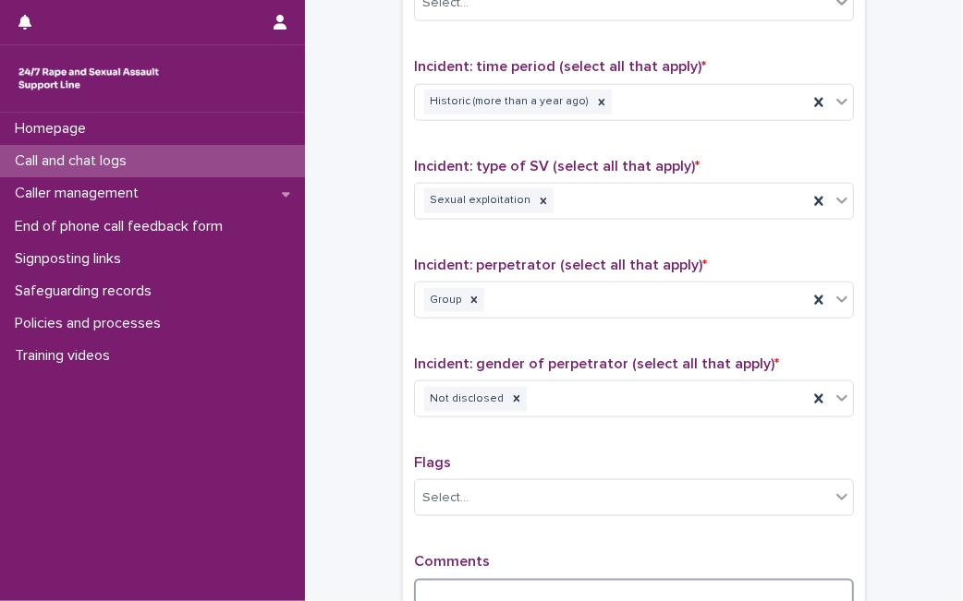
click at [559, 587] on textarea at bounding box center [634, 598] width 440 height 39
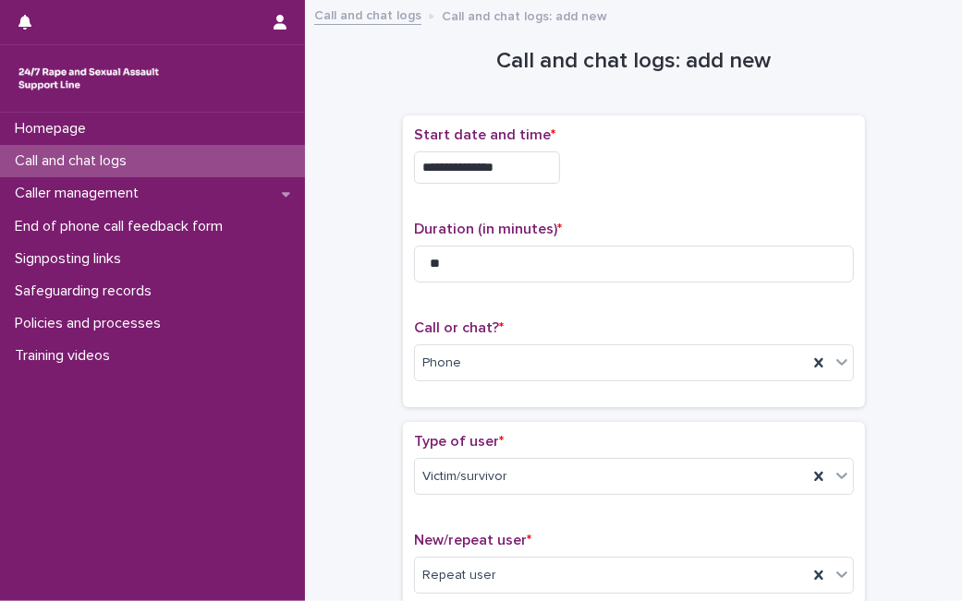
scroll to position [1464, 0]
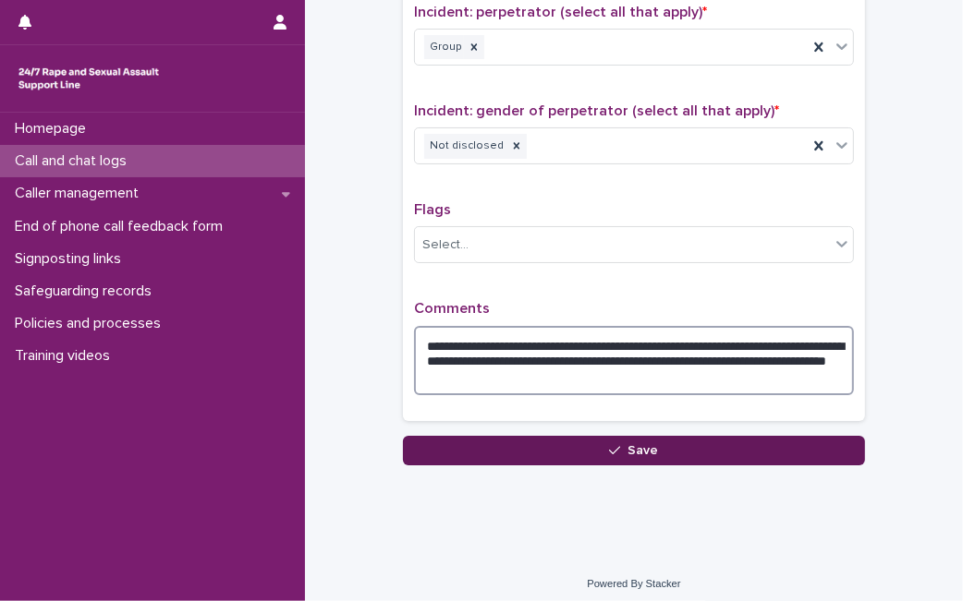
type textarea "**********"
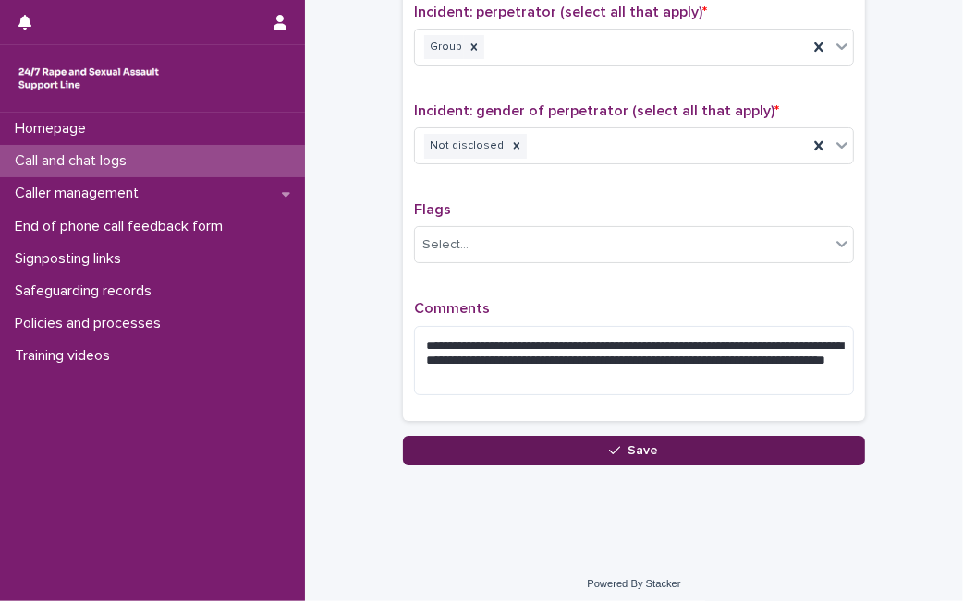
click at [452, 436] on button "Save" at bounding box center [634, 451] width 462 height 30
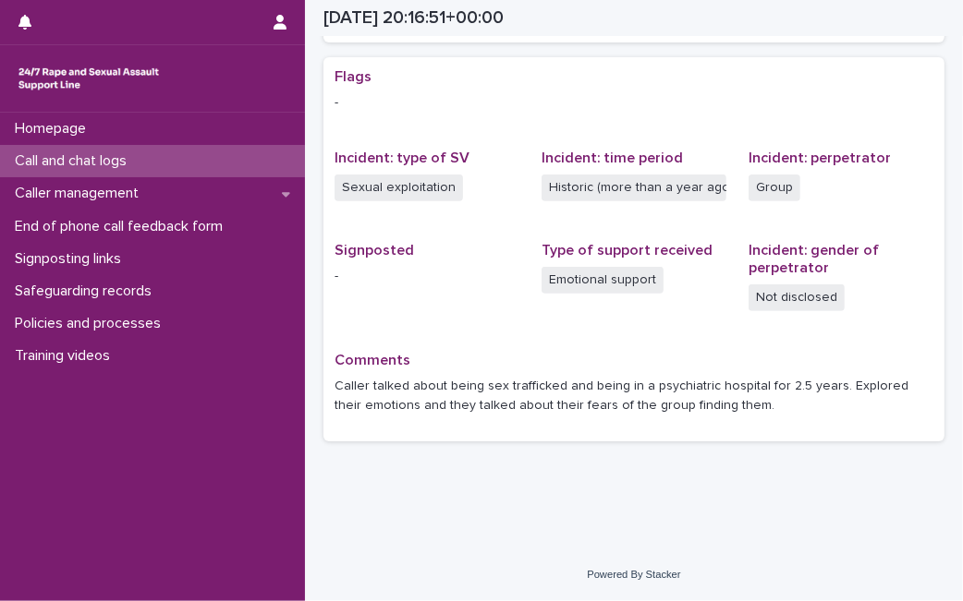
scroll to position [361, 0]
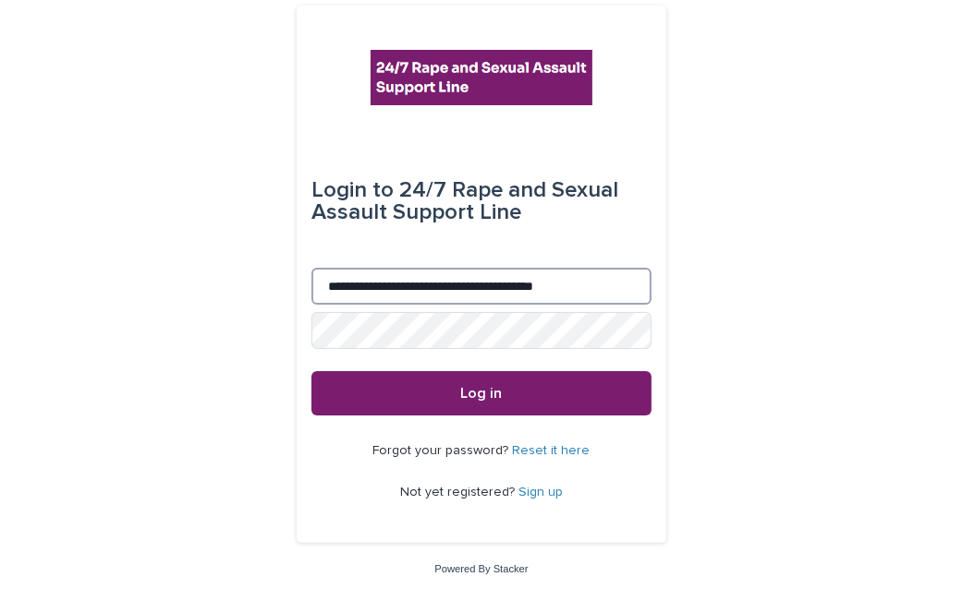
click at [419, 288] on input "**********" at bounding box center [481, 286] width 340 height 37
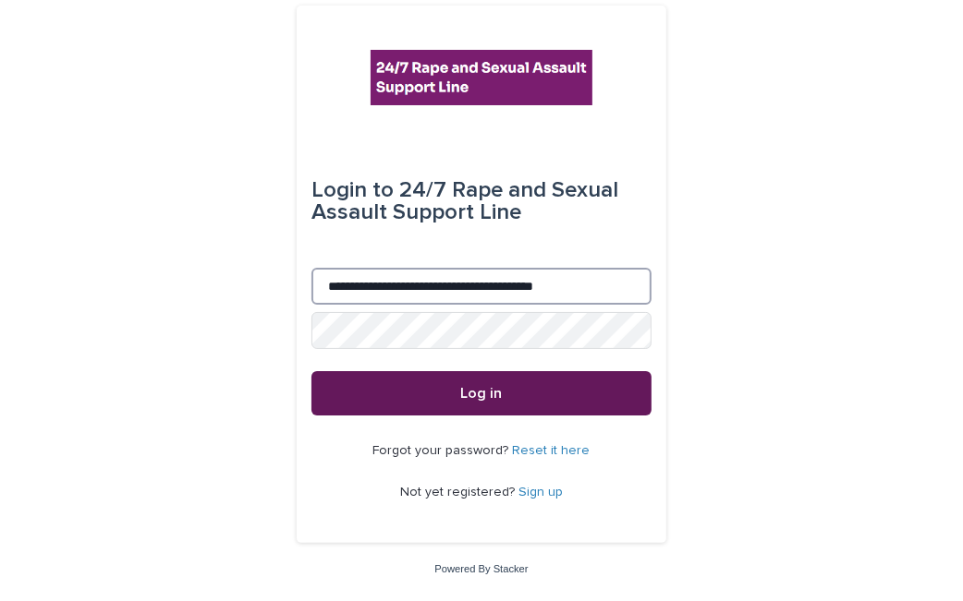
type input "**********"
click at [321, 382] on button "Log in" at bounding box center [481, 393] width 340 height 44
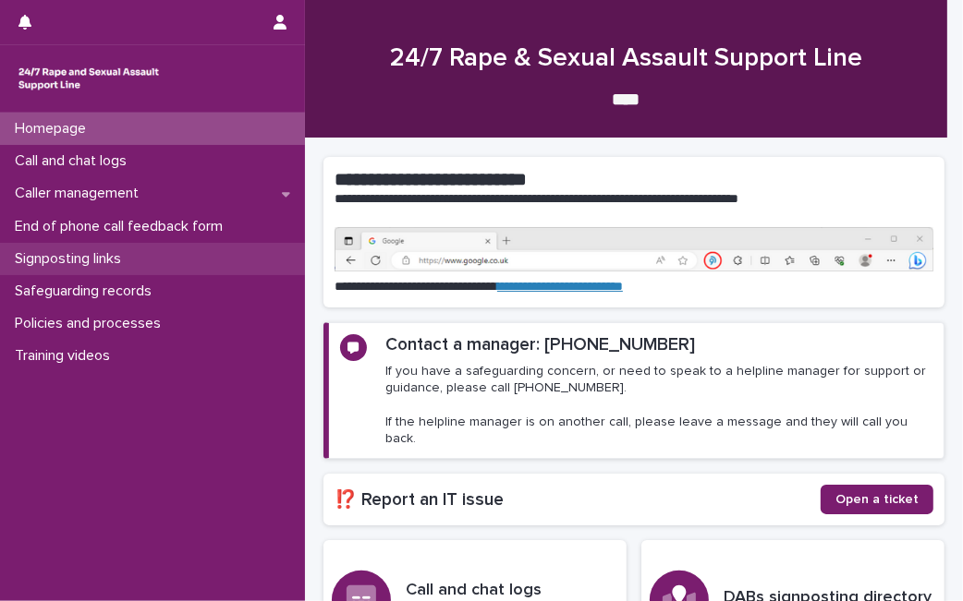
click at [163, 251] on div "Signposting links" at bounding box center [152, 259] width 305 height 32
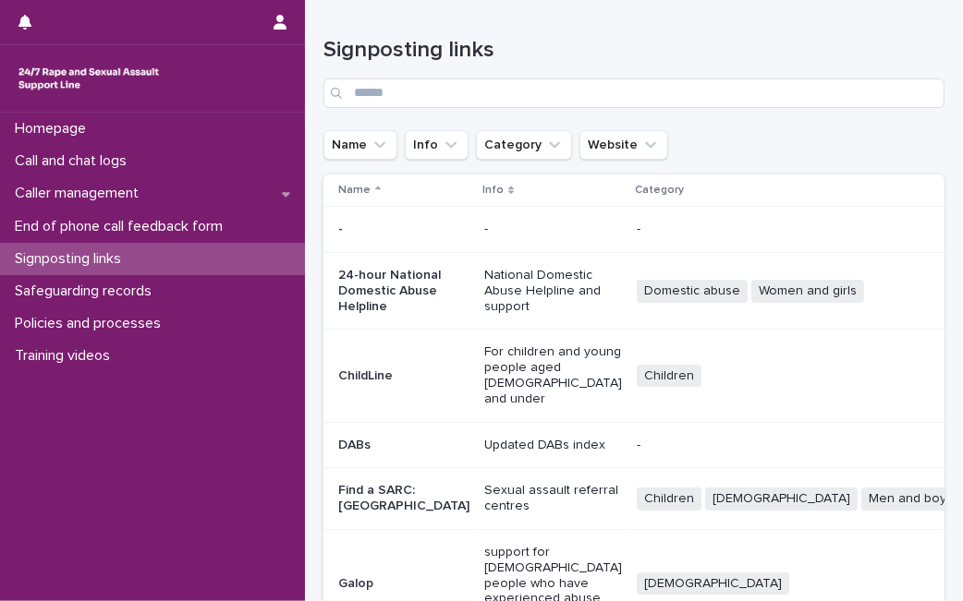
scroll to position [583, 0]
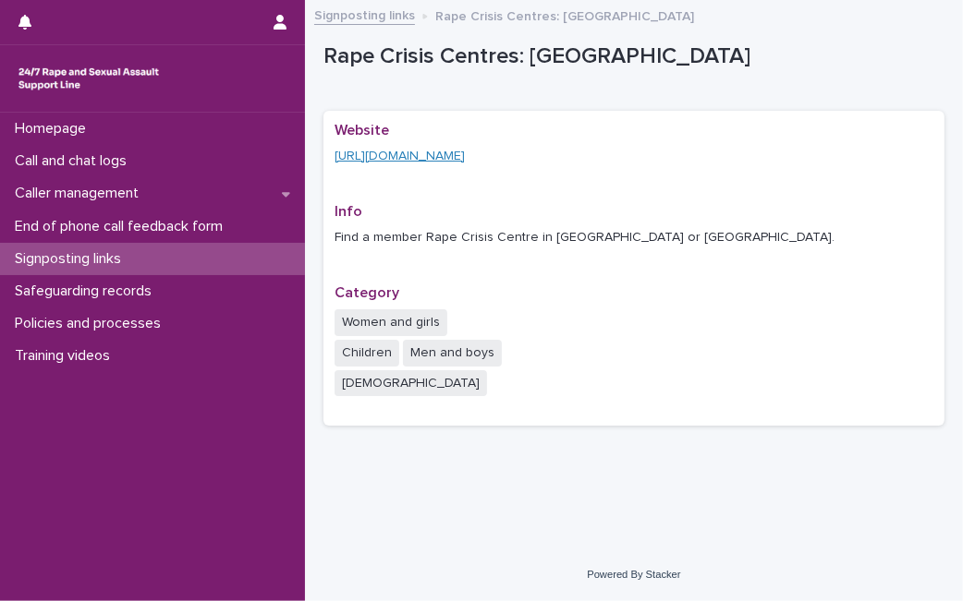
click at [444, 155] on link "https://rapecrisis.org.uk/get-help/find-a-rape-crisis-centre/" at bounding box center [399, 156] width 130 height 13
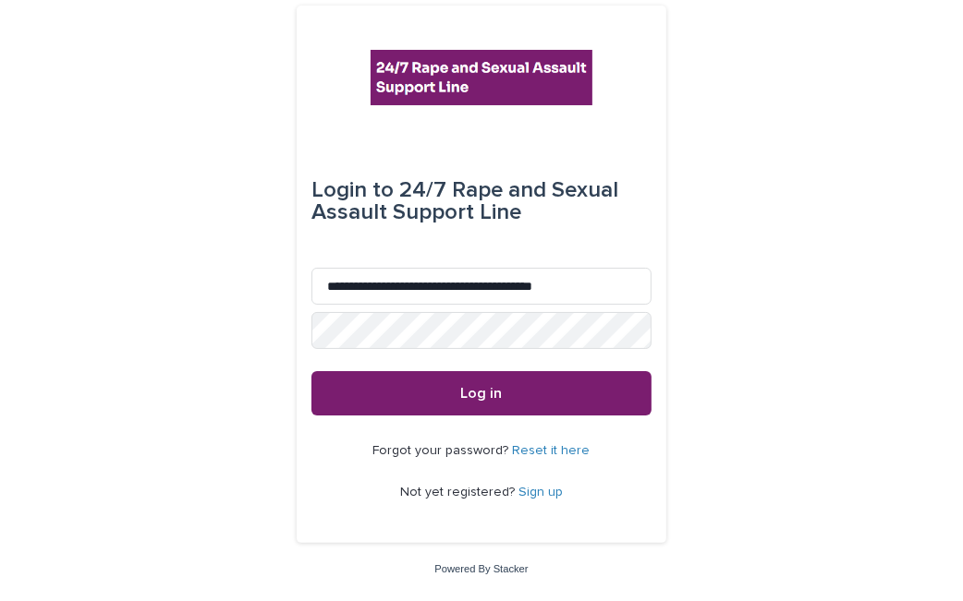
type input "**********"
click at [285, 310] on div "**********" at bounding box center [481, 300] width 963 height 601
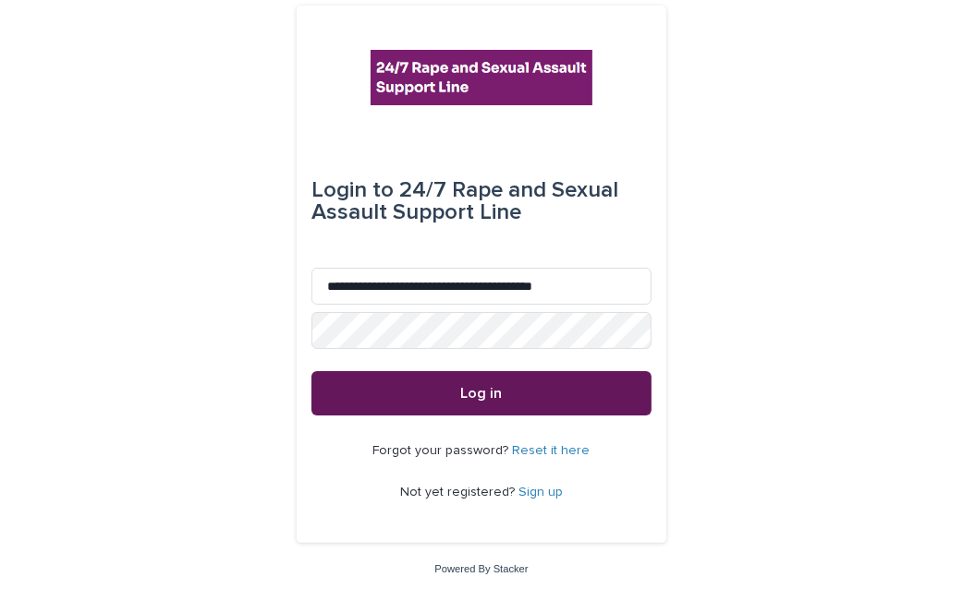
click at [435, 405] on button "Log in" at bounding box center [481, 393] width 340 height 44
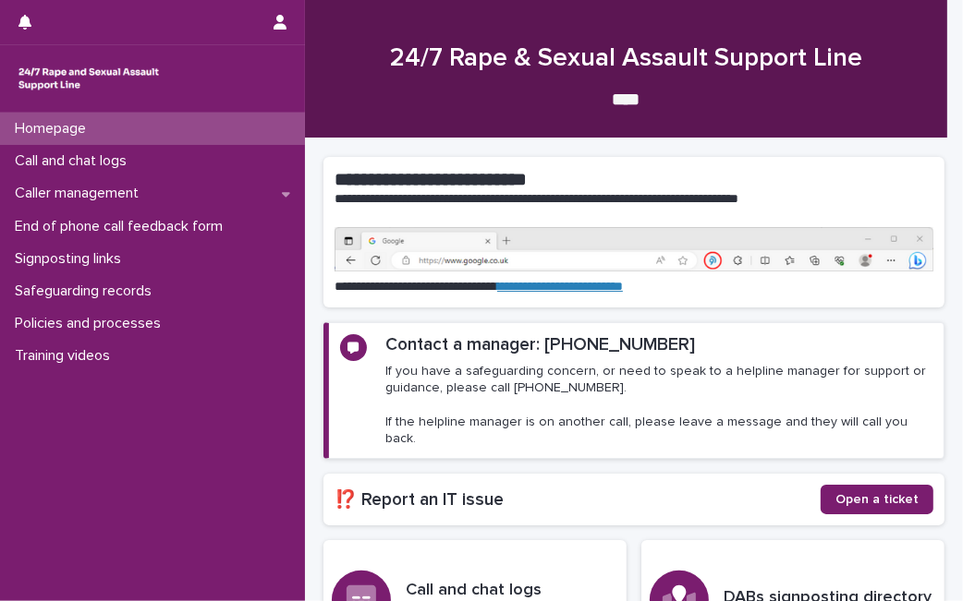
click at [272, 88] on link at bounding box center [152, 78] width 275 height 37
click at [242, 122] on div "Homepage" at bounding box center [152, 129] width 305 height 32
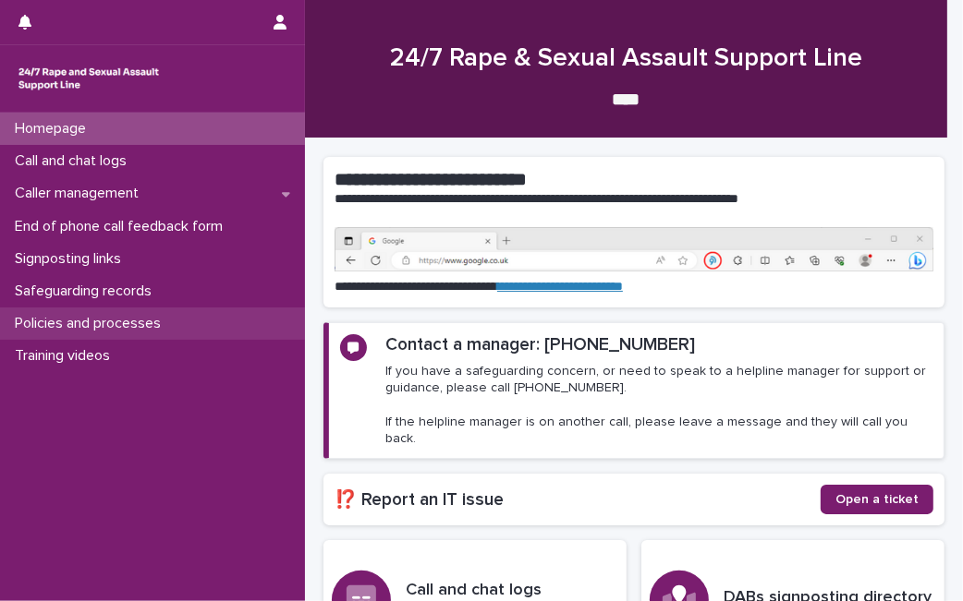
click at [107, 329] on p "Policies and processes" at bounding box center [91, 324] width 168 height 18
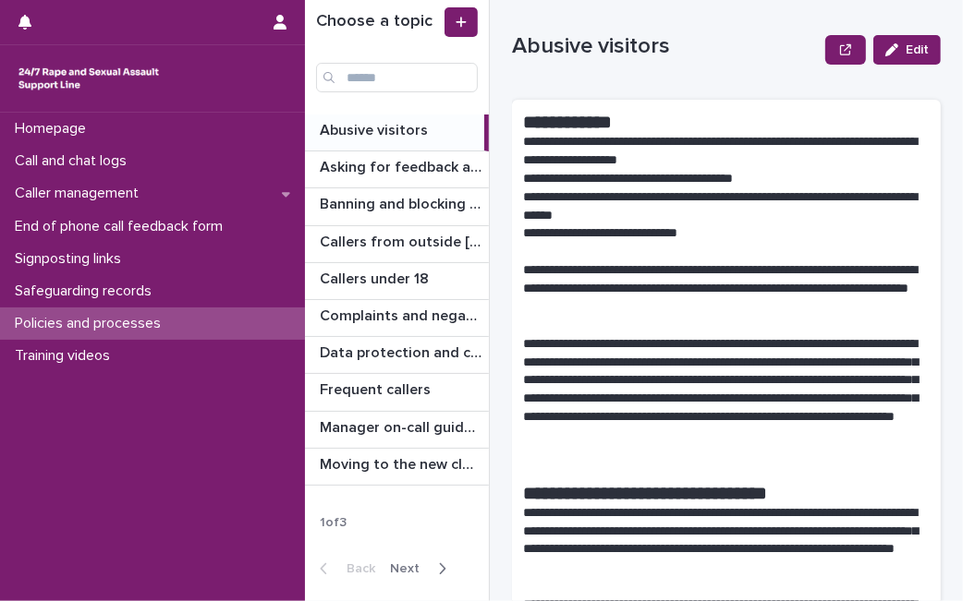
click at [405, 569] on span "Next" at bounding box center [410, 569] width 41 height 13
